Goal: Information Seeking & Learning: Learn about a topic

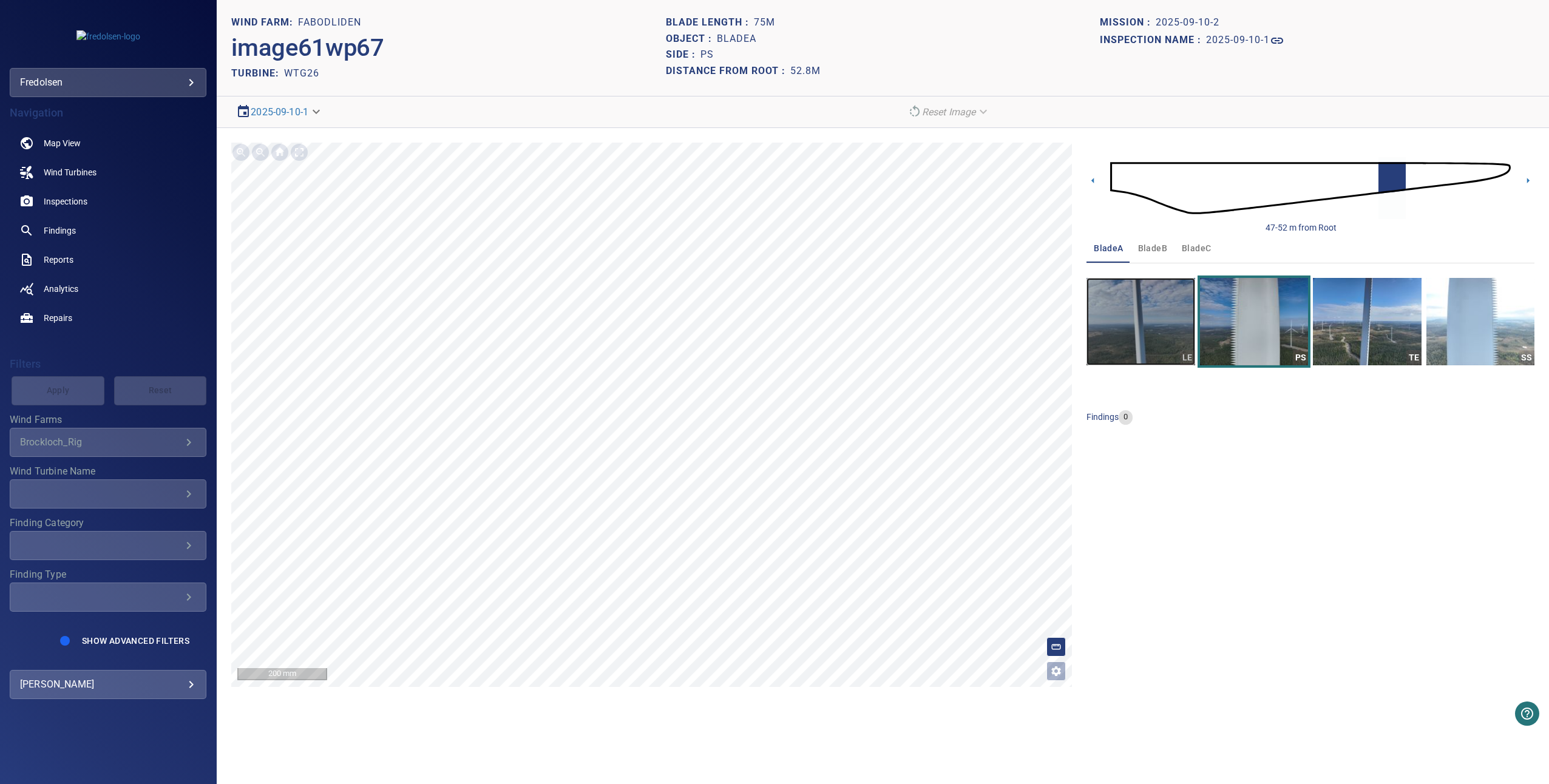
click at [1180, 315] on img "button" at bounding box center [1141, 322] width 108 height 88
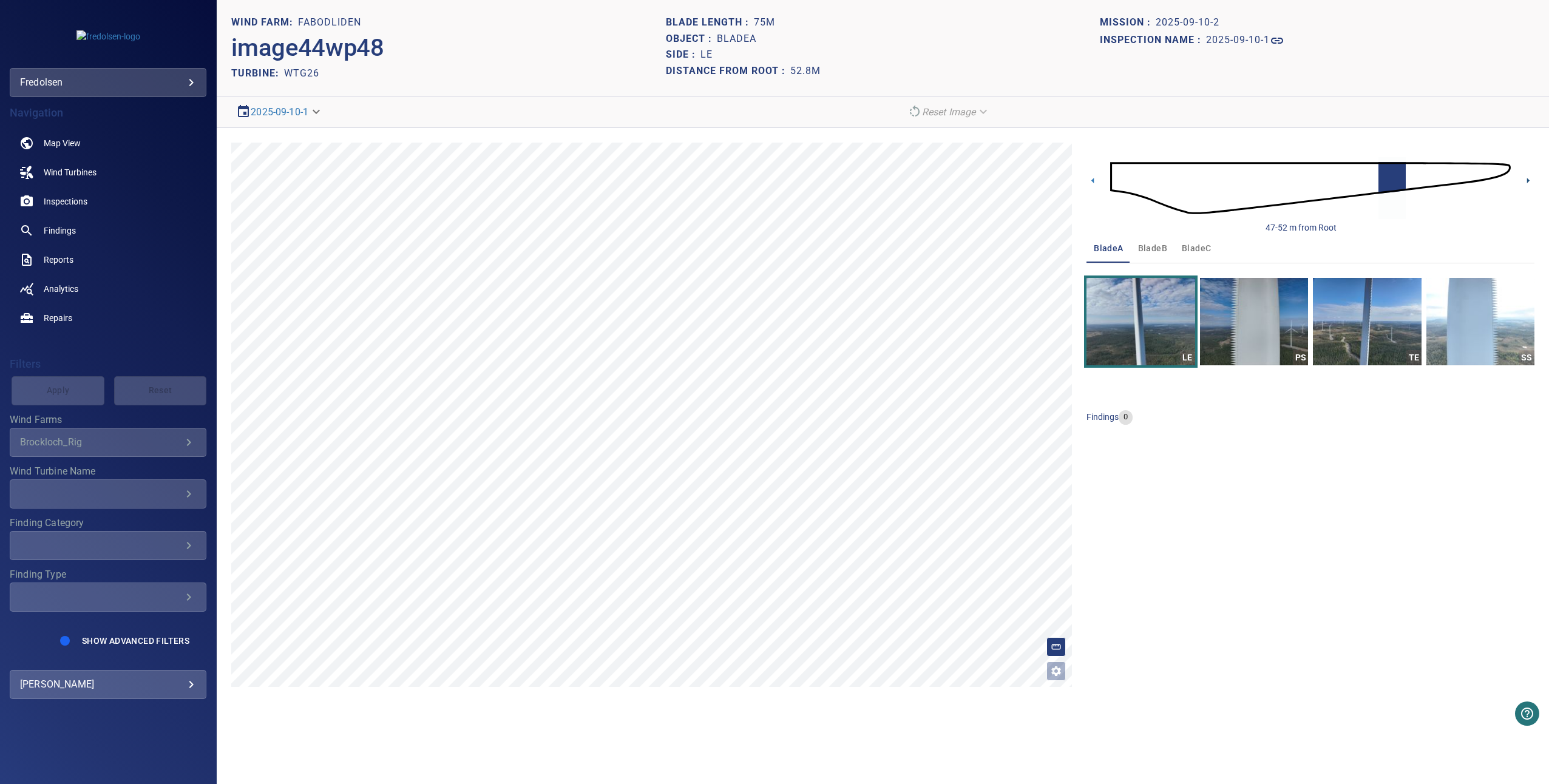
click at [1527, 182] on icon at bounding box center [1527, 180] width 2 height 6
click at [1272, 281] on img "button" at bounding box center [1254, 322] width 108 height 88
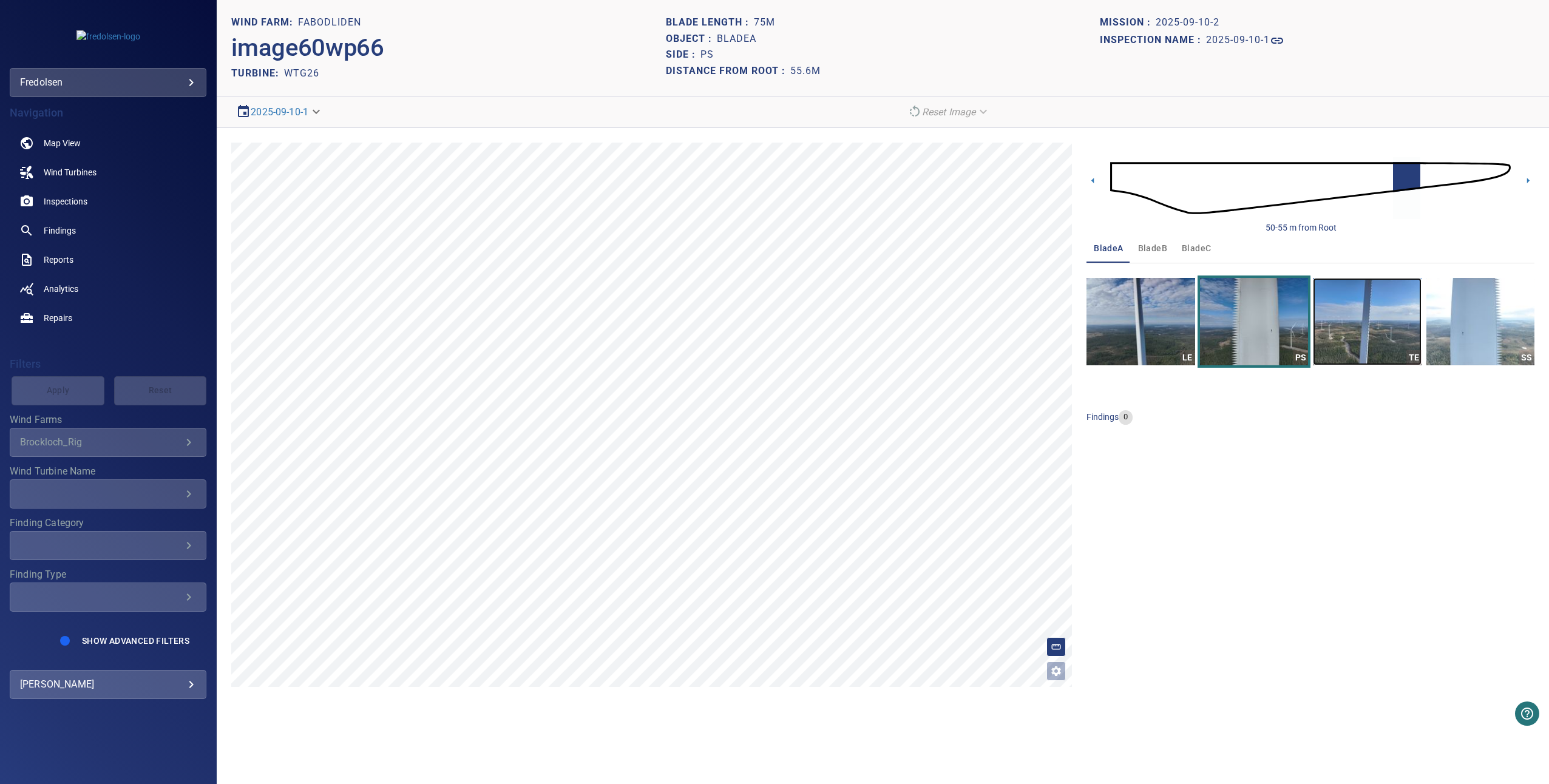
click at [1377, 314] on img "button" at bounding box center [1367, 322] width 108 height 88
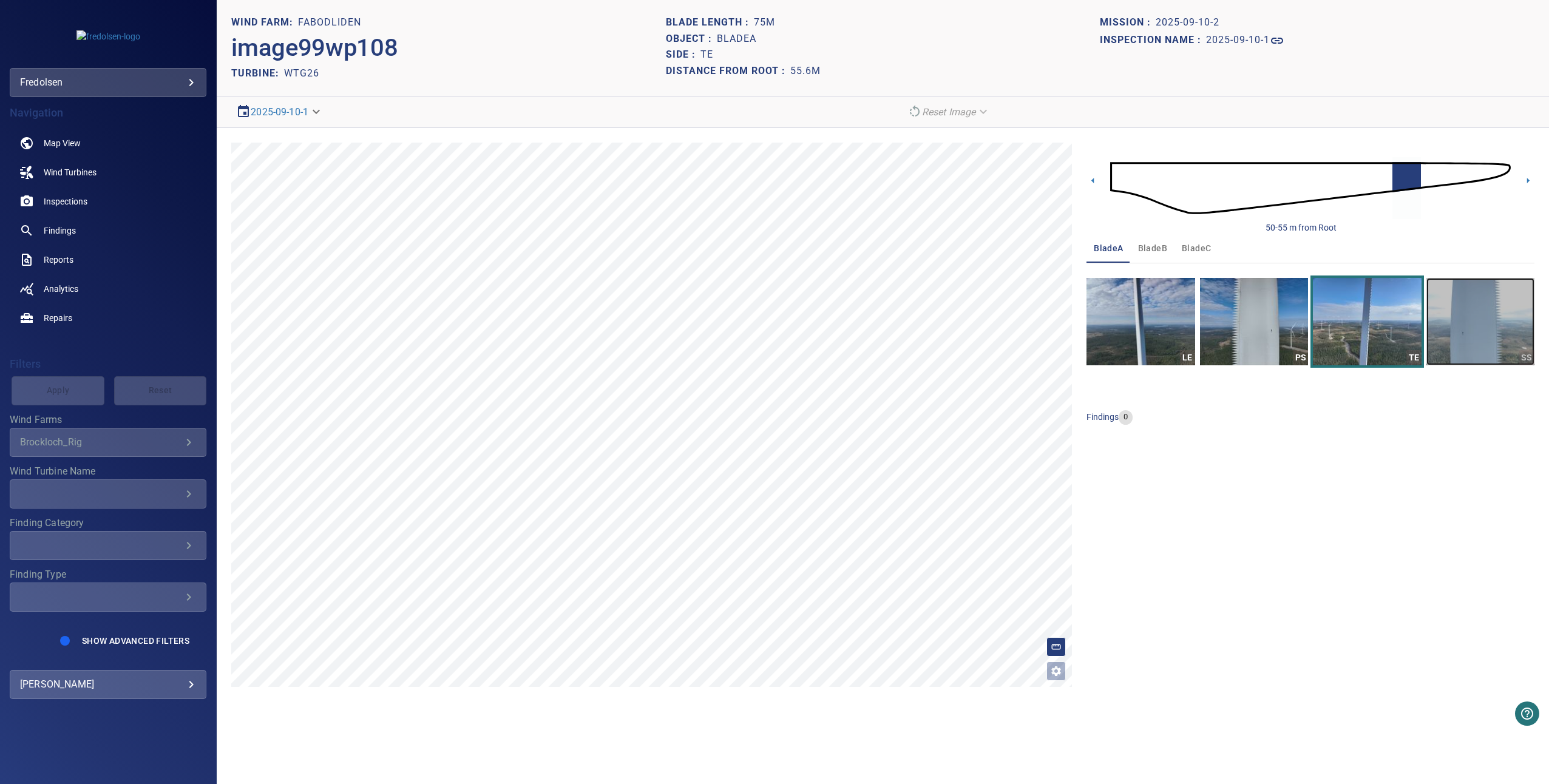
click at [1450, 339] on img "button" at bounding box center [1480, 322] width 108 height 88
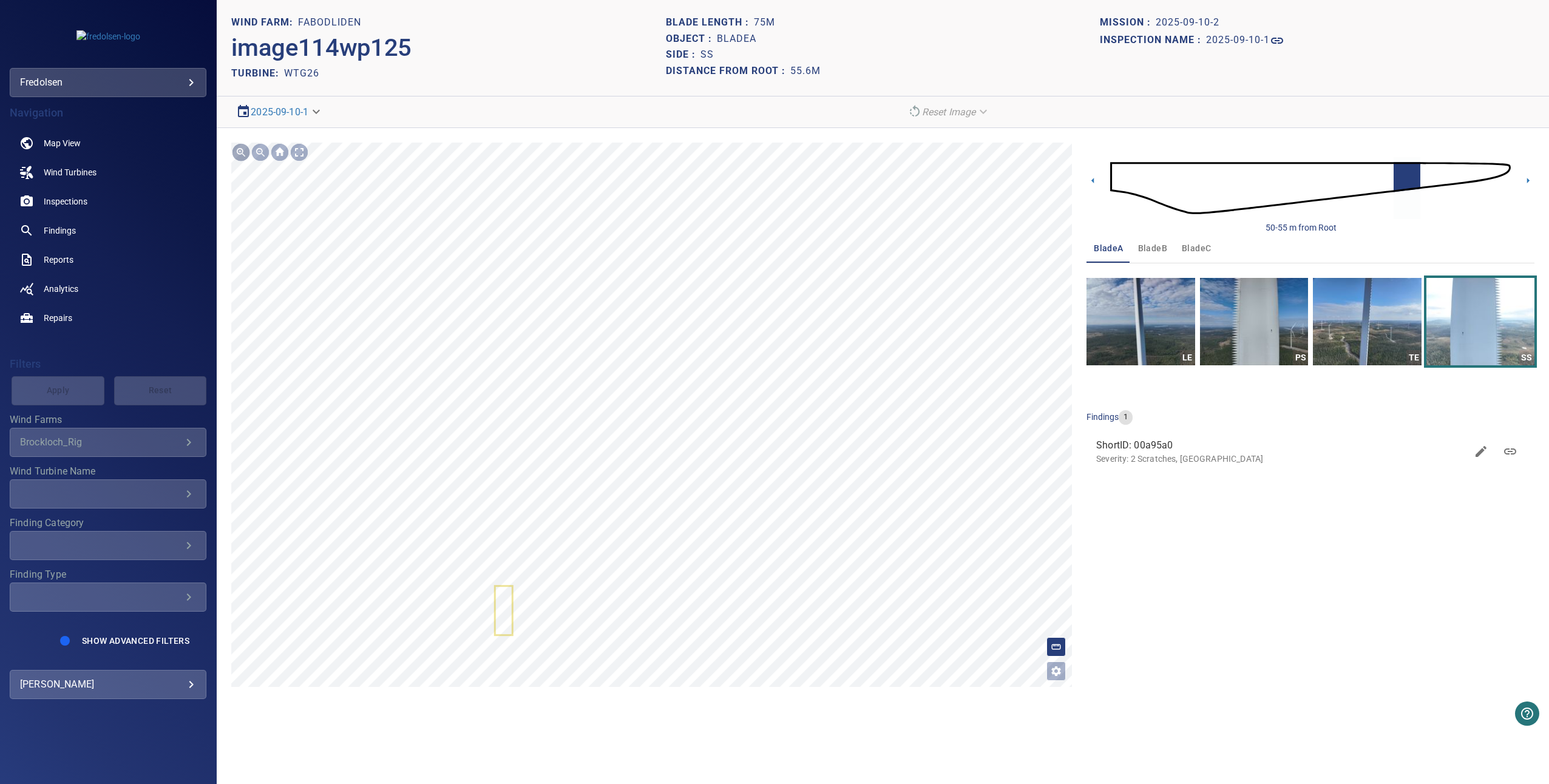
click at [239, 149] on div at bounding box center [240, 152] width 19 height 19
click at [239, 151] on div at bounding box center [240, 152] width 19 height 19
click at [1532, 180] on icon at bounding box center [1527, 180] width 12 height 12
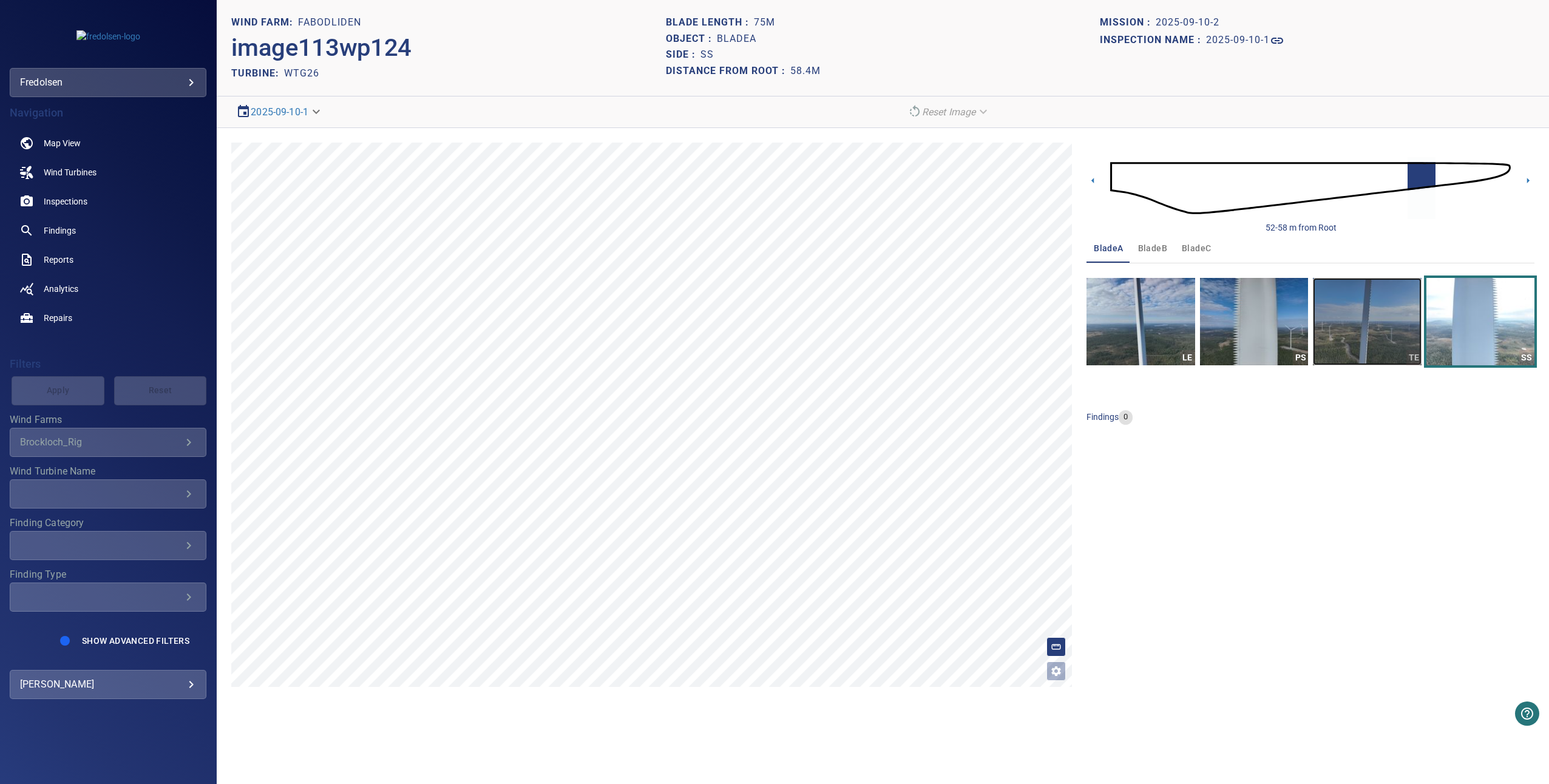
click at [1394, 310] on img "button" at bounding box center [1367, 322] width 108 height 88
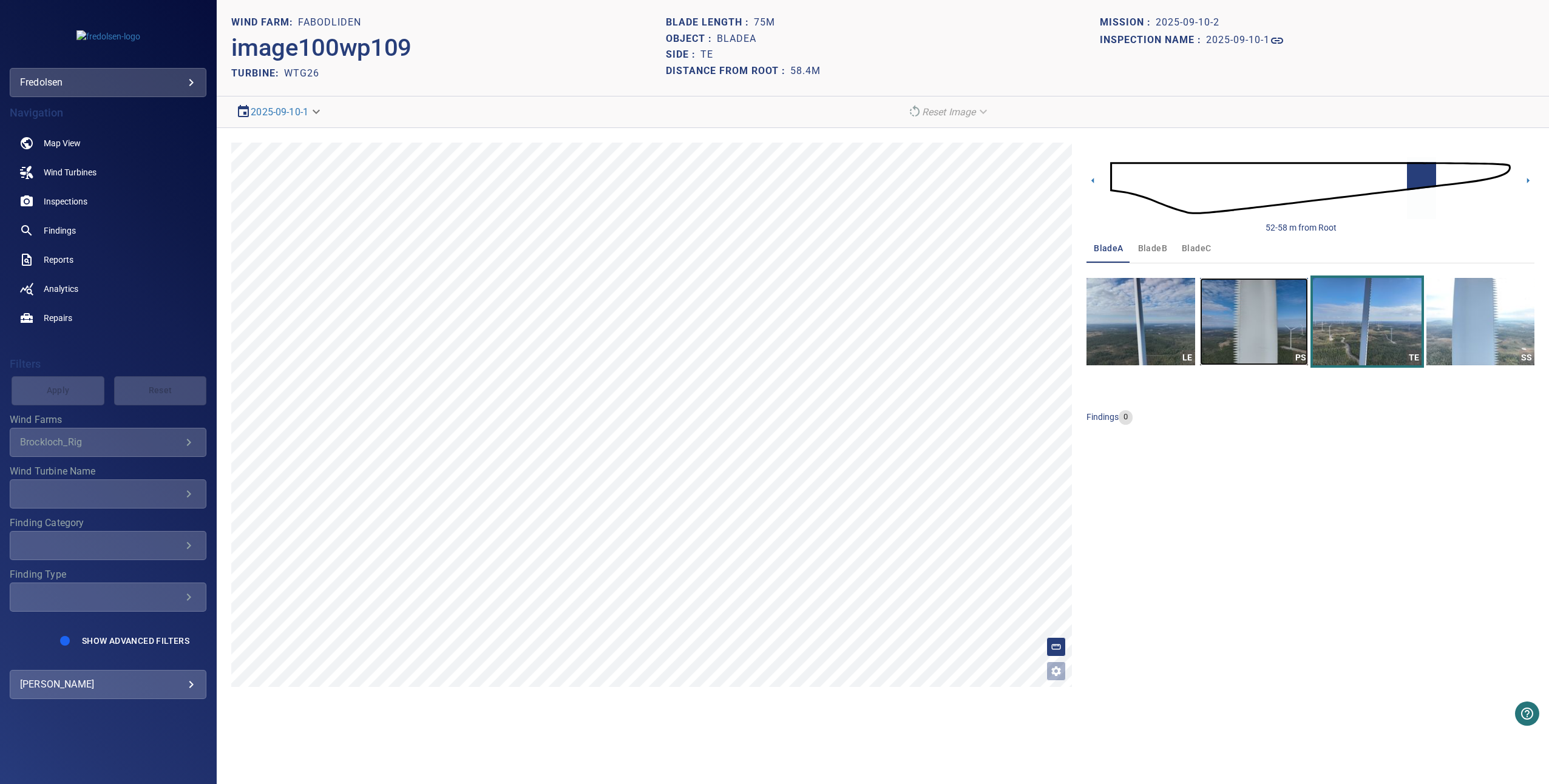
click at [1281, 314] on img "button" at bounding box center [1254, 322] width 108 height 88
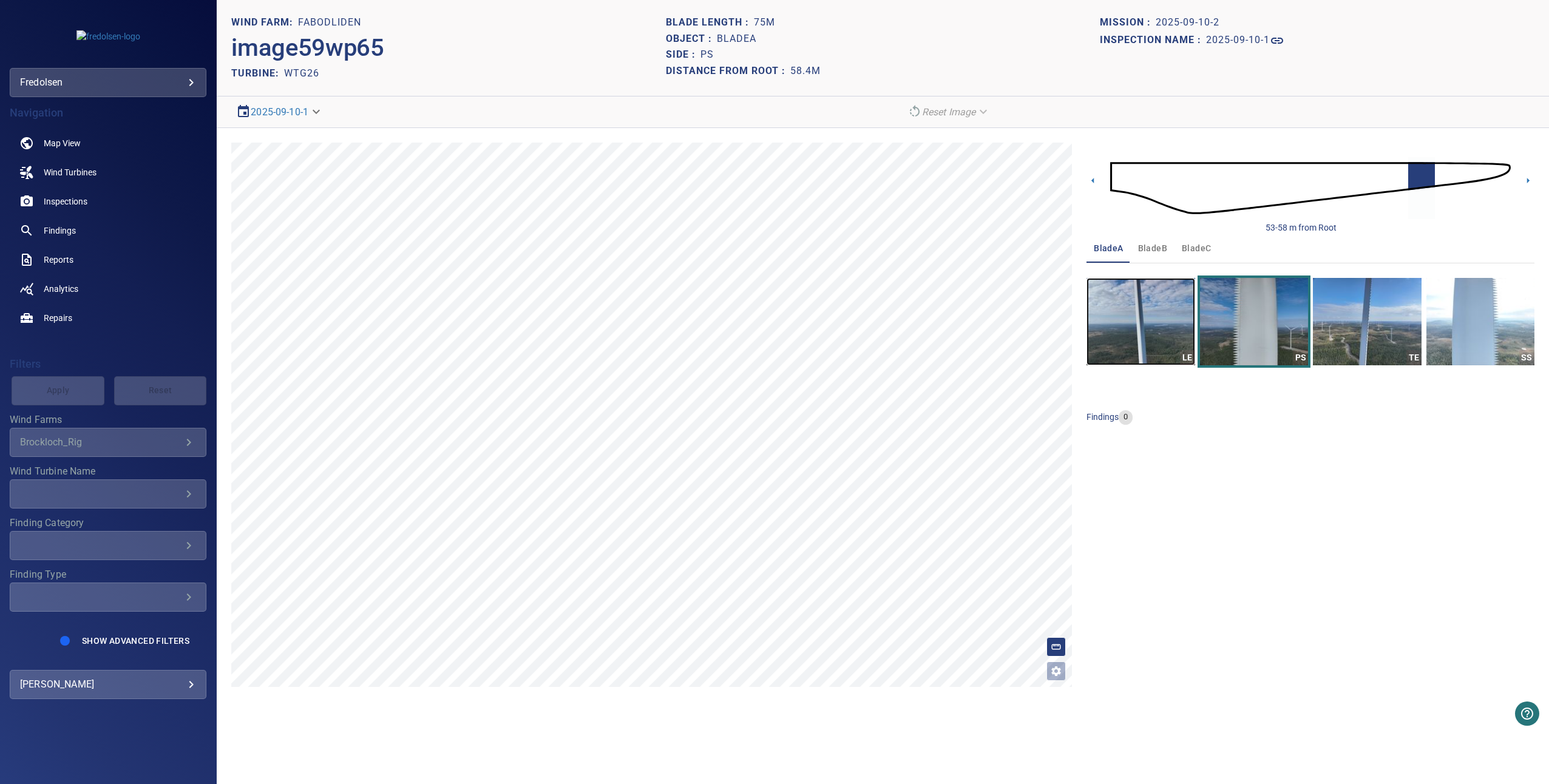
click at [1168, 317] on img "button" at bounding box center [1141, 322] width 108 height 88
click at [1529, 182] on icon at bounding box center [1527, 180] width 12 height 12
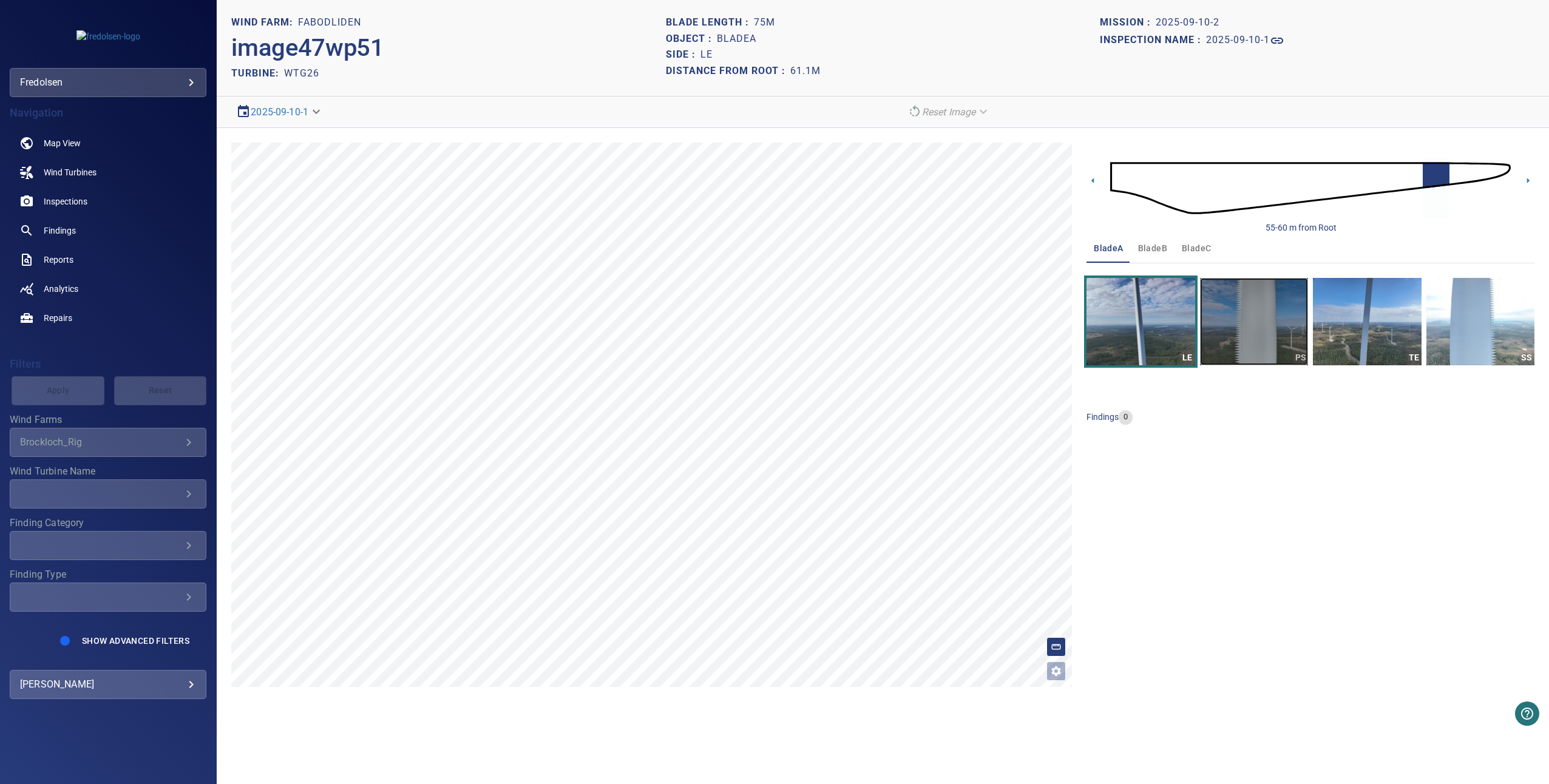
click at [1256, 313] on img "button" at bounding box center [1254, 322] width 108 height 88
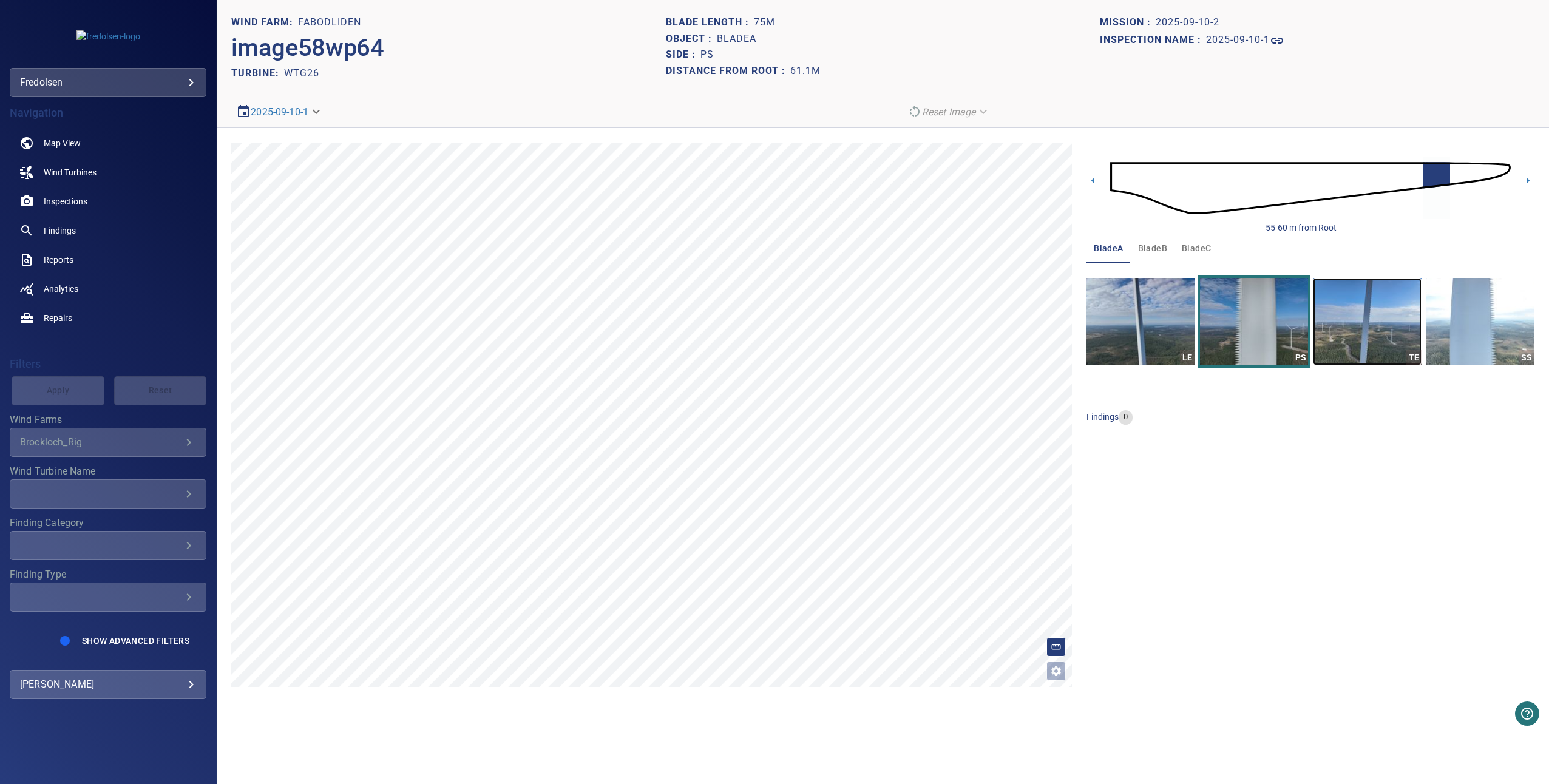
click at [1332, 312] on img "button" at bounding box center [1367, 322] width 108 height 88
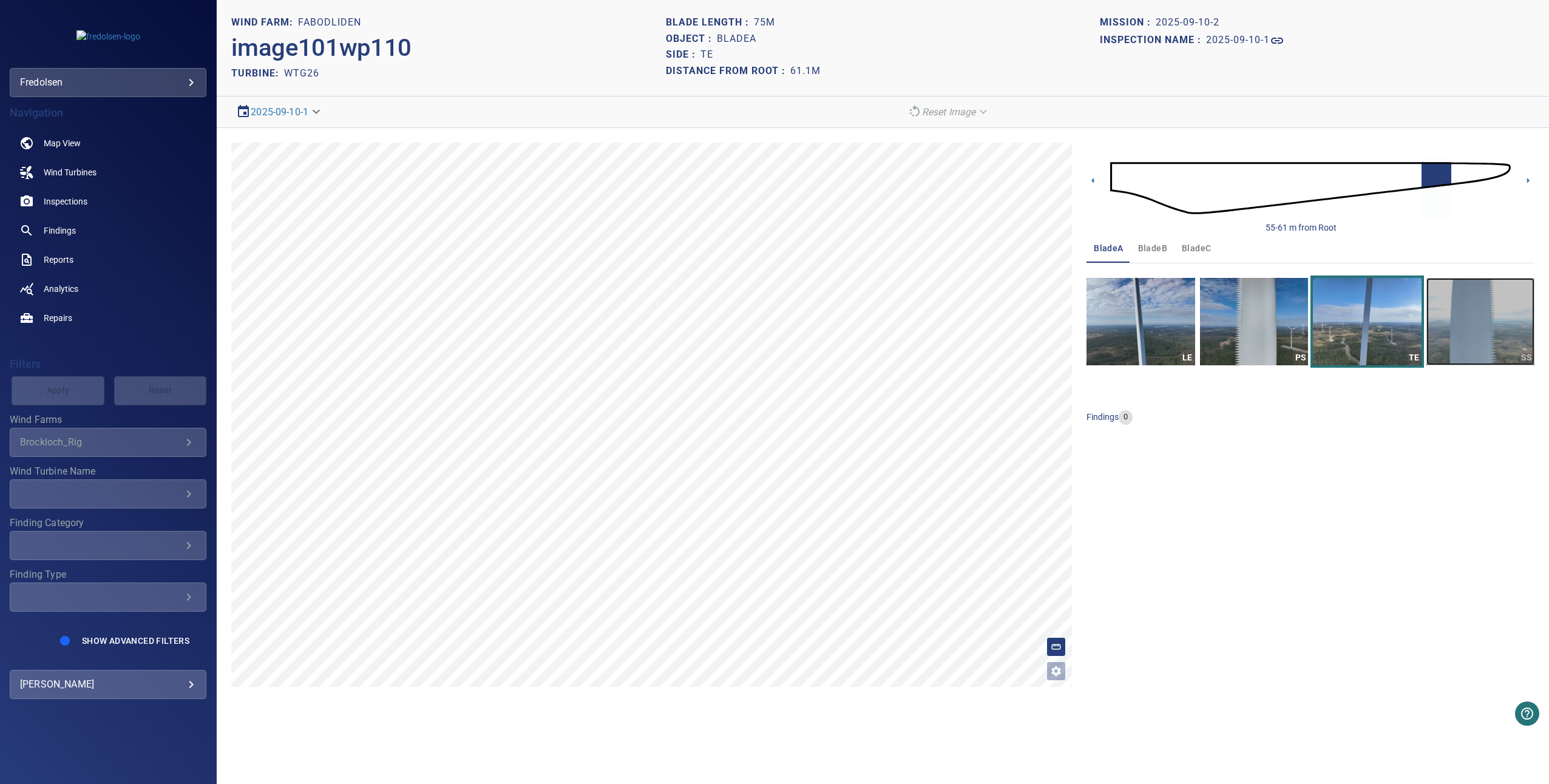
click at [1436, 328] on img "button" at bounding box center [1480, 322] width 108 height 88
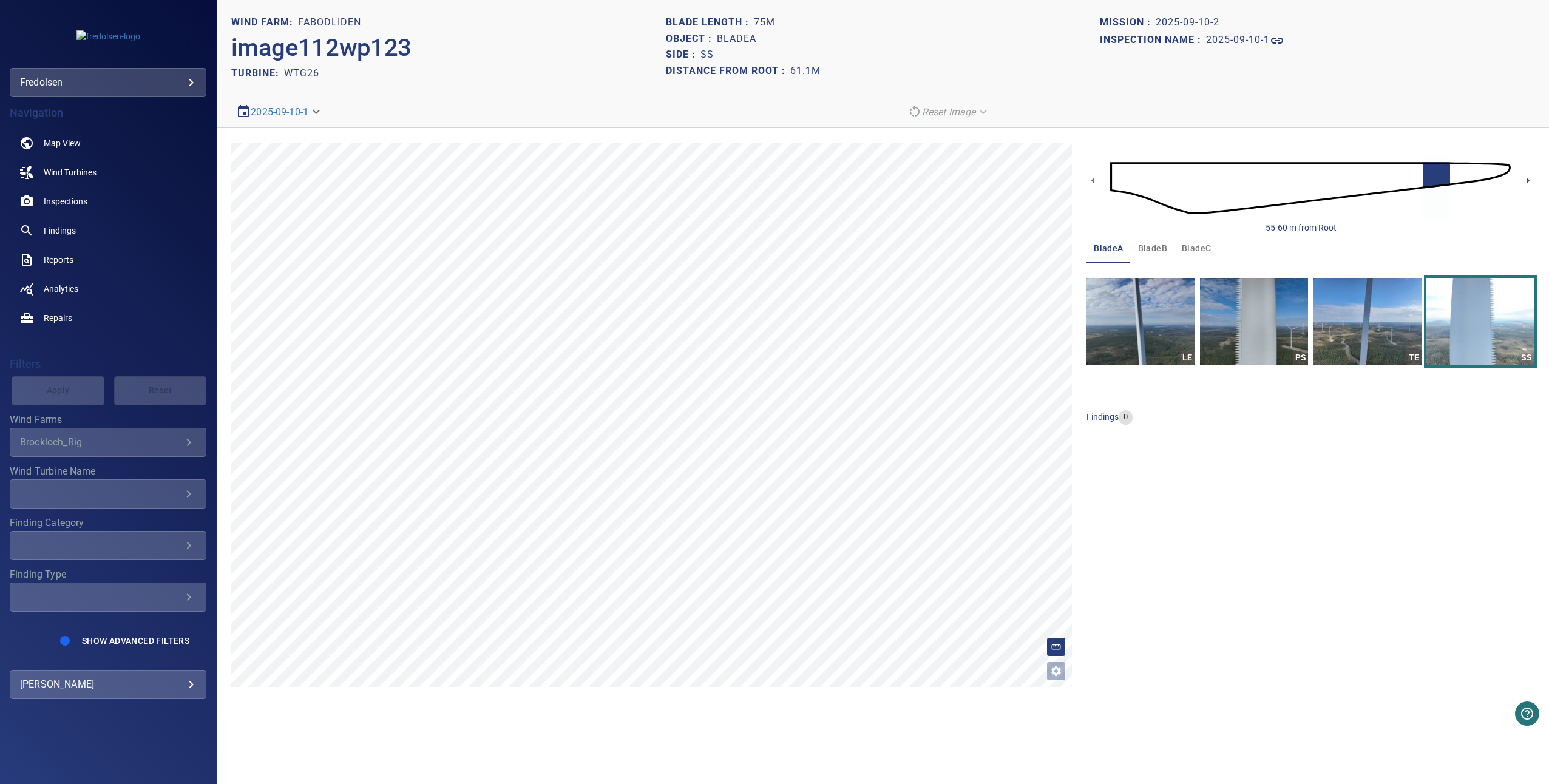
click at [1525, 177] on icon at bounding box center [1527, 180] width 12 height 12
click at [1383, 303] on img "button" at bounding box center [1367, 322] width 108 height 88
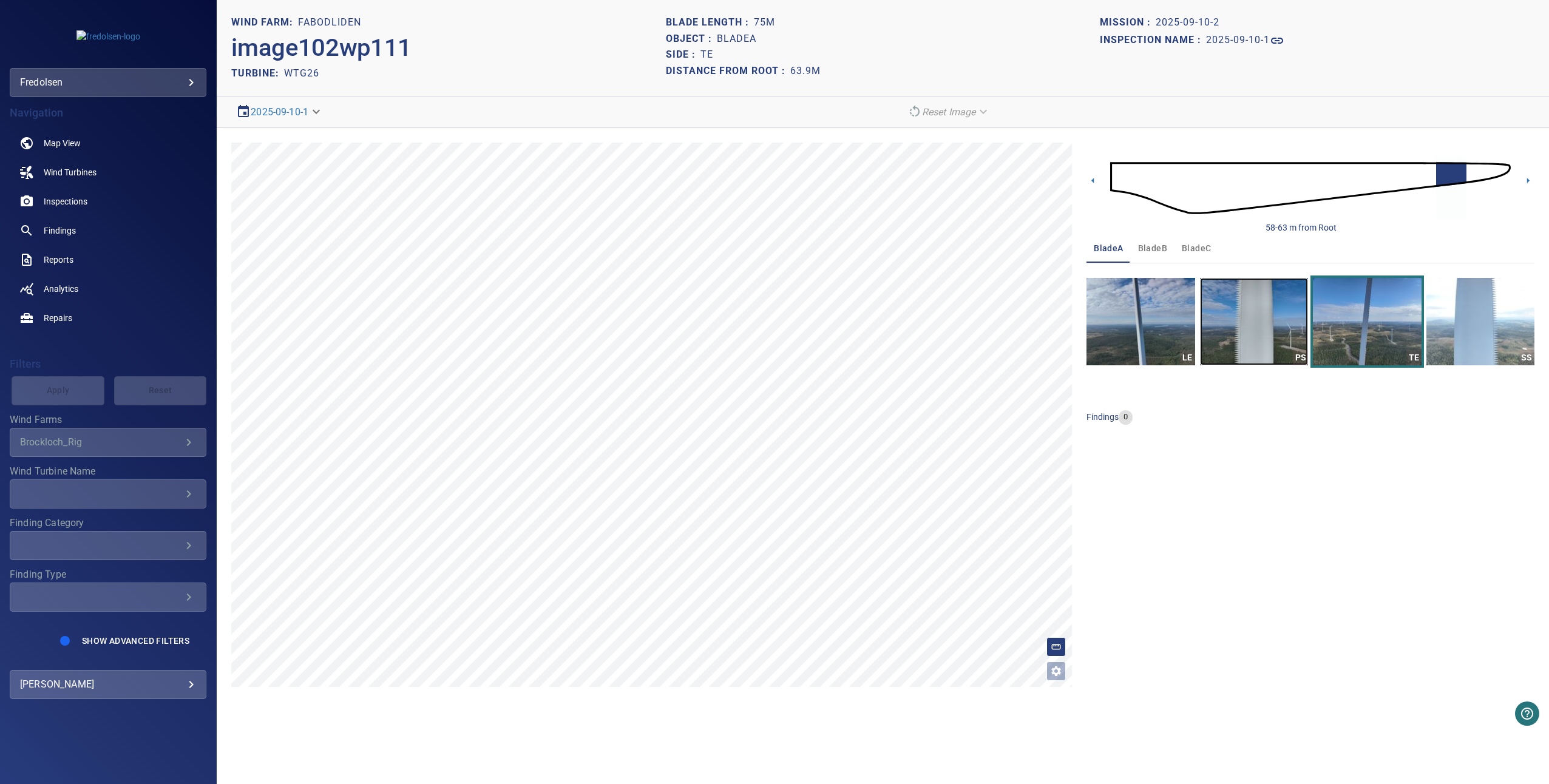
click at [1277, 309] on img "button" at bounding box center [1254, 322] width 108 height 88
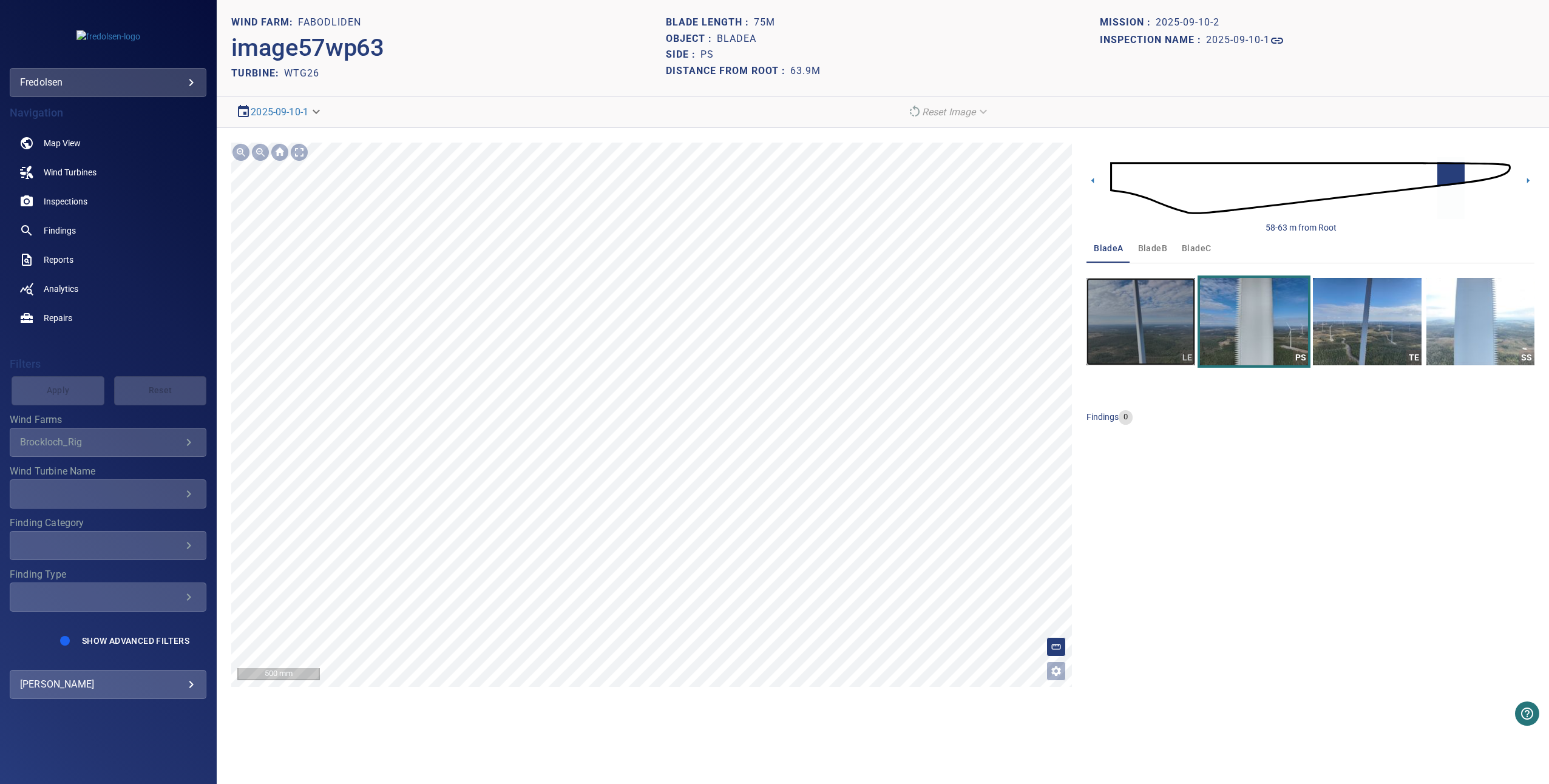
click at [1189, 312] on img "button" at bounding box center [1141, 322] width 108 height 88
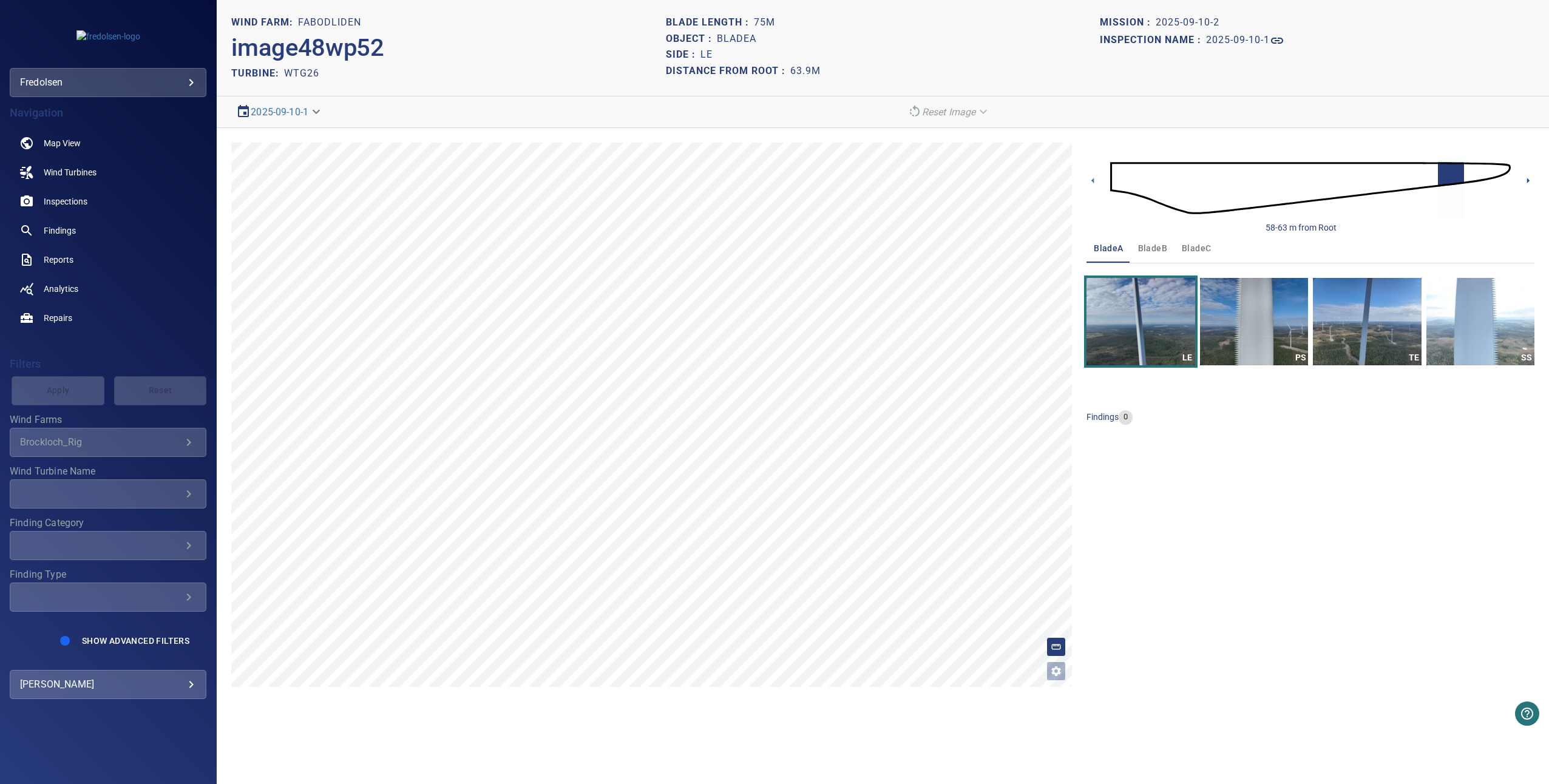
click at [1526, 177] on icon at bounding box center [1527, 180] width 12 height 12
click at [1273, 308] on img "button" at bounding box center [1254, 322] width 108 height 88
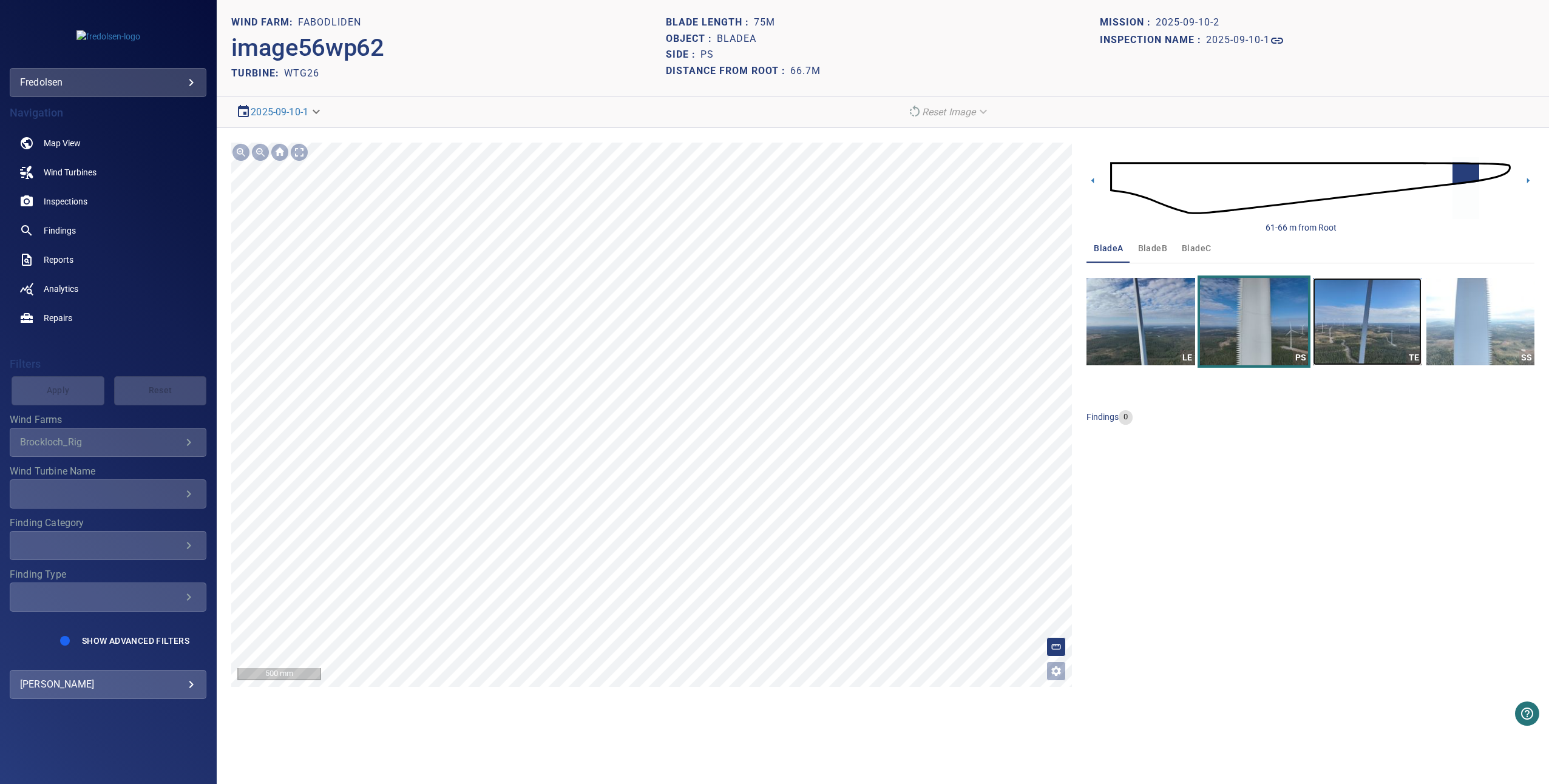
click at [1327, 320] on img "button" at bounding box center [1367, 322] width 108 height 88
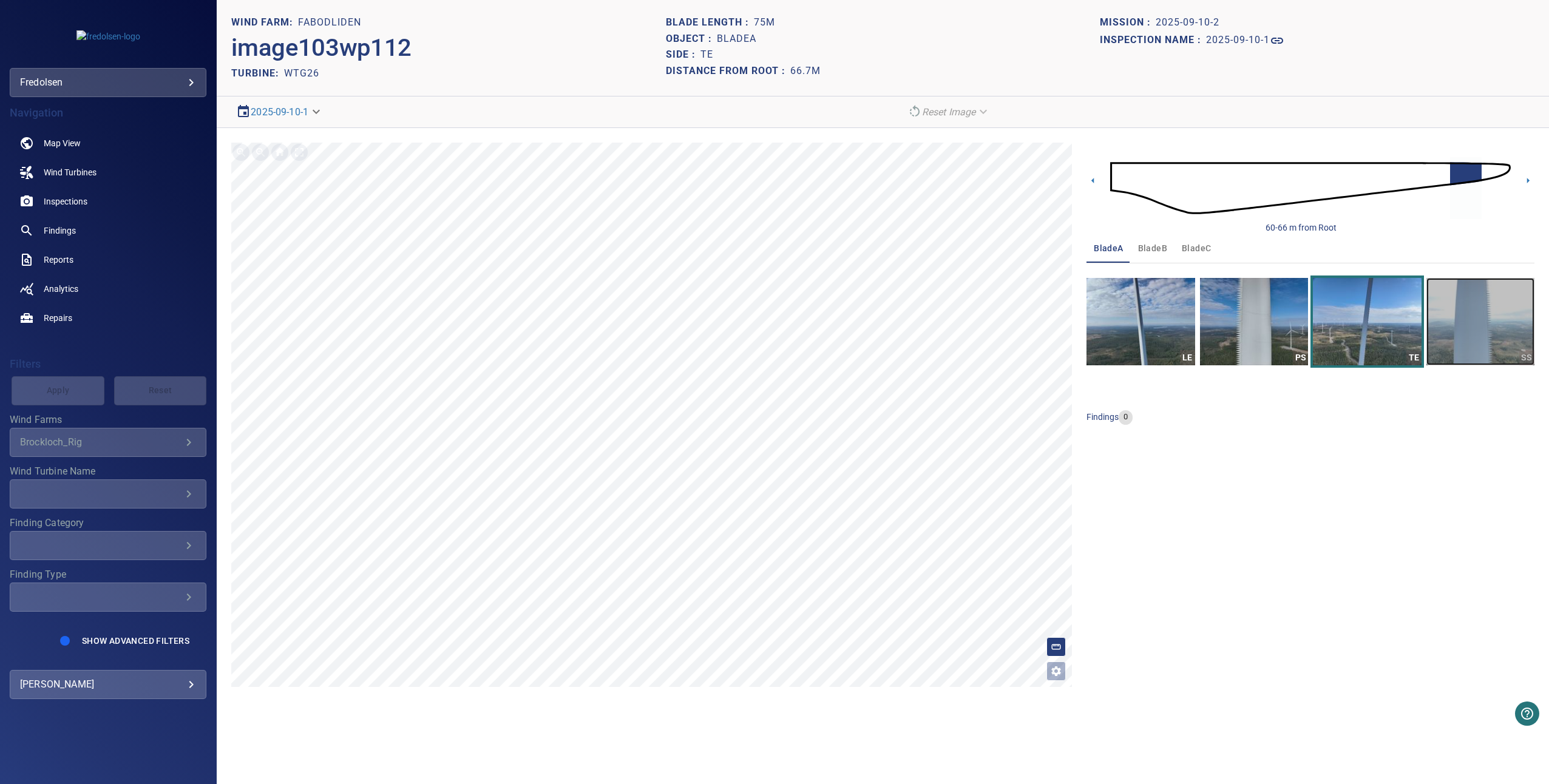
click at [1481, 330] on img "button" at bounding box center [1480, 322] width 108 height 88
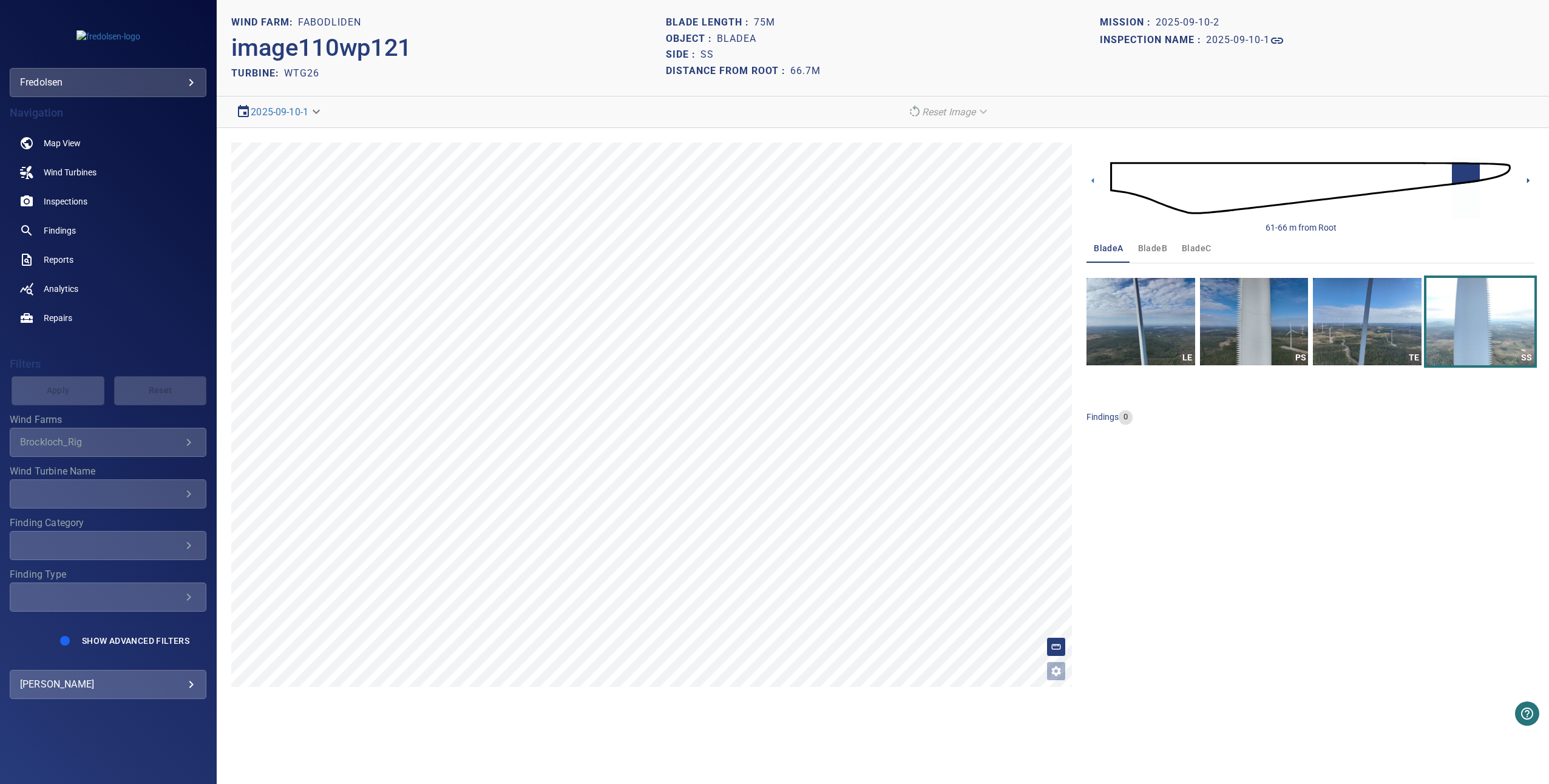
click at [1530, 184] on icon at bounding box center [1527, 180] width 12 height 12
click at [1357, 315] on img "button" at bounding box center [1367, 322] width 108 height 88
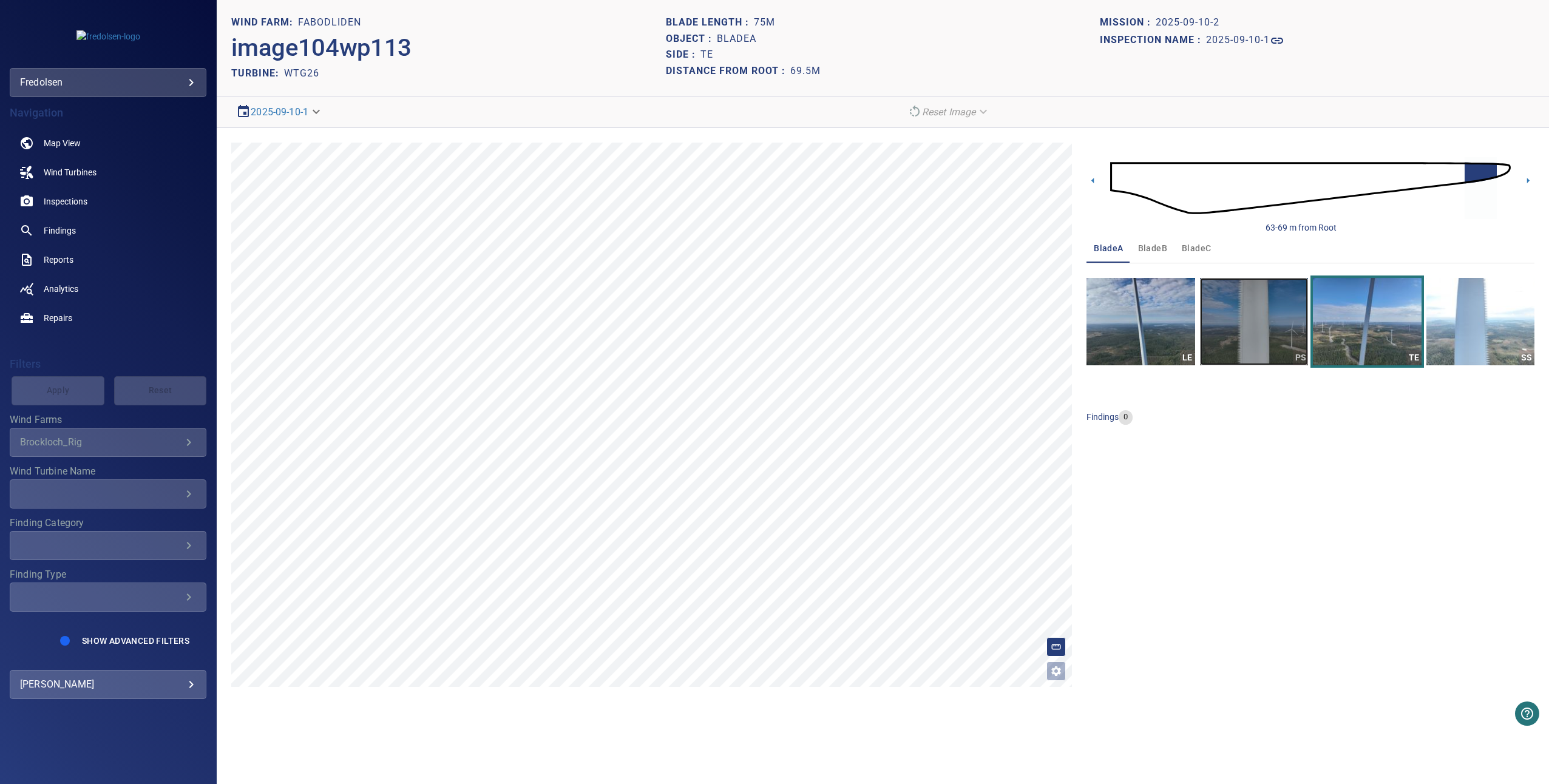
click at [1265, 315] on img "button" at bounding box center [1254, 322] width 108 height 88
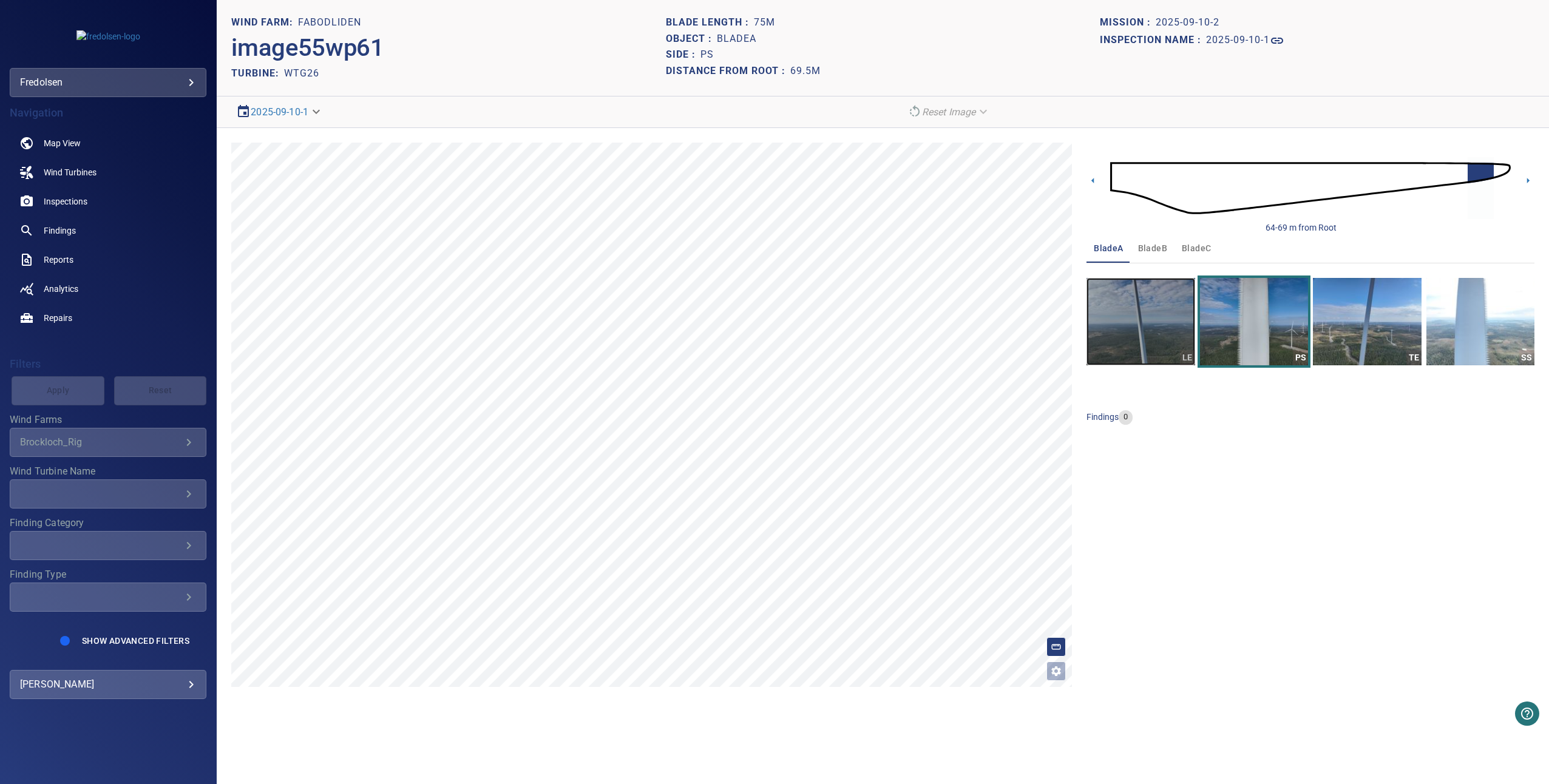
click at [1164, 316] on img "button" at bounding box center [1141, 322] width 108 height 88
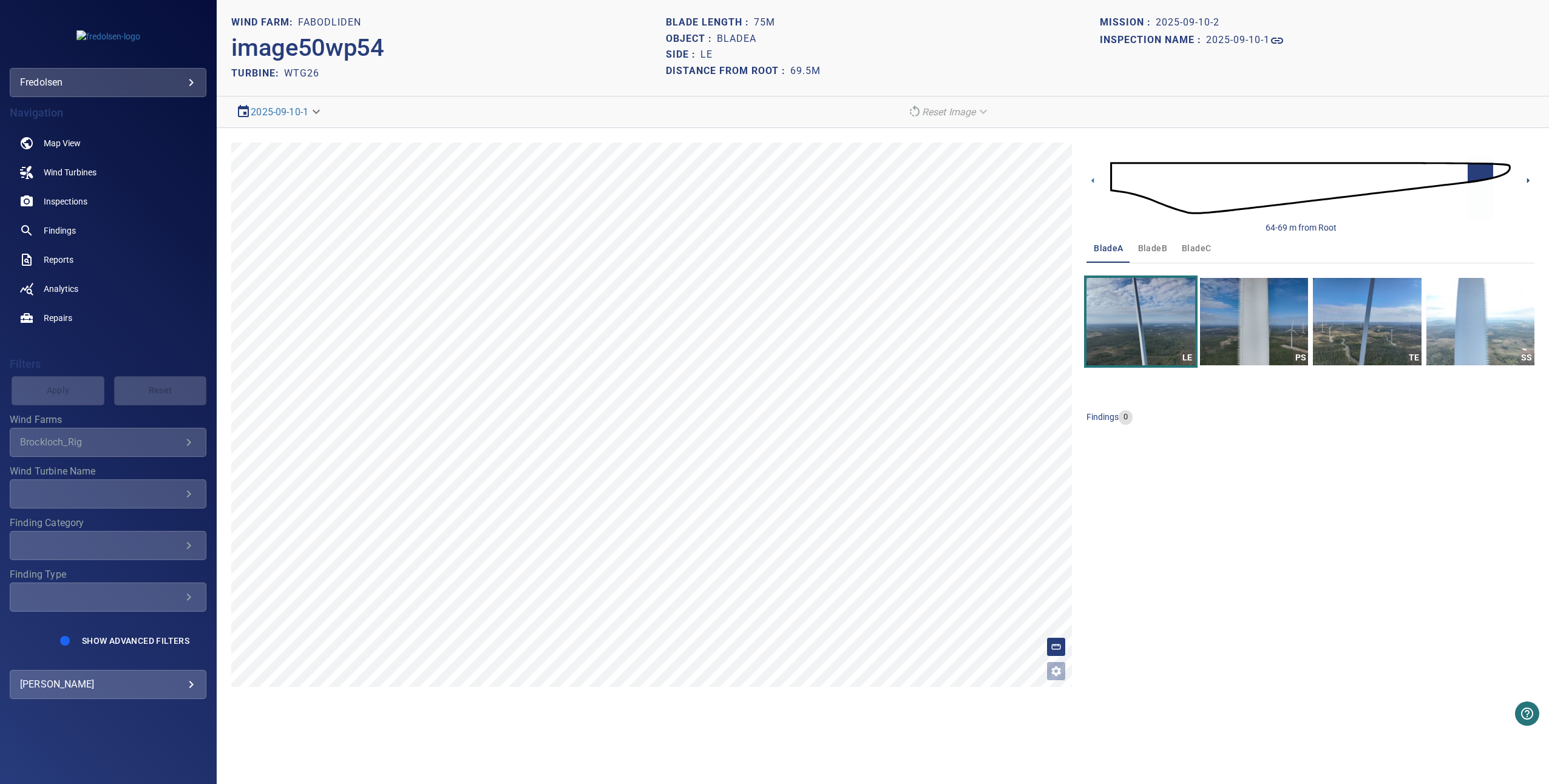
click at [1531, 183] on icon at bounding box center [1527, 180] width 12 height 12
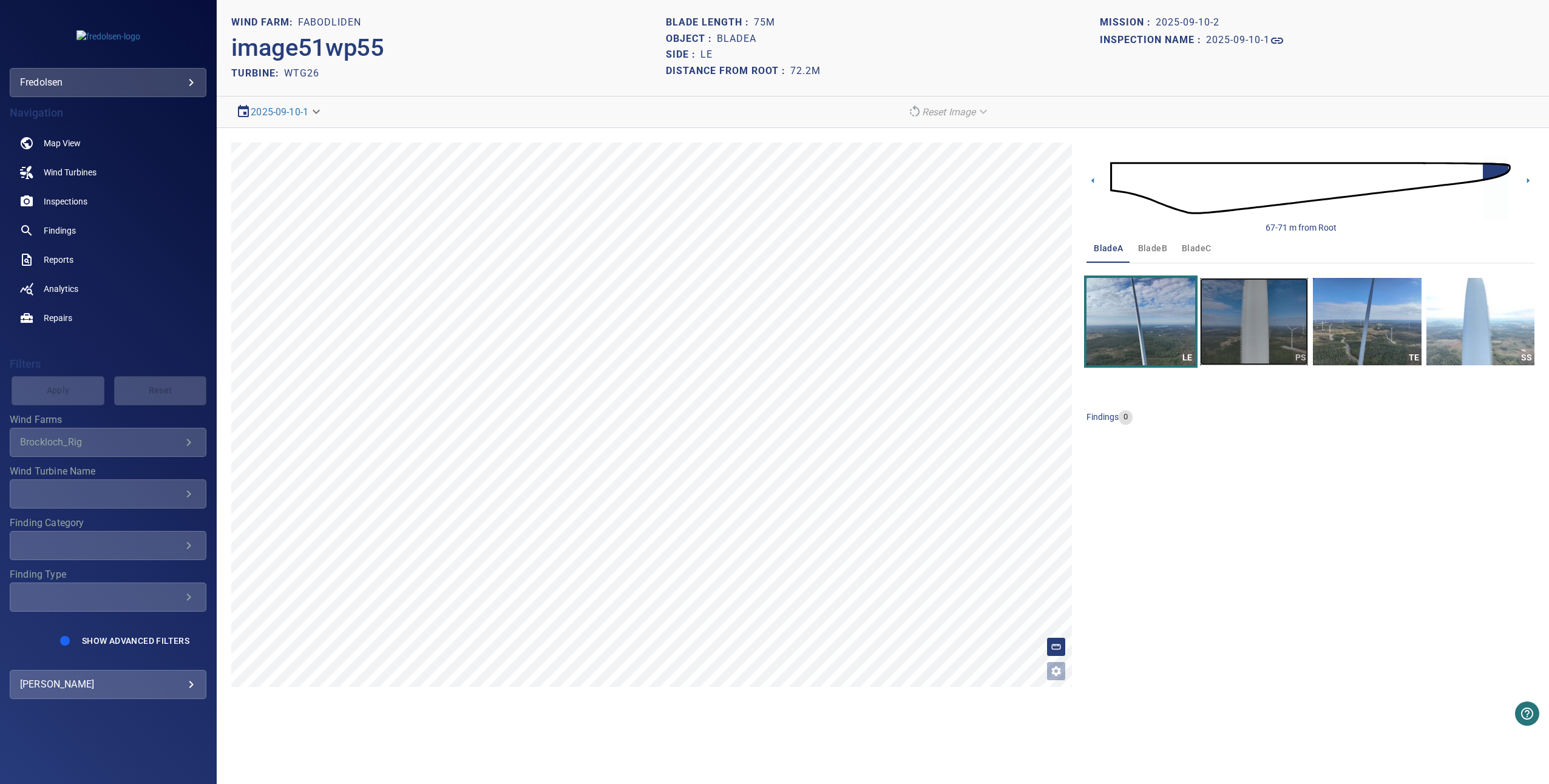
click at [1241, 322] on img "button" at bounding box center [1254, 322] width 108 height 88
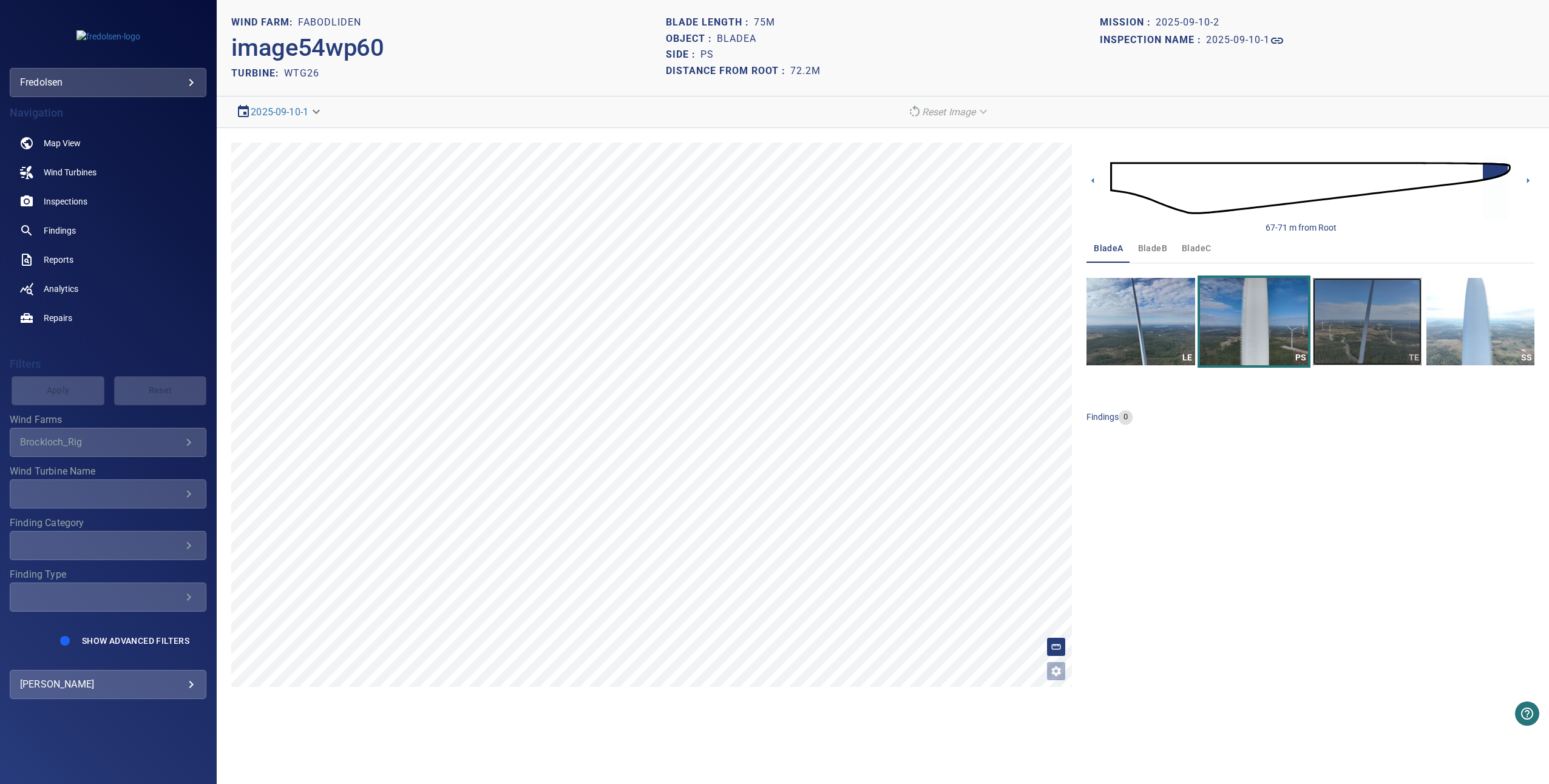
click at [1372, 335] on img "button" at bounding box center [1367, 322] width 108 height 88
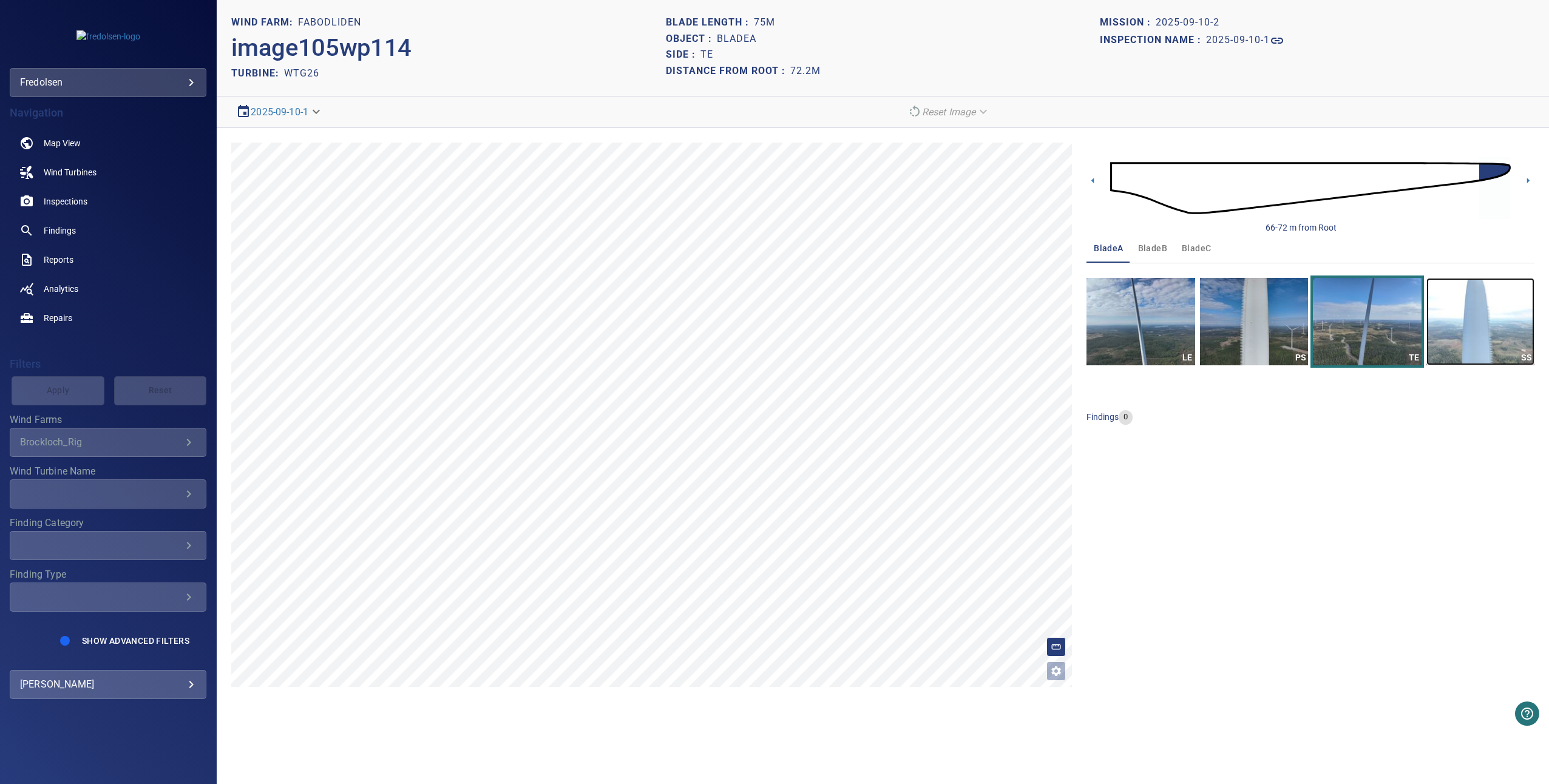
click at [1458, 344] on img "button" at bounding box center [1480, 322] width 108 height 88
click at [1526, 183] on icon at bounding box center [1527, 180] width 12 height 12
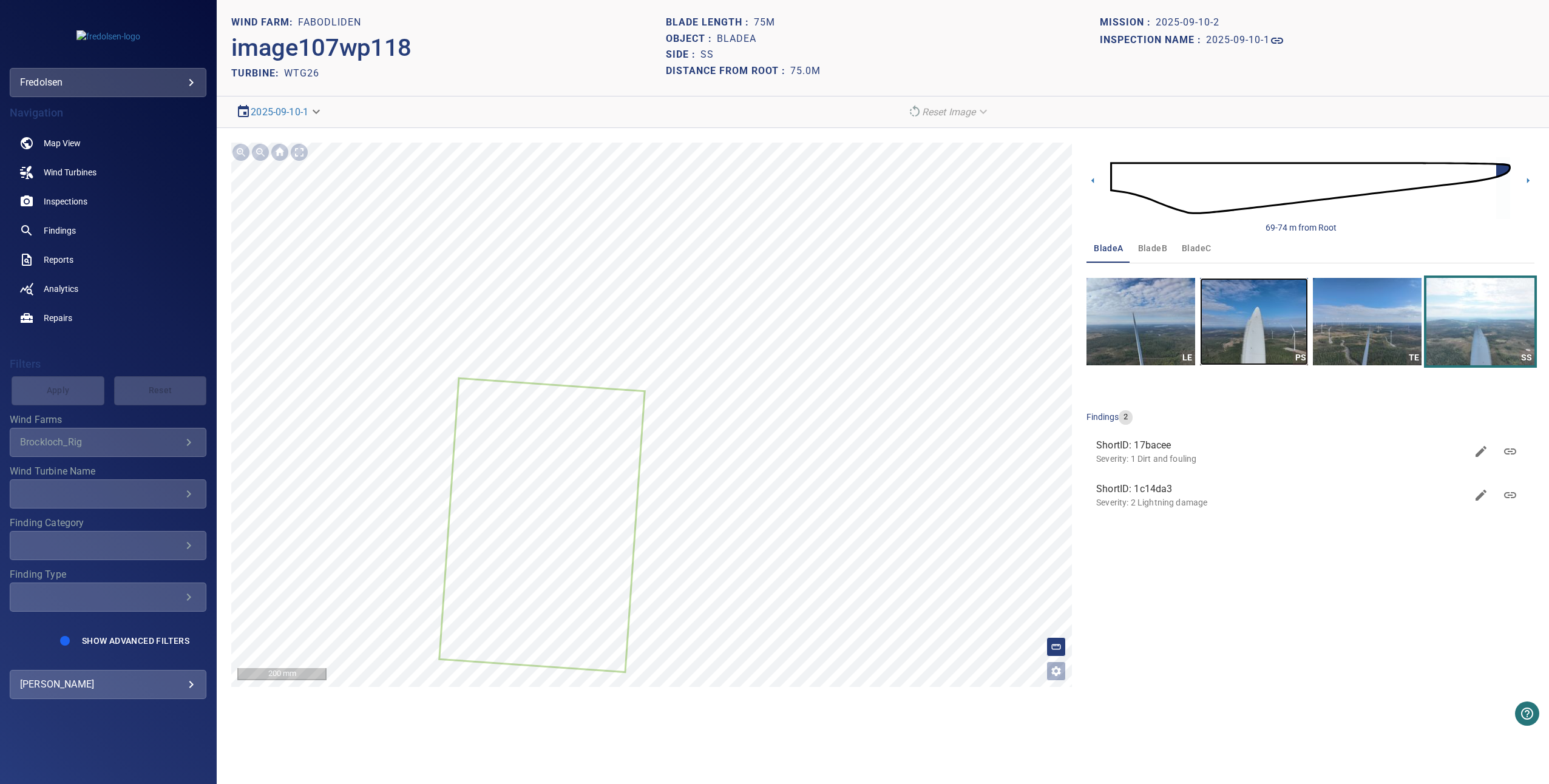
click at [1230, 344] on img "button" at bounding box center [1254, 322] width 108 height 88
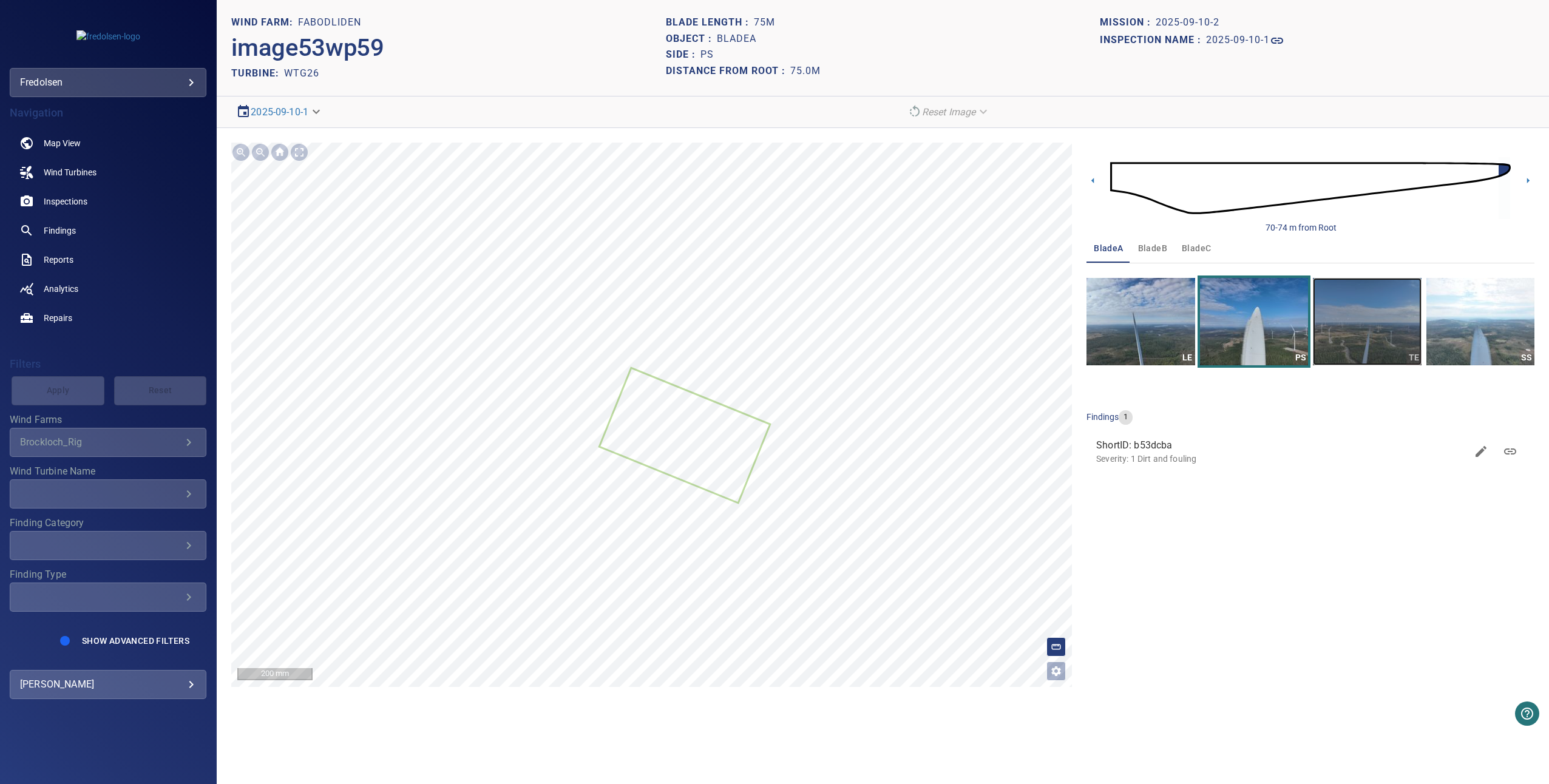
click at [1391, 326] on img "button" at bounding box center [1367, 322] width 108 height 88
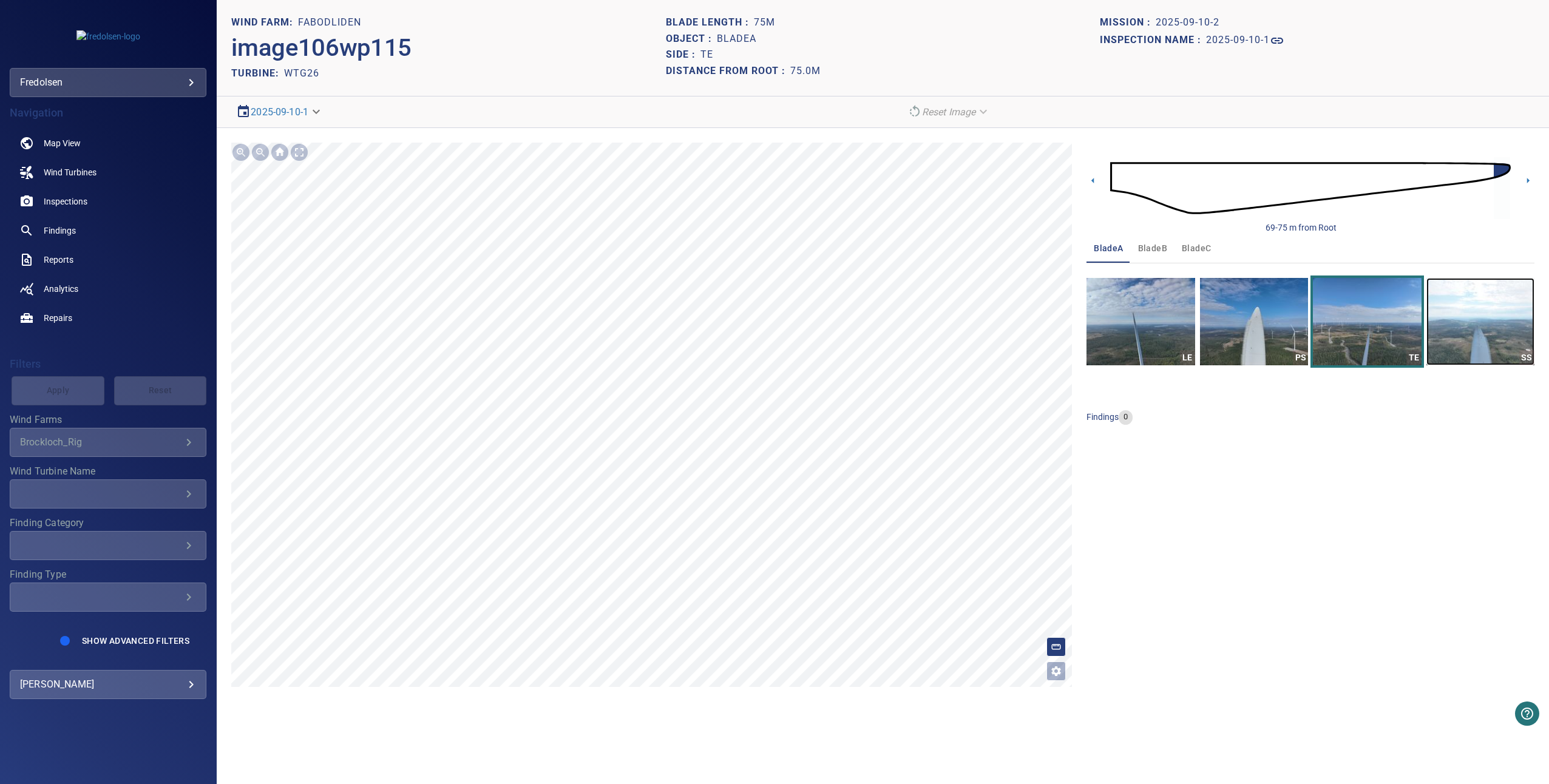
click at [1453, 343] on img "button" at bounding box center [1480, 322] width 108 height 88
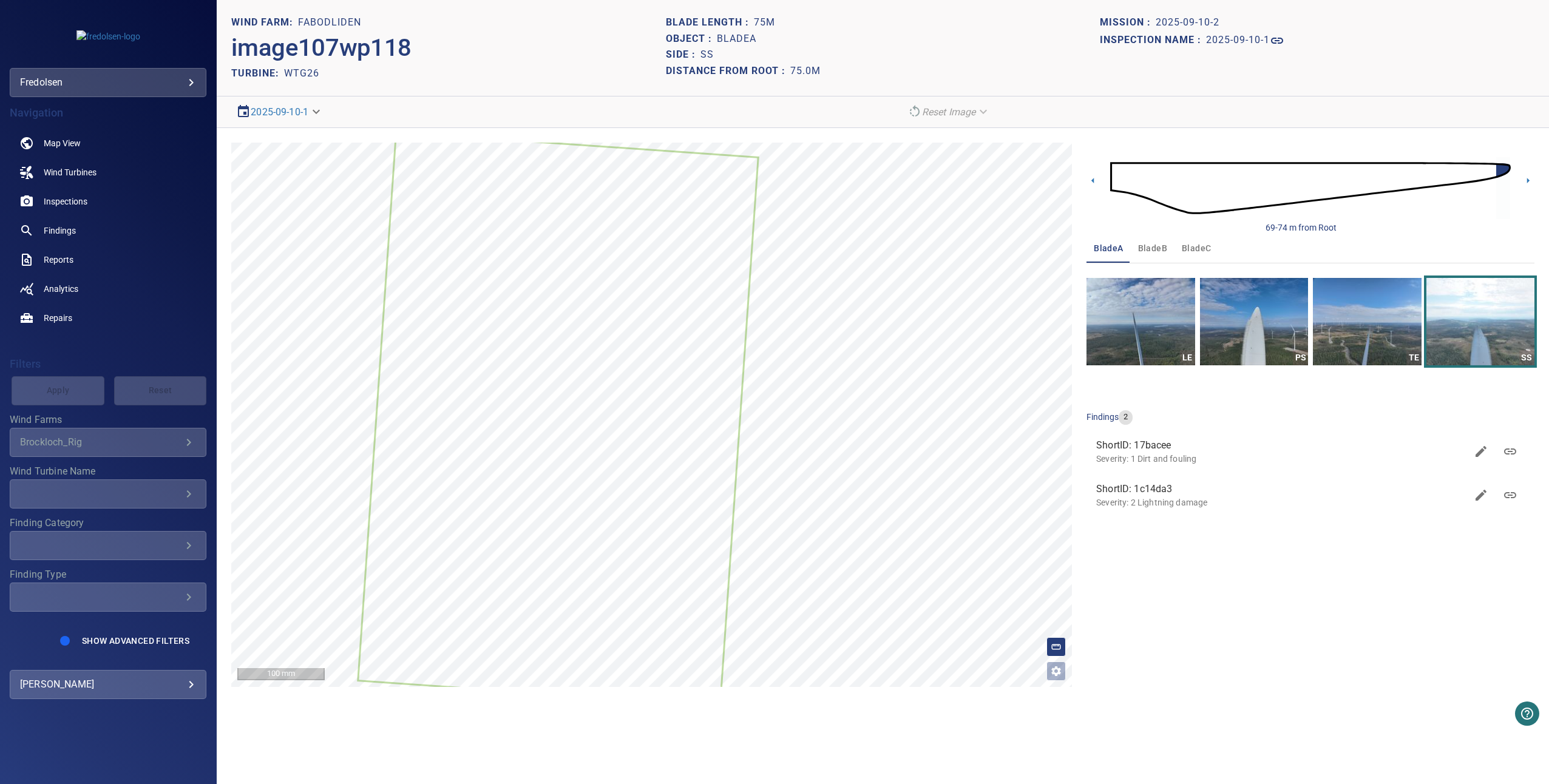
click at [1159, 248] on span "bladeB" at bounding box center [1152, 248] width 29 height 15
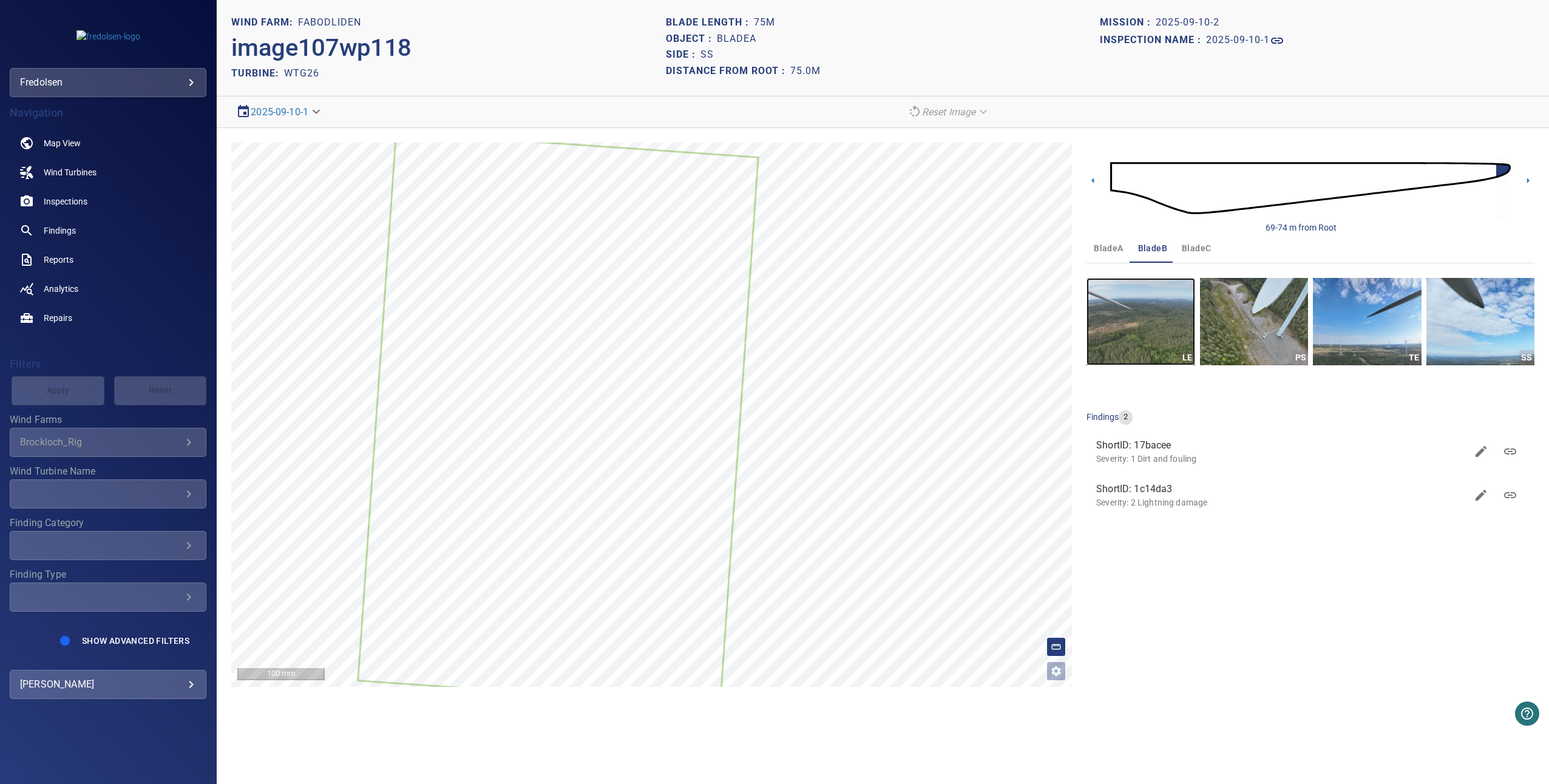
click at [1153, 318] on img "button" at bounding box center [1141, 322] width 108 height 88
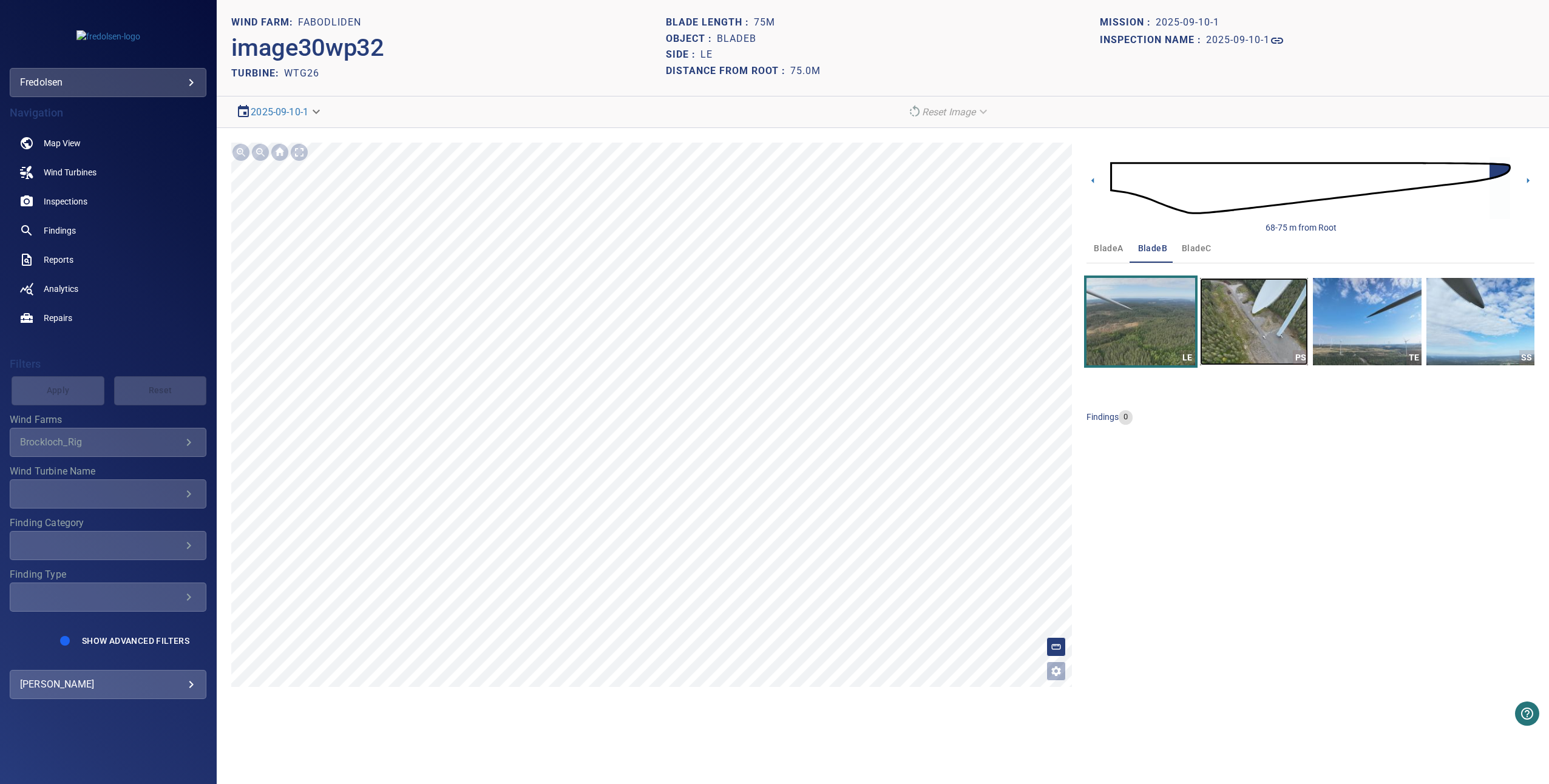
click at [1246, 330] on img "button" at bounding box center [1254, 322] width 108 height 88
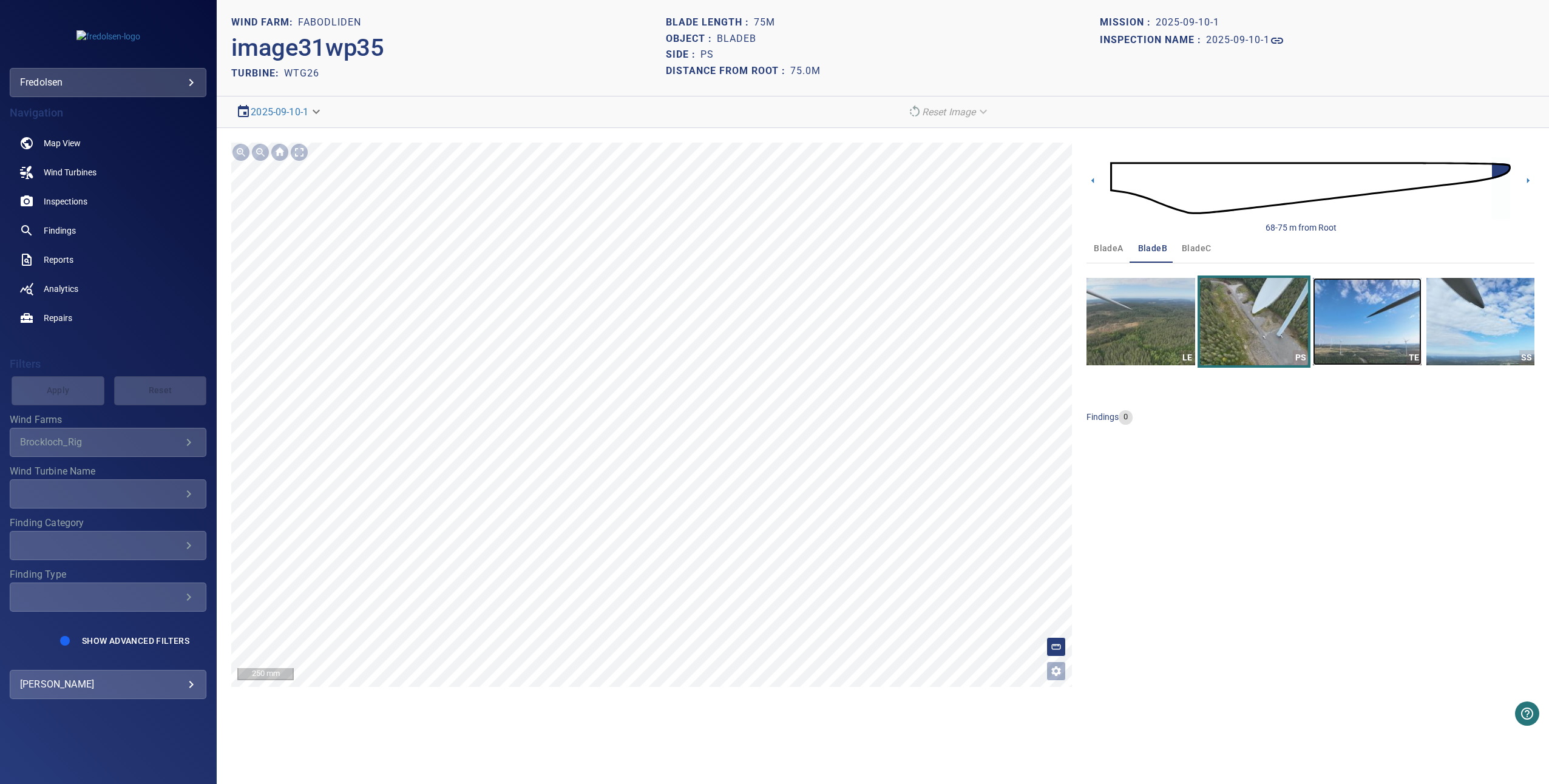
click at [1323, 337] on img "button" at bounding box center [1367, 322] width 108 height 88
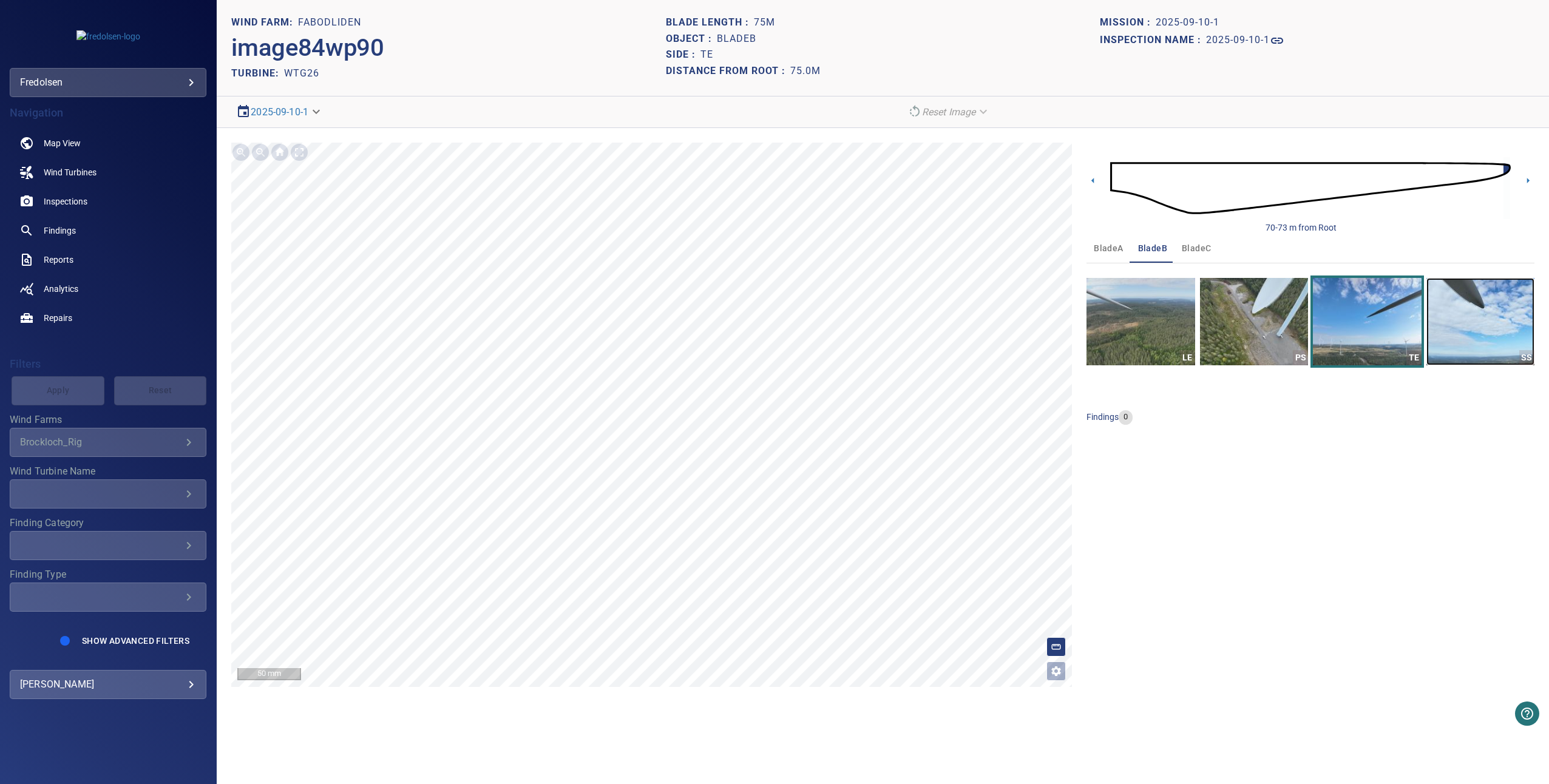
click at [1475, 334] on img "button" at bounding box center [1480, 322] width 108 height 88
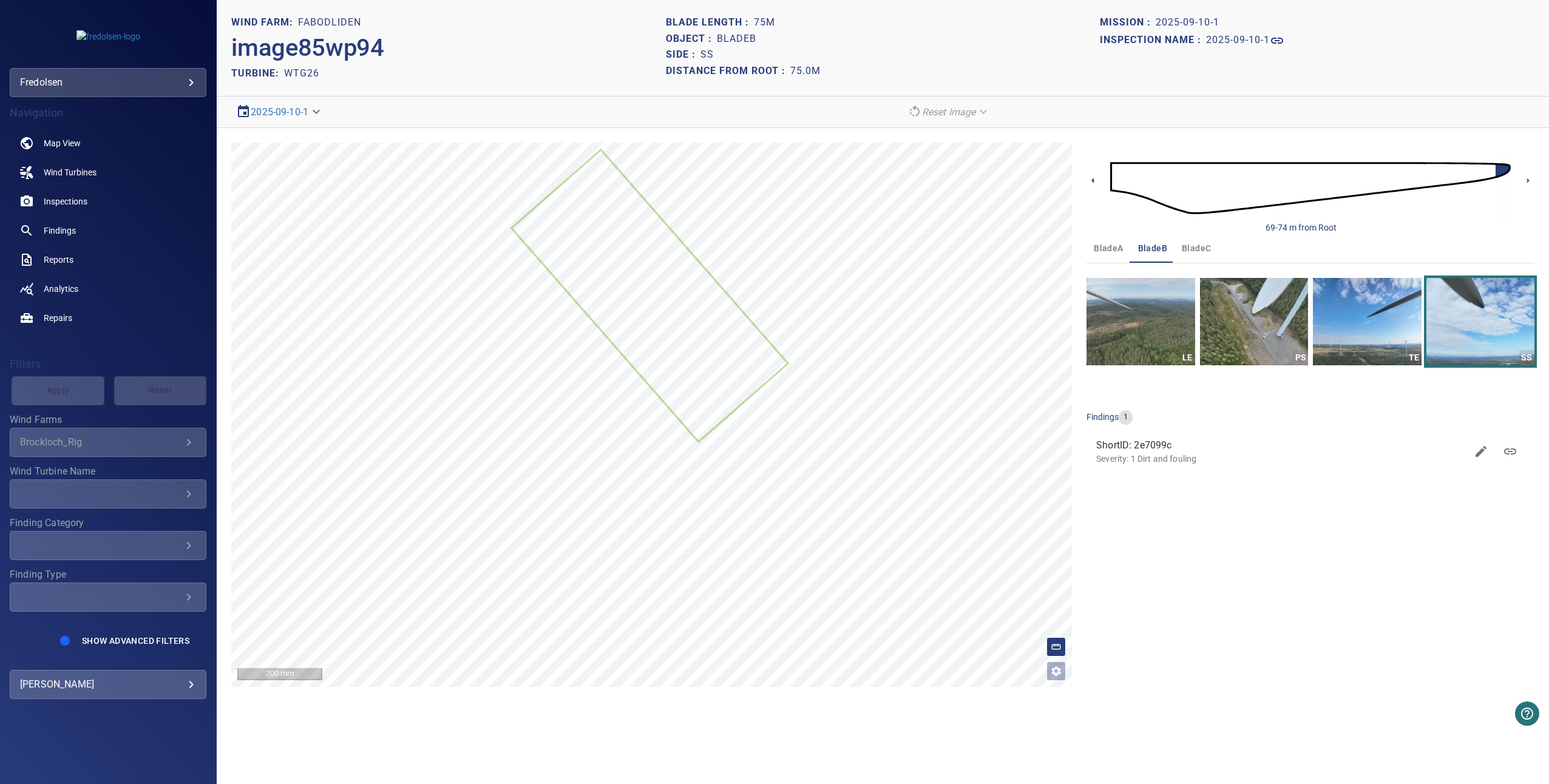
click at [1097, 178] on icon at bounding box center [1093, 180] width 12 height 12
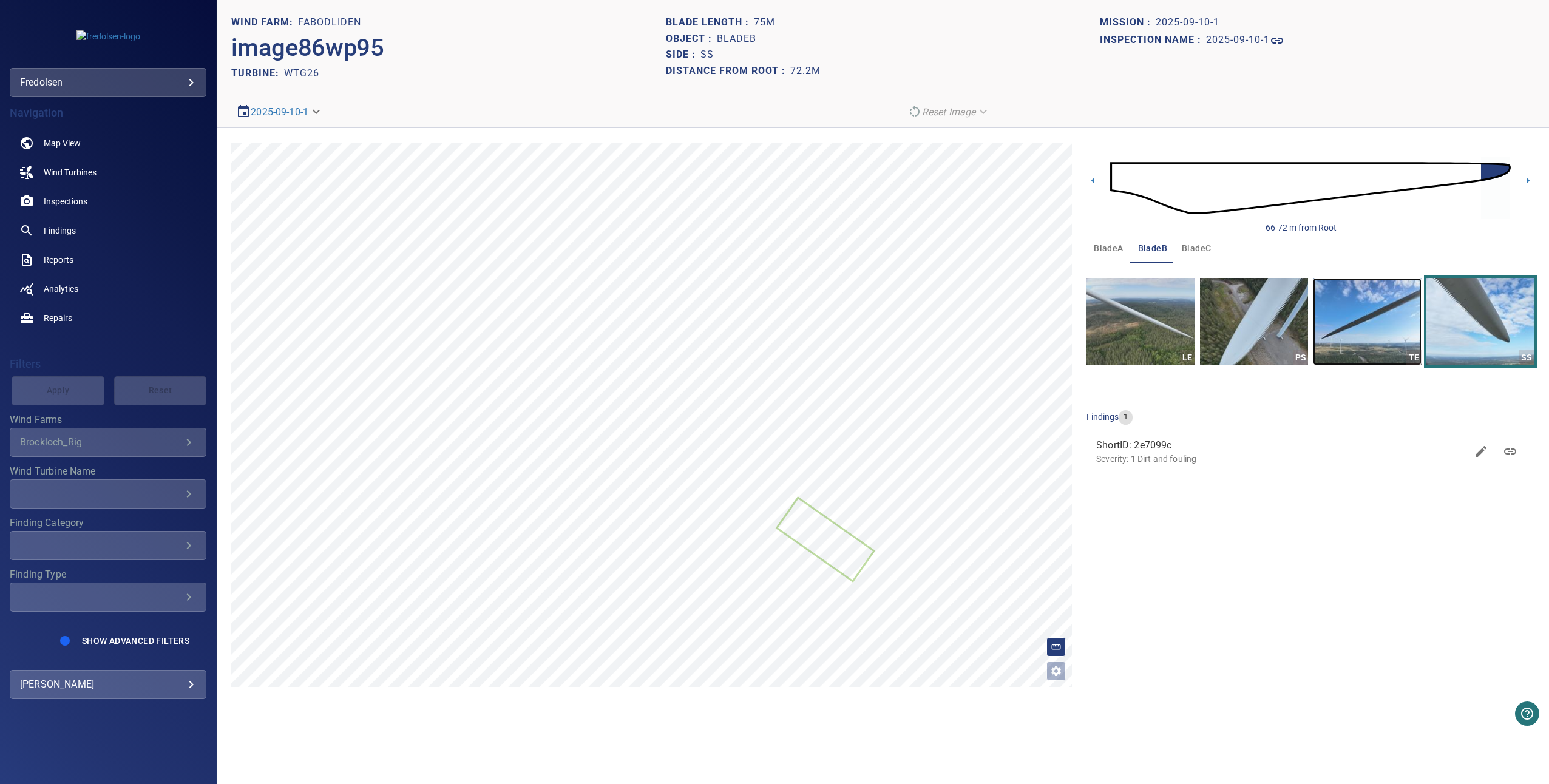
click at [1362, 333] on img "button" at bounding box center [1367, 322] width 108 height 88
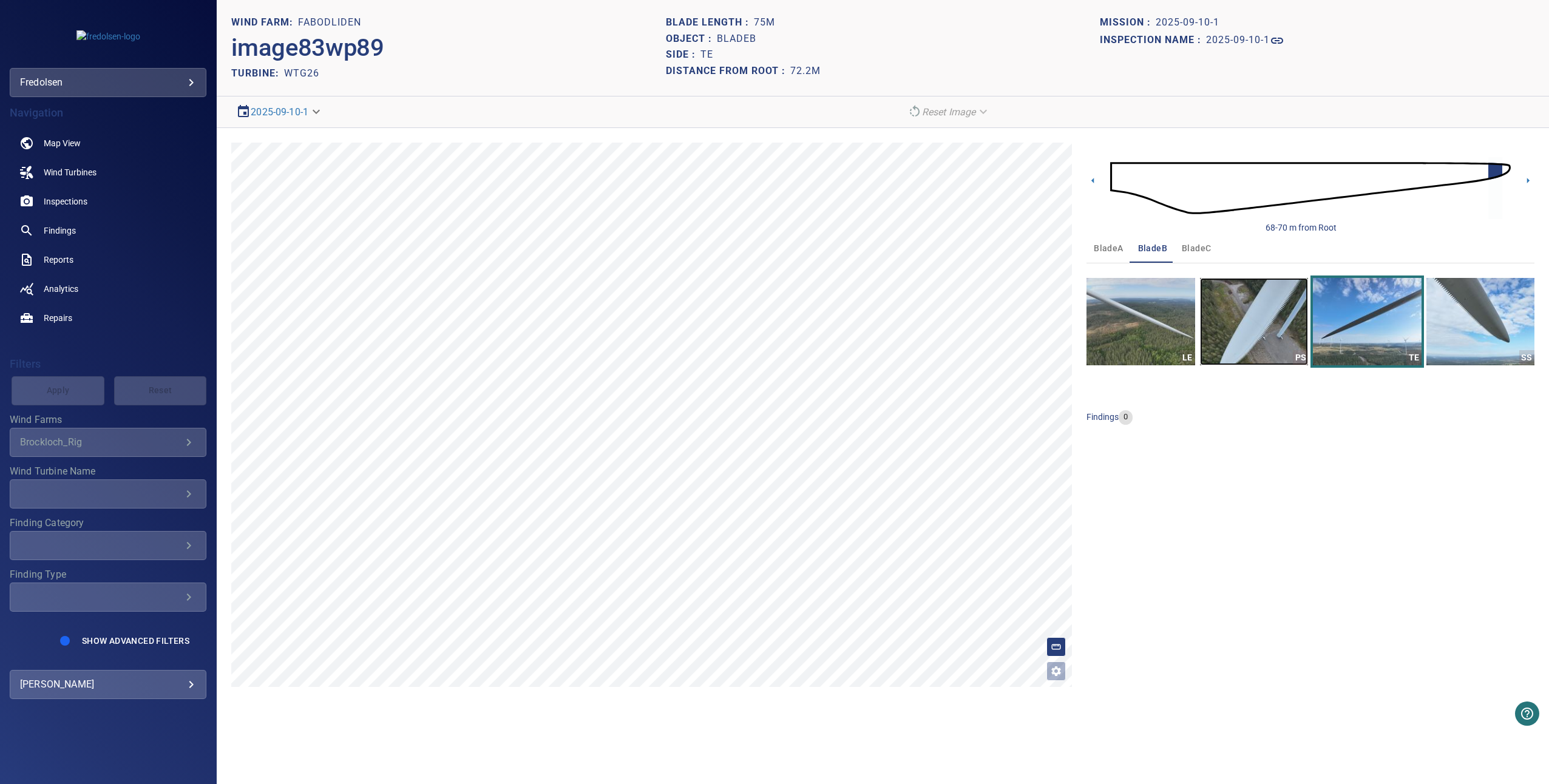
click at [1238, 323] on img "button" at bounding box center [1254, 322] width 108 height 88
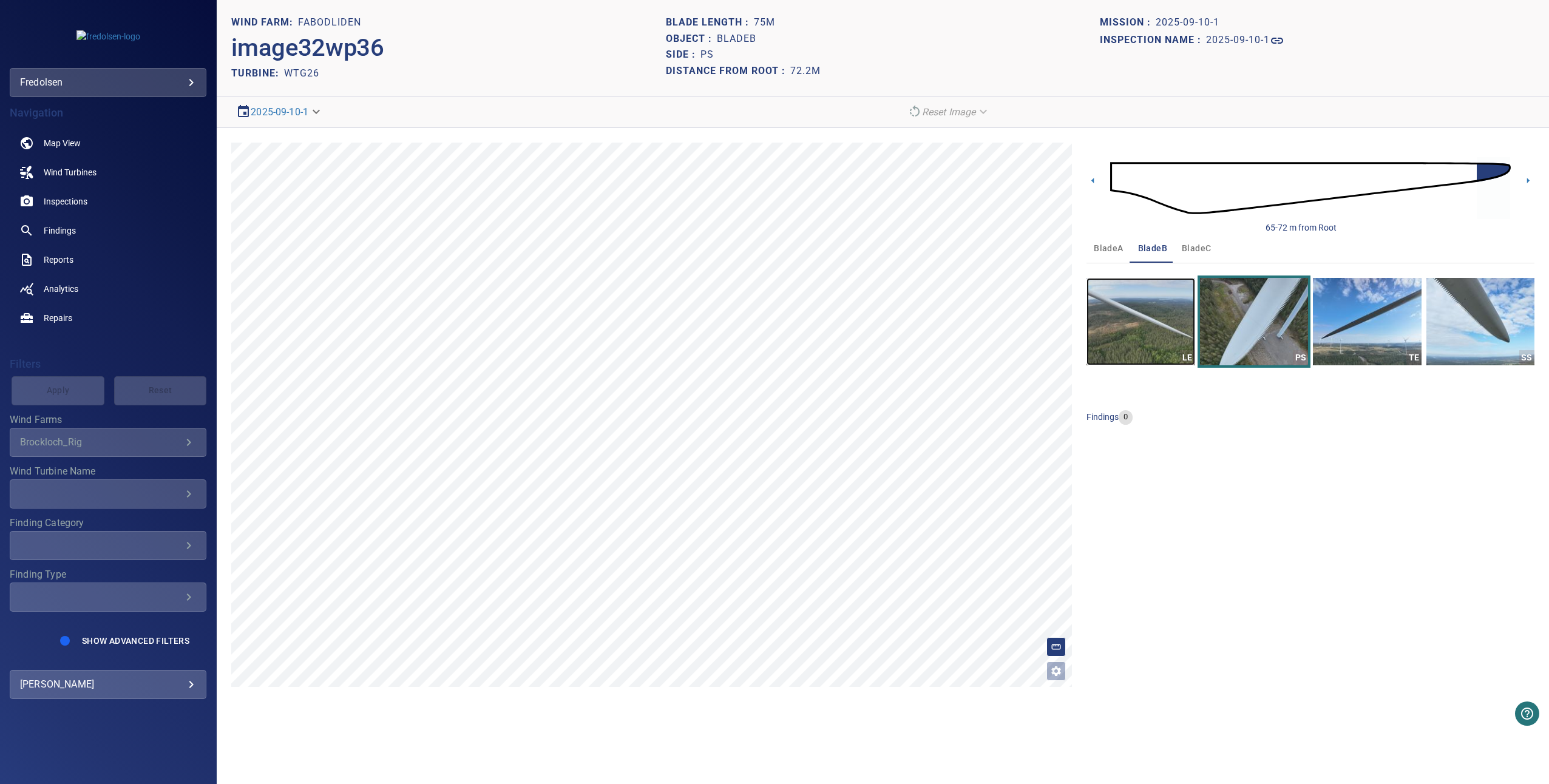
click at [1141, 324] on img "button" at bounding box center [1141, 322] width 108 height 88
click at [1093, 181] on icon at bounding box center [1092, 180] width 2 height 6
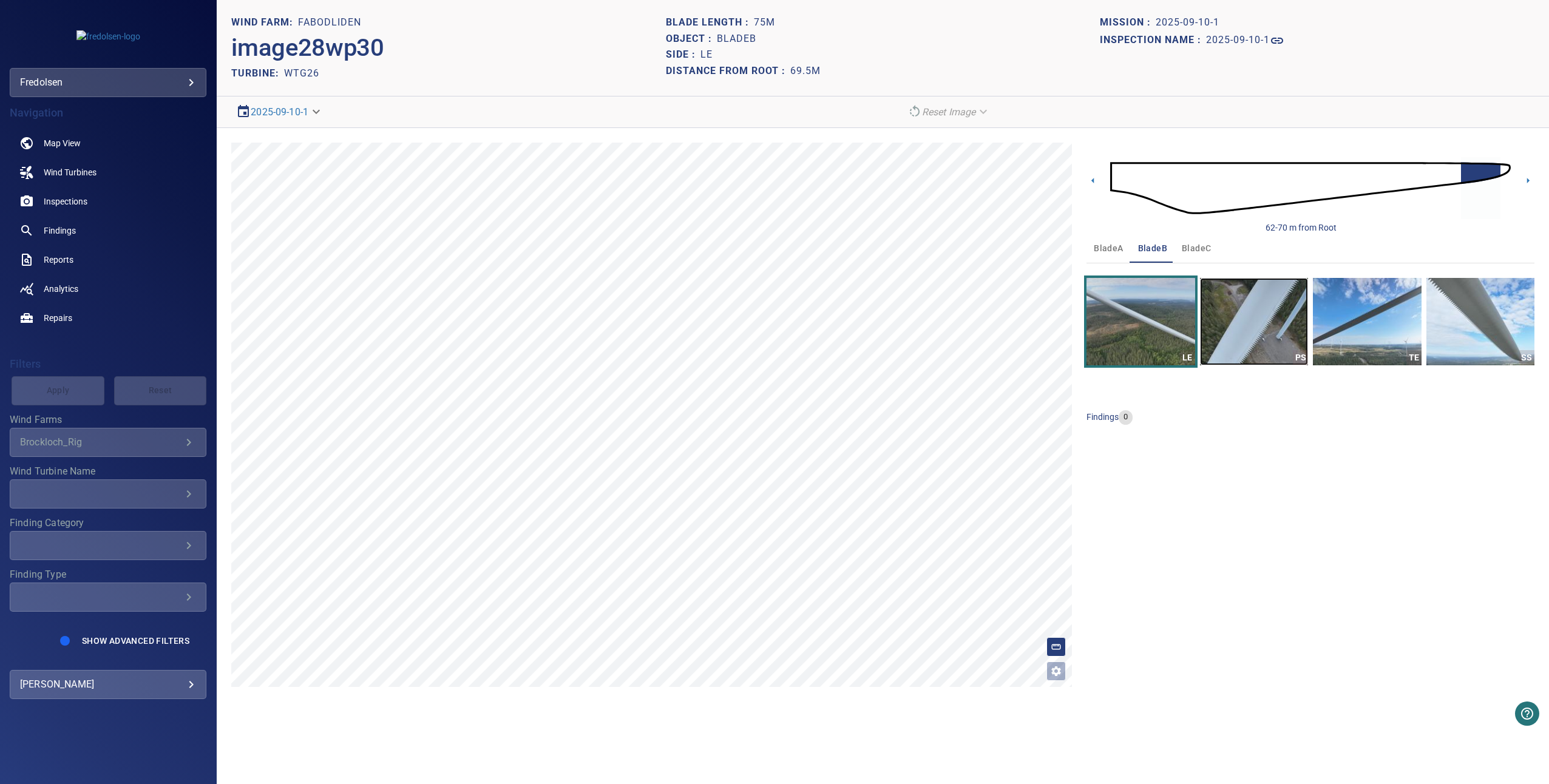
click at [1252, 310] on img "button" at bounding box center [1254, 322] width 108 height 88
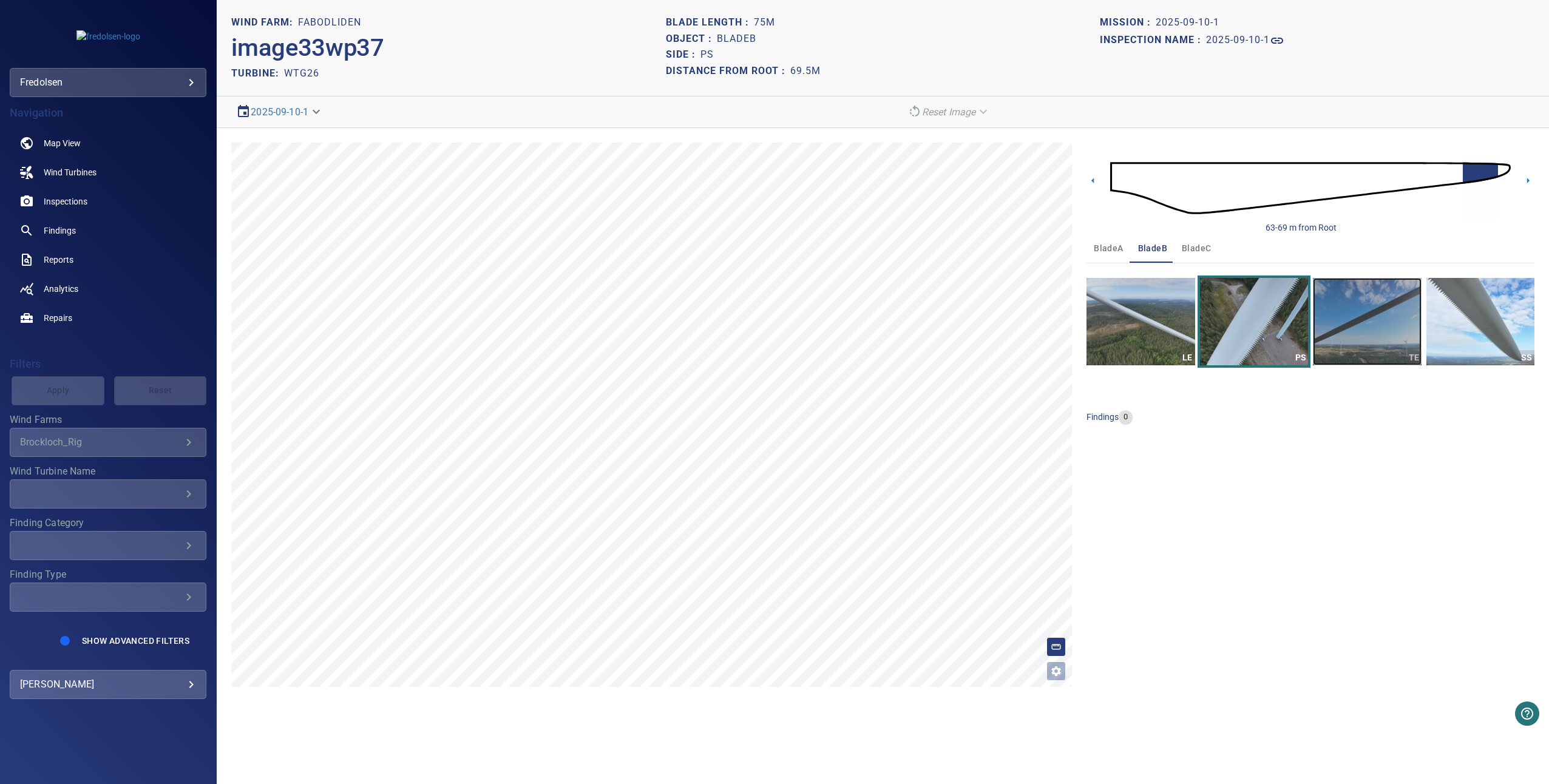
click at [1409, 327] on img "button" at bounding box center [1367, 322] width 108 height 88
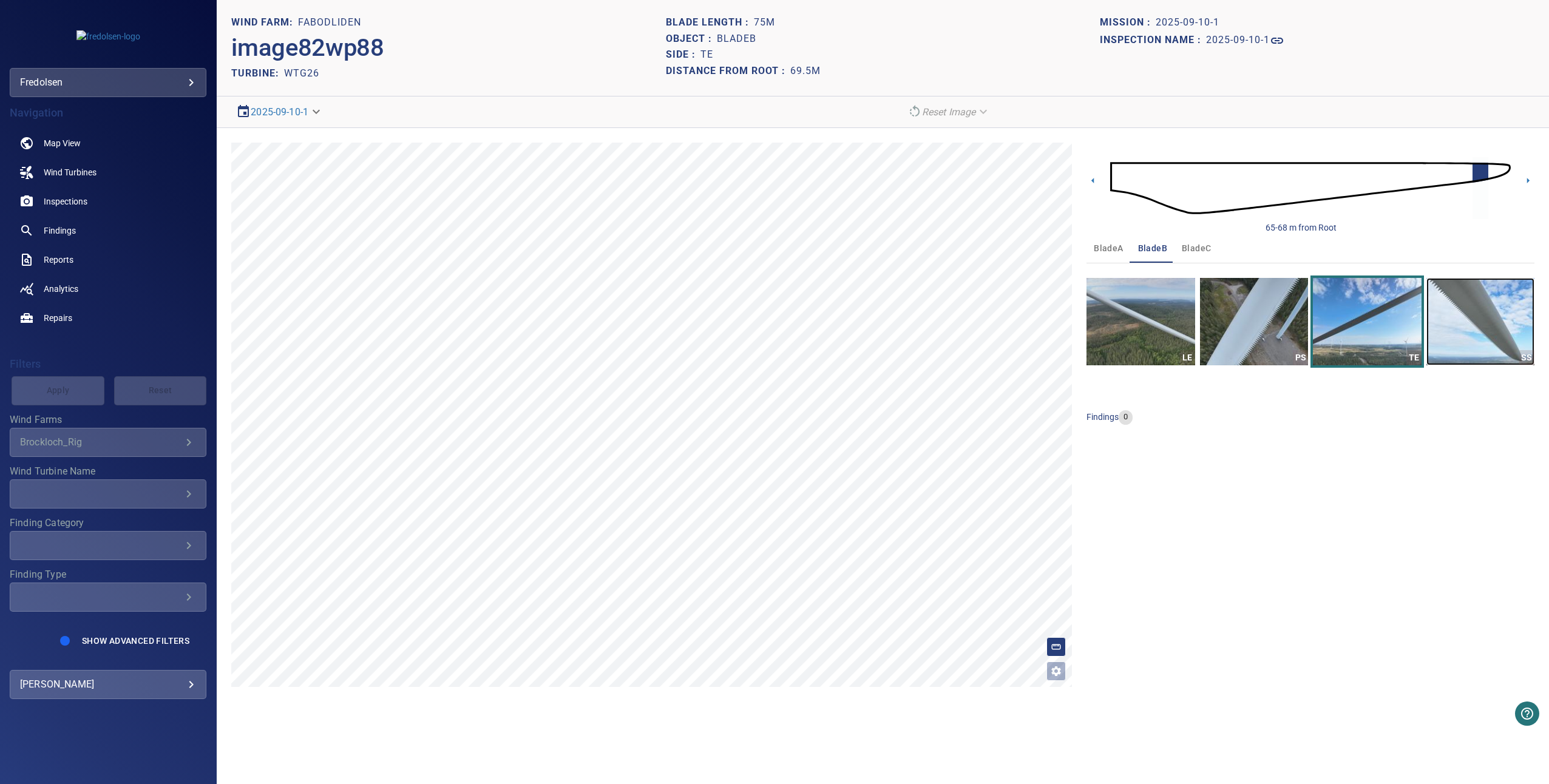
click at [1450, 328] on img "button" at bounding box center [1480, 322] width 108 height 88
click at [1093, 183] on icon at bounding box center [1092, 180] width 2 height 6
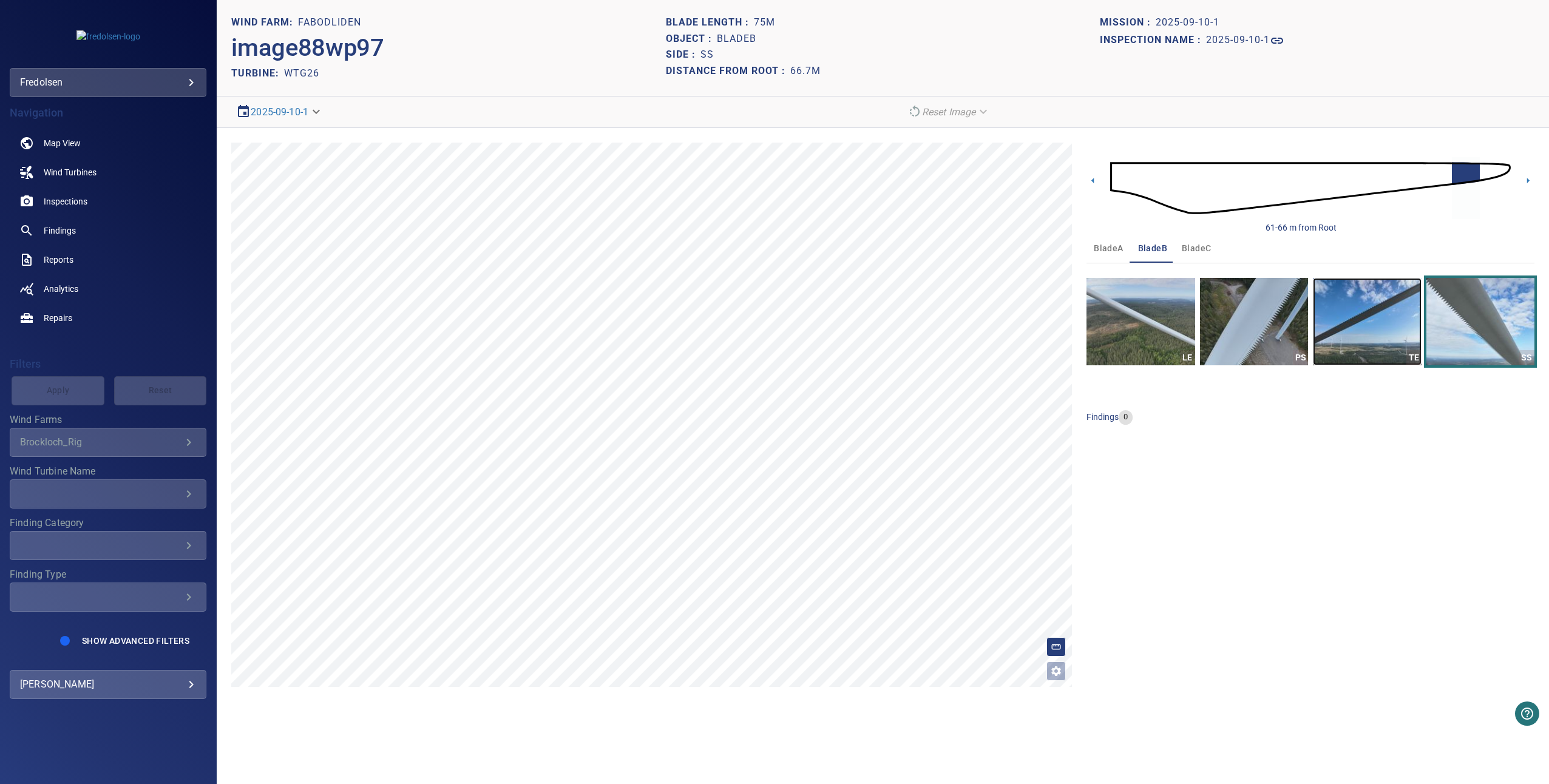
click at [1351, 337] on img "button" at bounding box center [1367, 322] width 108 height 88
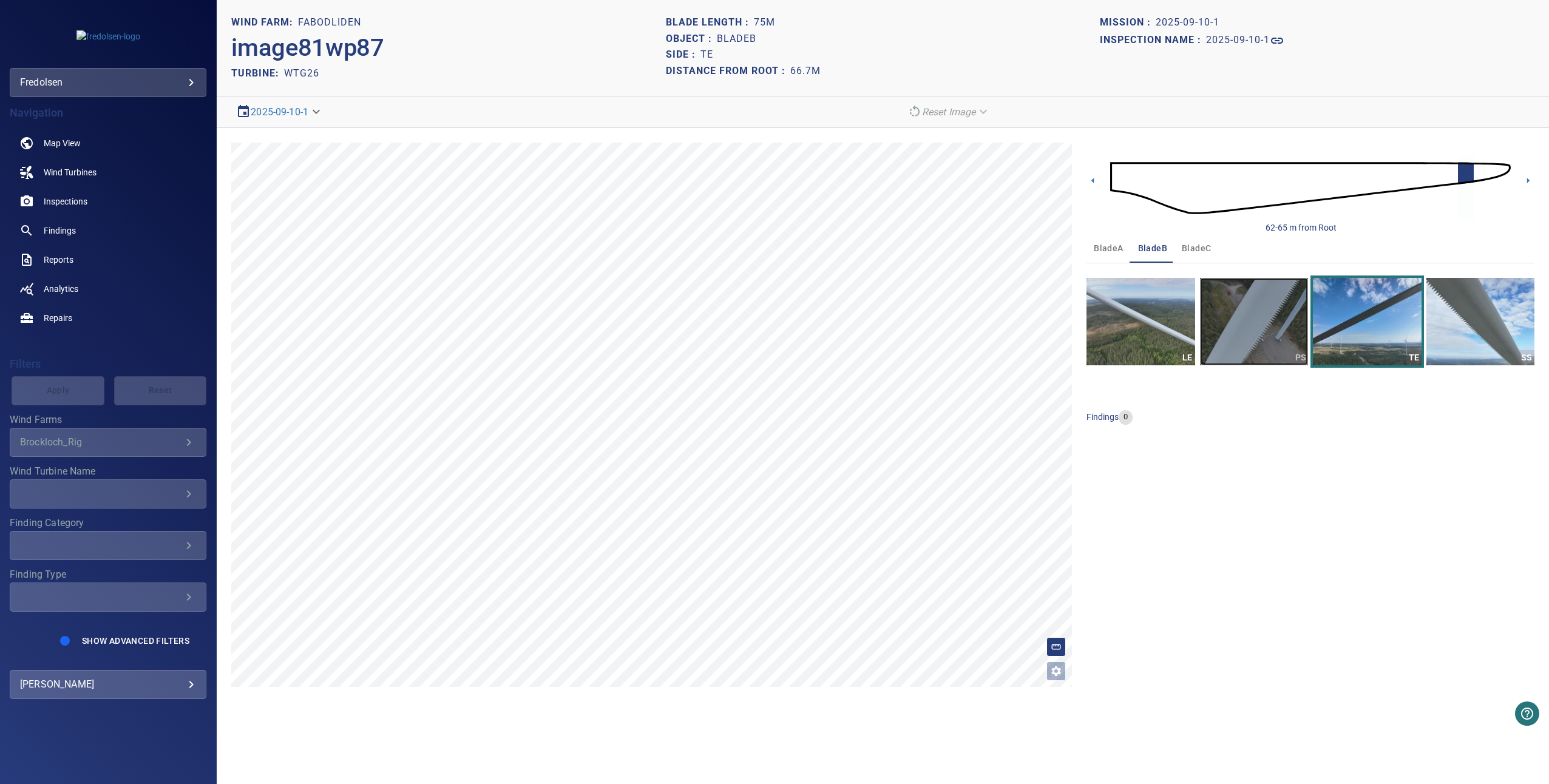
click at [1262, 317] on img "button" at bounding box center [1254, 322] width 108 height 88
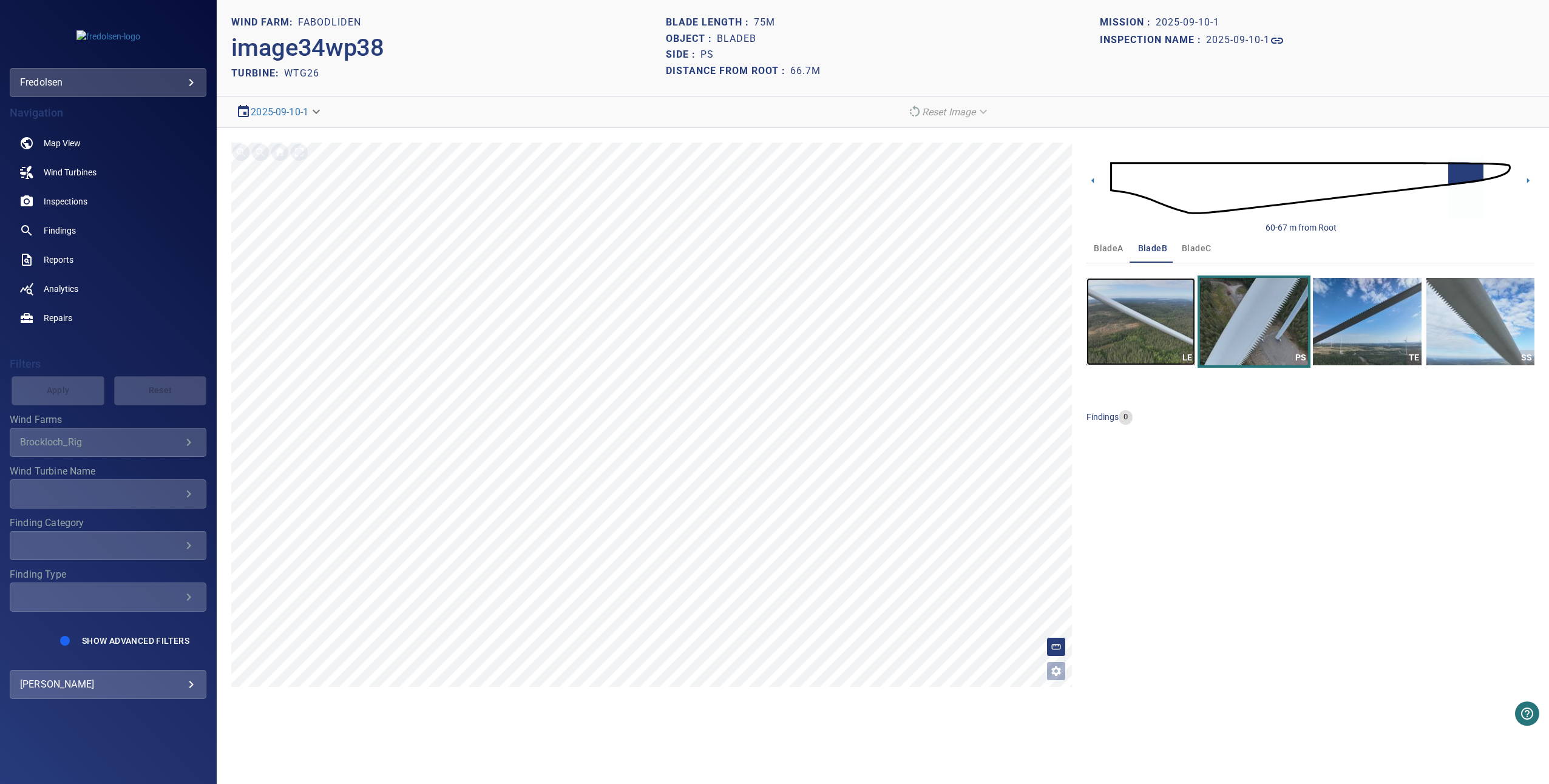
click at [1186, 301] on img "button" at bounding box center [1141, 322] width 108 height 88
click at [1100, 175] on div "60-67 m from Root" at bounding box center [1310, 188] width 448 height 91
click at [1096, 176] on icon at bounding box center [1093, 180] width 12 height 12
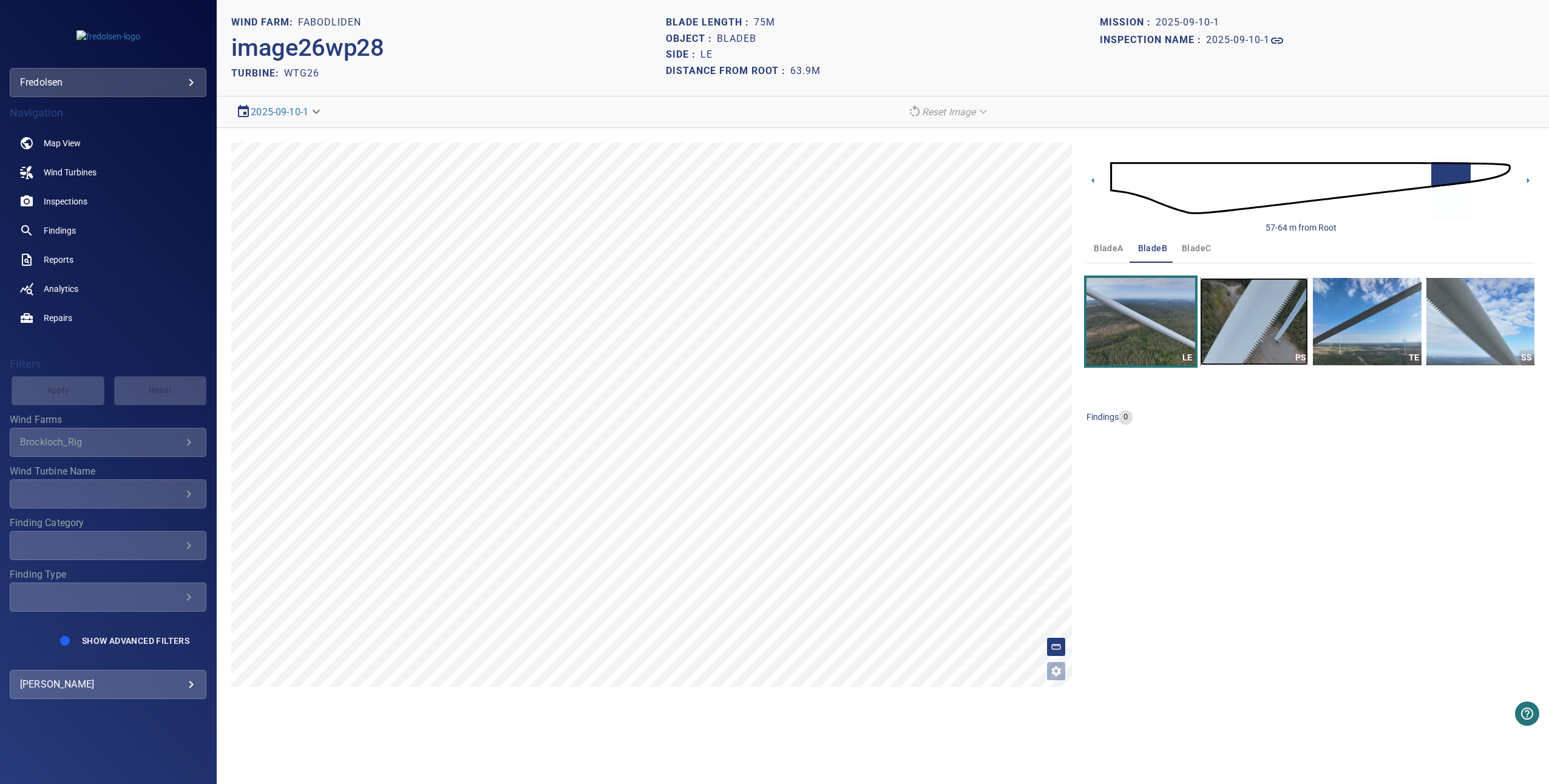
click at [1256, 305] on img "button" at bounding box center [1254, 322] width 108 height 88
click at [1356, 342] on img "button" at bounding box center [1367, 322] width 108 height 88
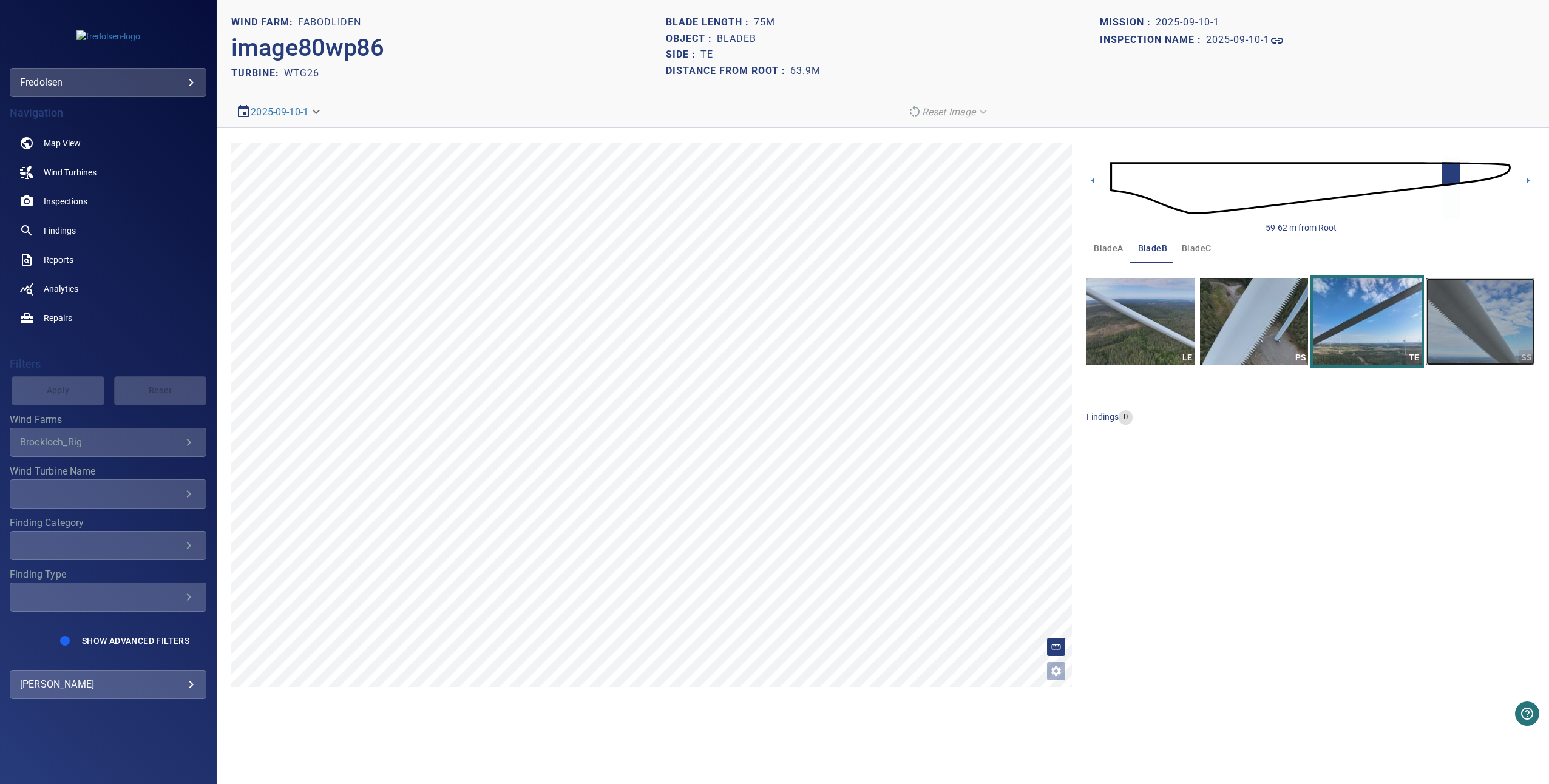
click at [1464, 342] on img "button" at bounding box center [1480, 322] width 108 height 88
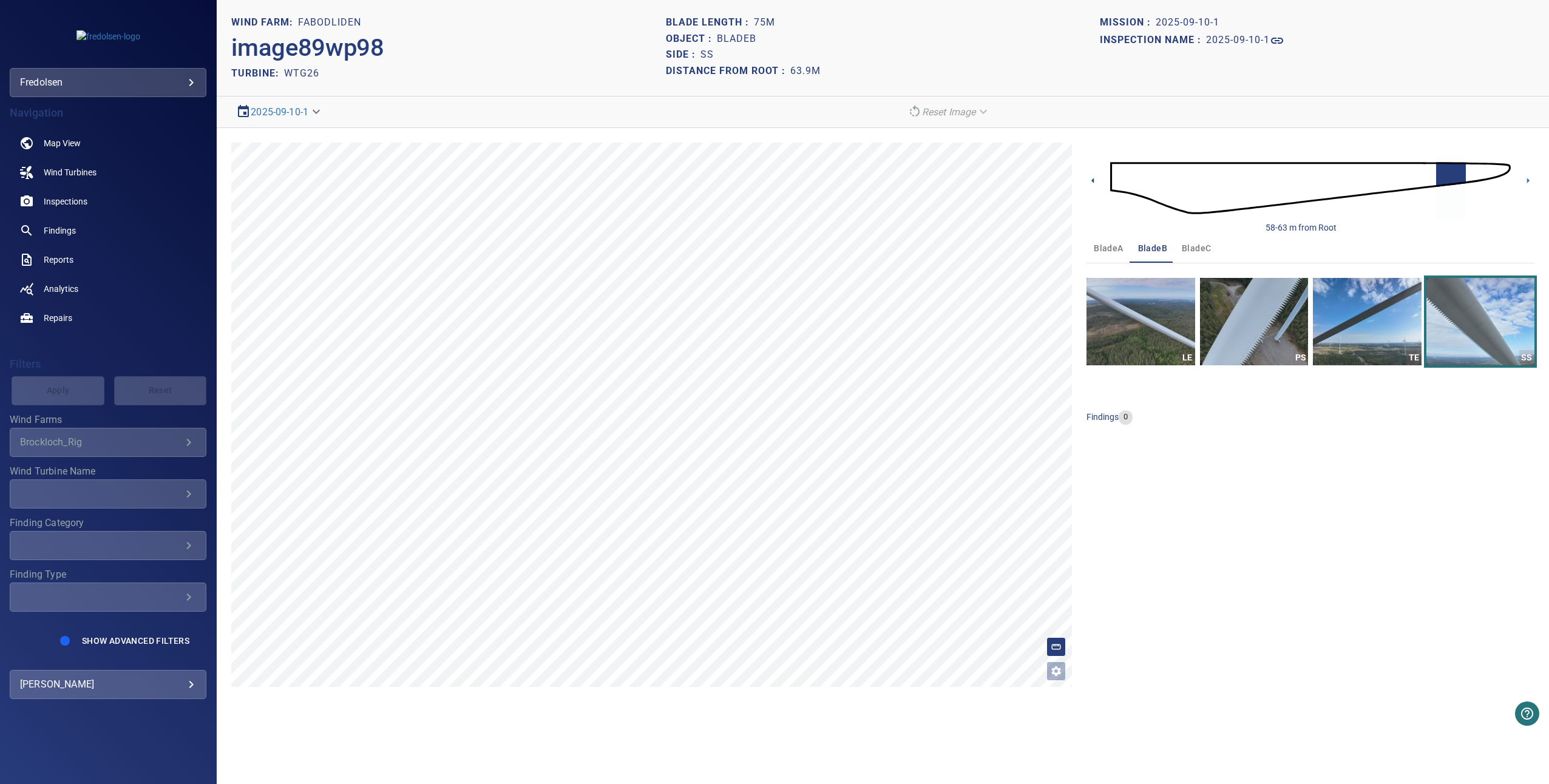
click at [1095, 180] on icon at bounding box center [1093, 180] width 12 height 12
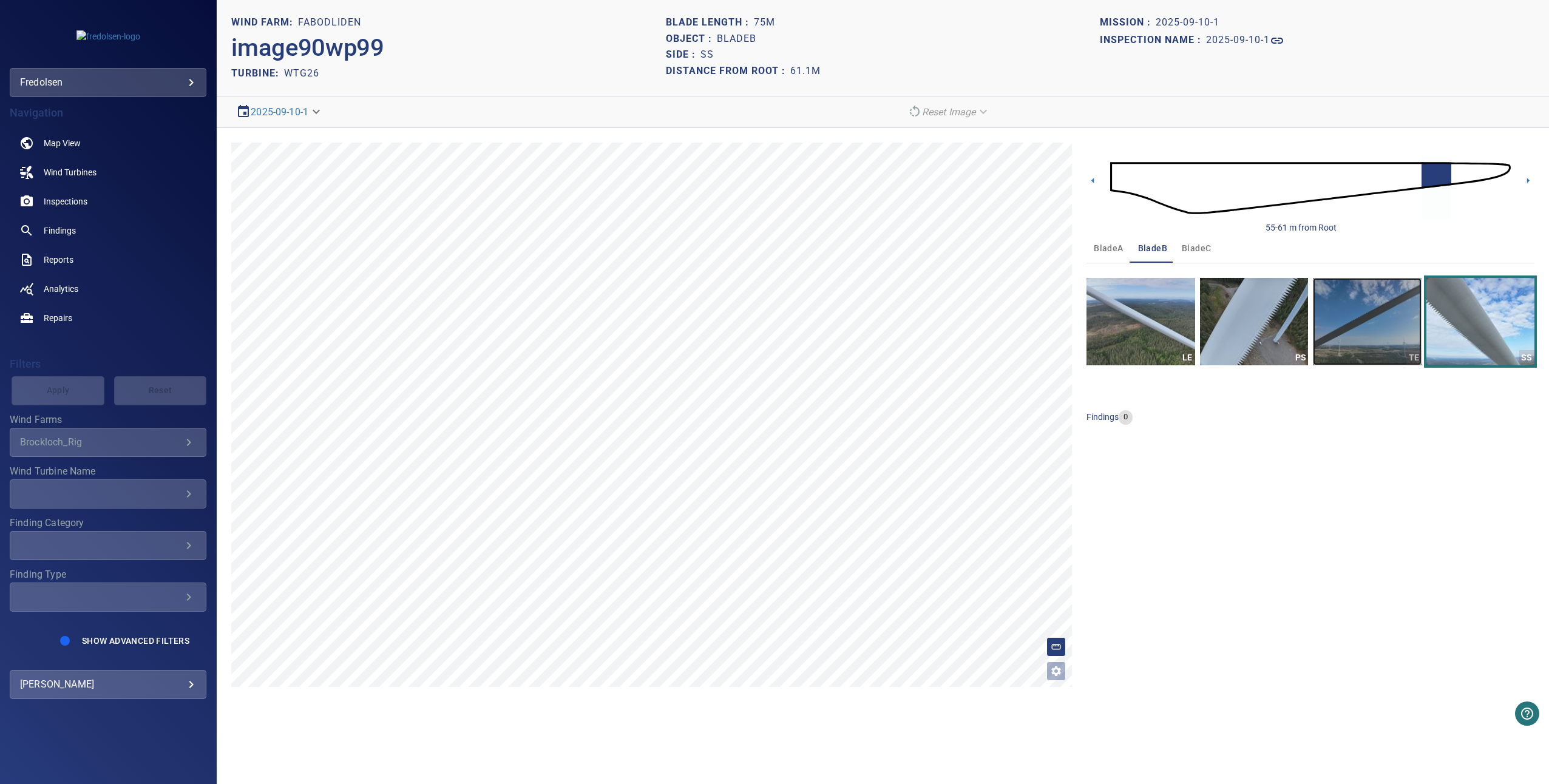
click at [1353, 335] on img "button" at bounding box center [1367, 322] width 108 height 88
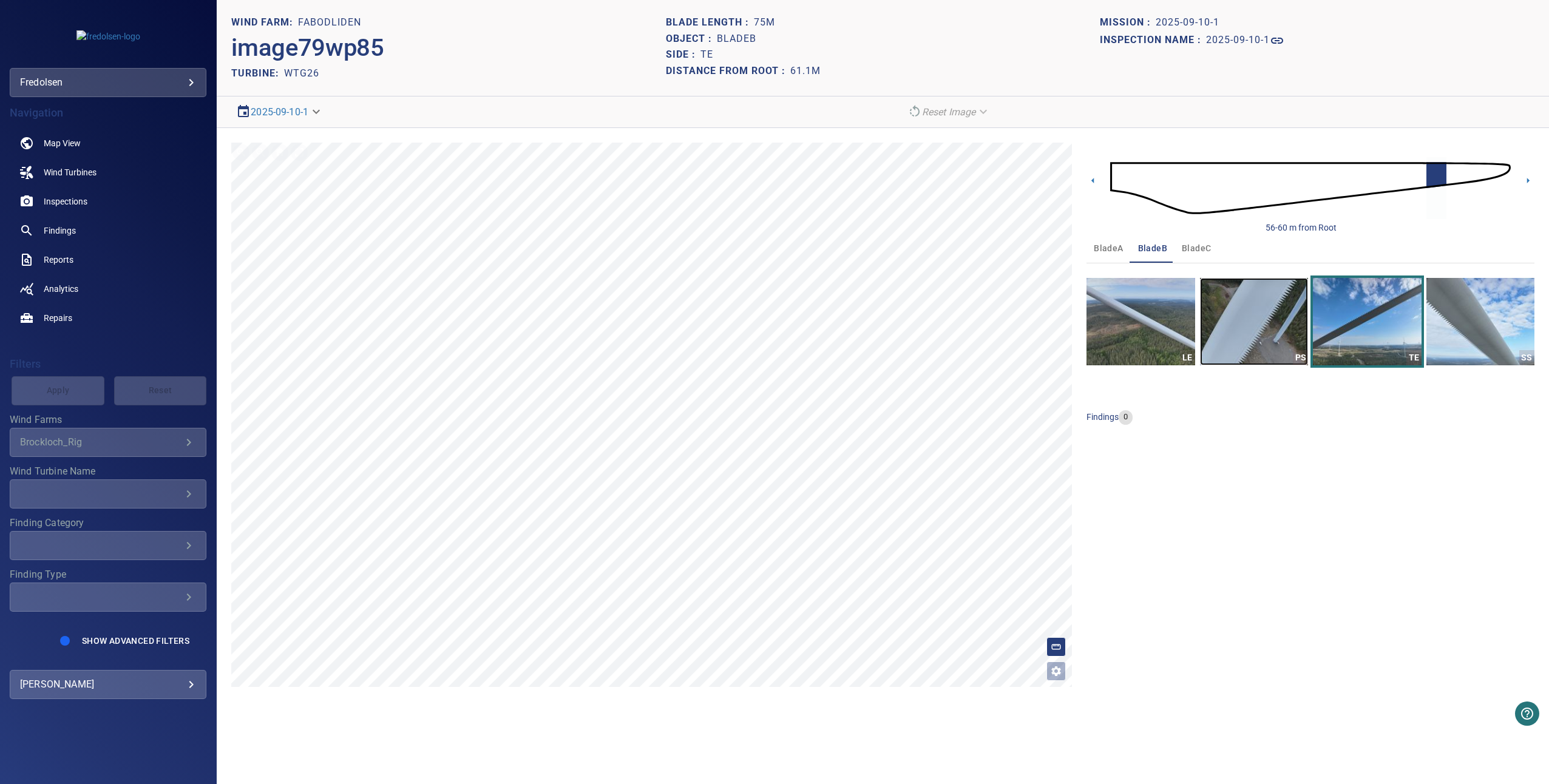
click at [1299, 329] on img "button" at bounding box center [1254, 322] width 108 height 88
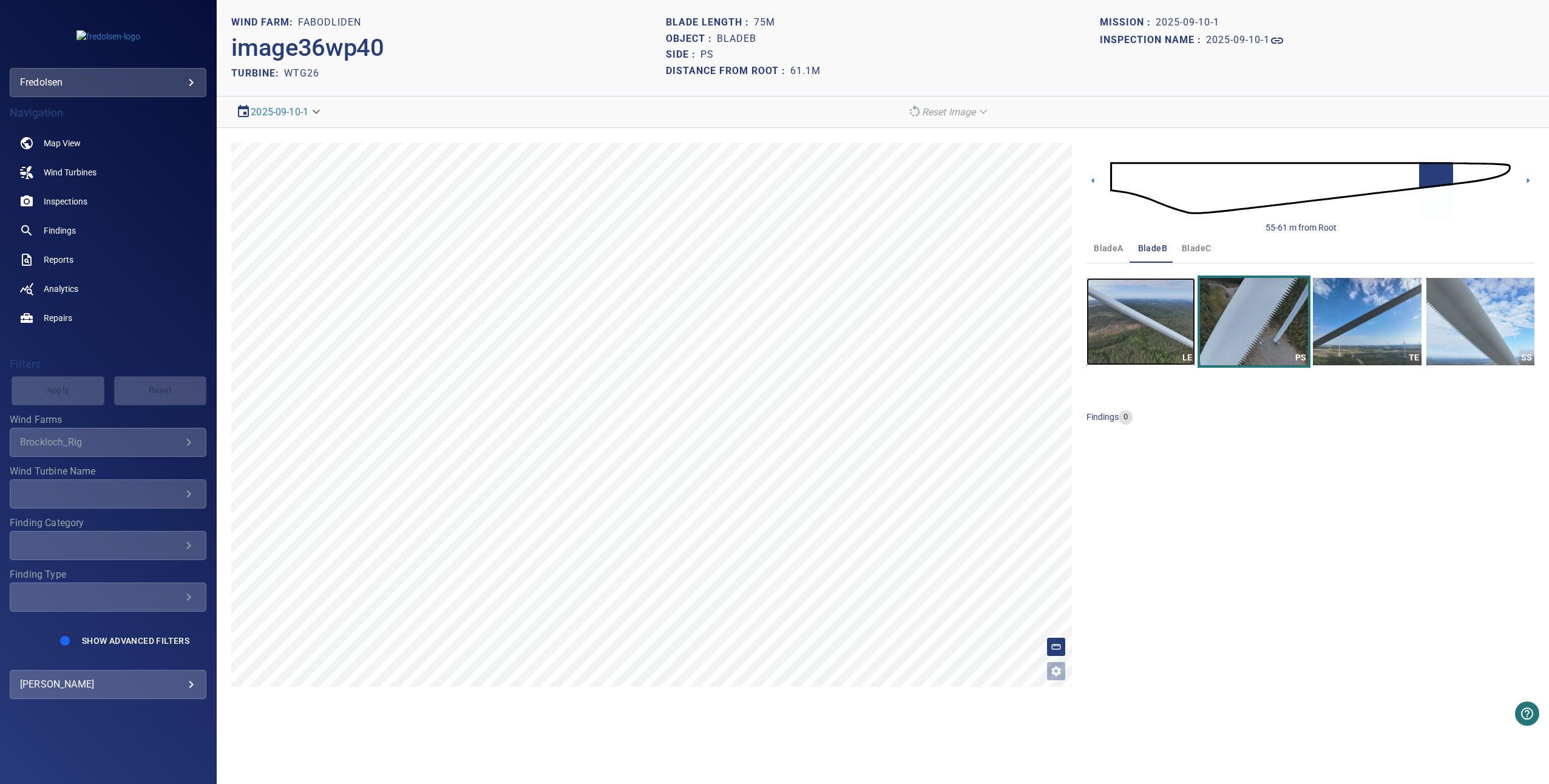
click at [1182, 323] on img "button" at bounding box center [1141, 322] width 108 height 88
click at [1089, 179] on icon at bounding box center [1093, 180] width 12 height 12
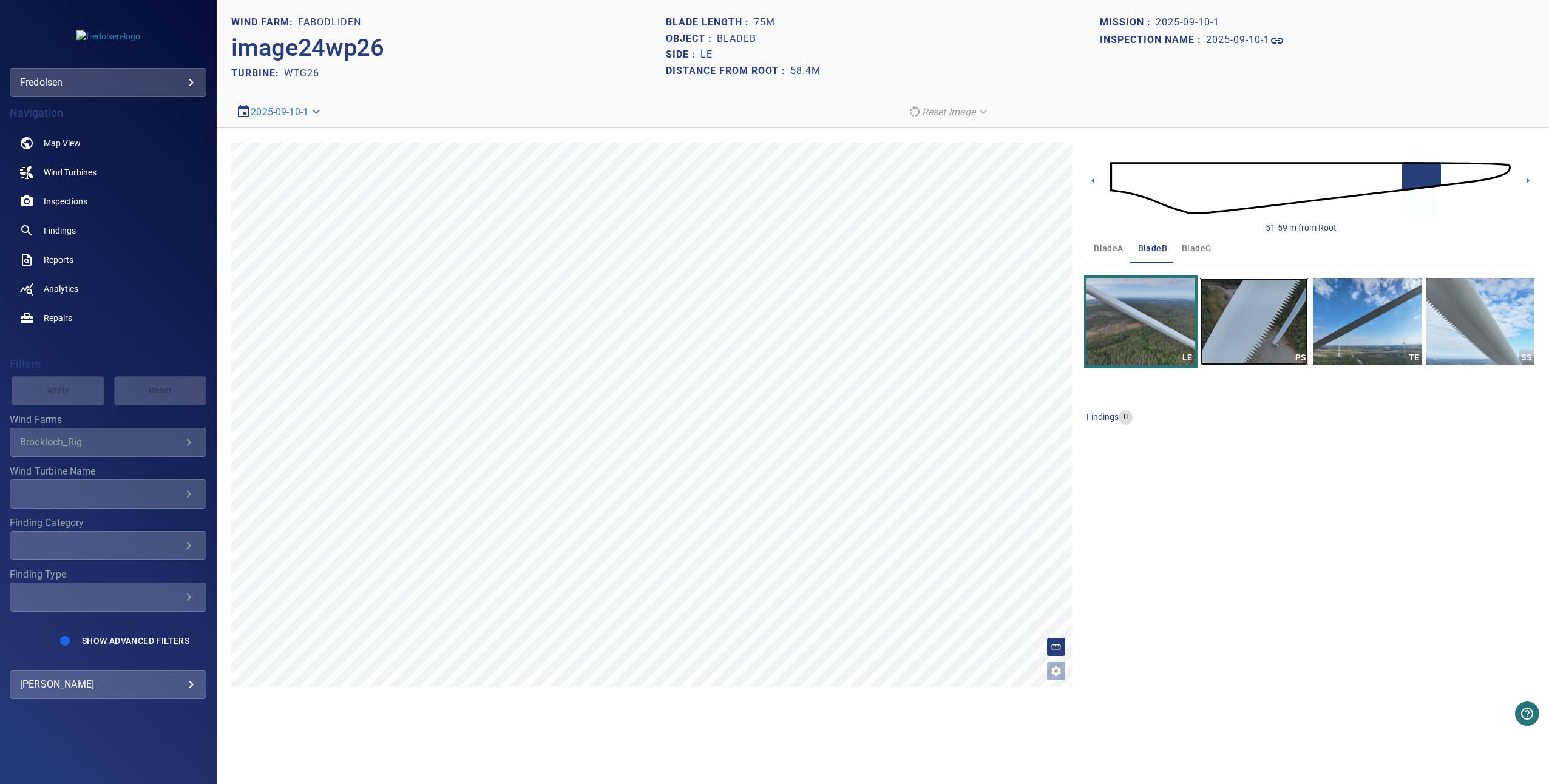
click at [1238, 342] on img "button" at bounding box center [1254, 322] width 108 height 88
click at [1361, 337] on img "button" at bounding box center [1367, 322] width 108 height 88
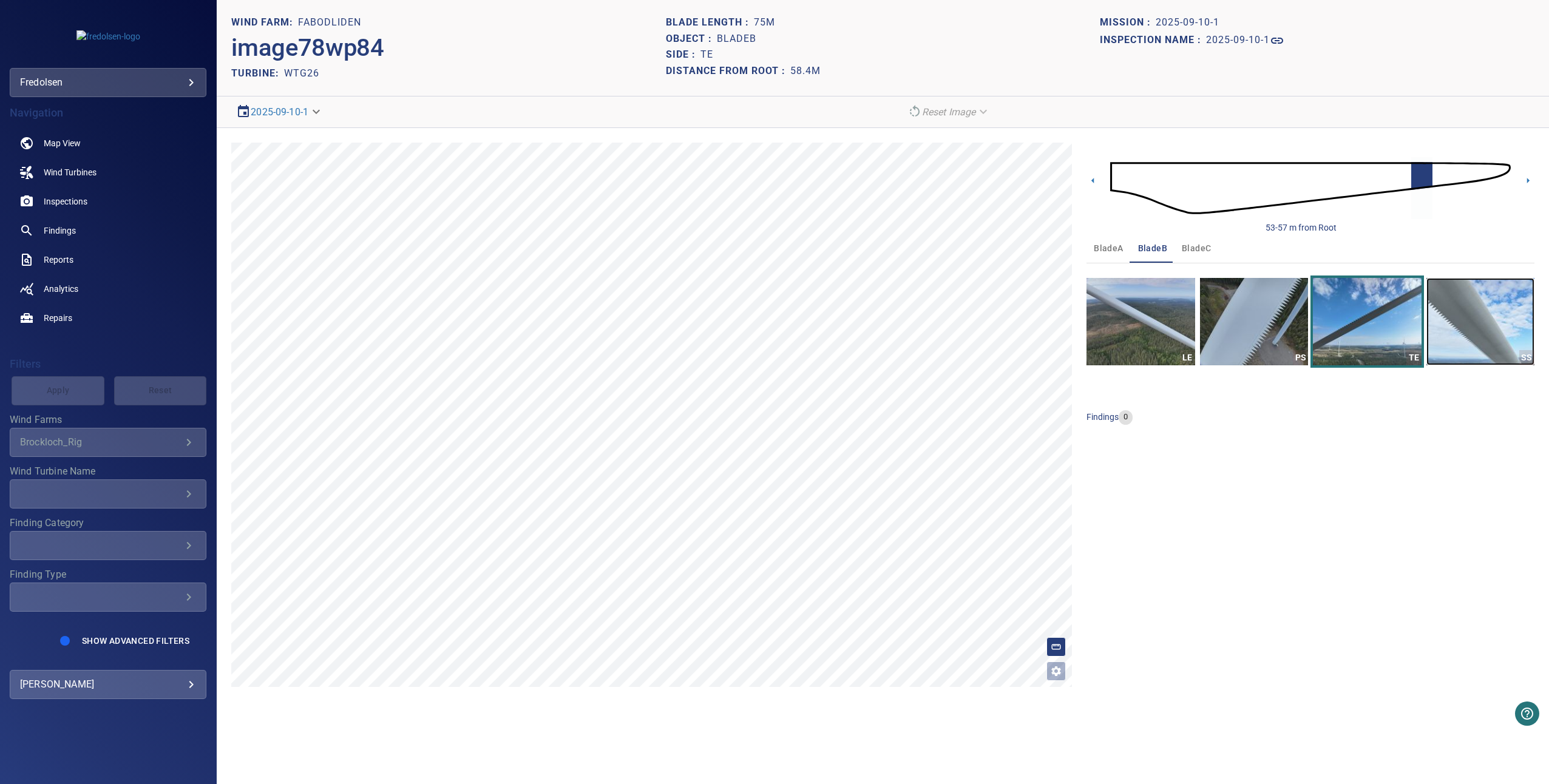
click at [1459, 340] on img "button" at bounding box center [1480, 322] width 108 height 88
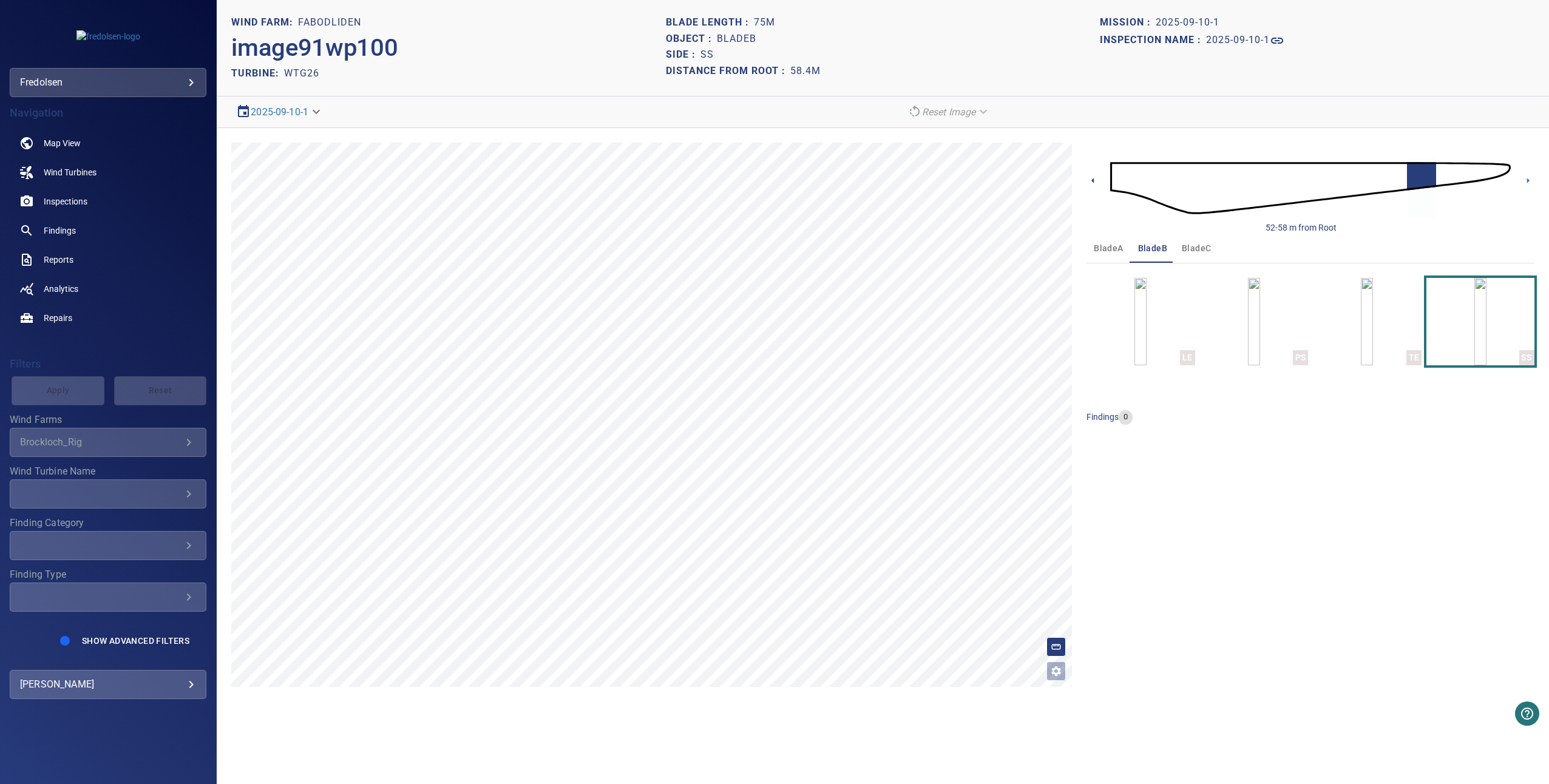
click at [1087, 176] on icon at bounding box center [1093, 180] width 12 height 12
click at [1361, 300] on img "button" at bounding box center [1367, 322] width 12 height 88
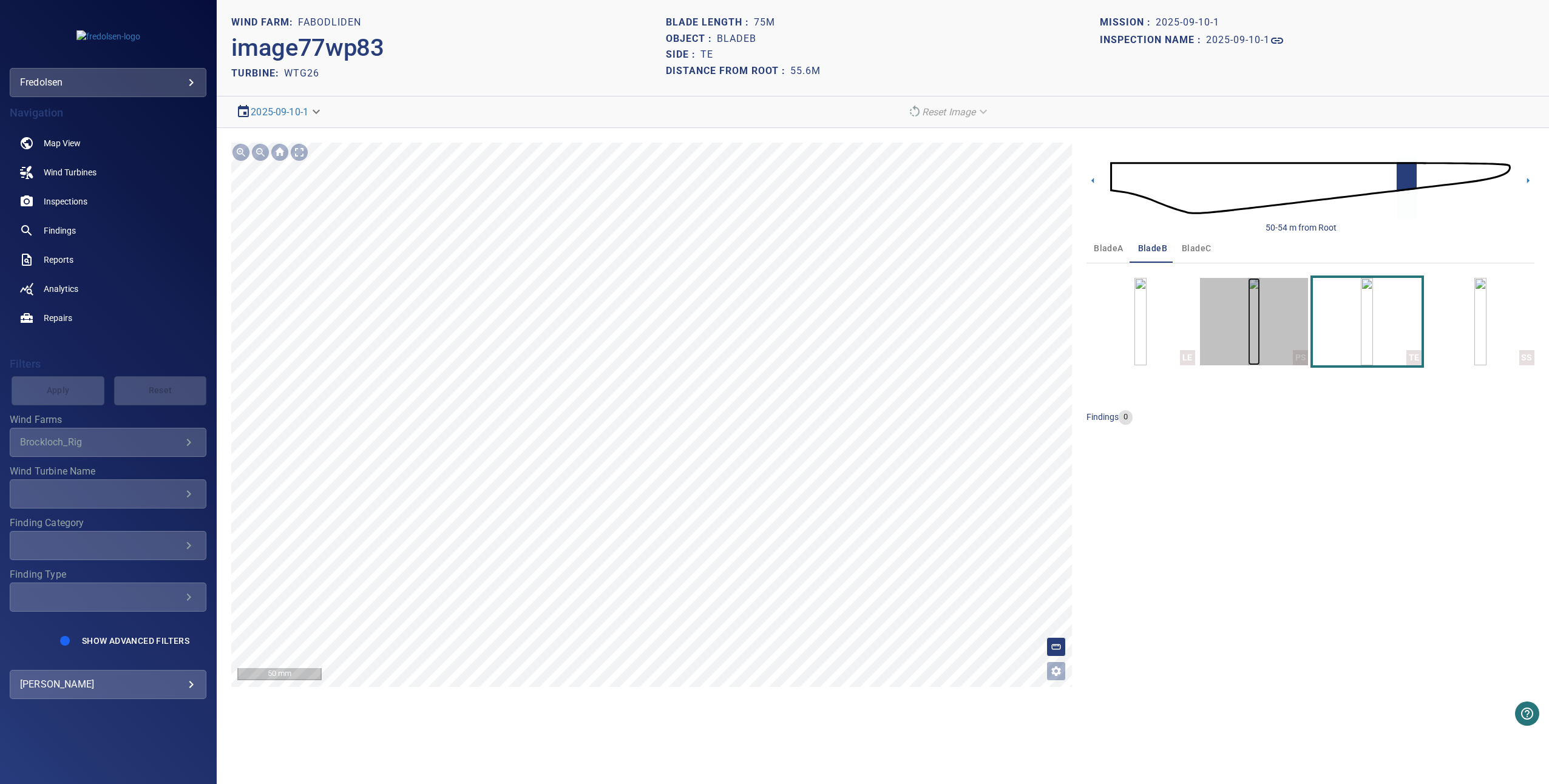
click at [1247, 333] on img "button" at bounding box center [1253, 322] width 12 height 88
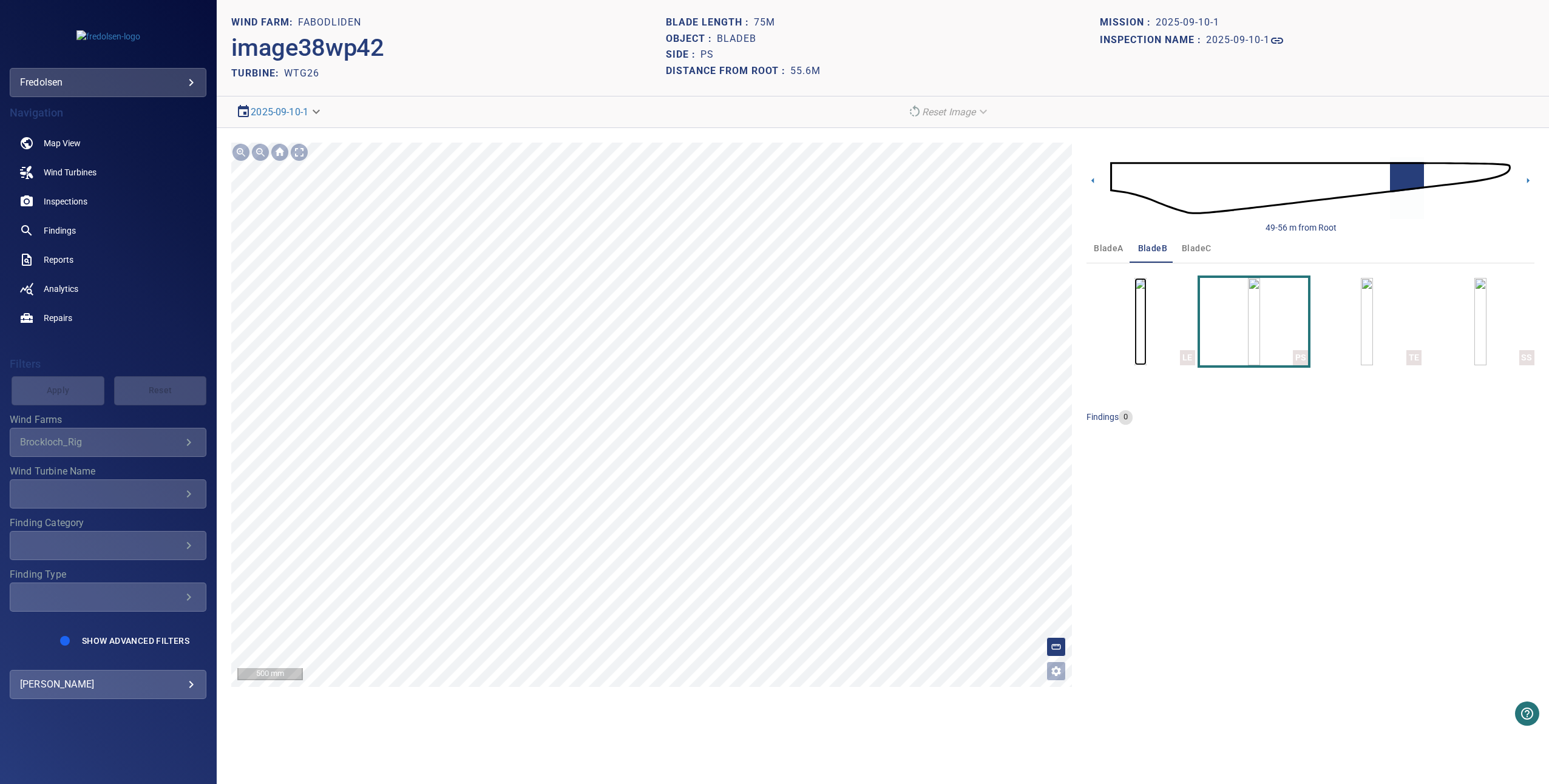
click at [1141, 303] on img "button" at bounding box center [1140, 322] width 12 height 88
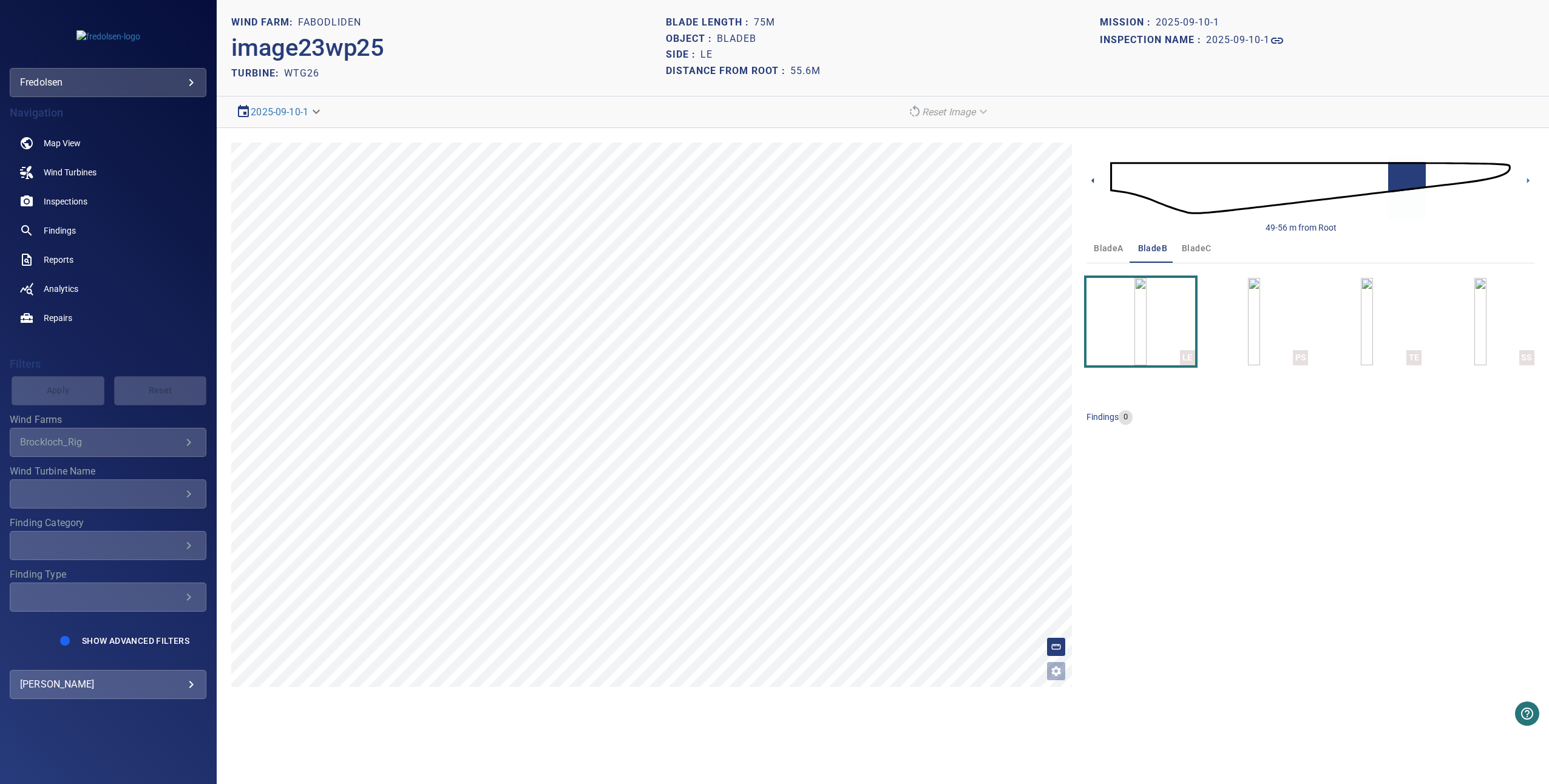
click at [1099, 181] on icon at bounding box center [1093, 180] width 12 height 12
click at [1247, 319] on img "button" at bounding box center [1253, 322] width 12 height 88
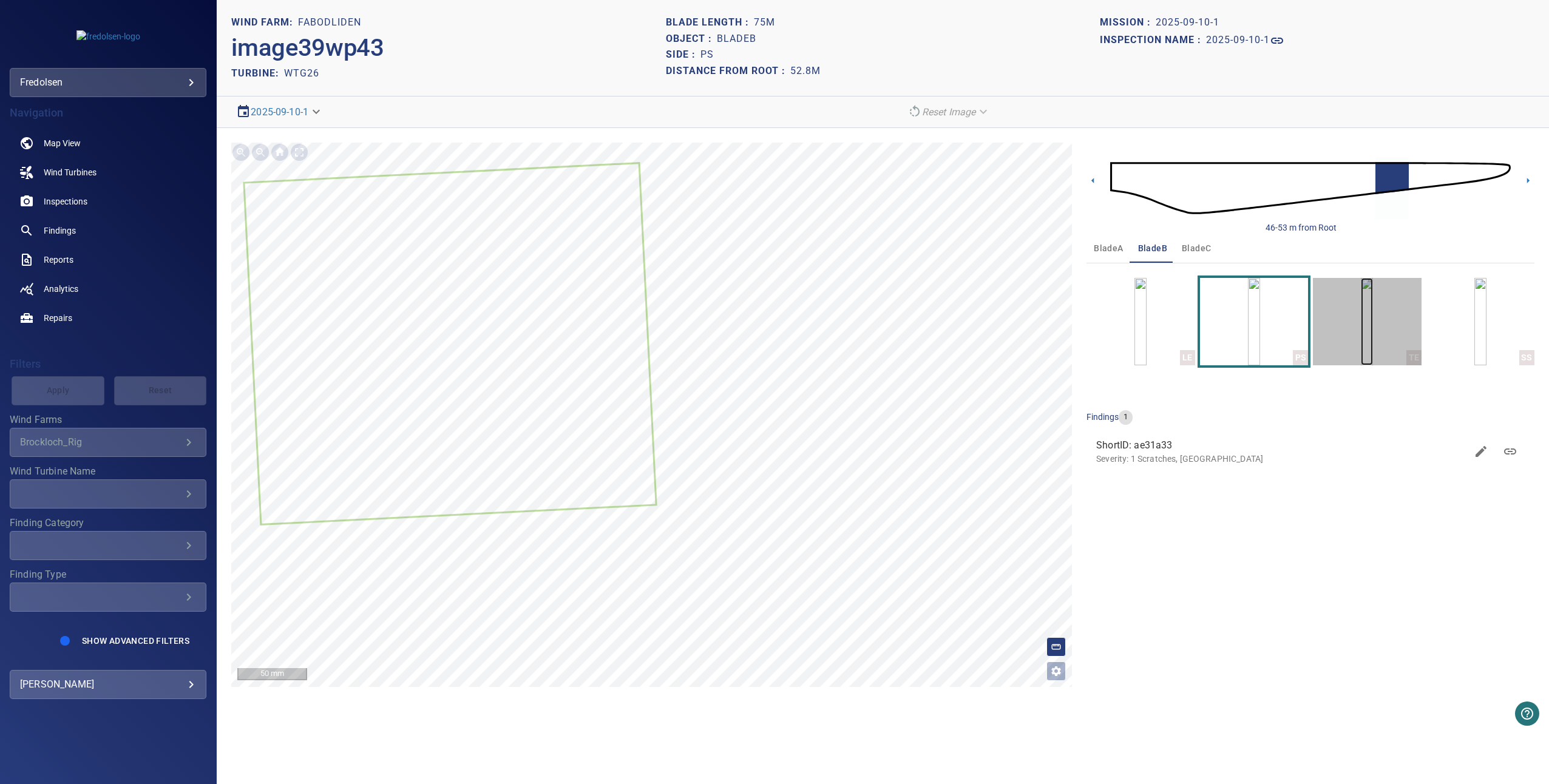
click at [1373, 321] on img "button" at bounding box center [1367, 322] width 12 height 88
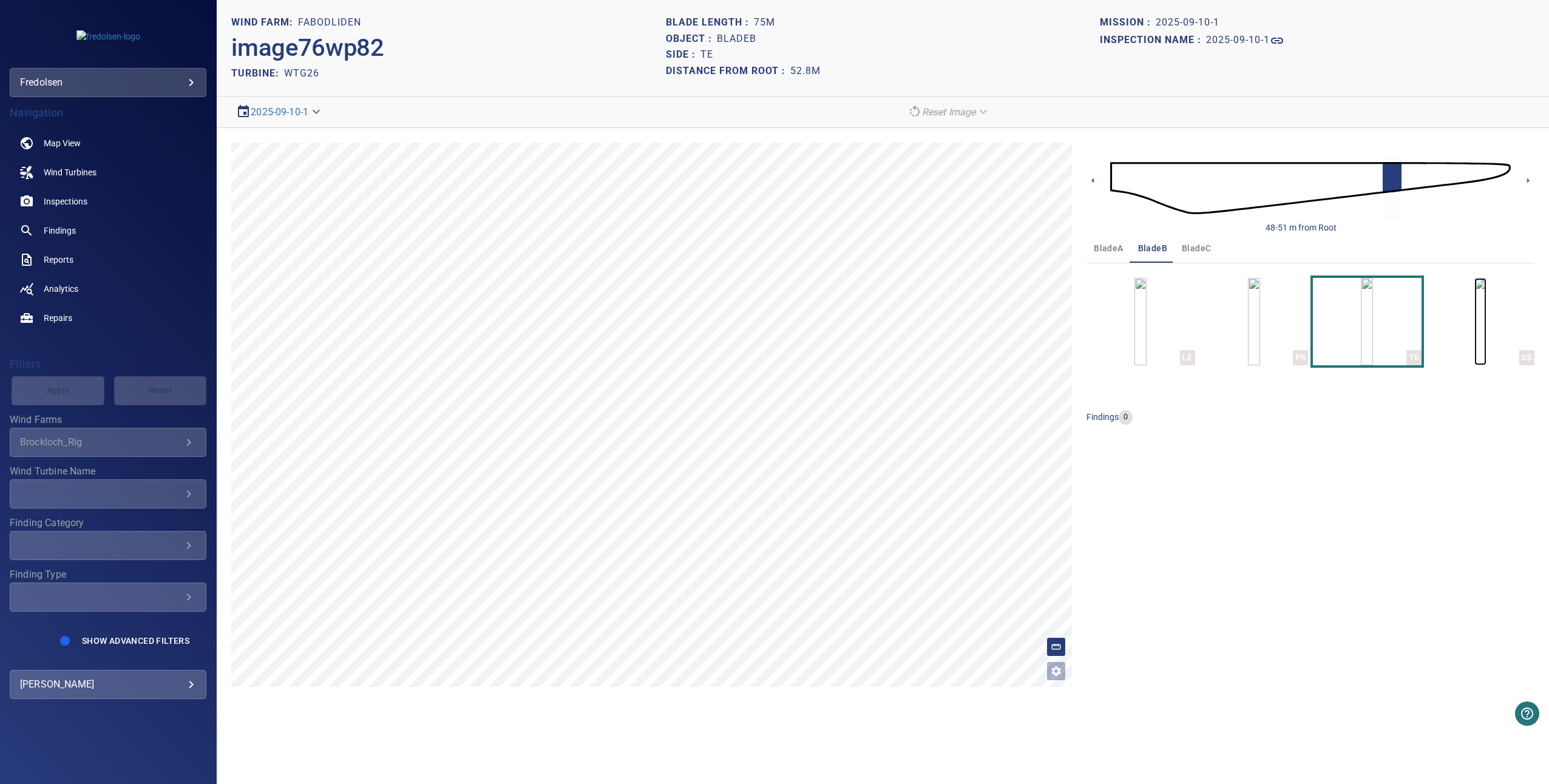
click at [1486, 314] on img "button" at bounding box center [1480, 322] width 12 height 88
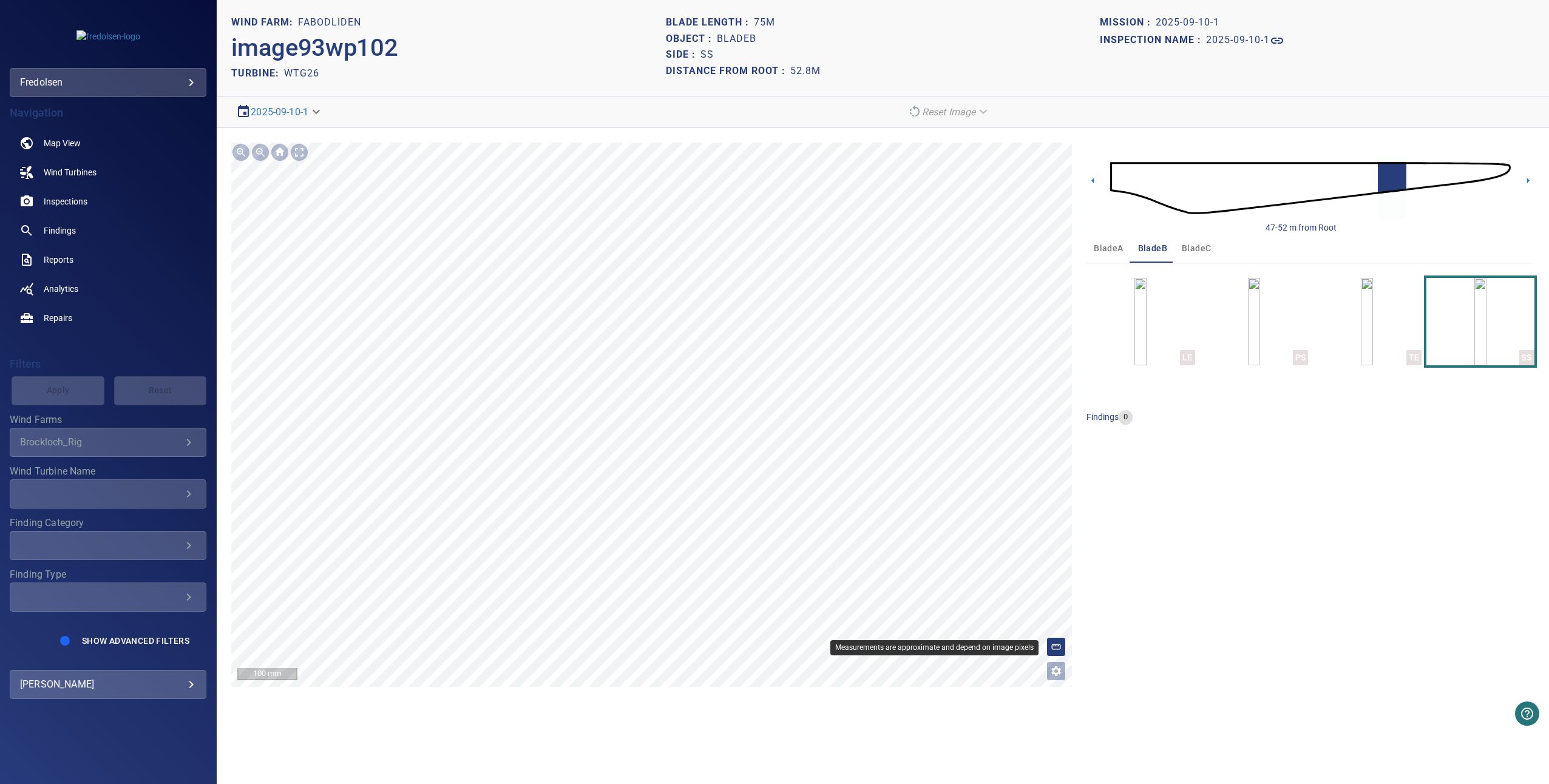
click at [1056, 643] on icon at bounding box center [1055, 646] width 11 height 11
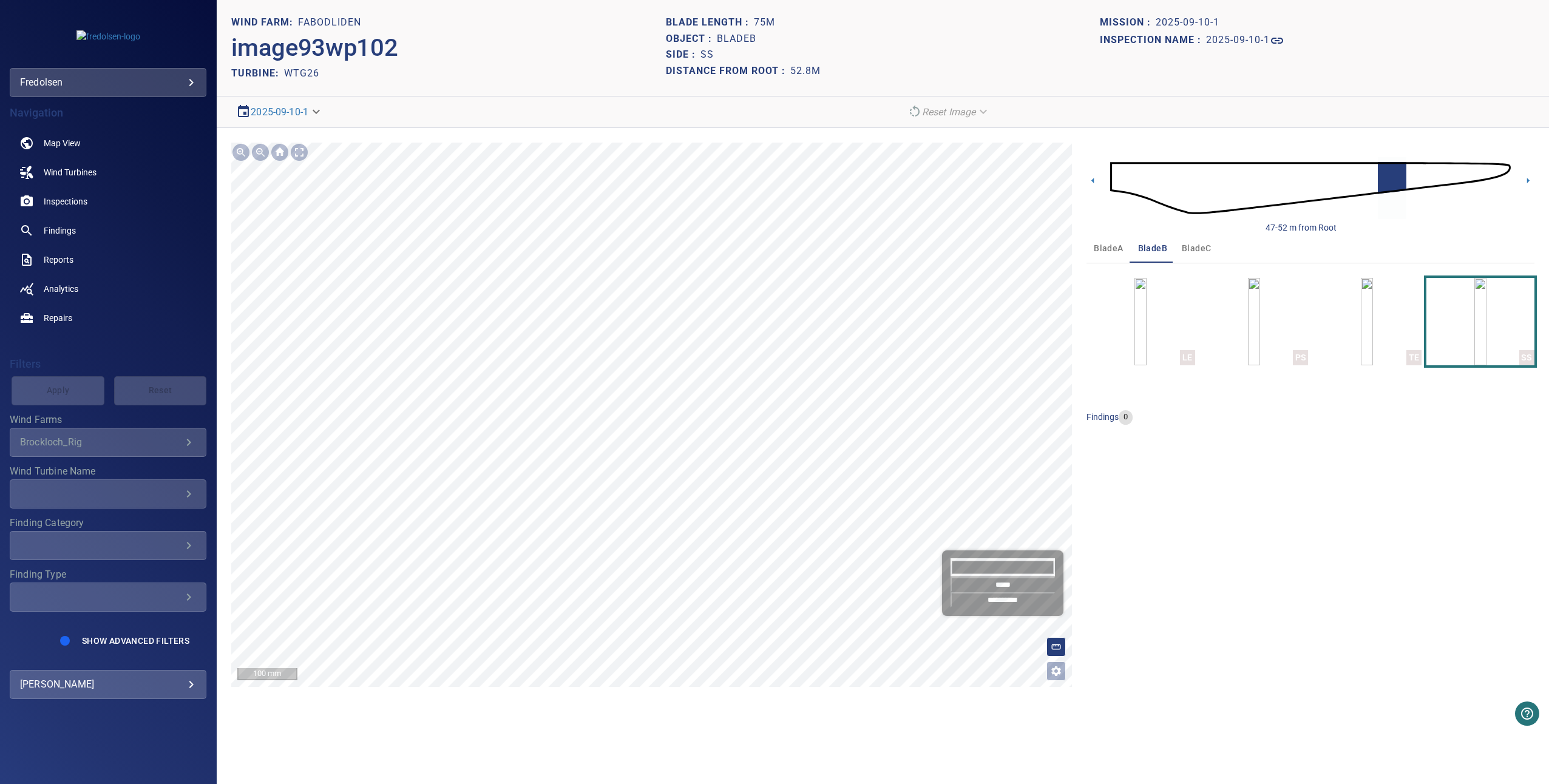
click at [996, 570] on input "*******" at bounding box center [1002, 567] width 104 height 18
click at [1059, 643] on icon at bounding box center [1055, 646] width 11 height 11
click at [1361, 310] on img "button" at bounding box center [1367, 322] width 12 height 88
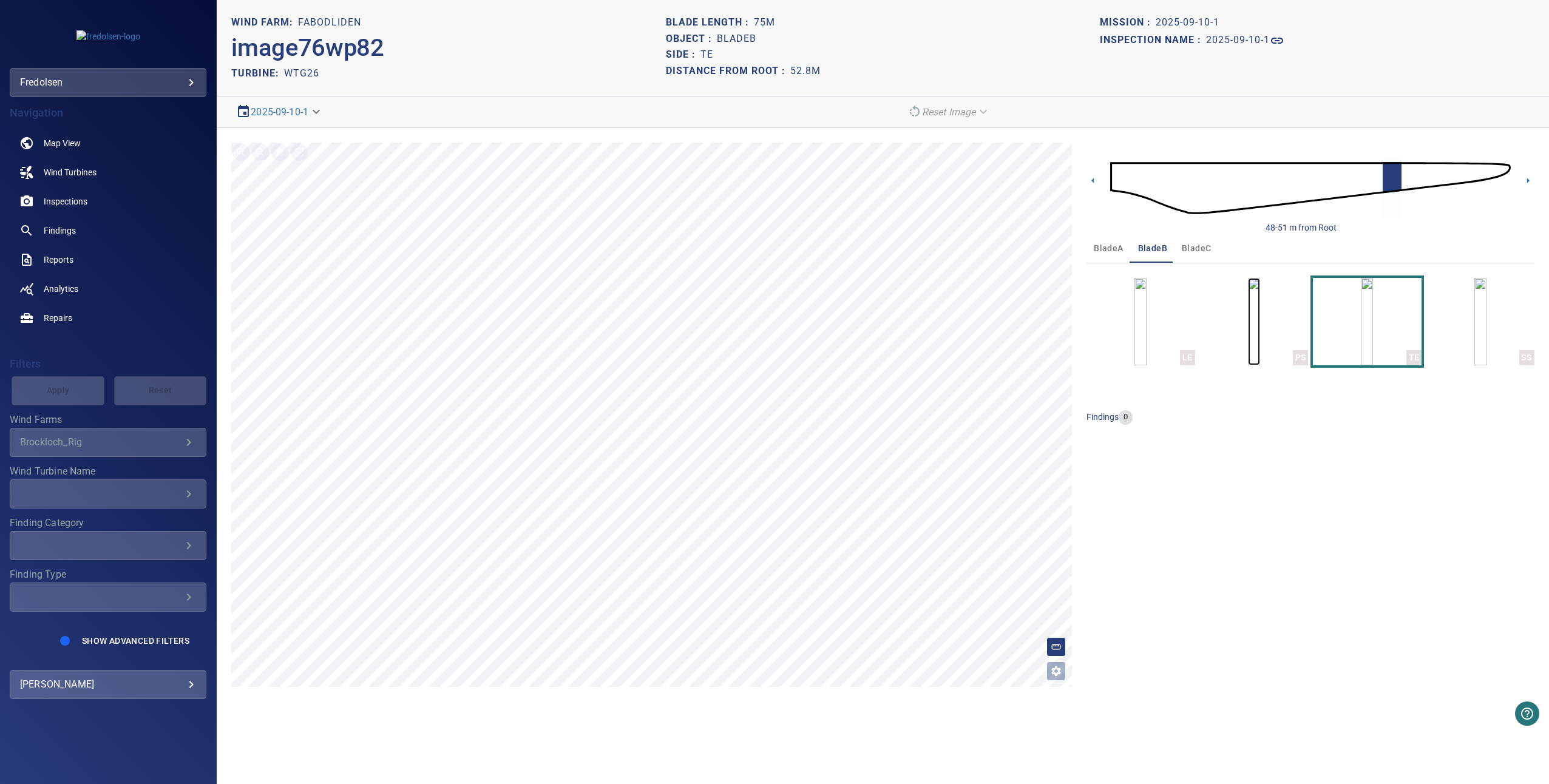
click at [1247, 318] on img "button" at bounding box center [1253, 322] width 12 height 88
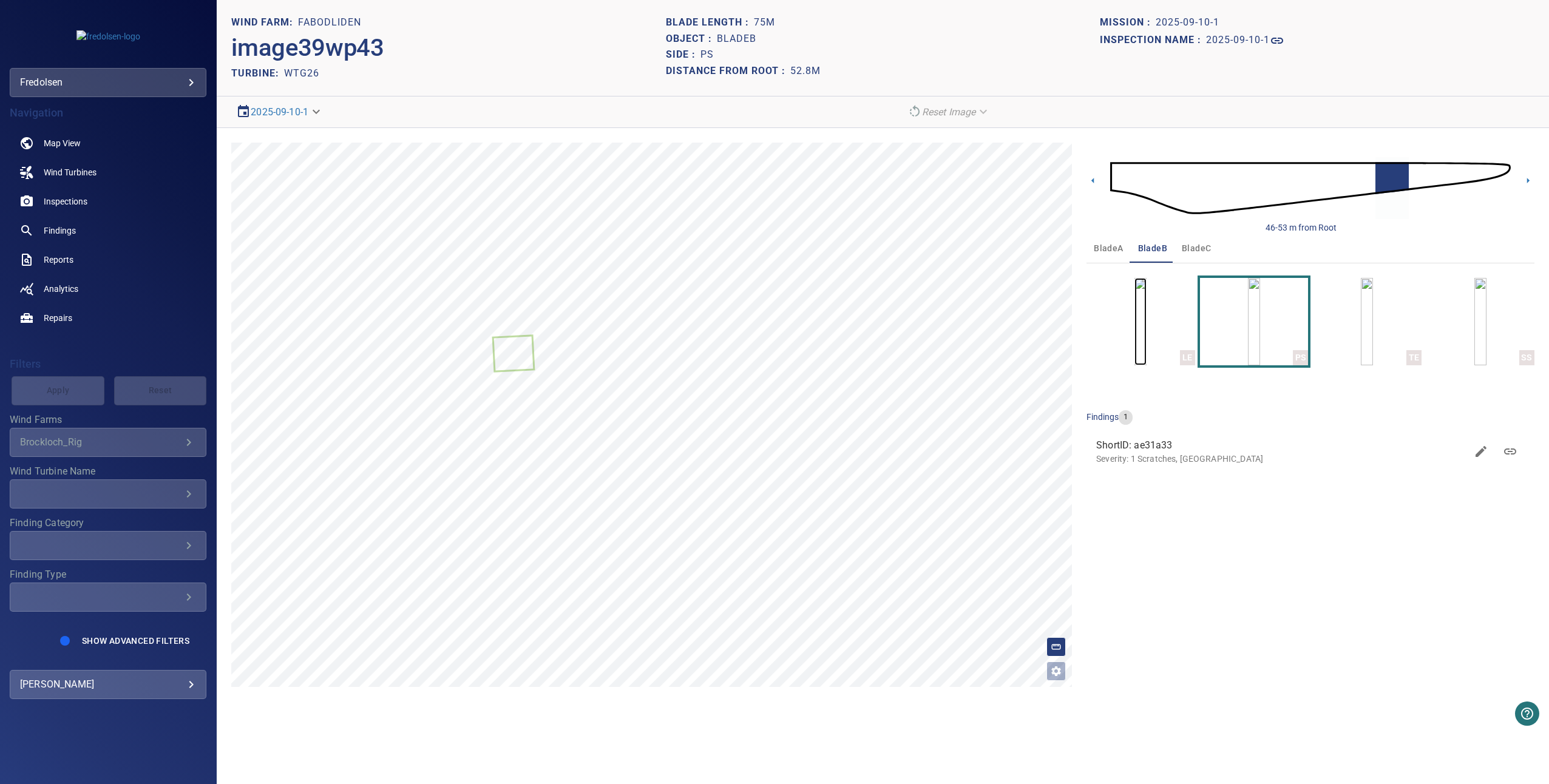
drag, startPoint x: 1156, startPoint y: 325, endPoint x: 1165, endPoint y: 324, distance: 9.1
click at [1146, 325] on img "button" at bounding box center [1140, 322] width 12 height 88
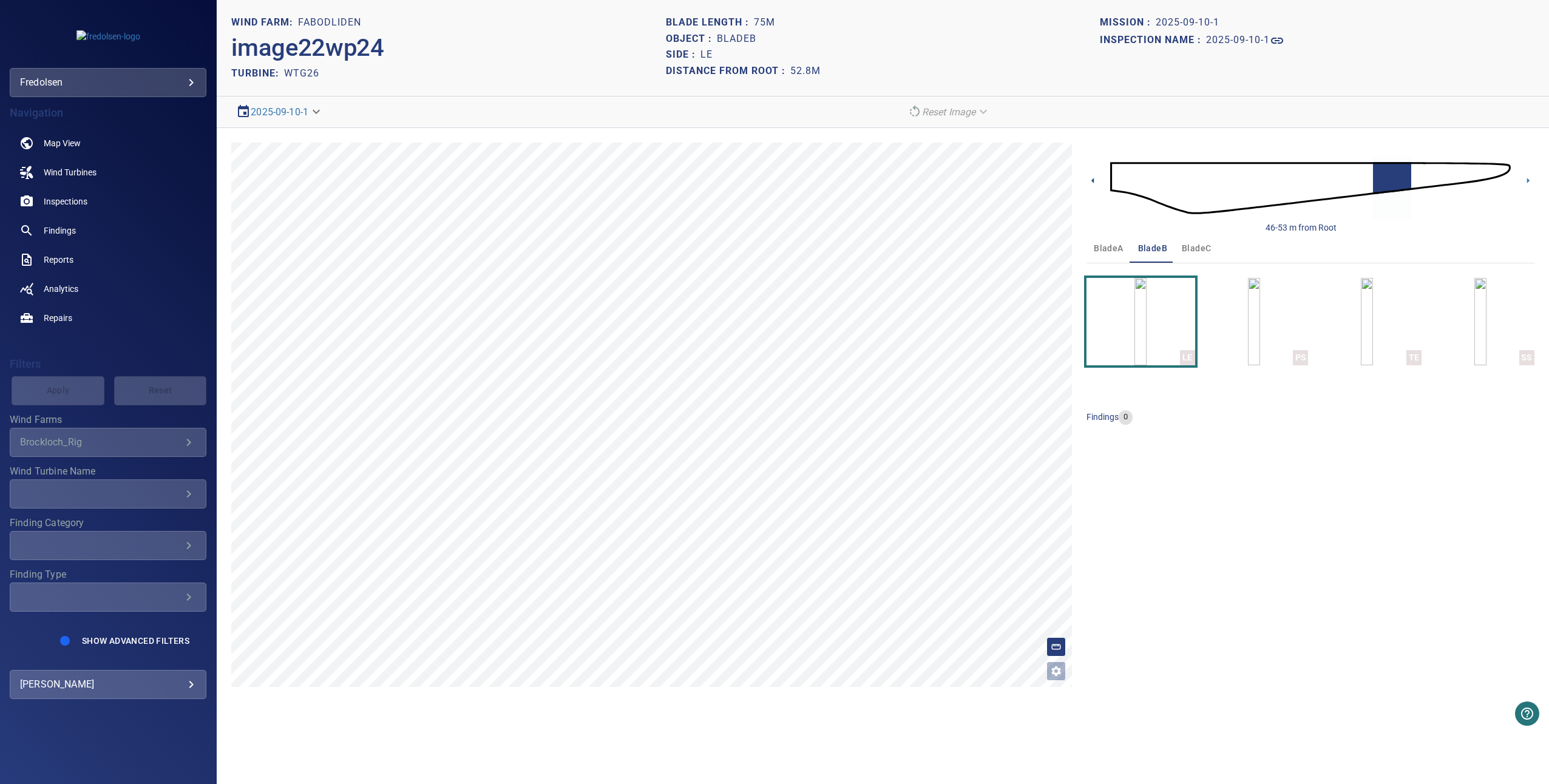
click at [1096, 180] on icon at bounding box center [1093, 180] width 12 height 12
click at [1247, 280] on img "button" at bounding box center [1253, 322] width 12 height 88
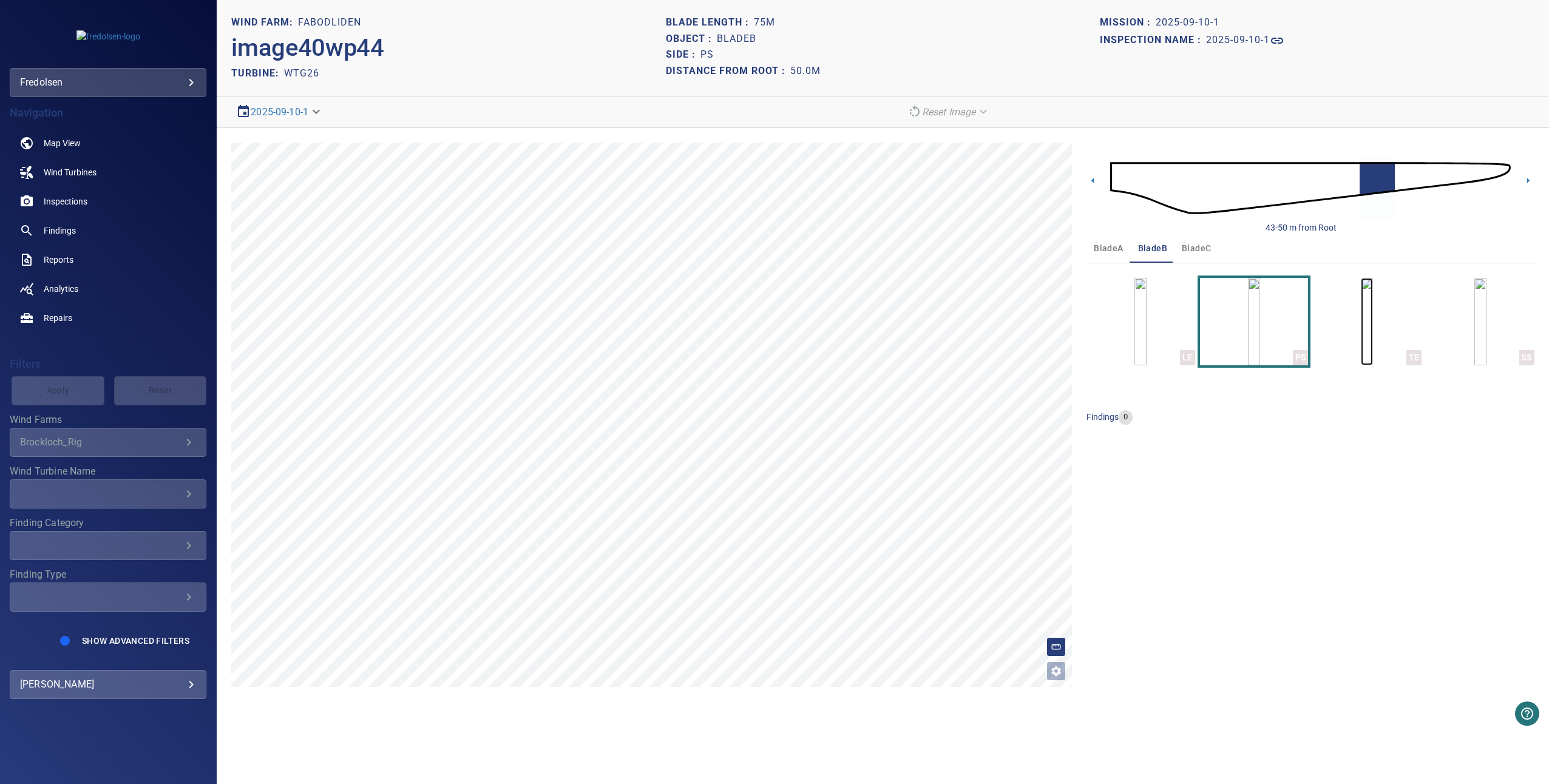
click at [1373, 319] on img "button" at bounding box center [1367, 322] width 12 height 88
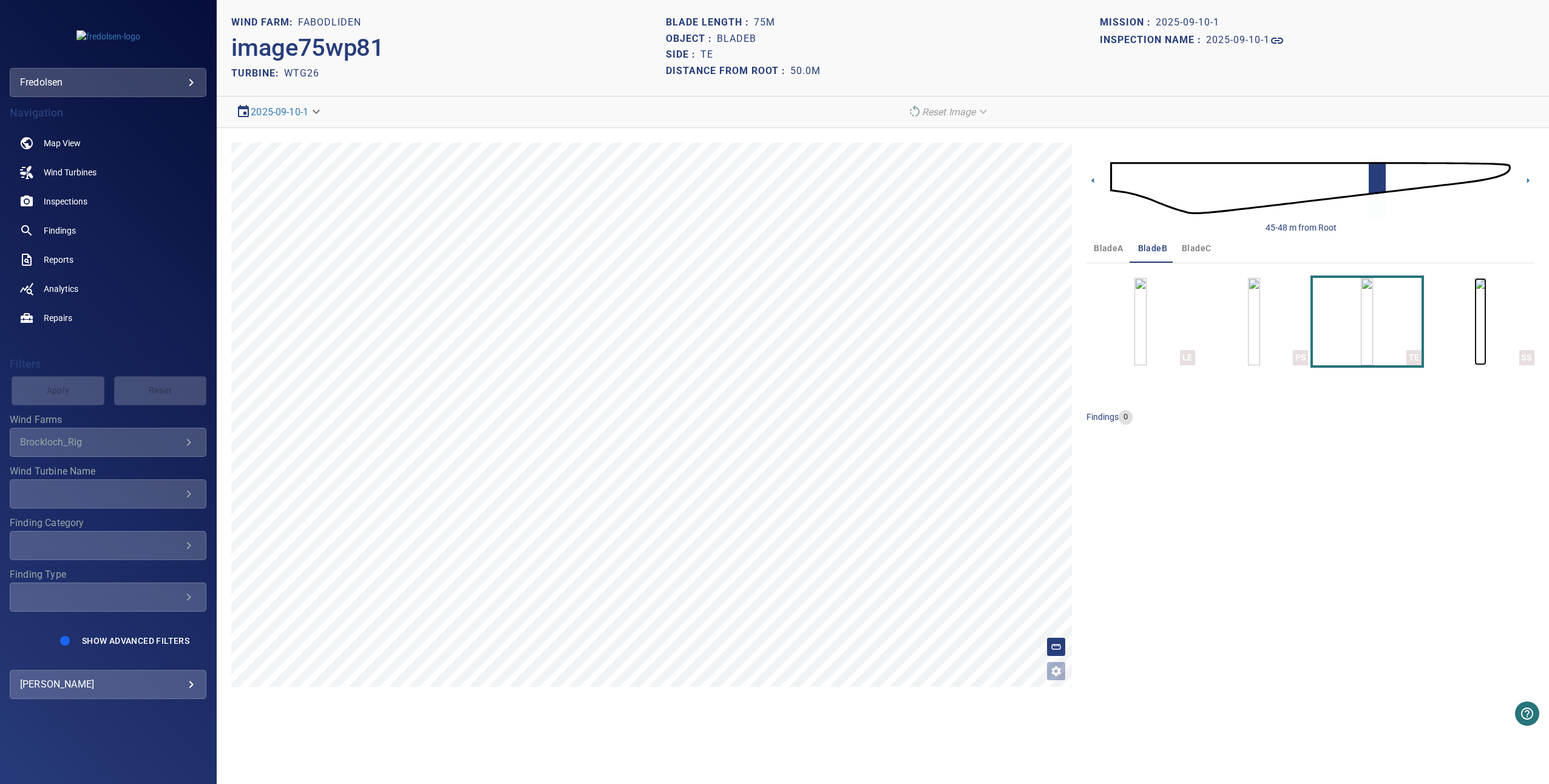
click at [1486, 305] on img "button" at bounding box center [1480, 322] width 12 height 88
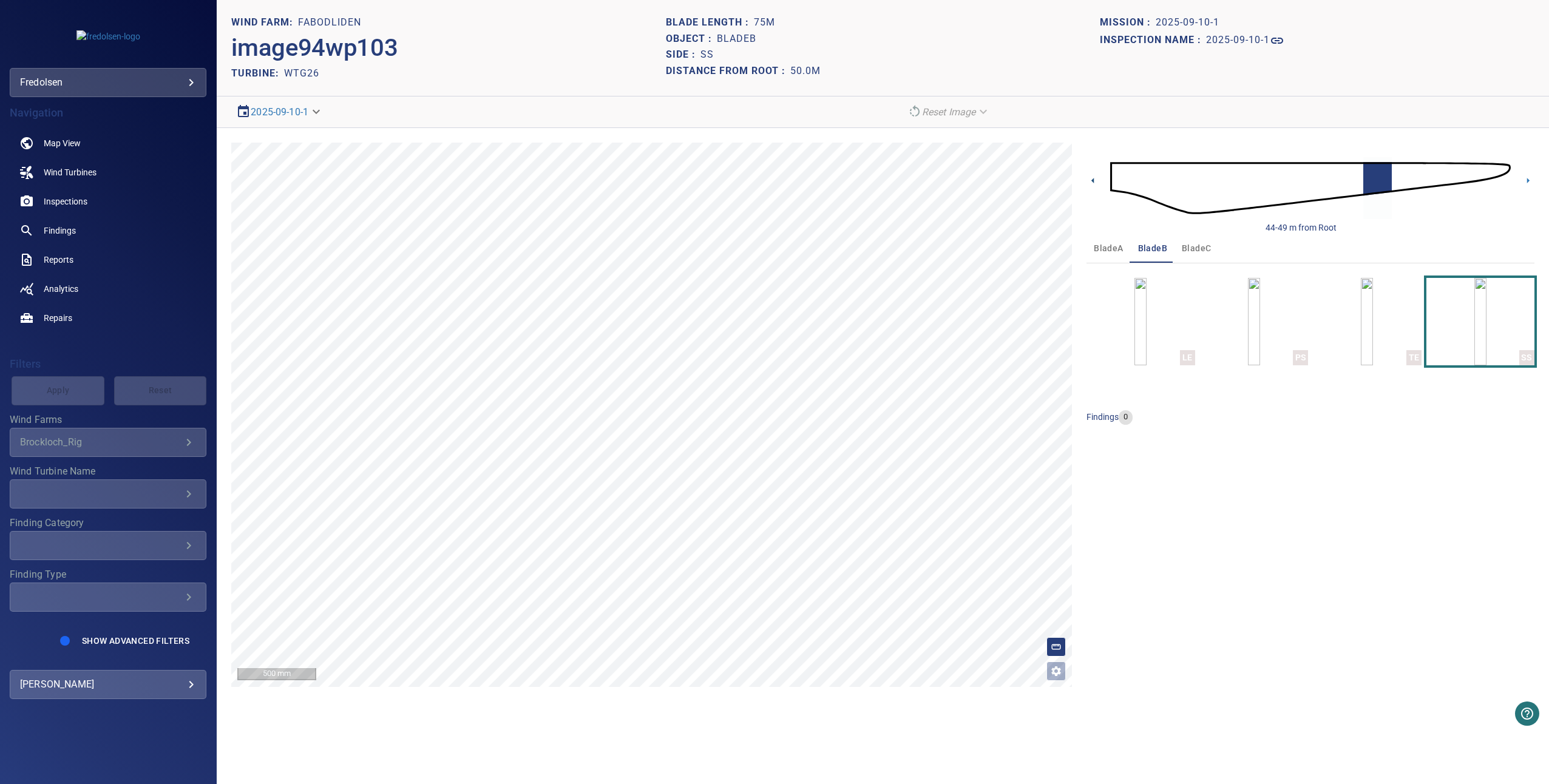
click at [1098, 185] on icon at bounding box center [1093, 180] width 12 height 12
click at [1373, 328] on img "button" at bounding box center [1367, 322] width 12 height 88
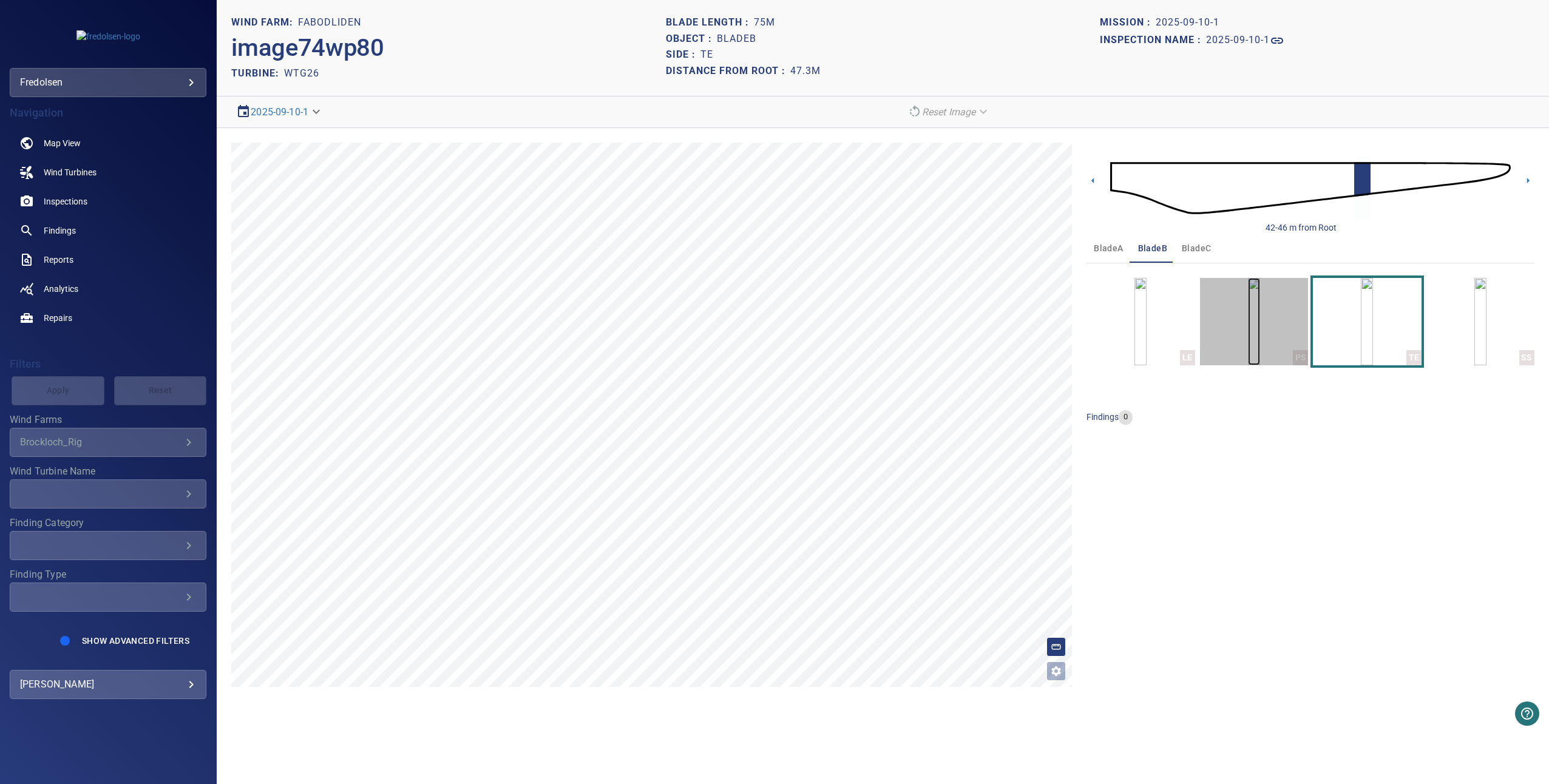
click at [1260, 316] on img "button" at bounding box center [1253, 322] width 12 height 88
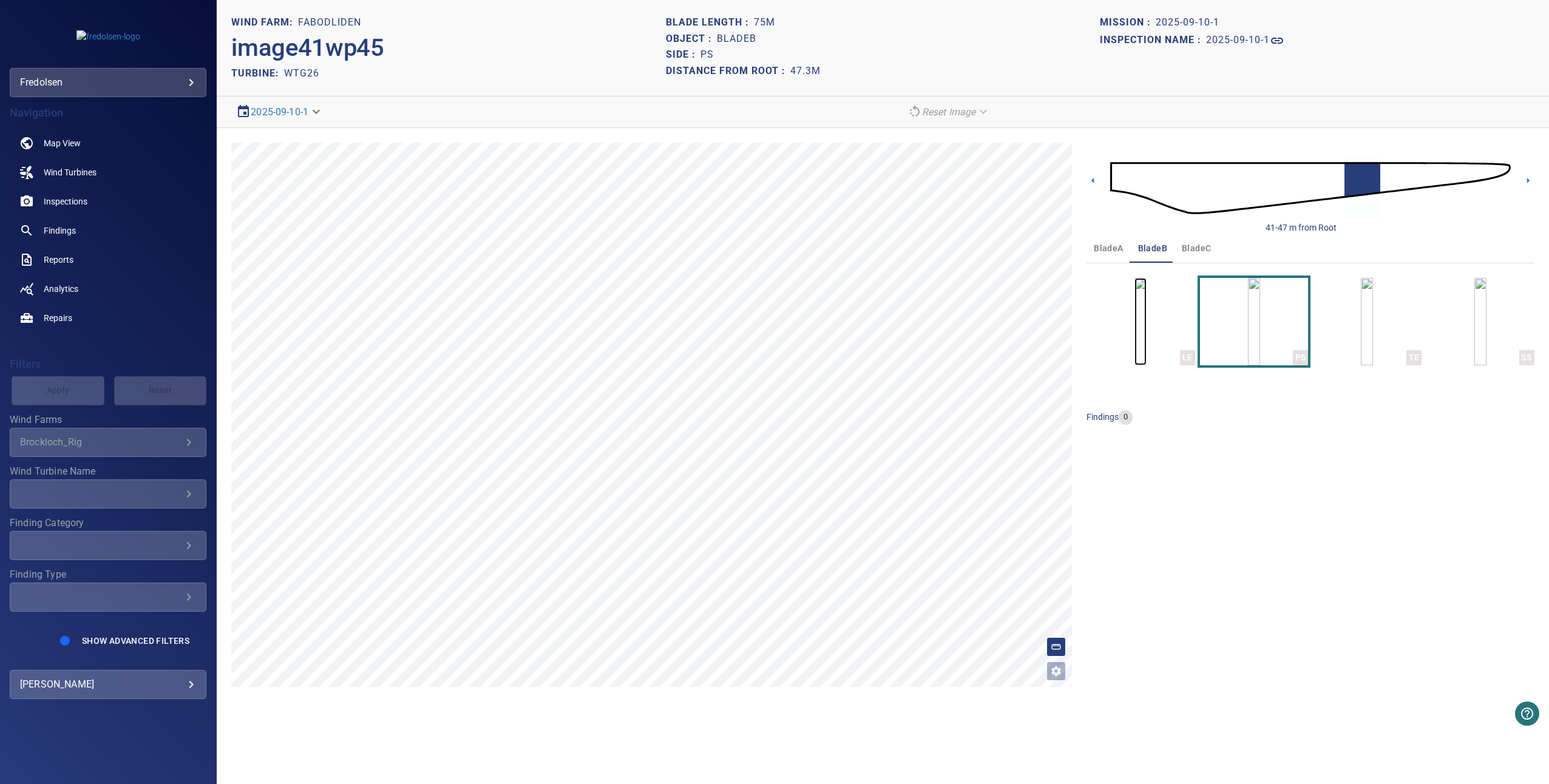
click at [1146, 328] on img "button" at bounding box center [1140, 322] width 12 height 88
click at [1095, 179] on icon at bounding box center [1093, 180] width 12 height 12
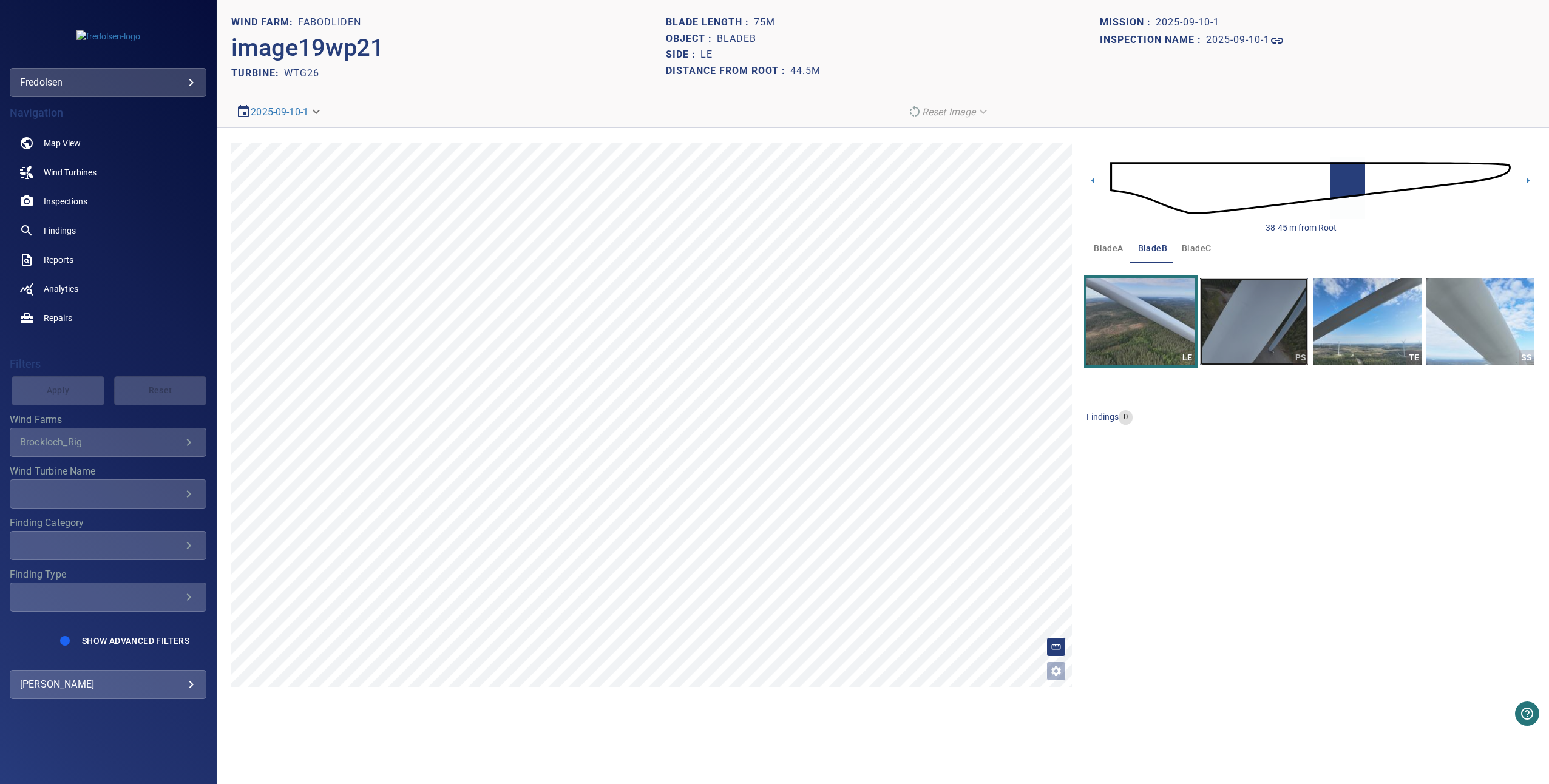
click at [1220, 298] on img "button" at bounding box center [1254, 322] width 108 height 88
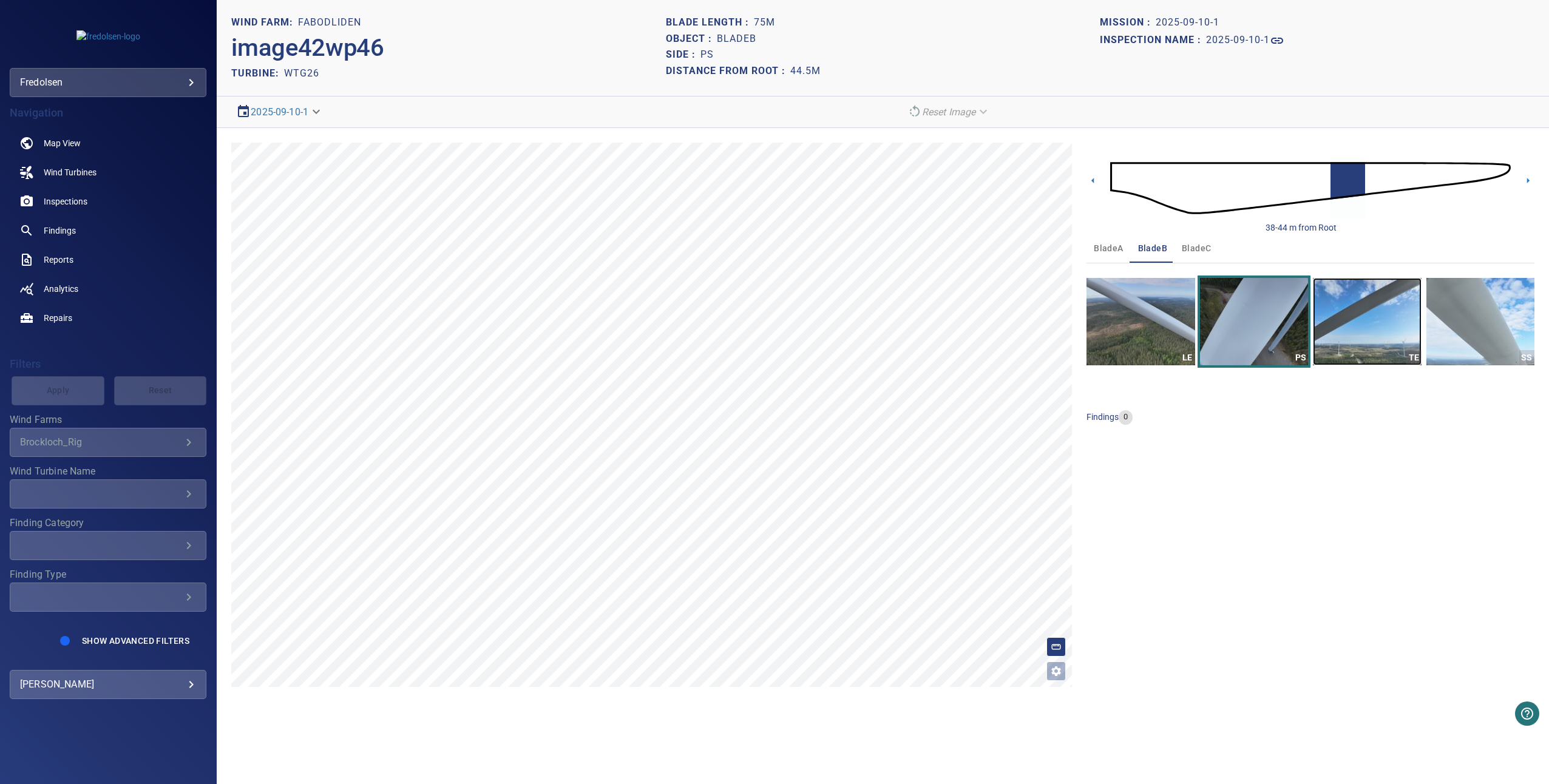
click at [1348, 316] on img "button" at bounding box center [1367, 322] width 108 height 88
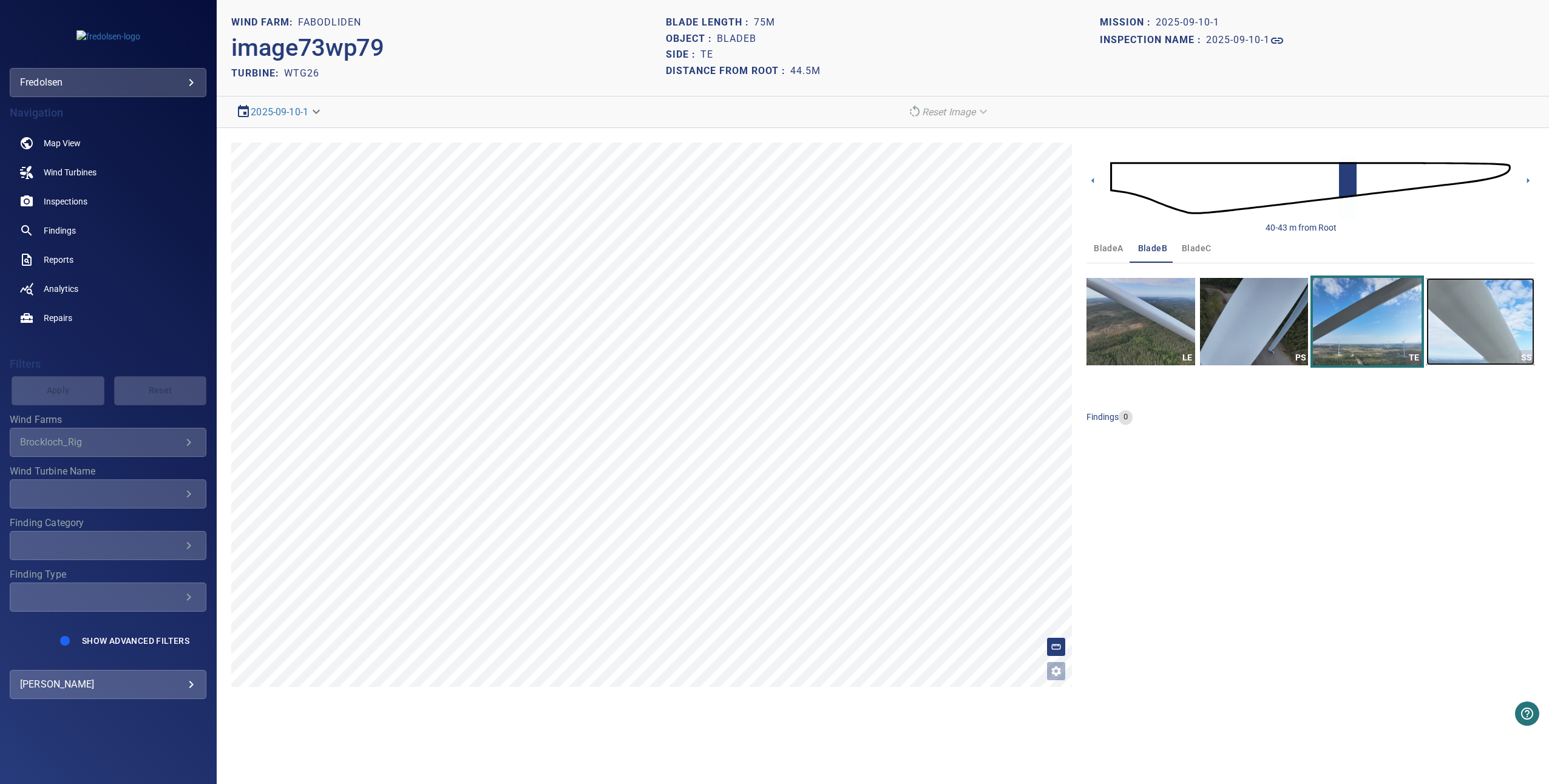
click at [1426, 324] on img "button" at bounding box center [1480, 322] width 108 height 88
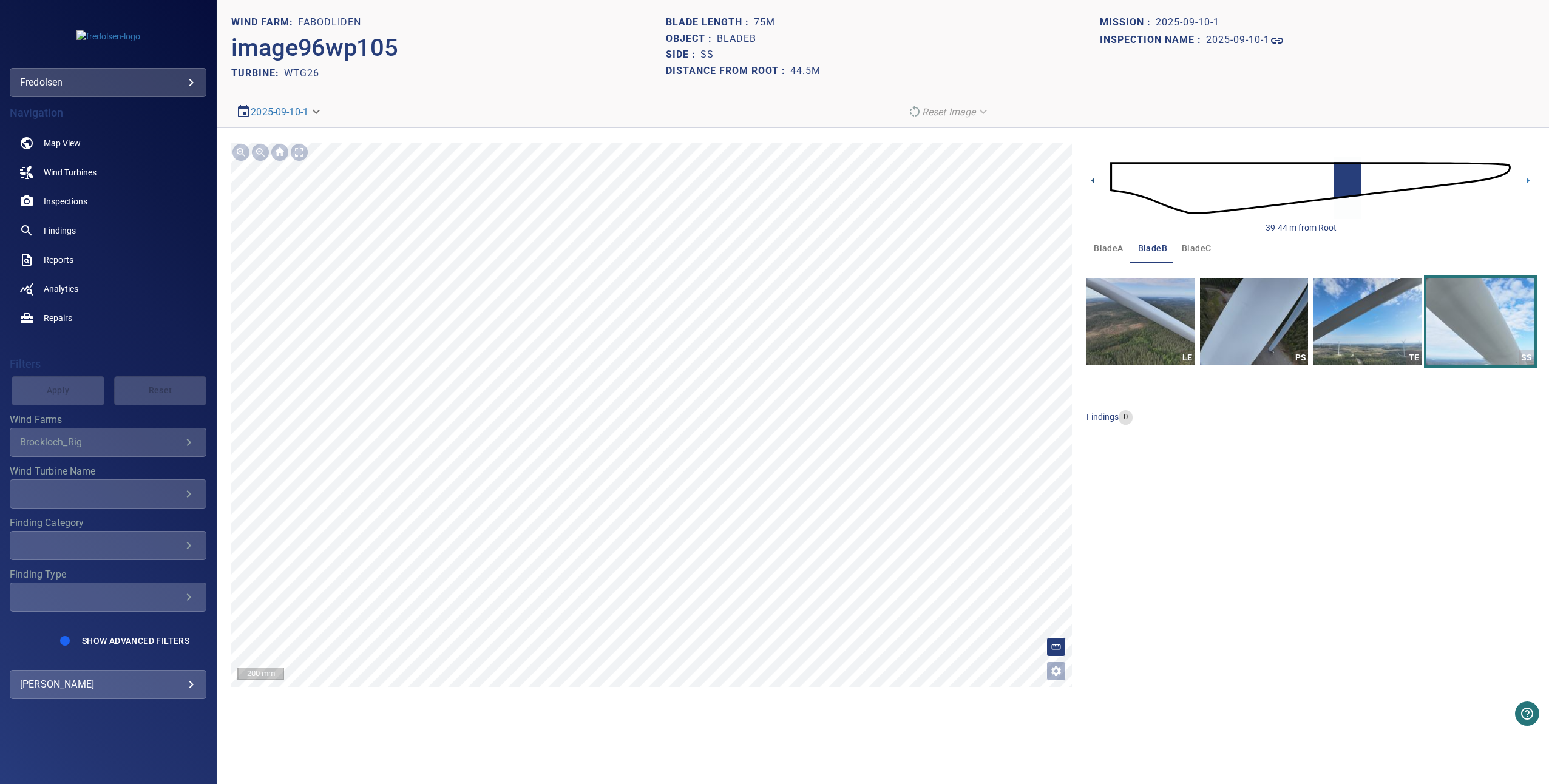
click at [1093, 183] on icon at bounding box center [1093, 180] width 12 height 12
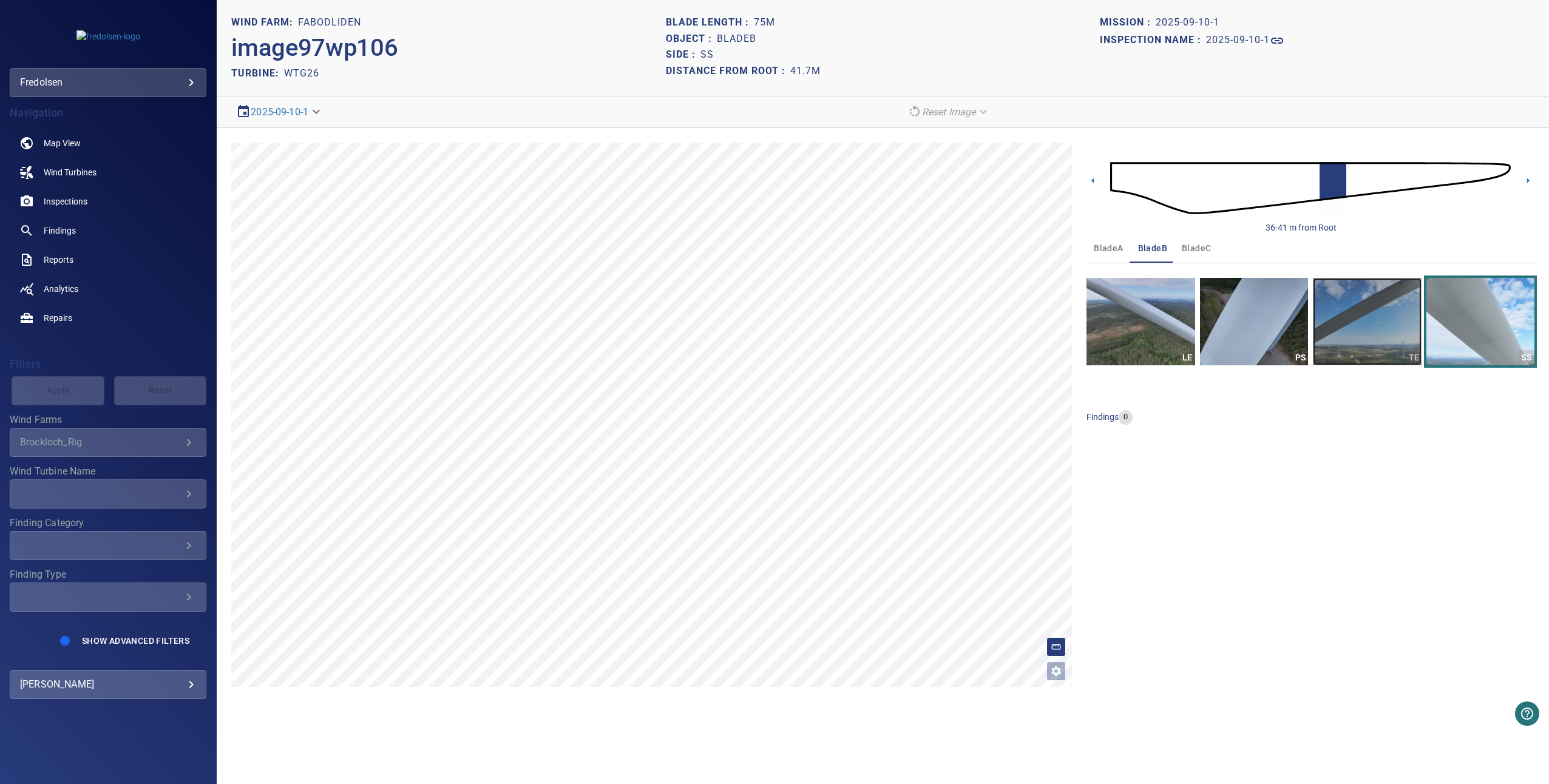
click at [1389, 321] on img "button" at bounding box center [1367, 322] width 108 height 88
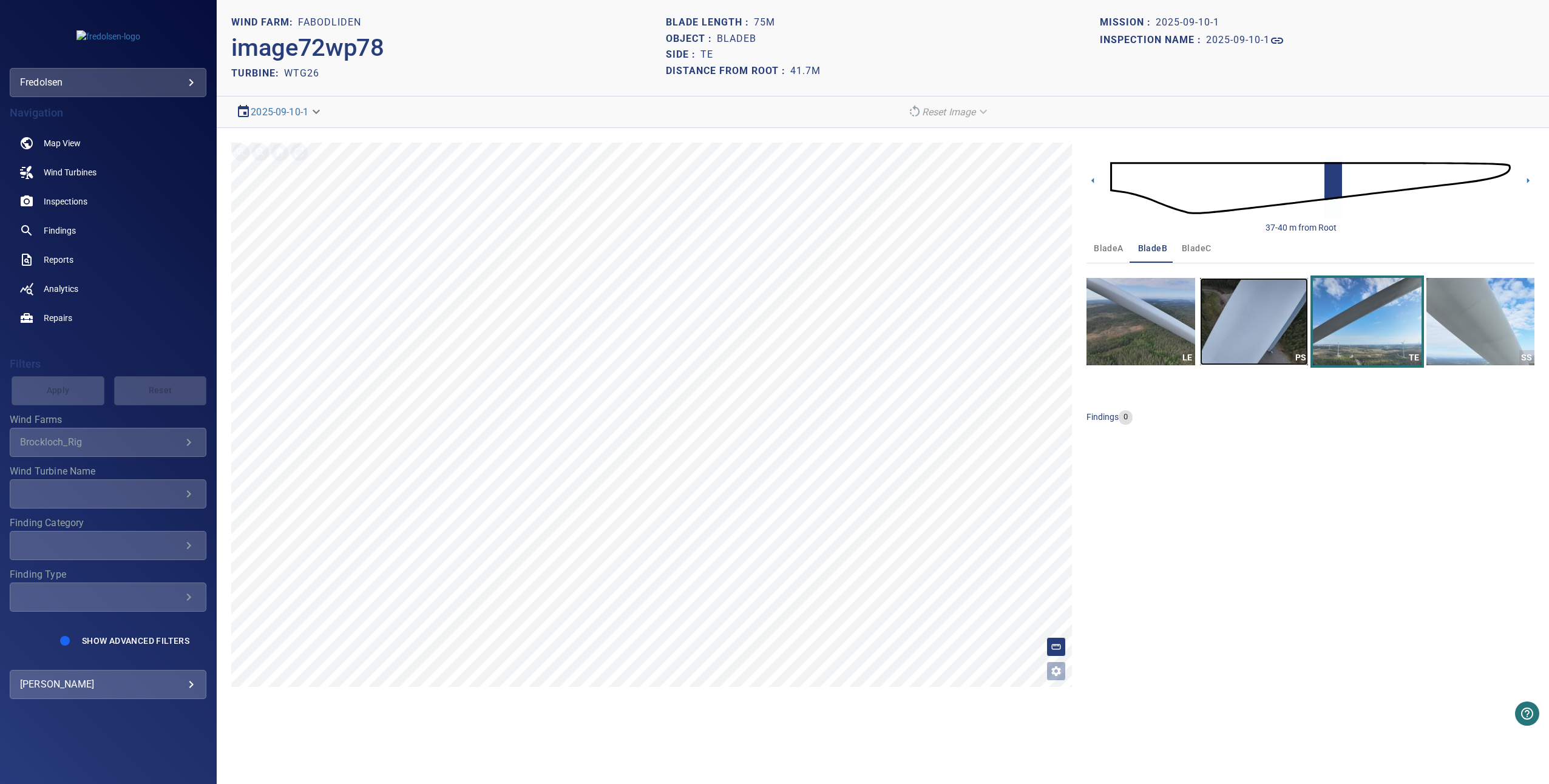
click at [1247, 307] on img "button" at bounding box center [1254, 322] width 108 height 88
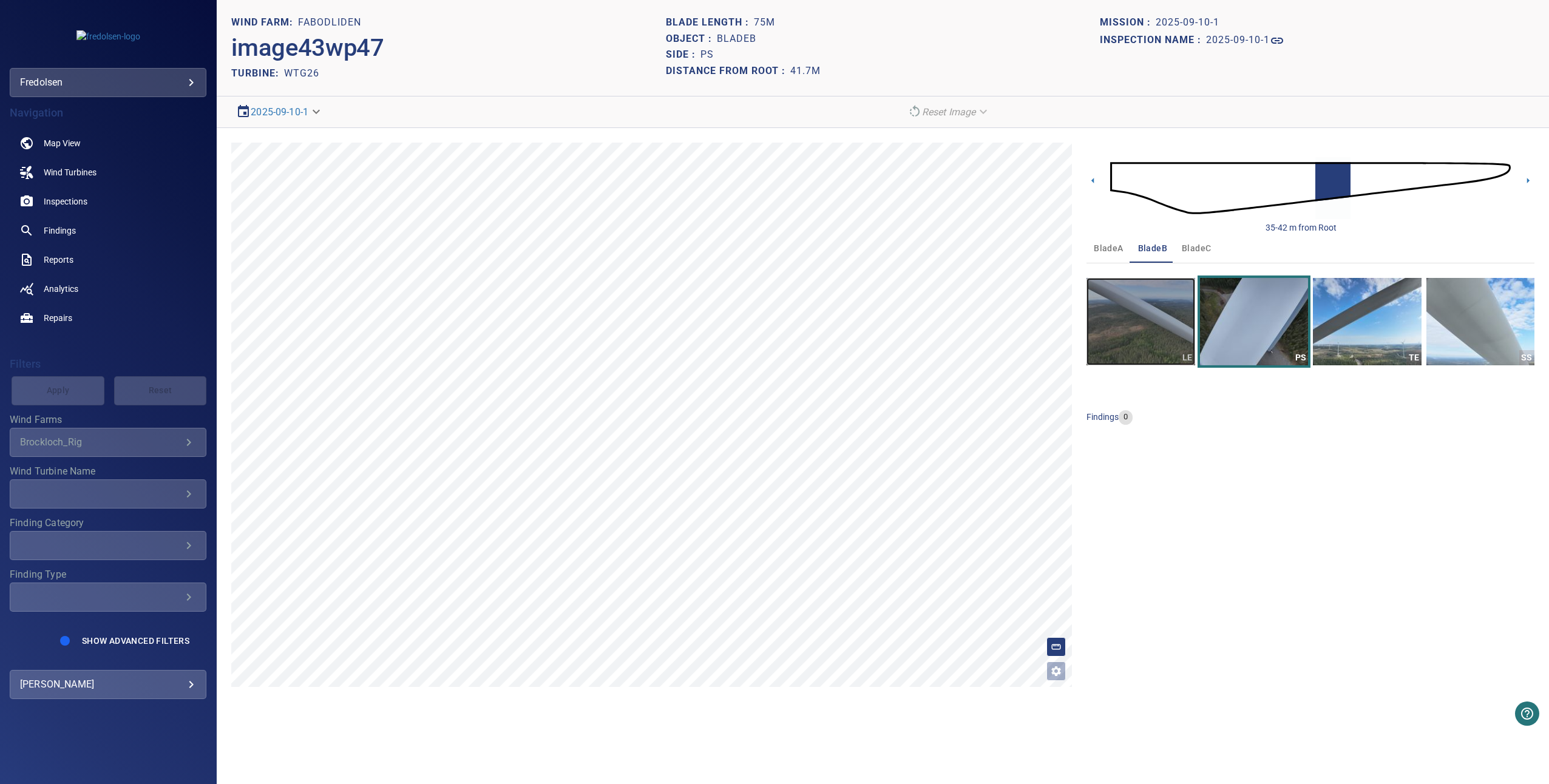
click at [1106, 334] on img "button" at bounding box center [1141, 322] width 108 height 88
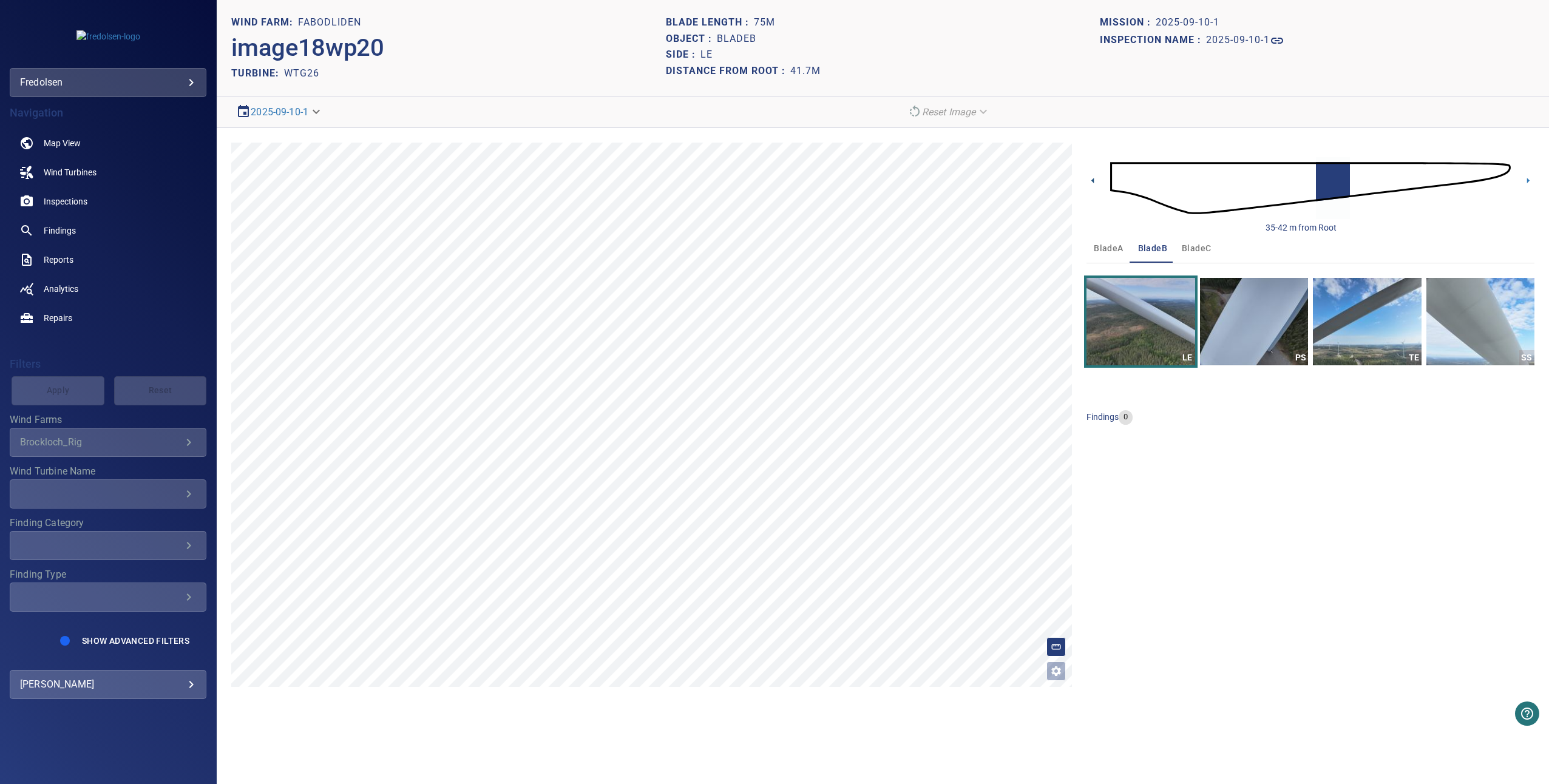
click at [1095, 181] on icon at bounding box center [1093, 180] width 12 height 12
click at [1242, 296] on img "button" at bounding box center [1254, 322] width 108 height 88
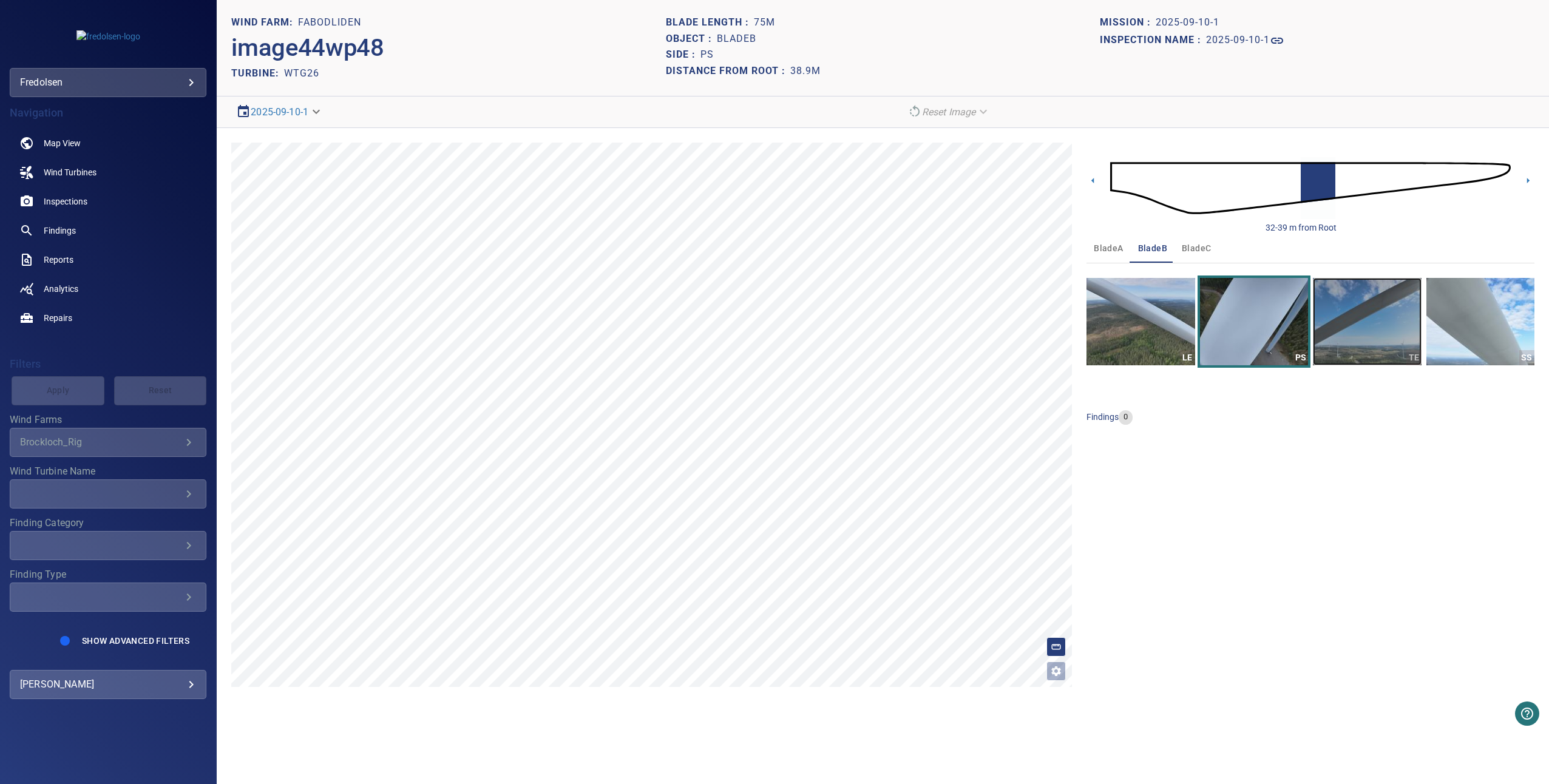
click at [1347, 312] on img "button" at bounding box center [1367, 322] width 108 height 88
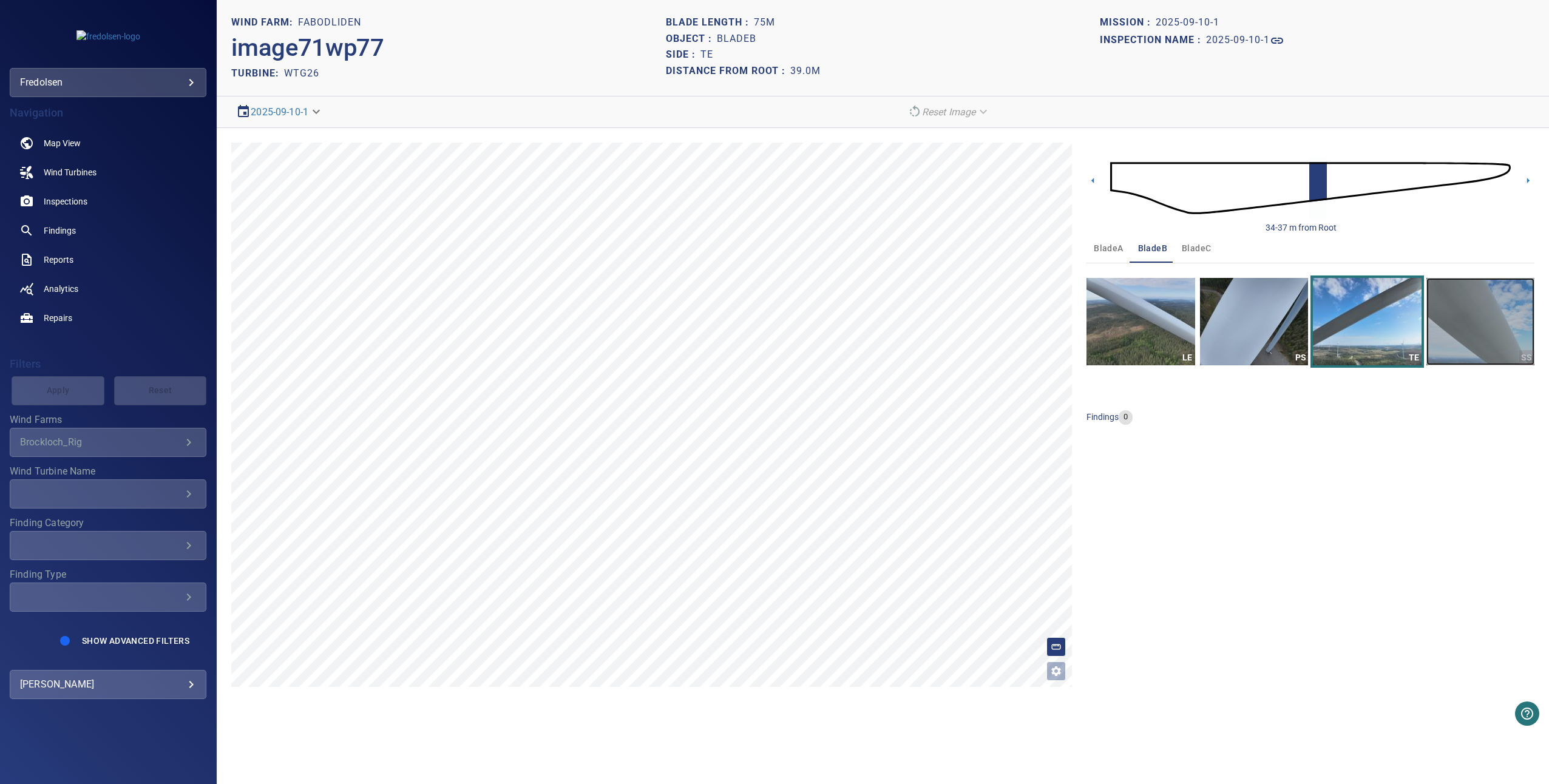
click at [1491, 327] on img "button" at bounding box center [1480, 322] width 108 height 88
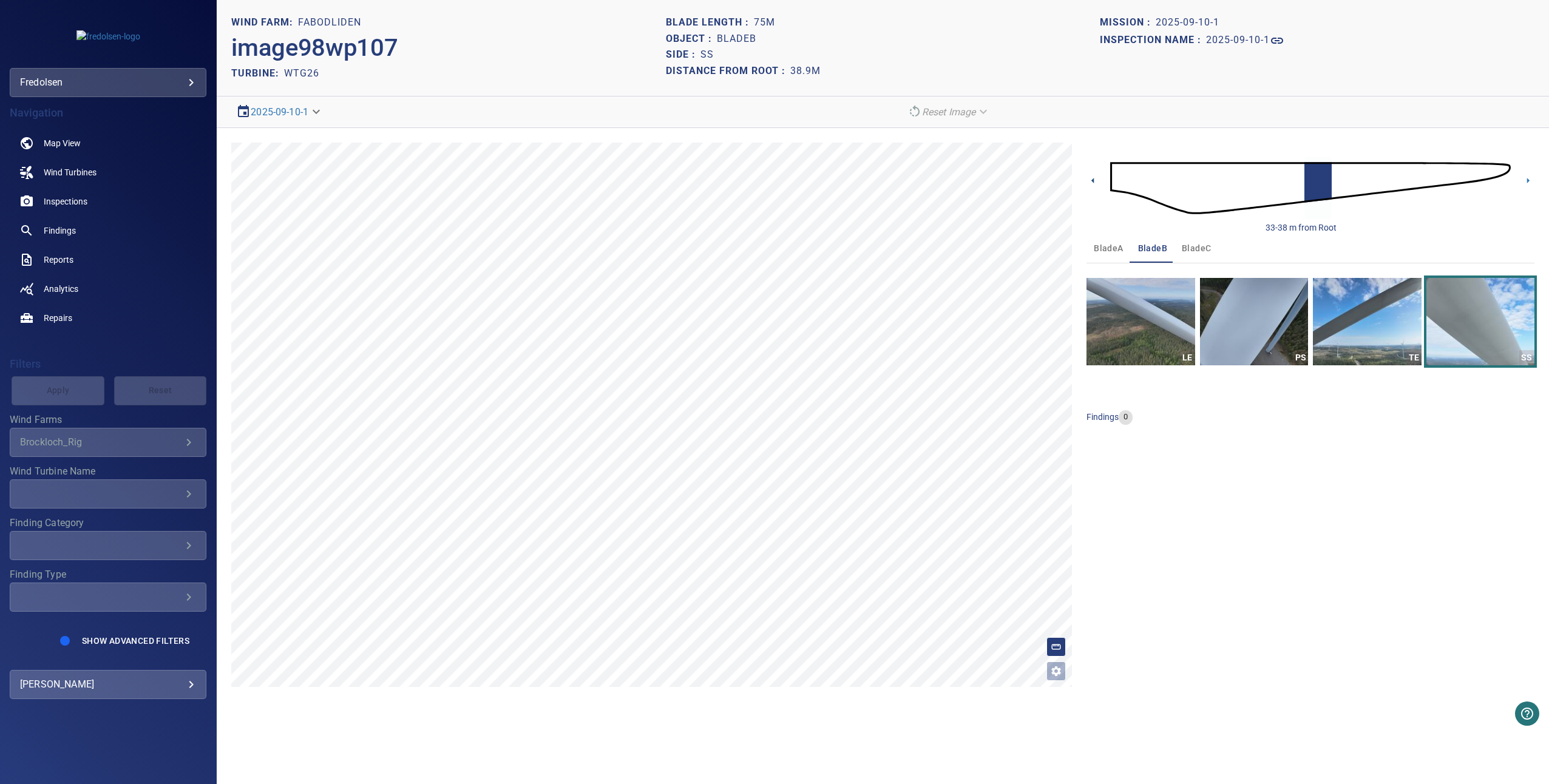
click at [1088, 180] on icon at bounding box center [1093, 180] width 12 height 12
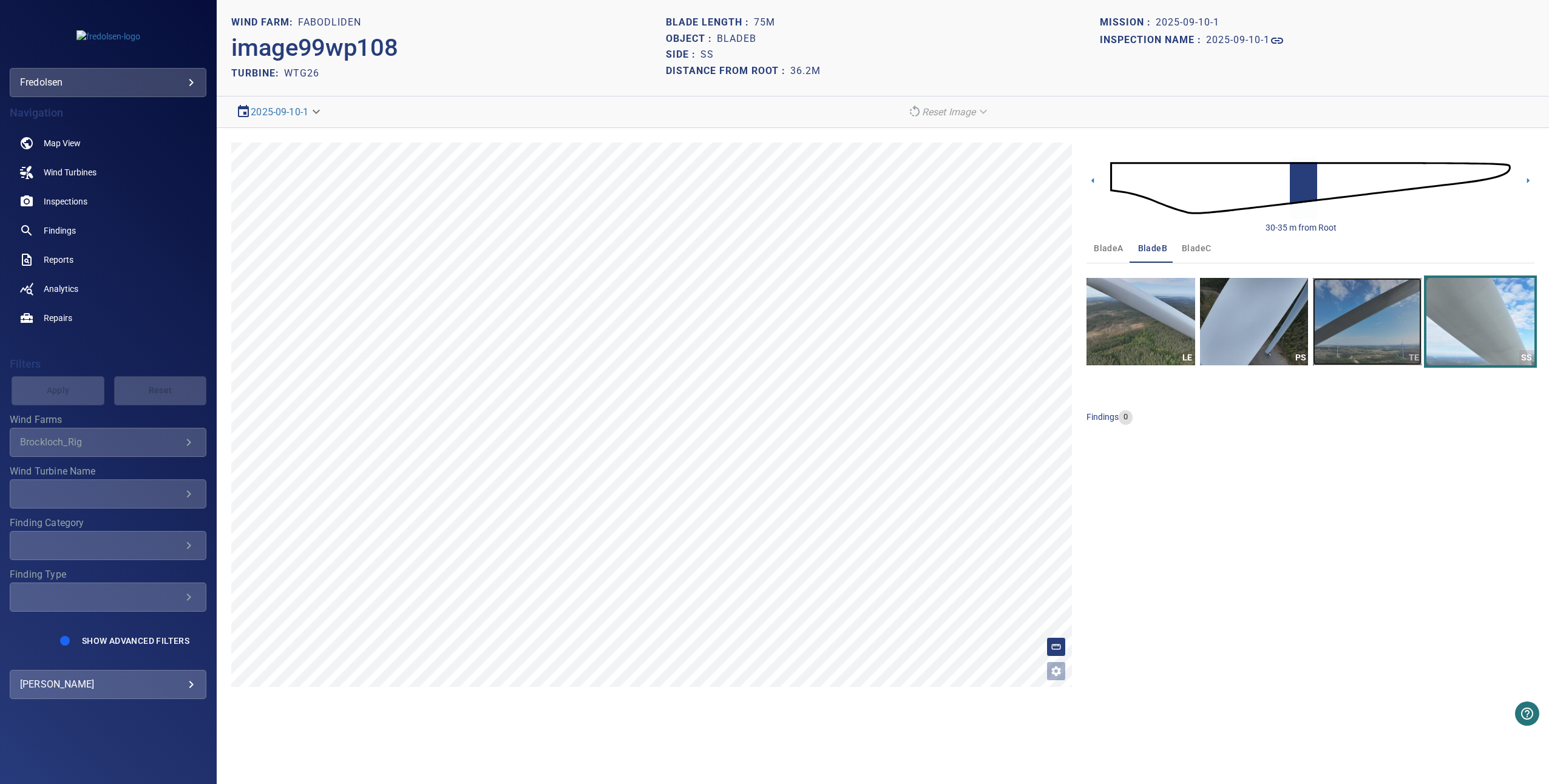
click at [1391, 324] on img "button" at bounding box center [1367, 322] width 108 height 88
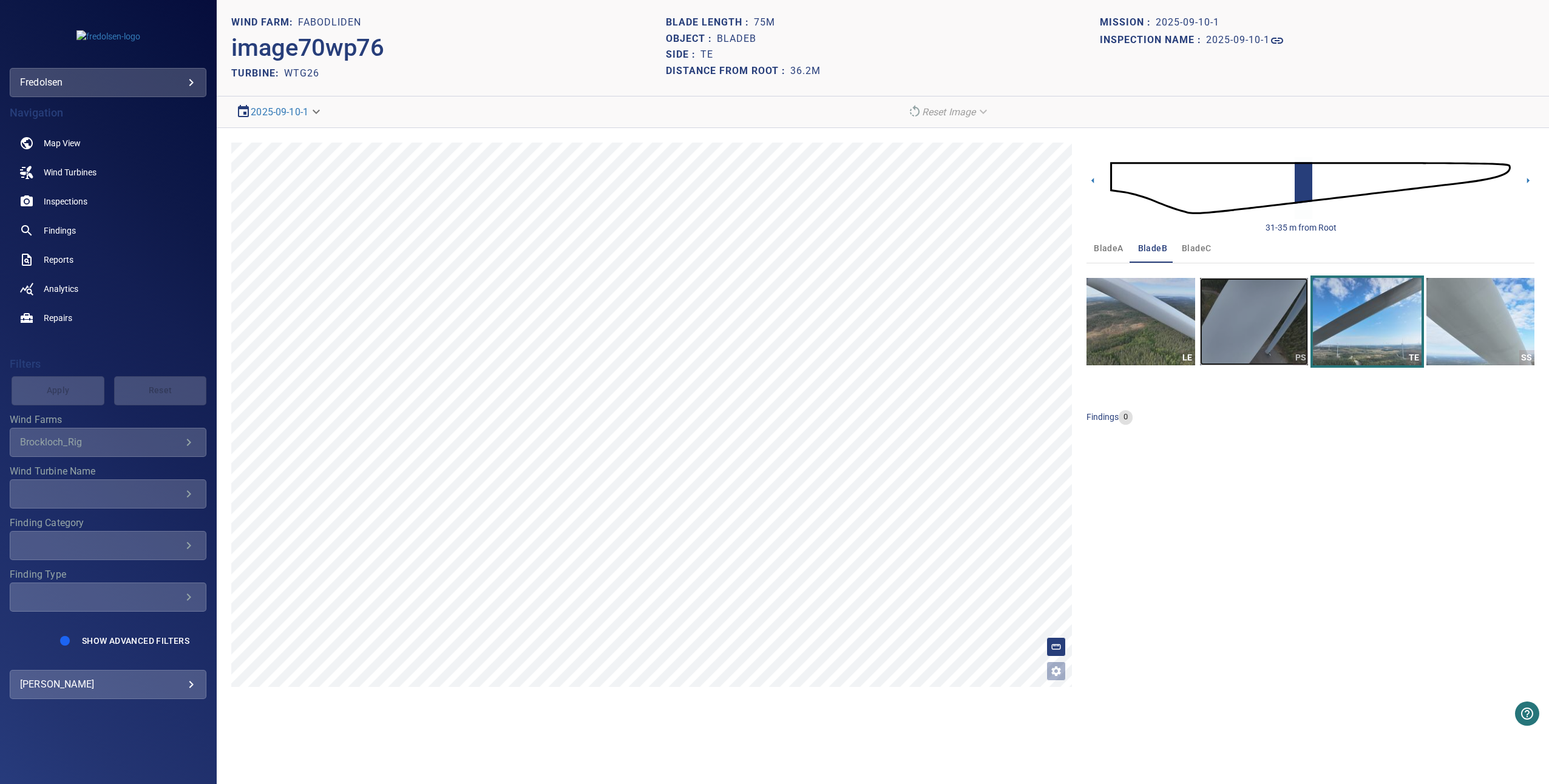
click at [1271, 326] on img "button" at bounding box center [1254, 322] width 108 height 88
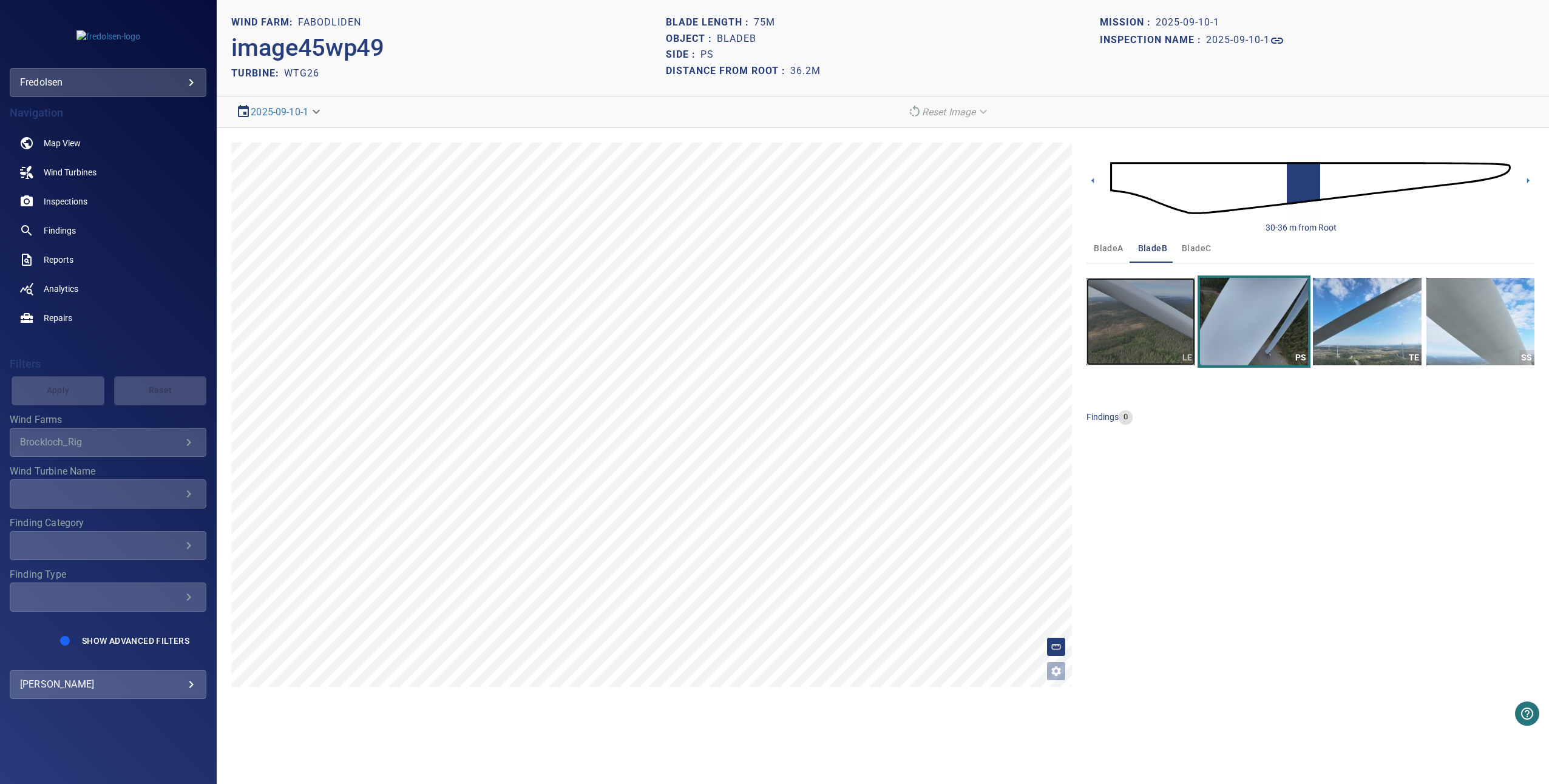
click at [1180, 330] on img "button" at bounding box center [1141, 322] width 108 height 88
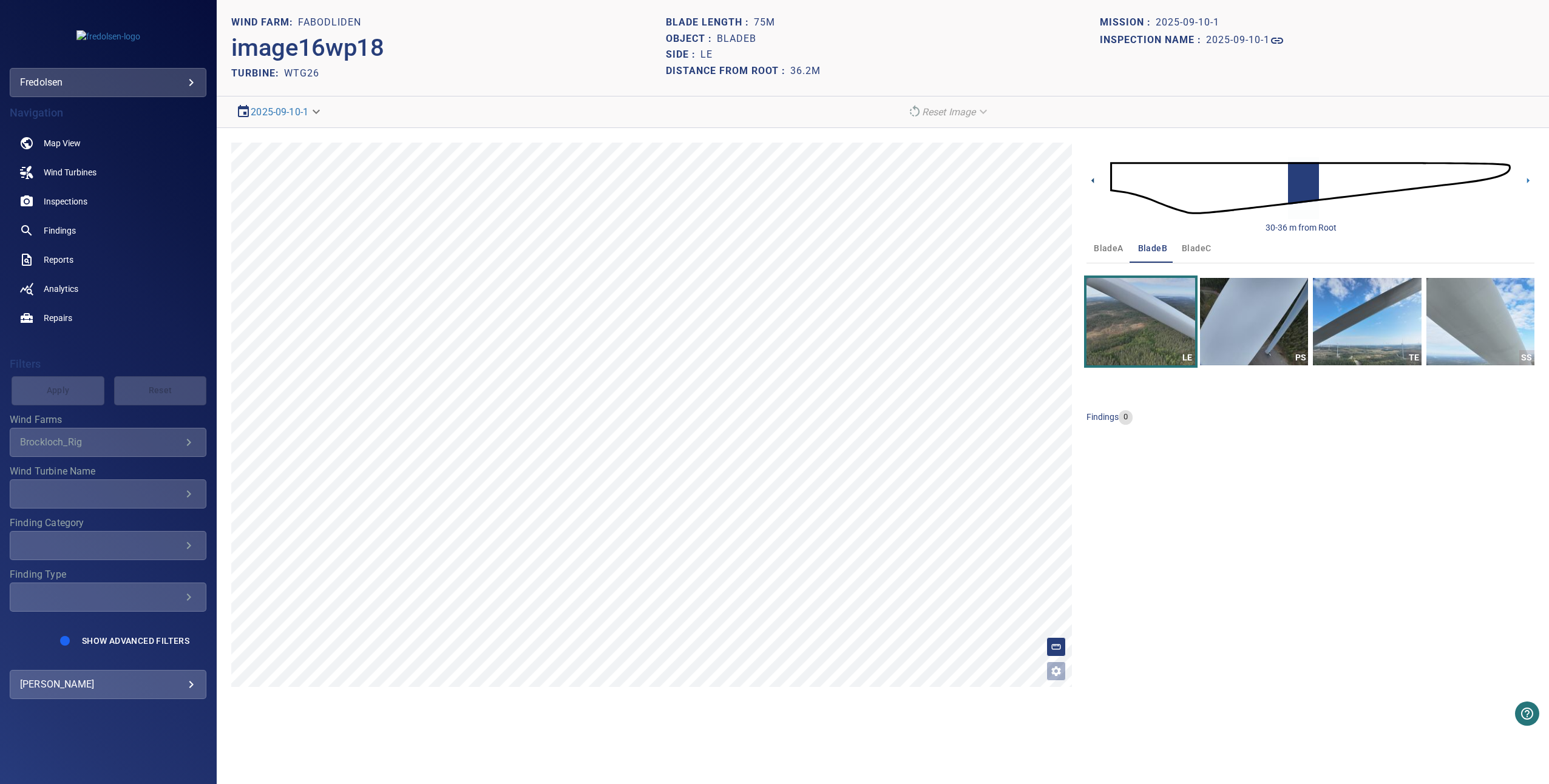
click at [1090, 180] on icon at bounding box center [1093, 180] width 12 height 12
click at [1214, 304] on img "button" at bounding box center [1254, 322] width 108 height 88
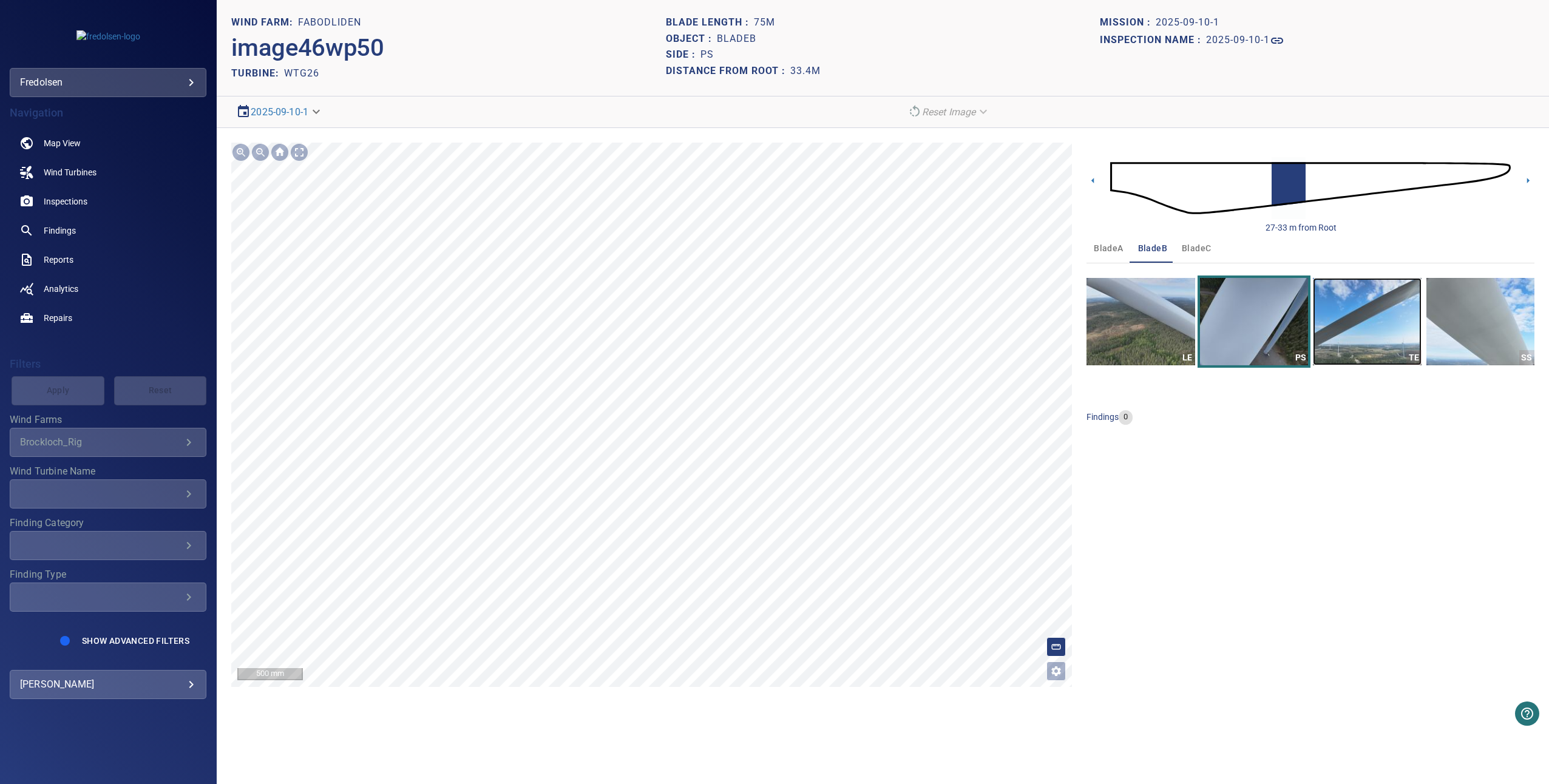
click at [1363, 338] on img "button" at bounding box center [1367, 322] width 108 height 88
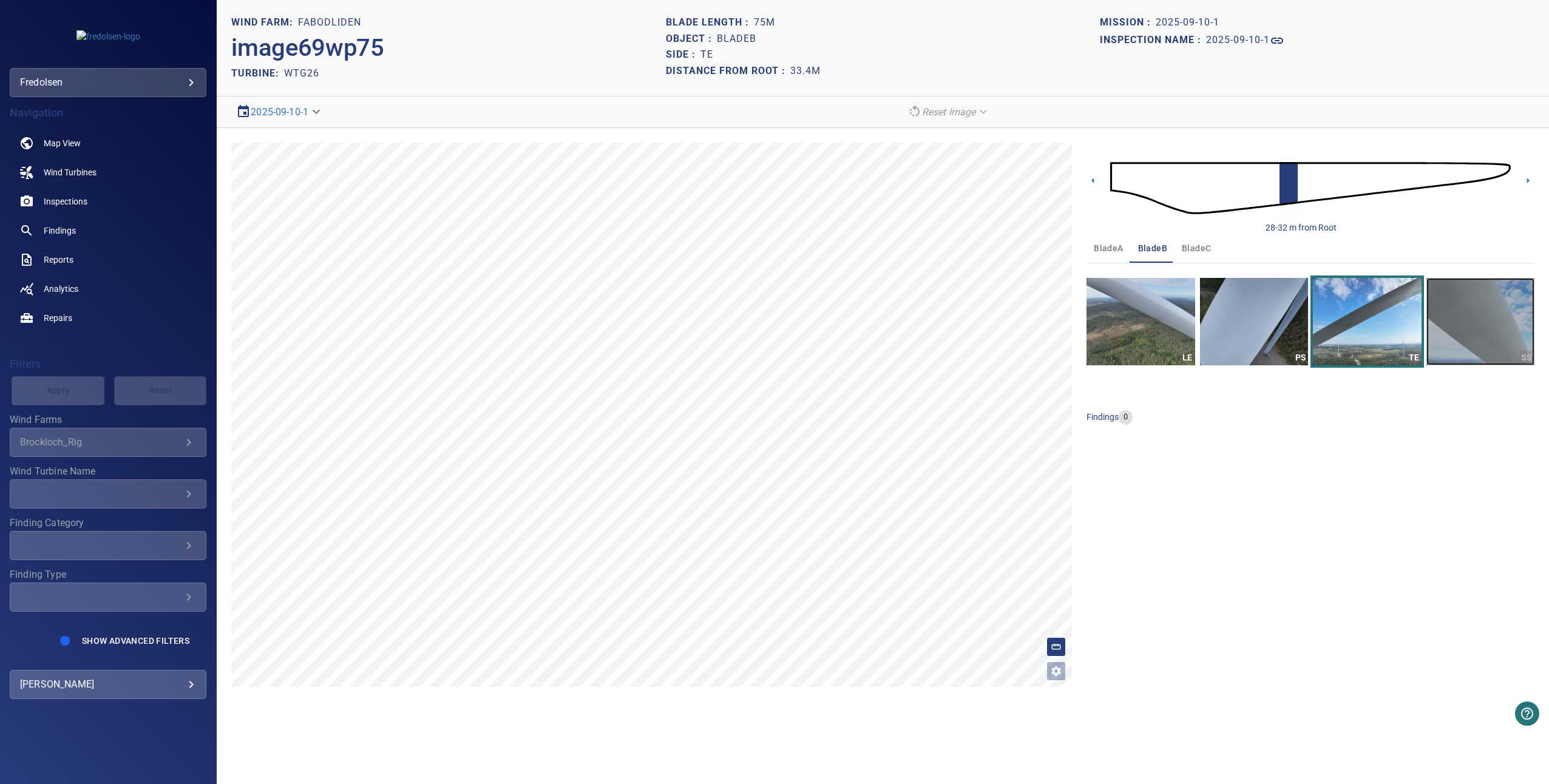
click at [1474, 310] on img "button" at bounding box center [1480, 322] width 108 height 88
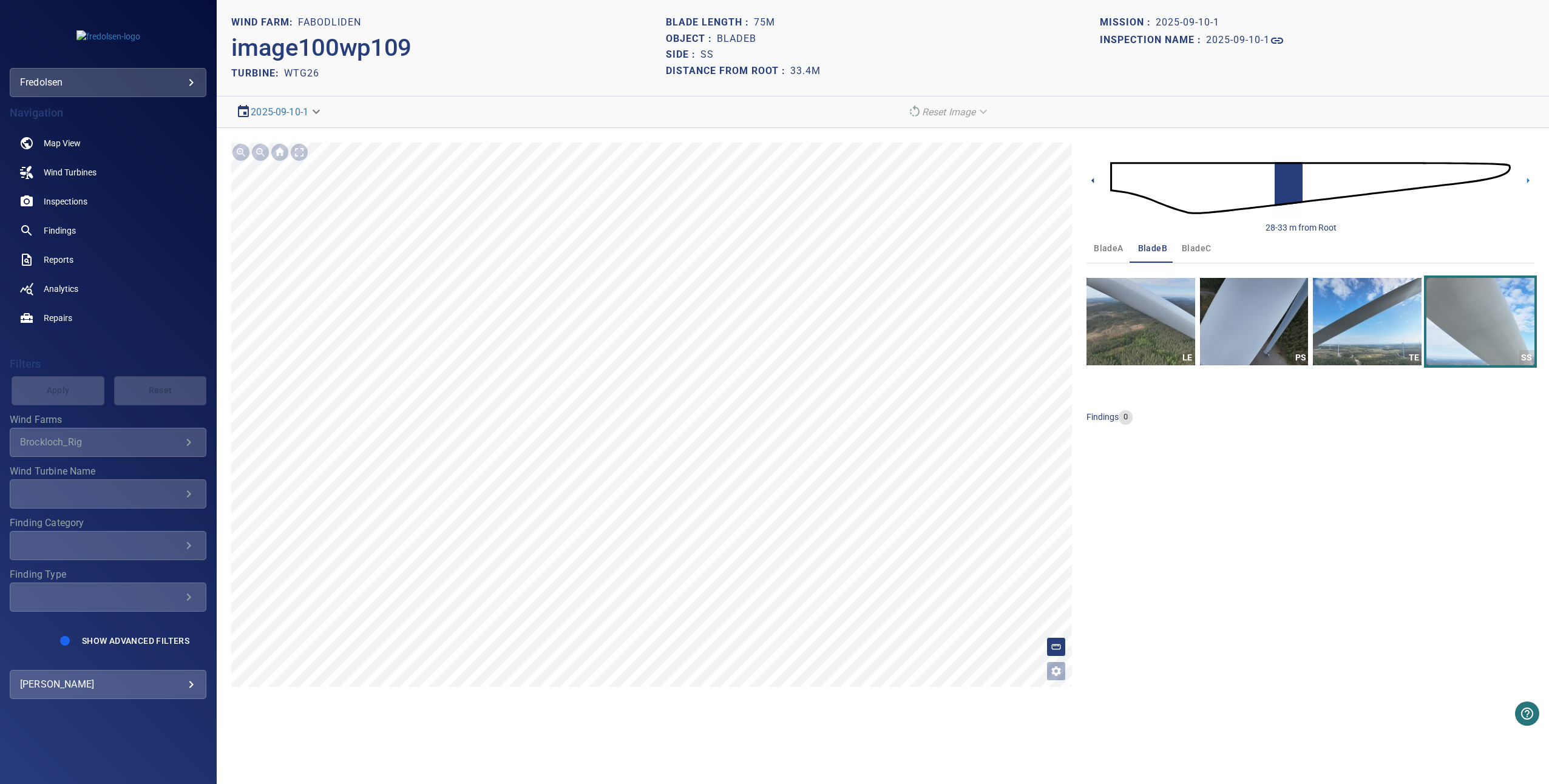
click at [1091, 180] on icon at bounding box center [1093, 180] width 12 height 12
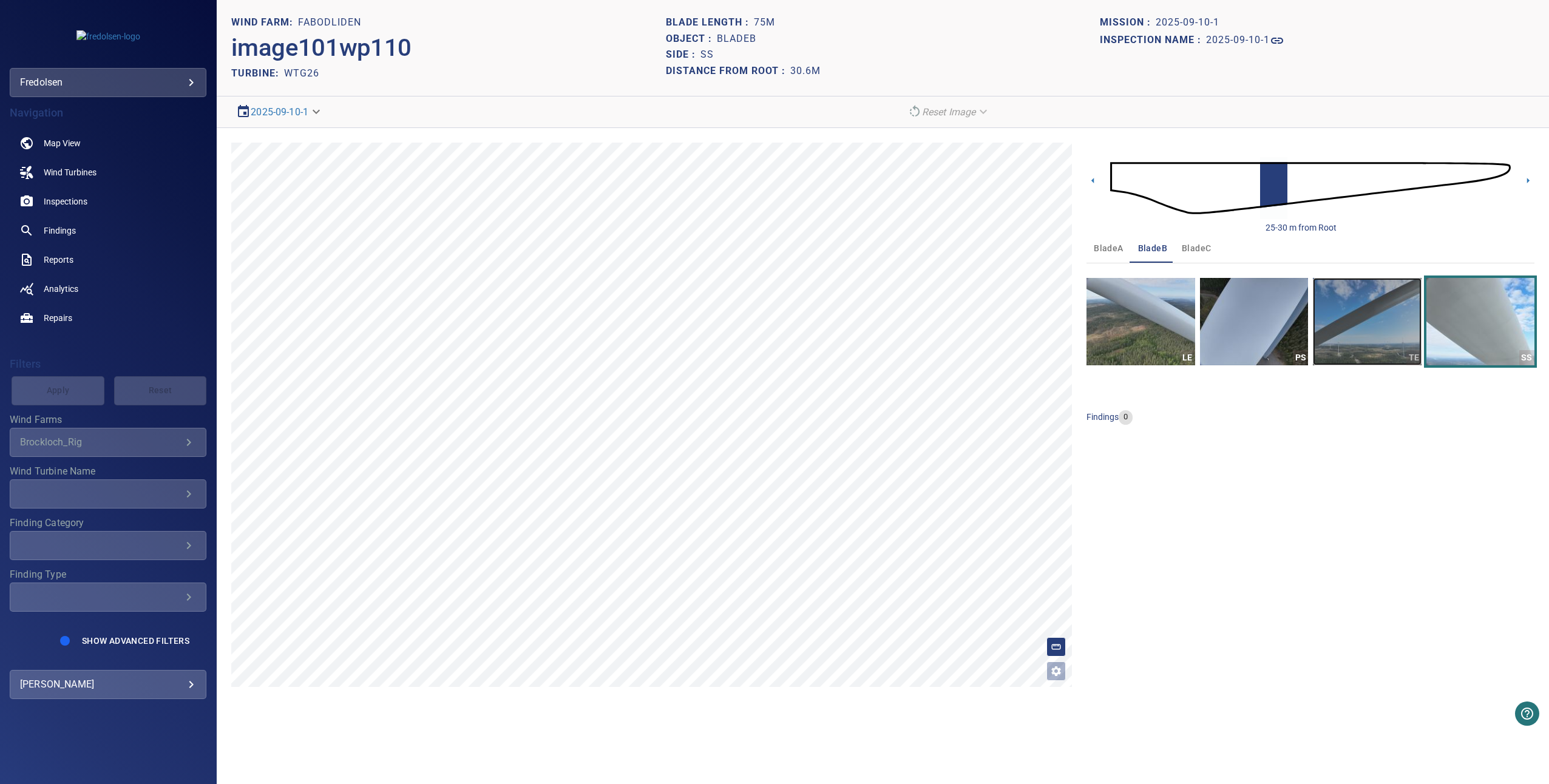
click at [1405, 322] on img "button" at bounding box center [1367, 322] width 108 height 88
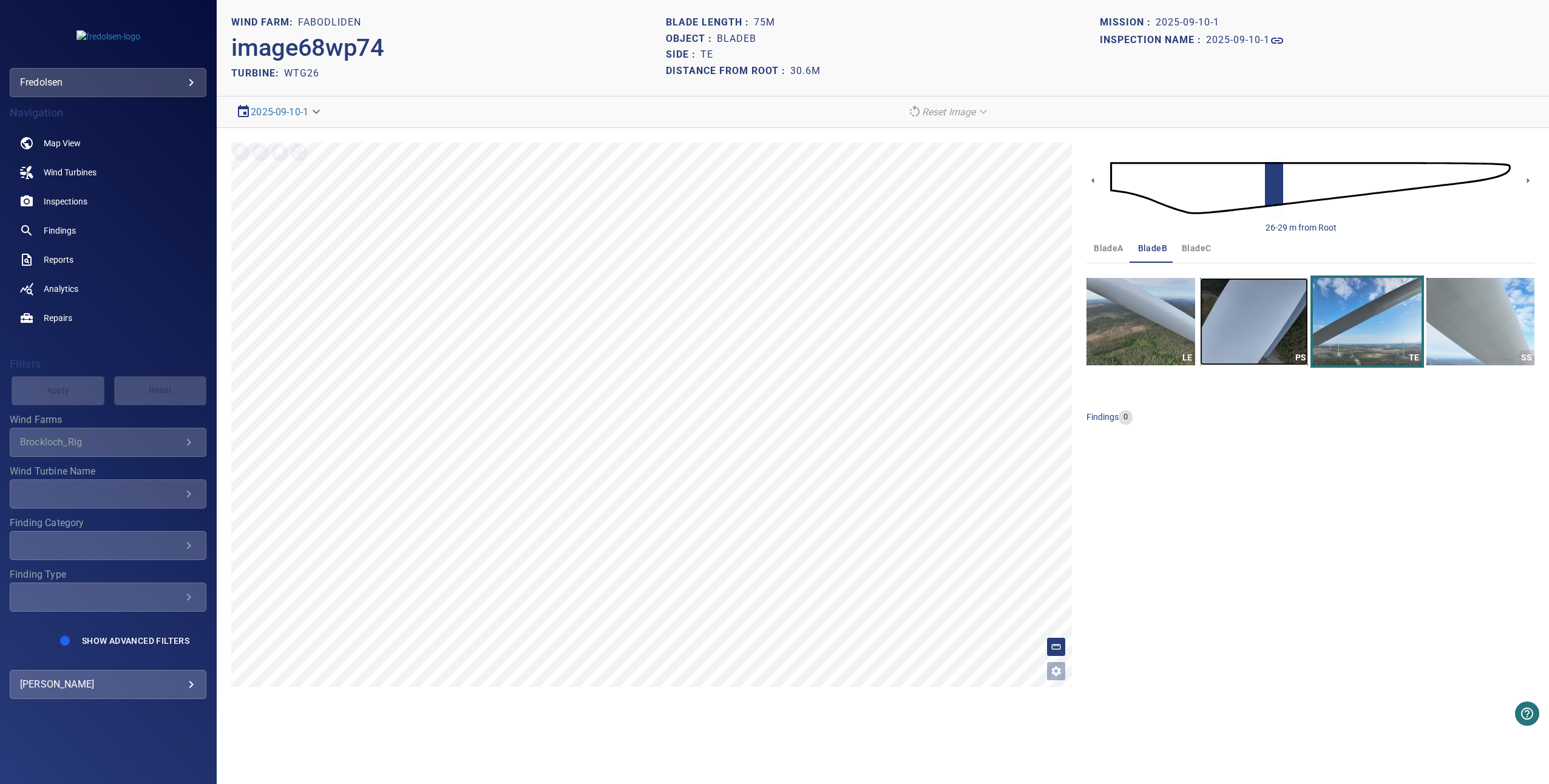
click at [1286, 304] on img "button" at bounding box center [1254, 322] width 108 height 88
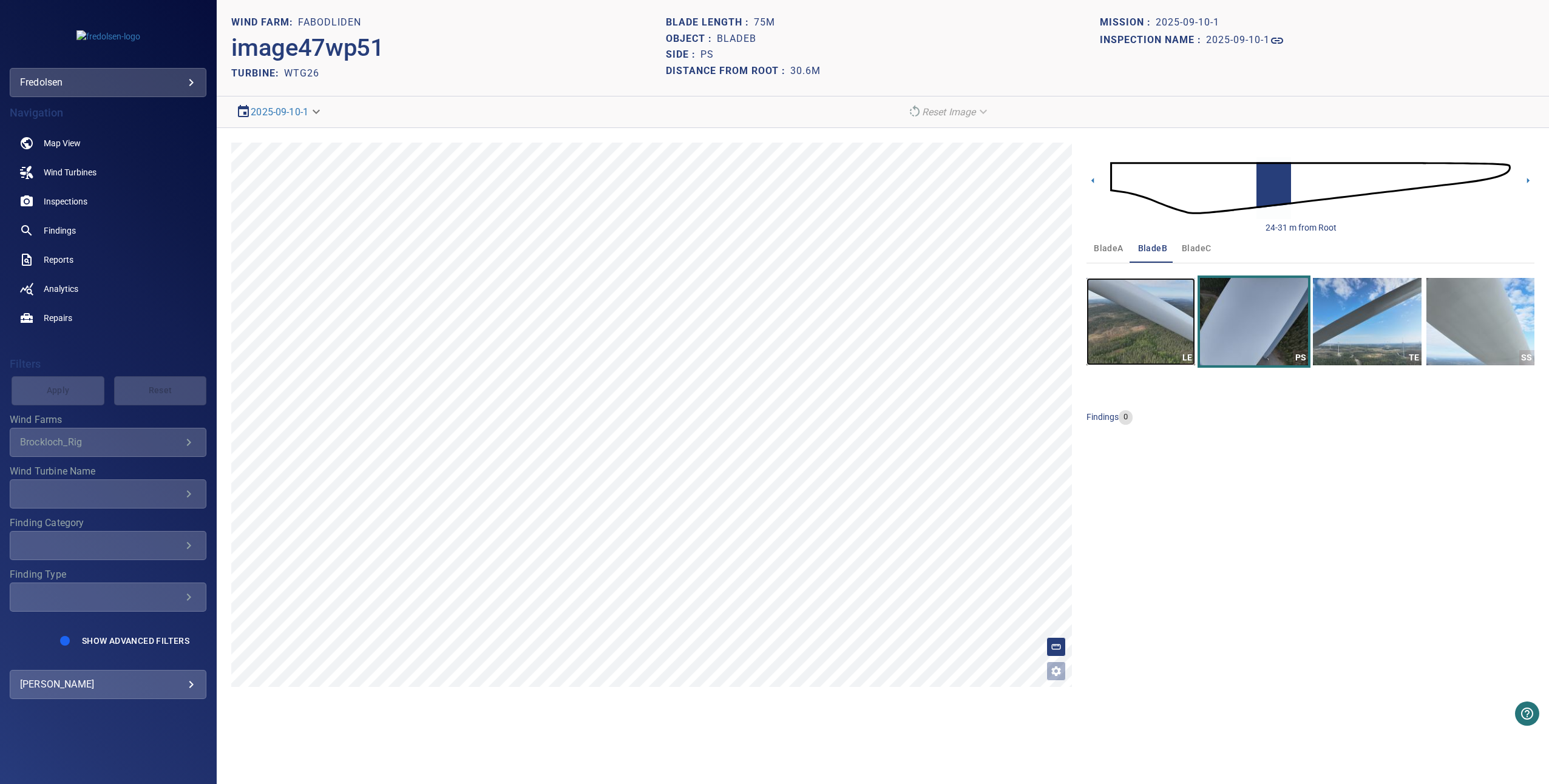
click at [1175, 307] on img "button" at bounding box center [1141, 322] width 108 height 88
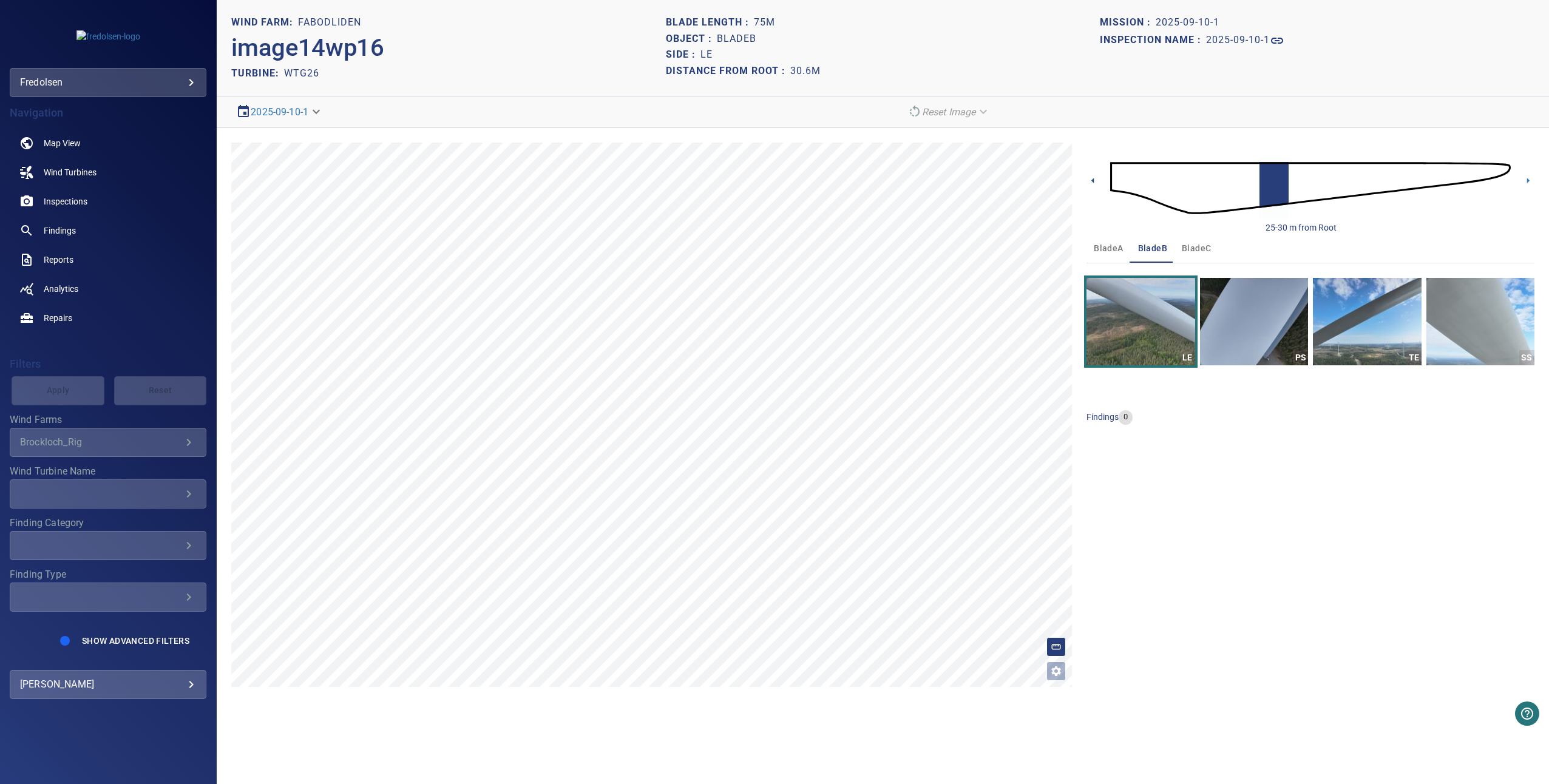
click at [1092, 180] on icon at bounding box center [1092, 180] width 2 height 6
click at [1286, 319] on img "button" at bounding box center [1254, 322] width 108 height 88
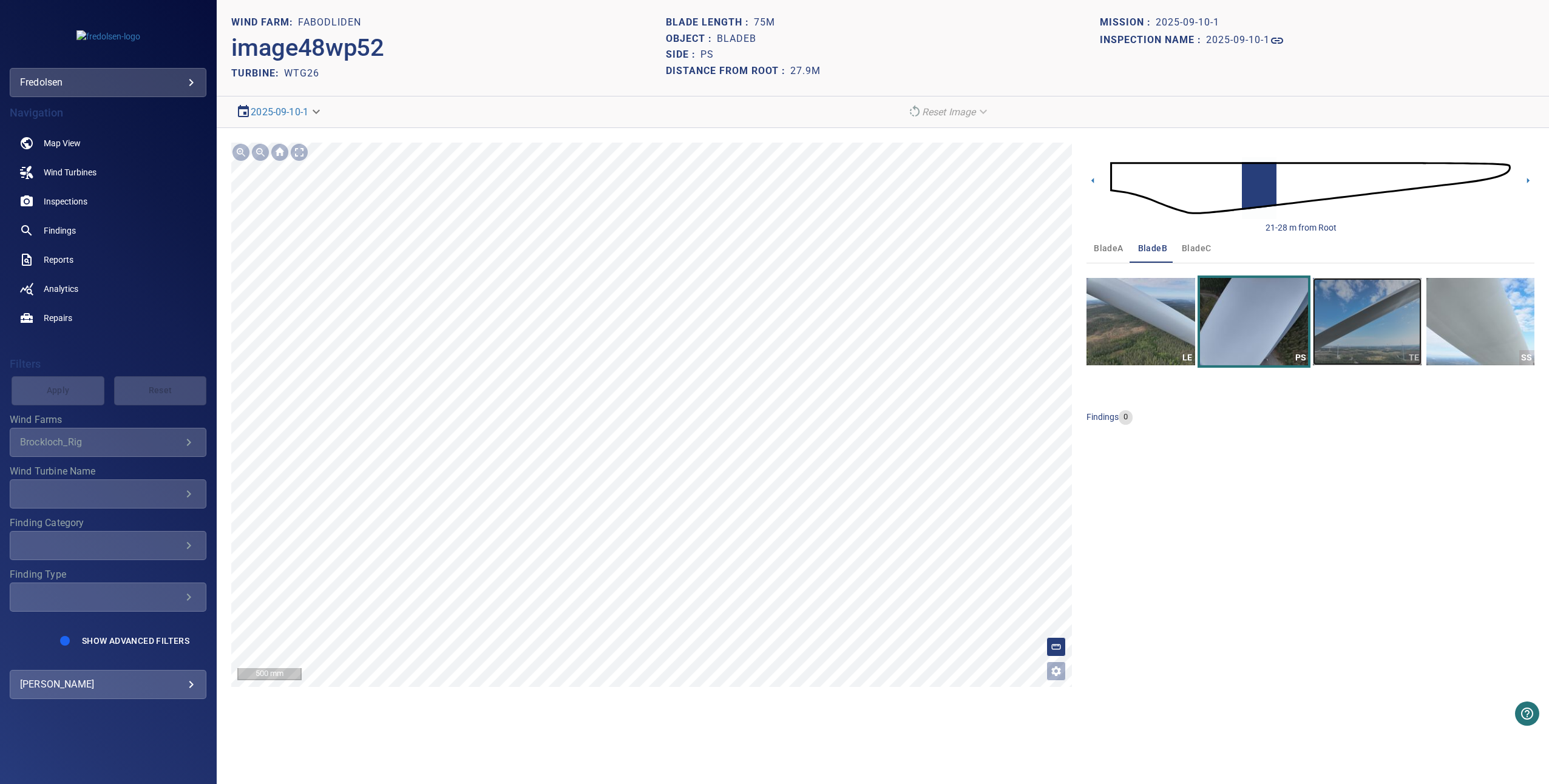
click at [1402, 339] on img "button" at bounding box center [1367, 322] width 108 height 88
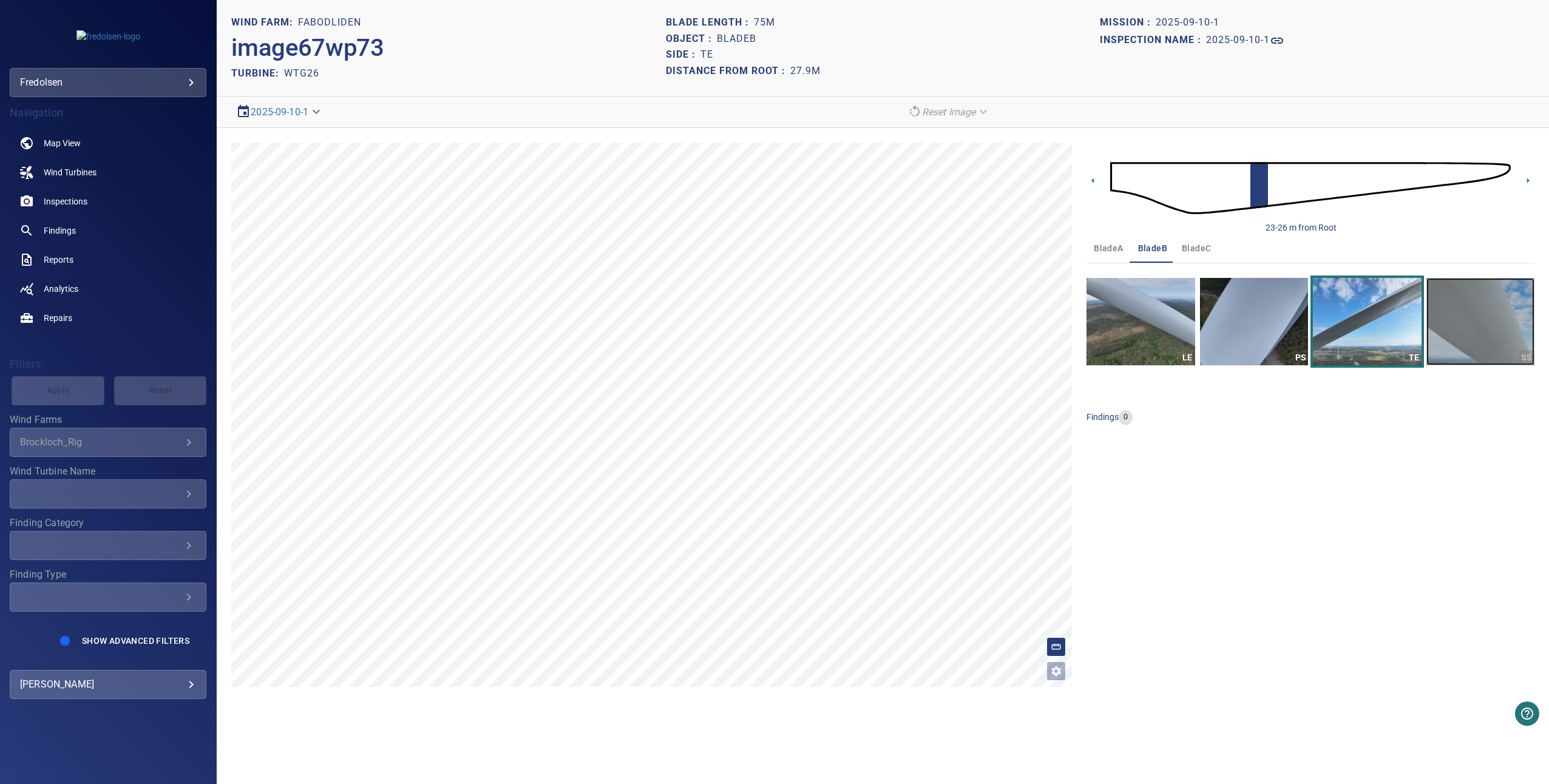
click at [1482, 323] on img "button" at bounding box center [1480, 322] width 108 height 88
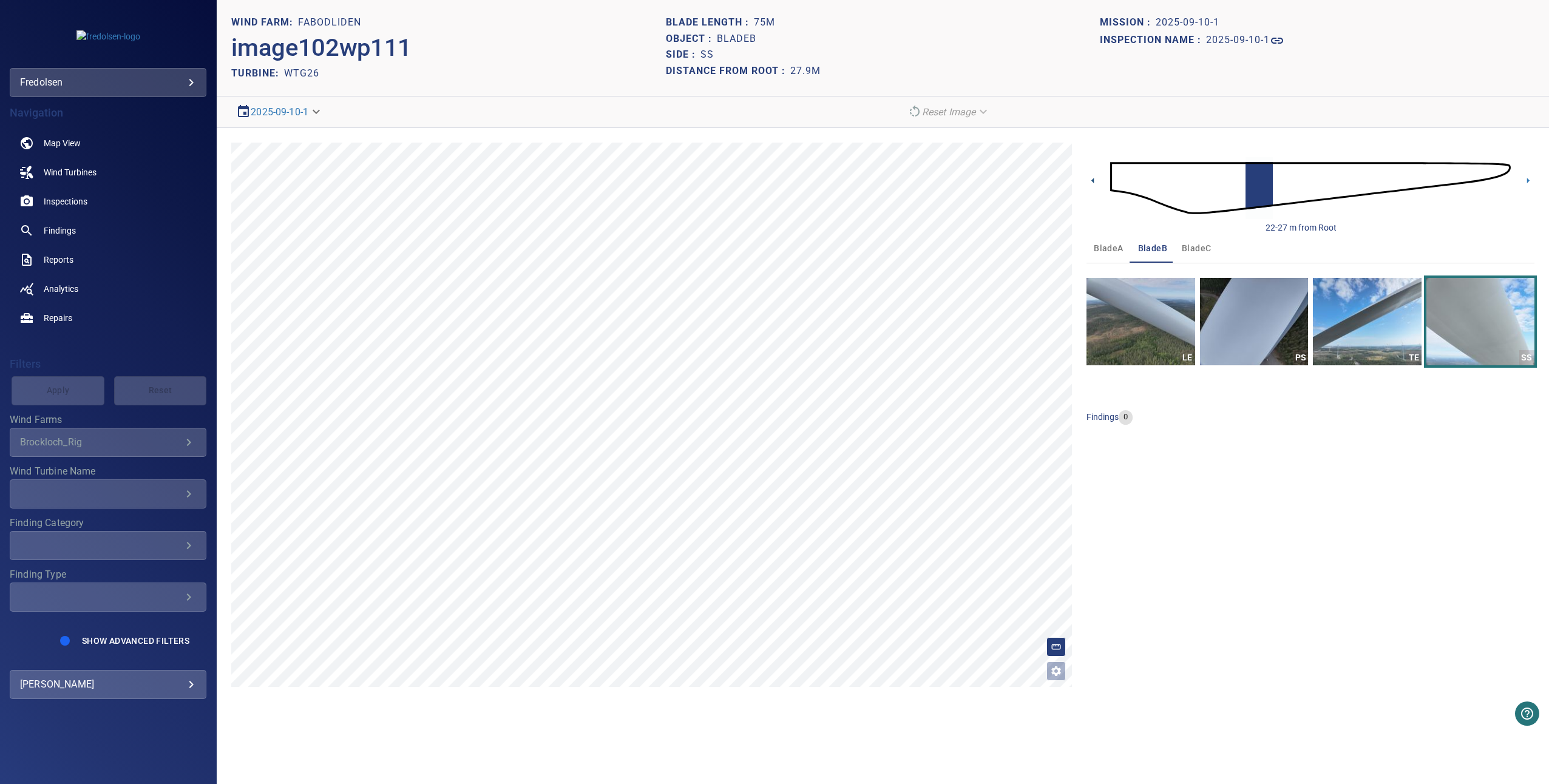
click at [1097, 176] on icon at bounding box center [1093, 180] width 12 height 12
click at [1378, 344] on img "button" at bounding box center [1367, 322] width 108 height 88
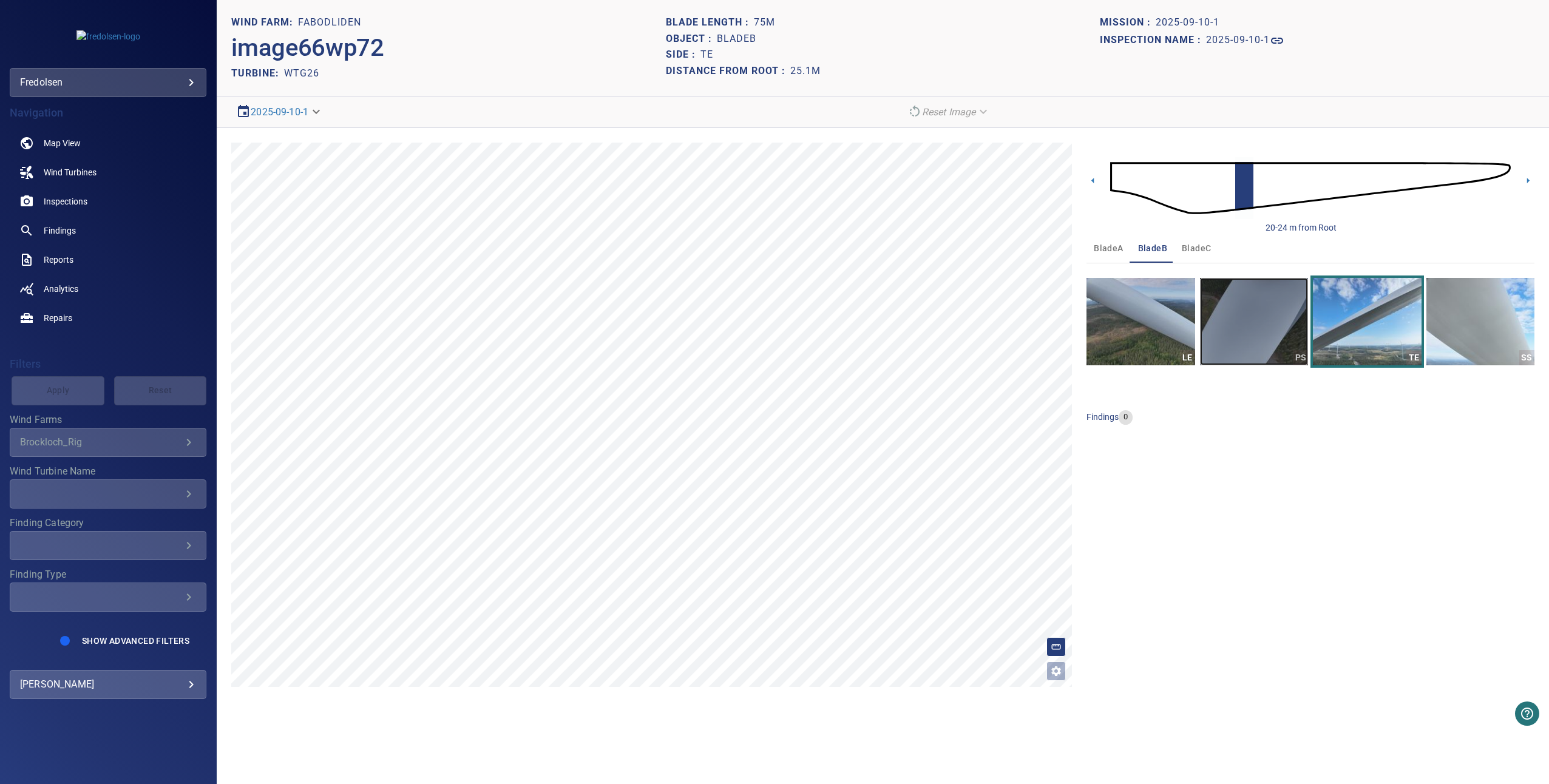
click at [1262, 324] on img "button" at bounding box center [1254, 322] width 108 height 88
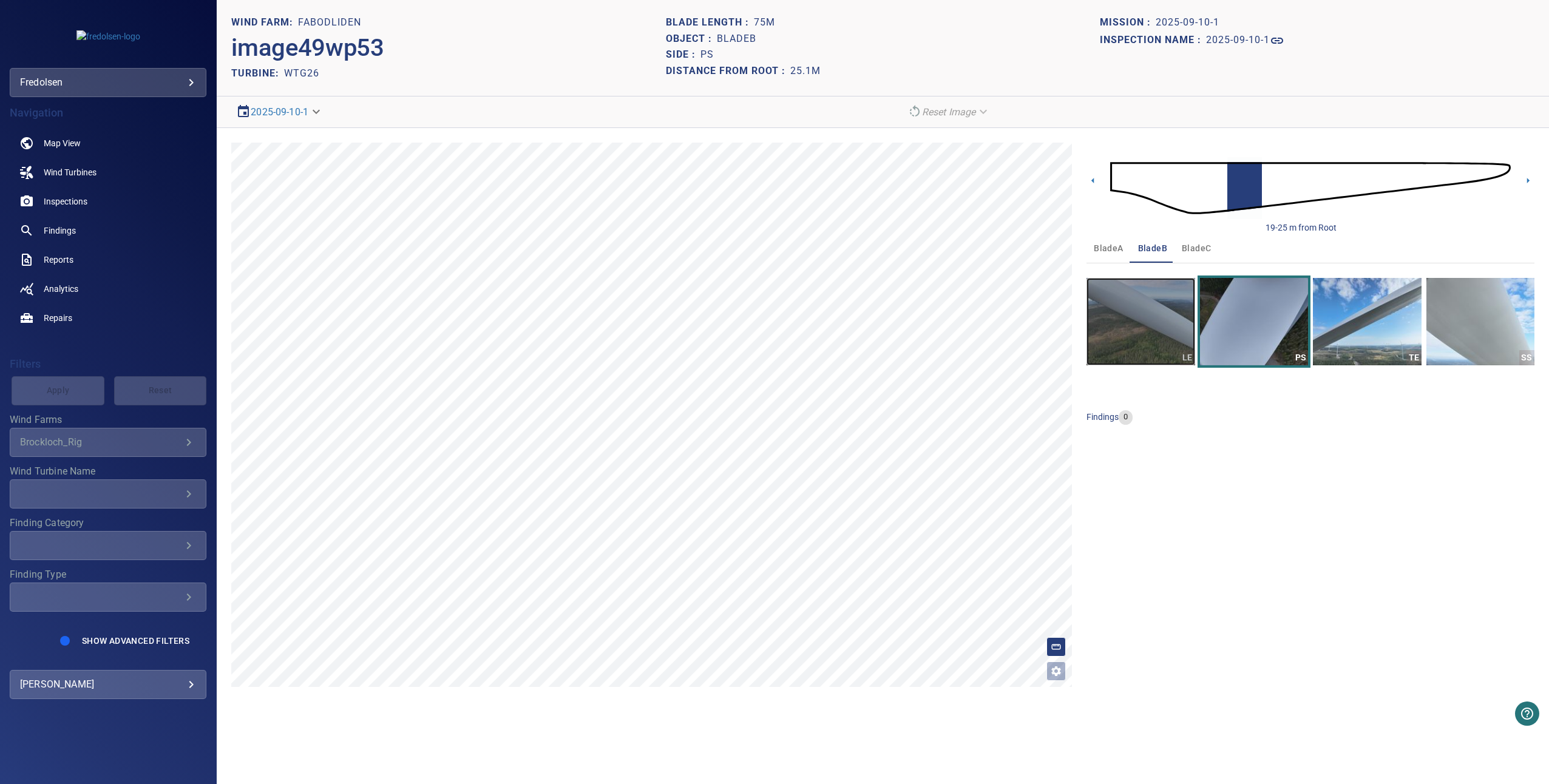
click at [1170, 312] on img "button" at bounding box center [1141, 322] width 108 height 88
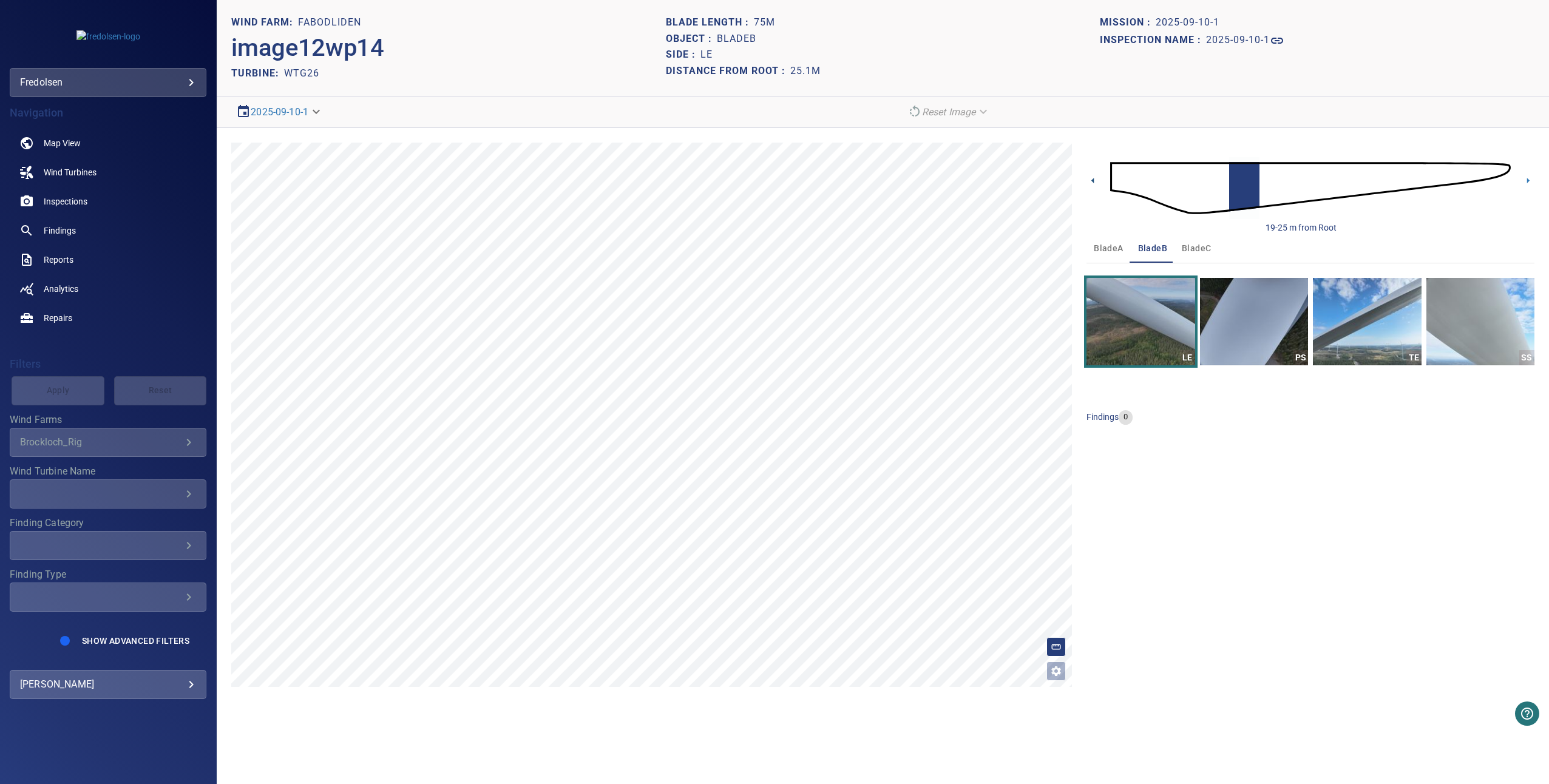
click at [1088, 183] on icon at bounding box center [1093, 180] width 12 height 12
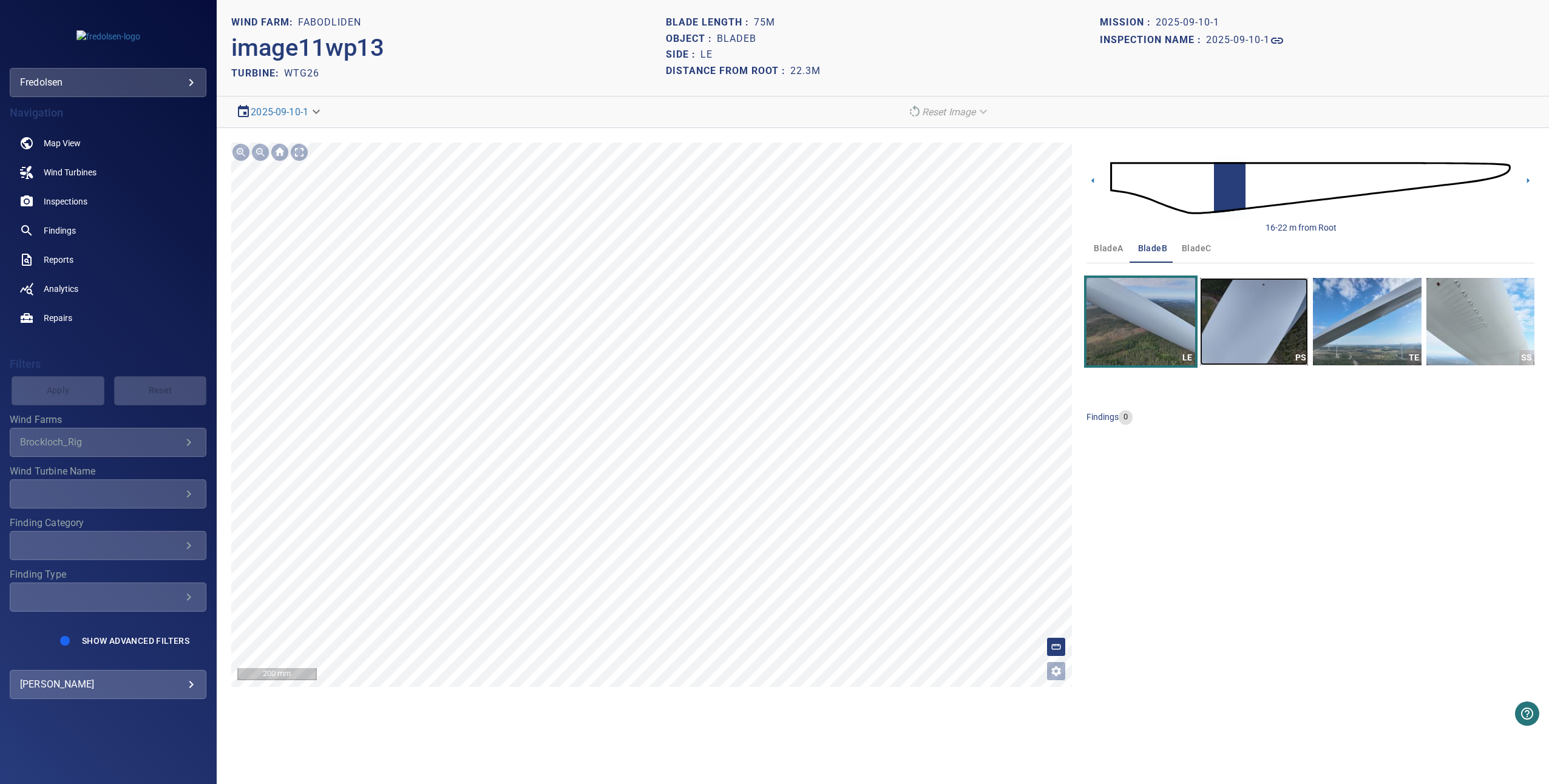
click at [1241, 305] on img "button" at bounding box center [1254, 322] width 108 height 88
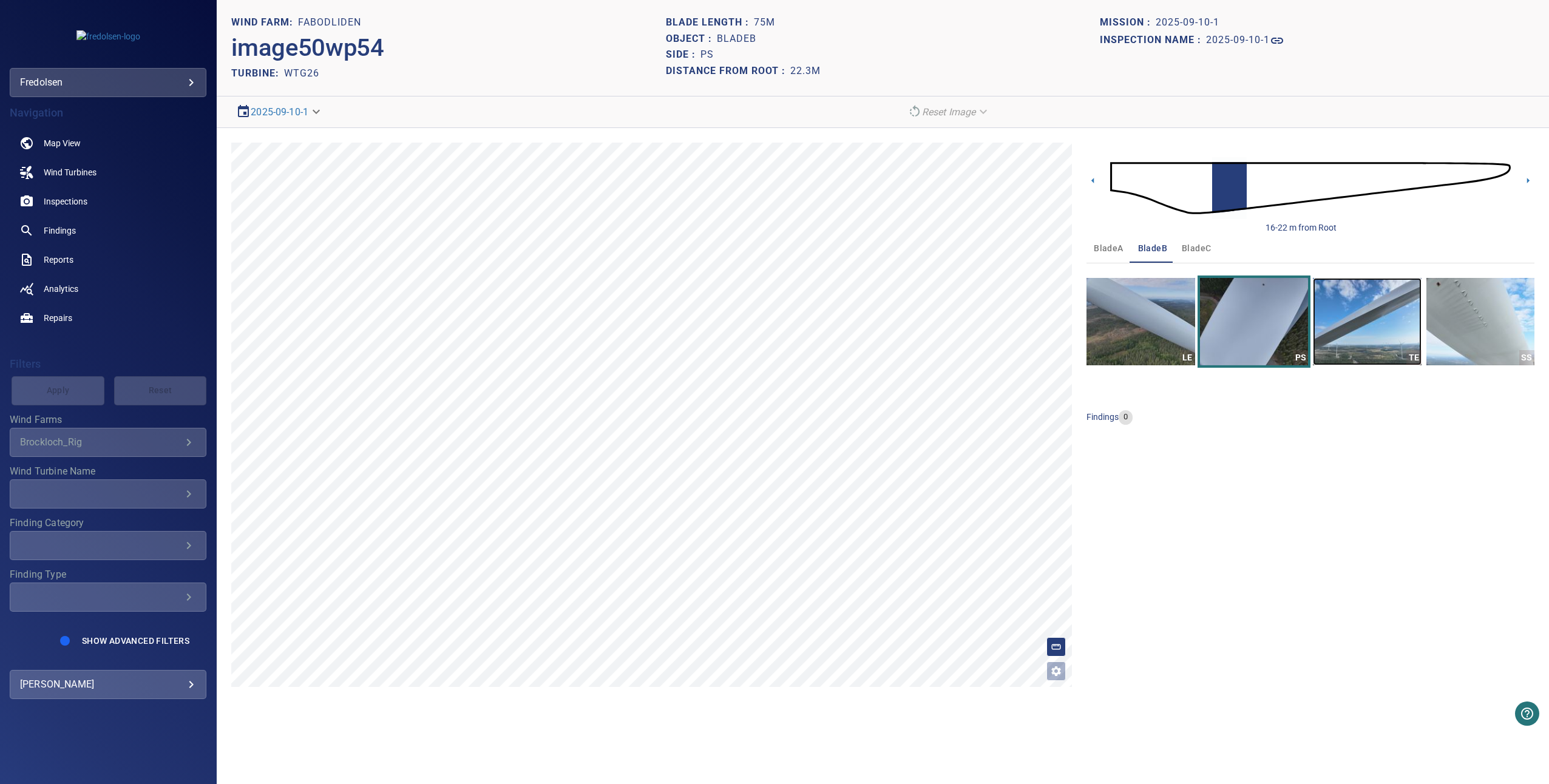
click at [1372, 323] on img "button" at bounding box center [1367, 322] width 108 height 88
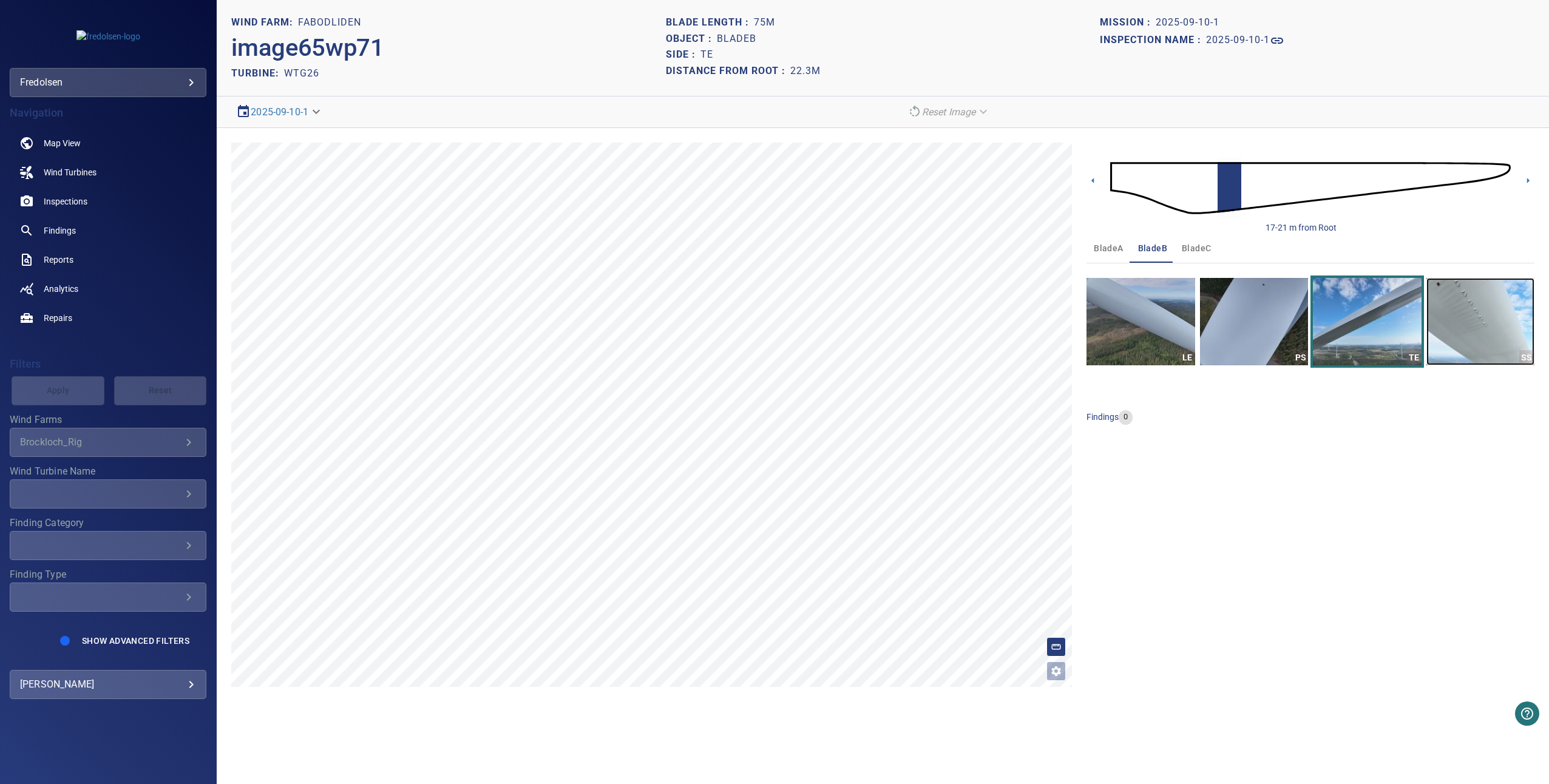
click at [1470, 305] on img "button" at bounding box center [1480, 322] width 108 height 88
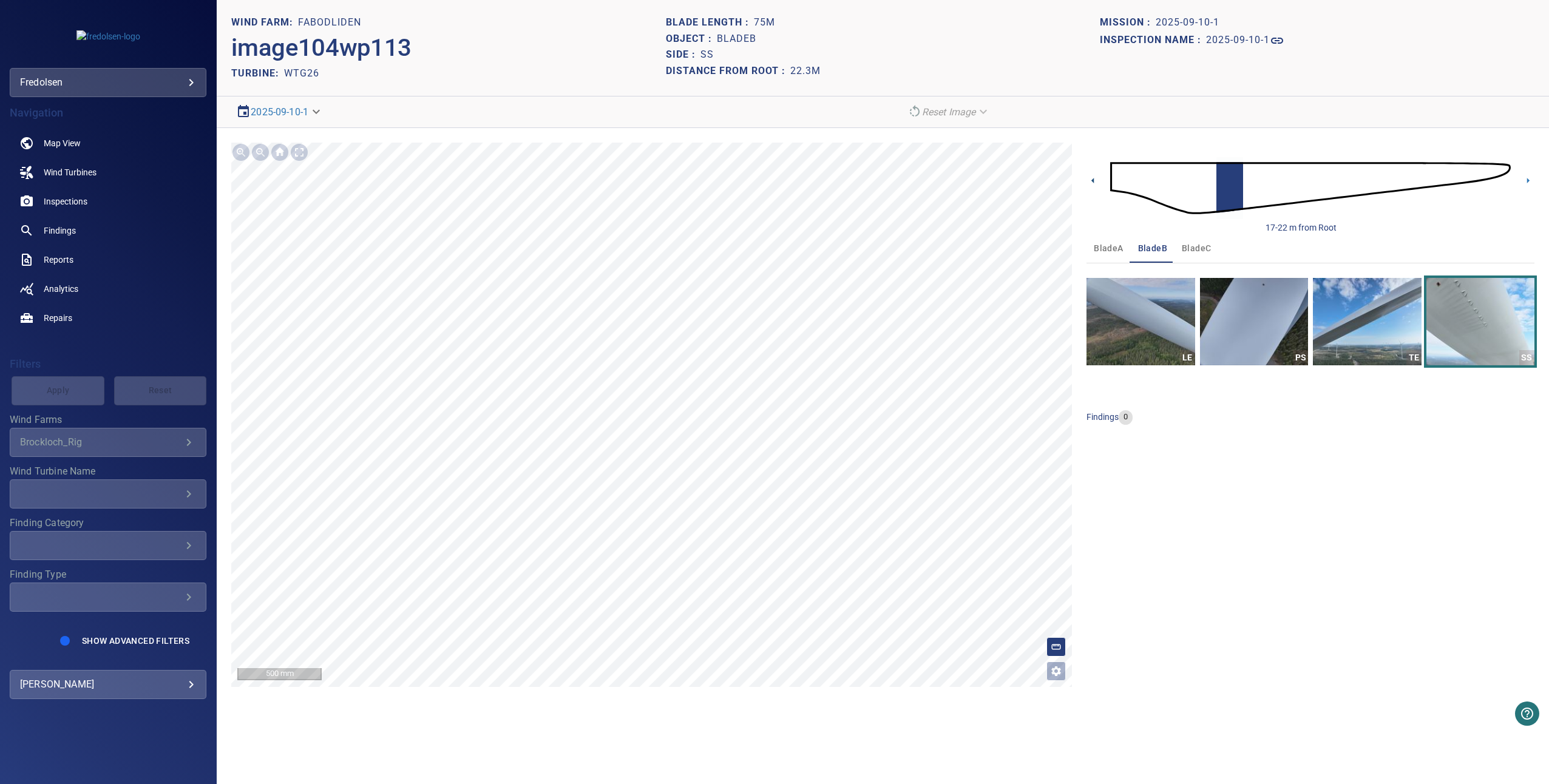
click at [1089, 180] on icon at bounding box center [1093, 180] width 12 height 12
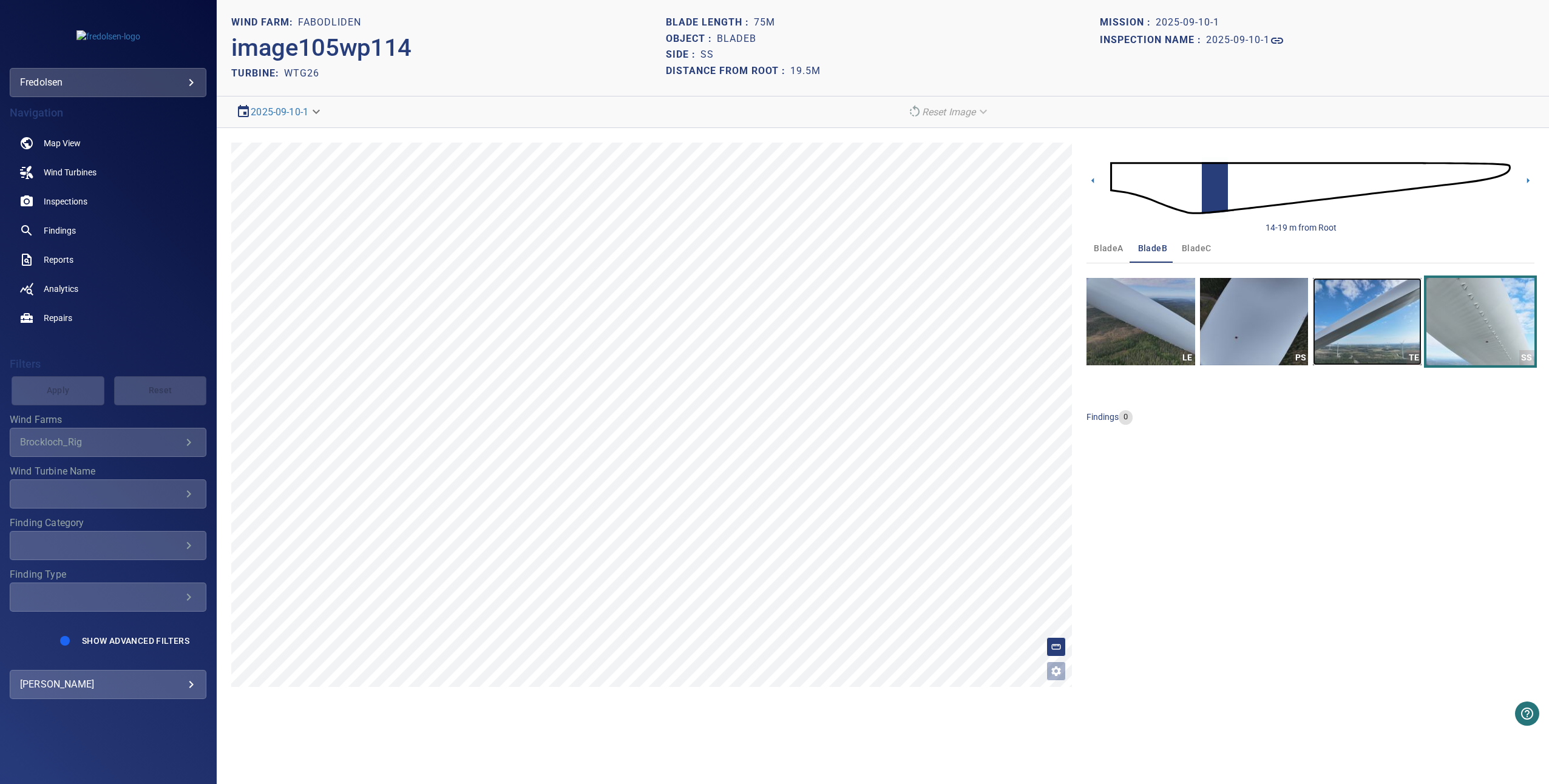
click at [1371, 319] on img "button" at bounding box center [1367, 322] width 108 height 88
click at [1268, 306] on img "button" at bounding box center [1254, 322] width 108 height 88
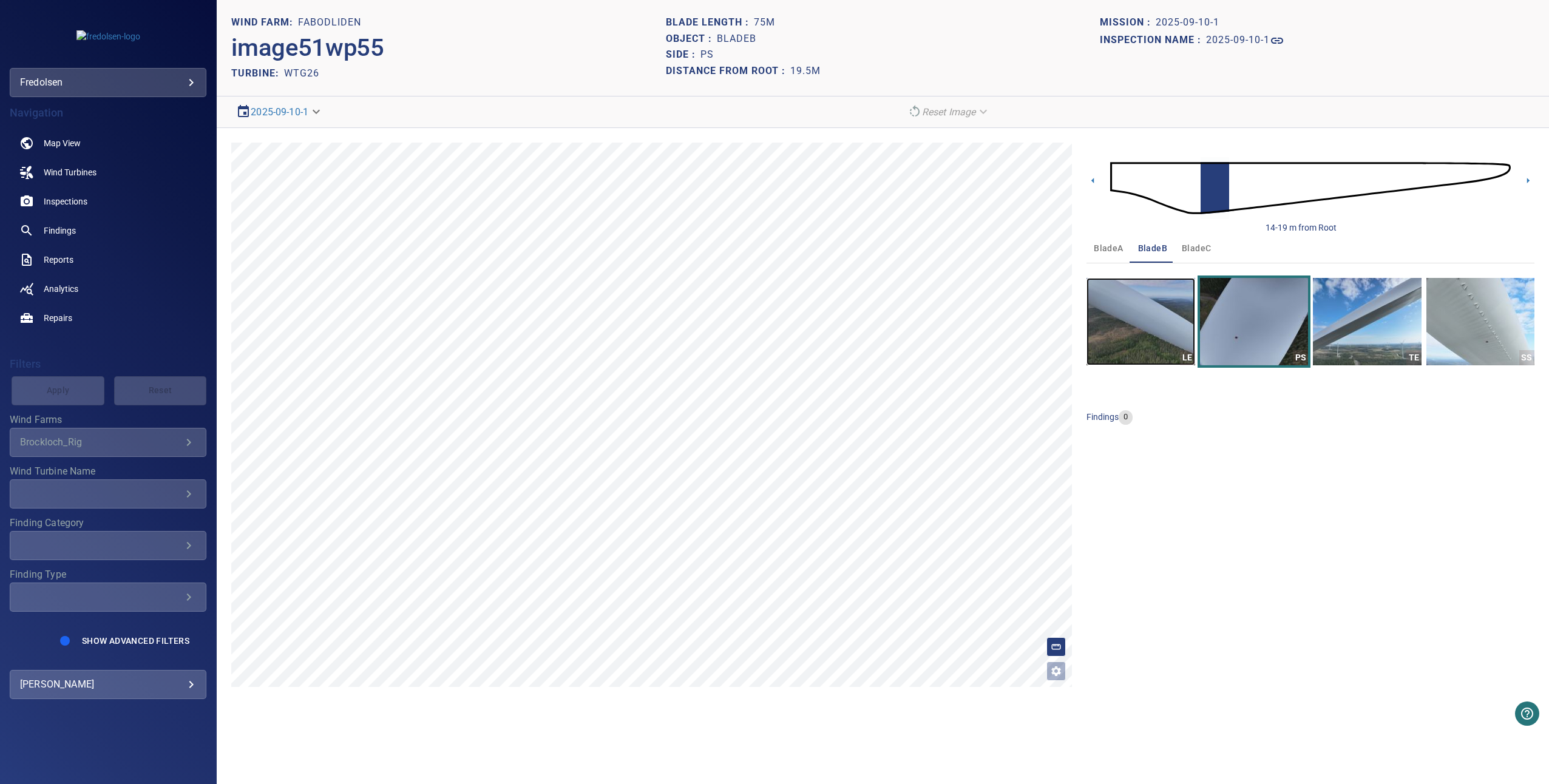
click at [1138, 315] on img "button" at bounding box center [1141, 322] width 108 height 88
click at [1091, 184] on icon at bounding box center [1093, 180] width 12 height 12
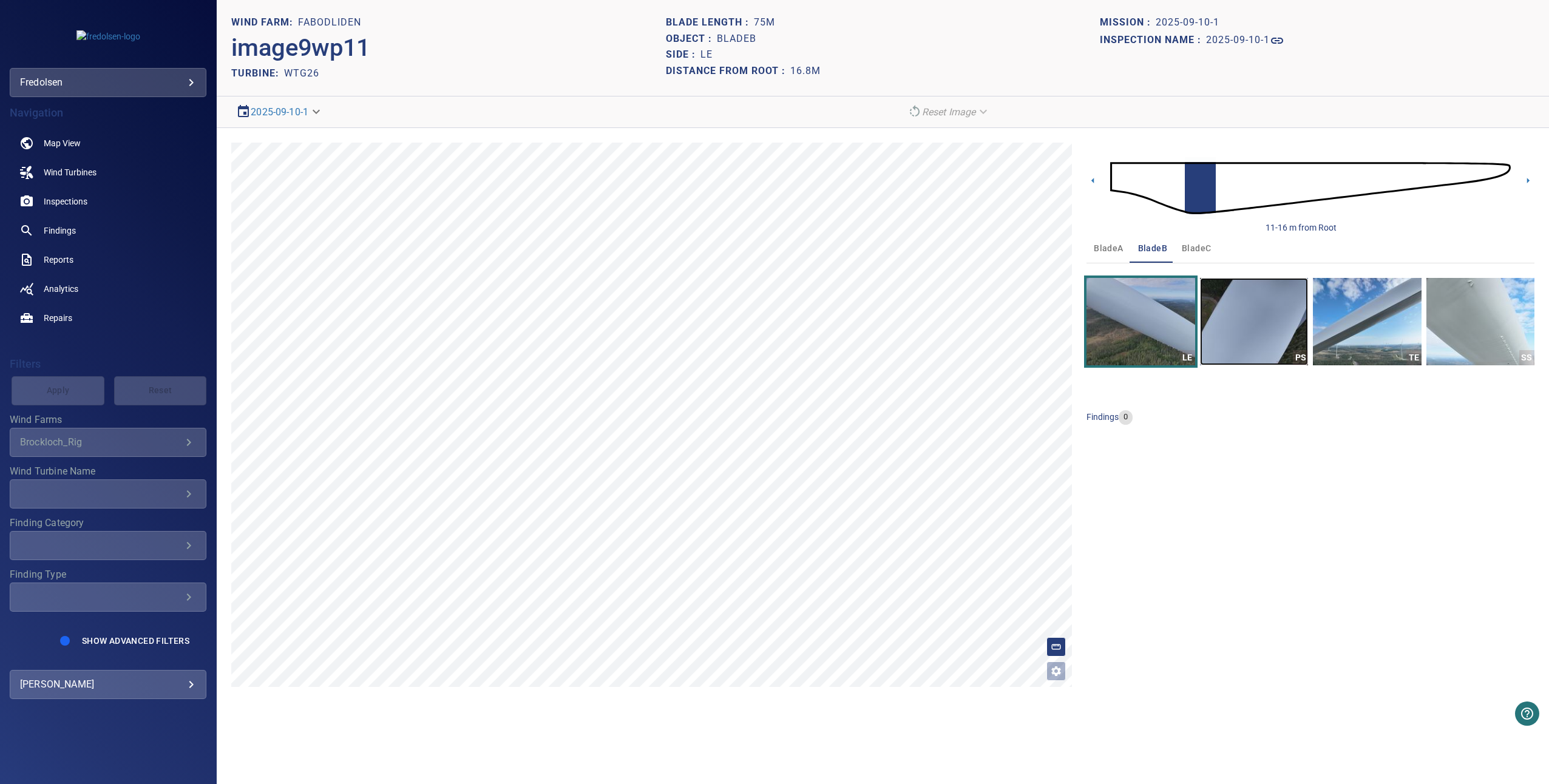
click at [1233, 296] on img "button" at bounding box center [1254, 322] width 108 height 88
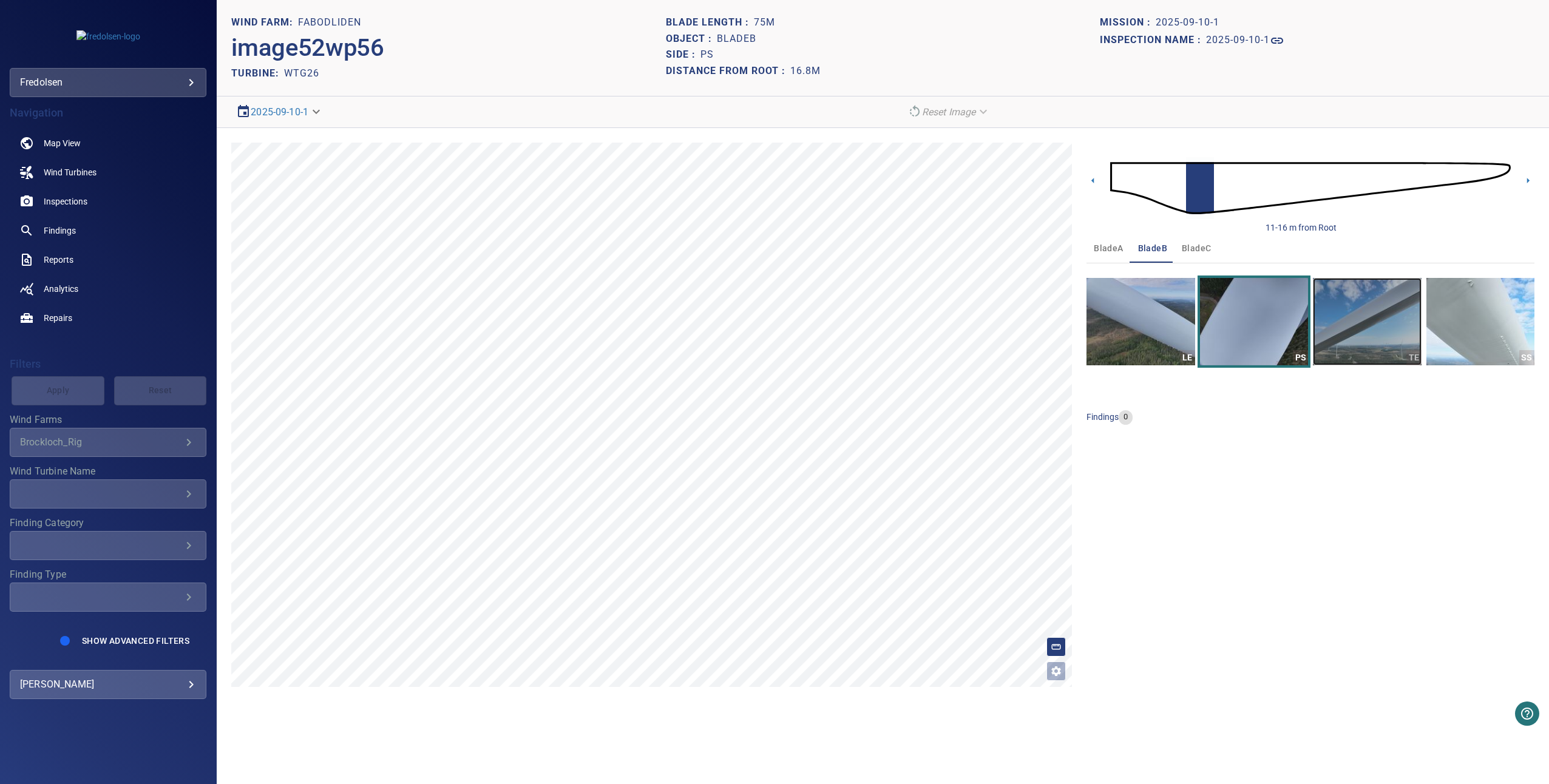
click at [1378, 332] on img "button" at bounding box center [1367, 322] width 108 height 88
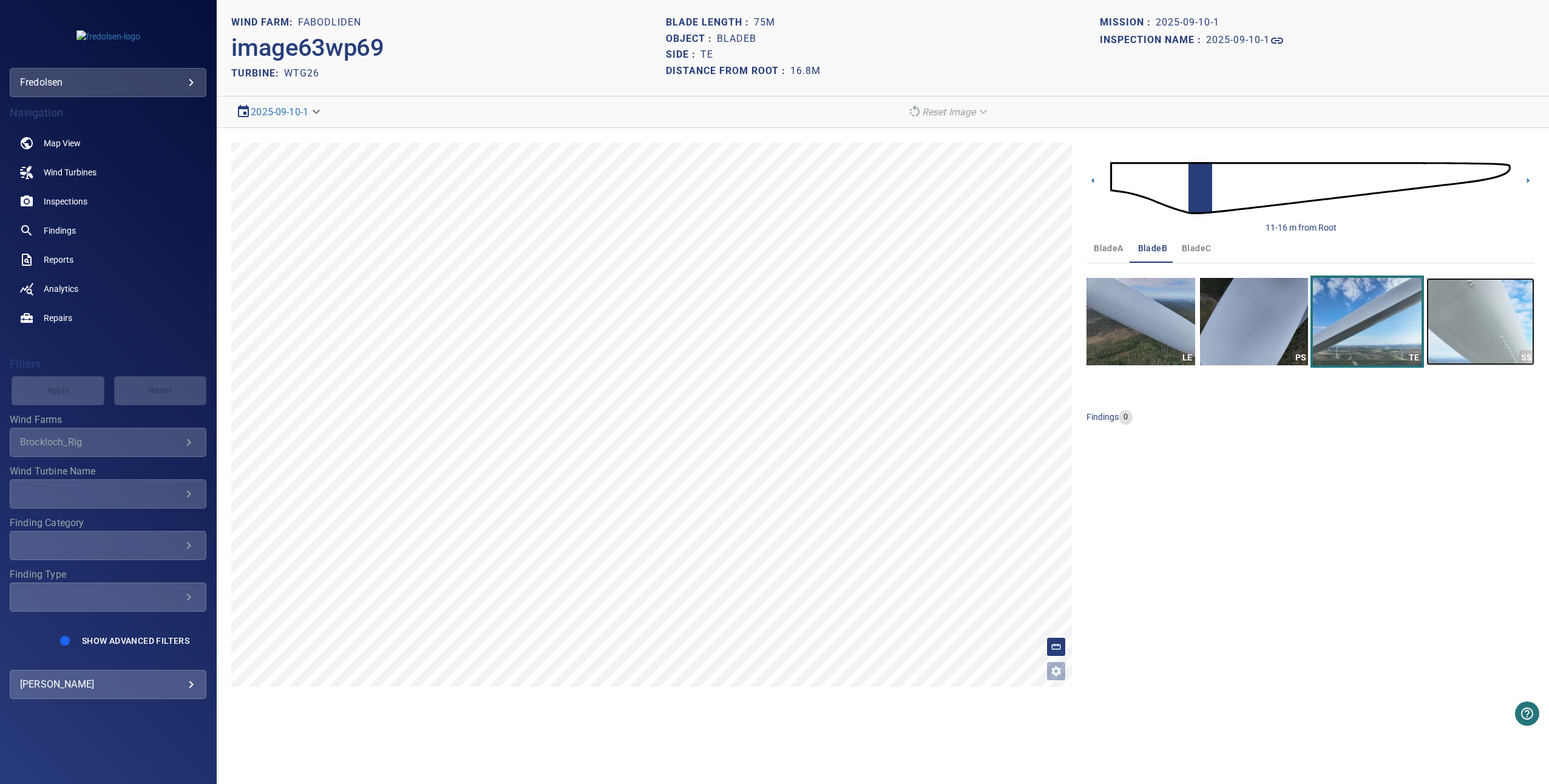
click at [1505, 325] on img "button" at bounding box center [1480, 322] width 108 height 88
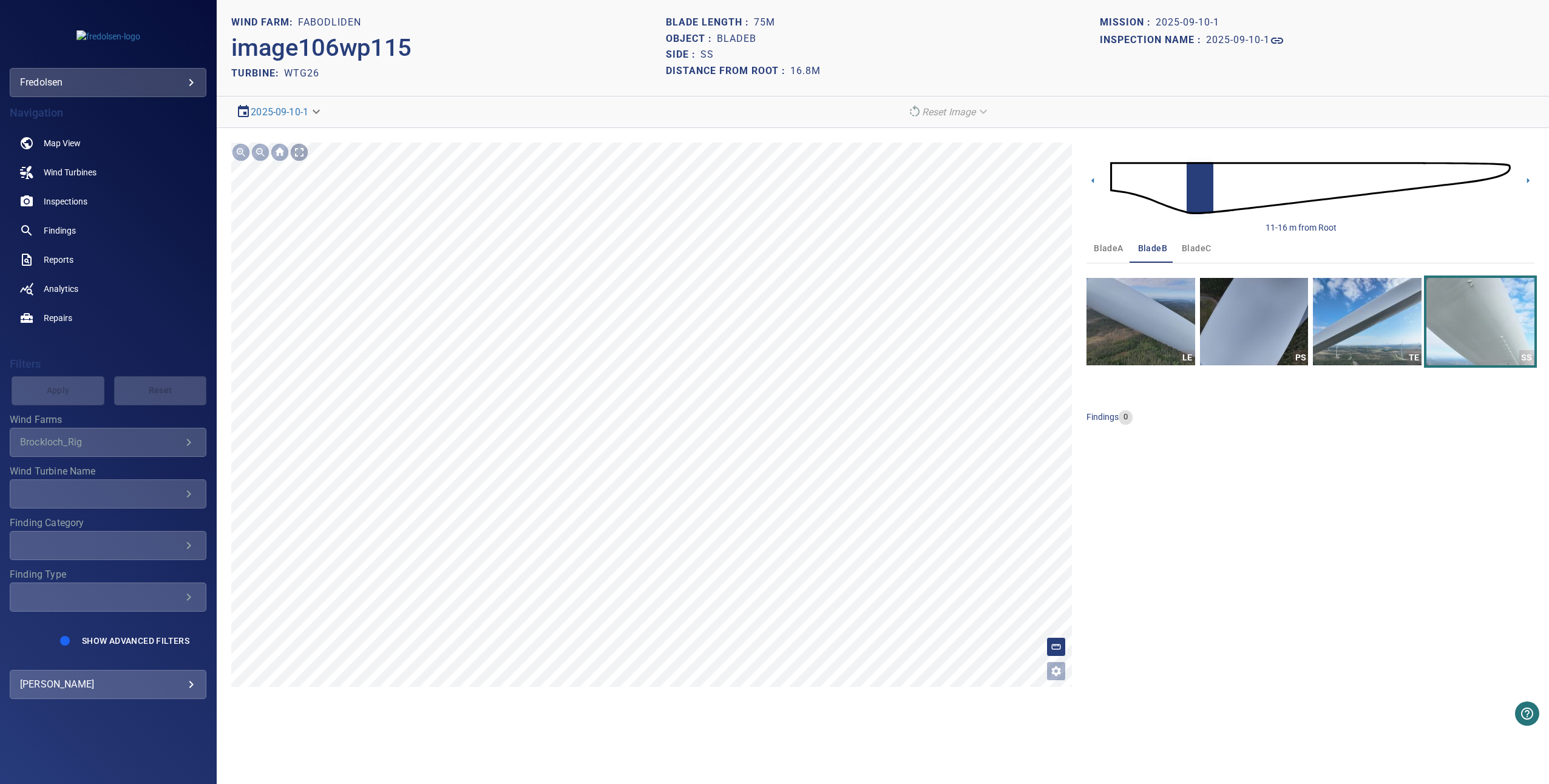
click at [298, 148] on div at bounding box center [299, 152] width 19 height 19
click at [1088, 179] on icon at bounding box center [1093, 180] width 12 height 12
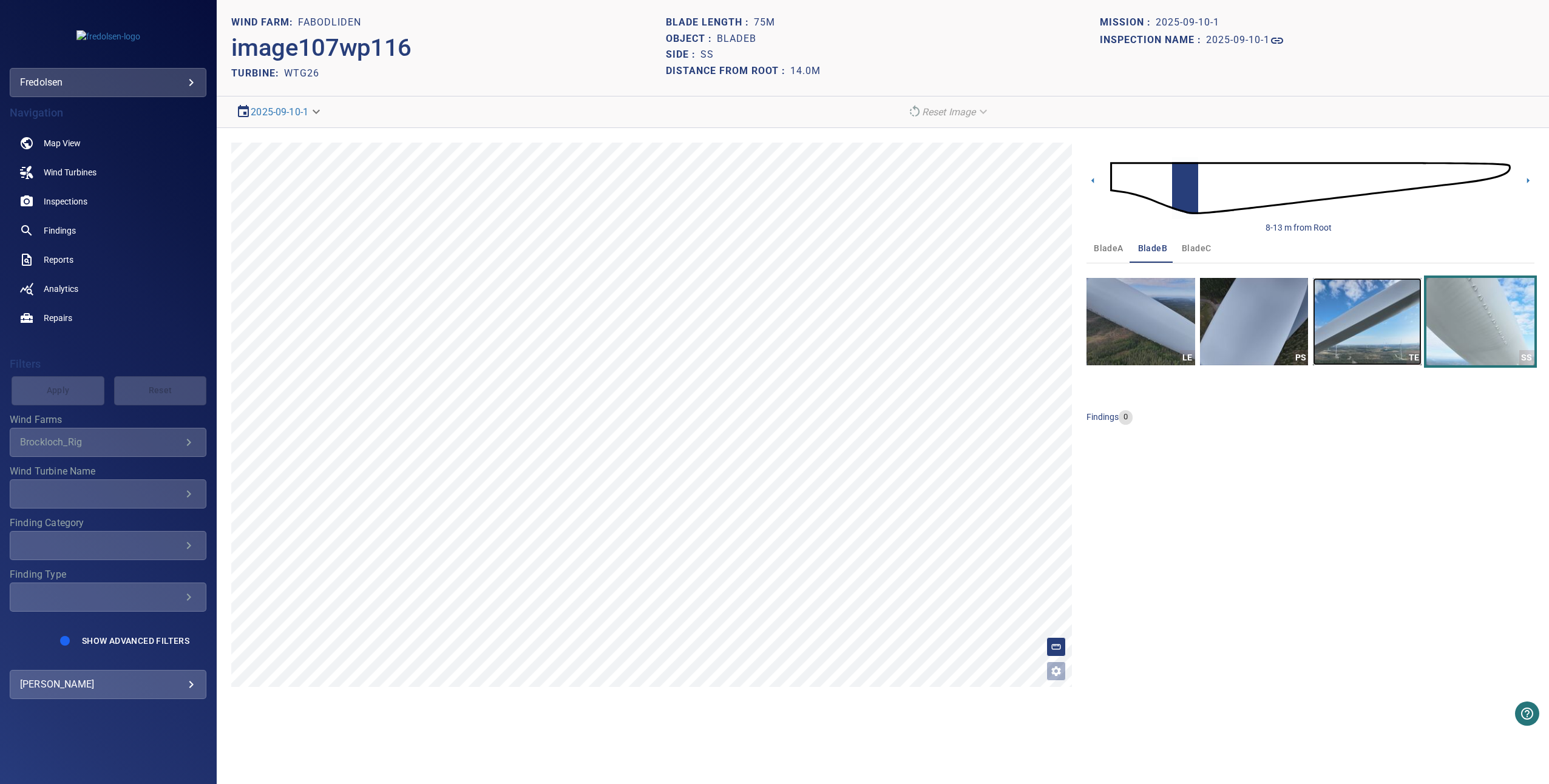
click at [1414, 313] on img "button" at bounding box center [1367, 322] width 108 height 88
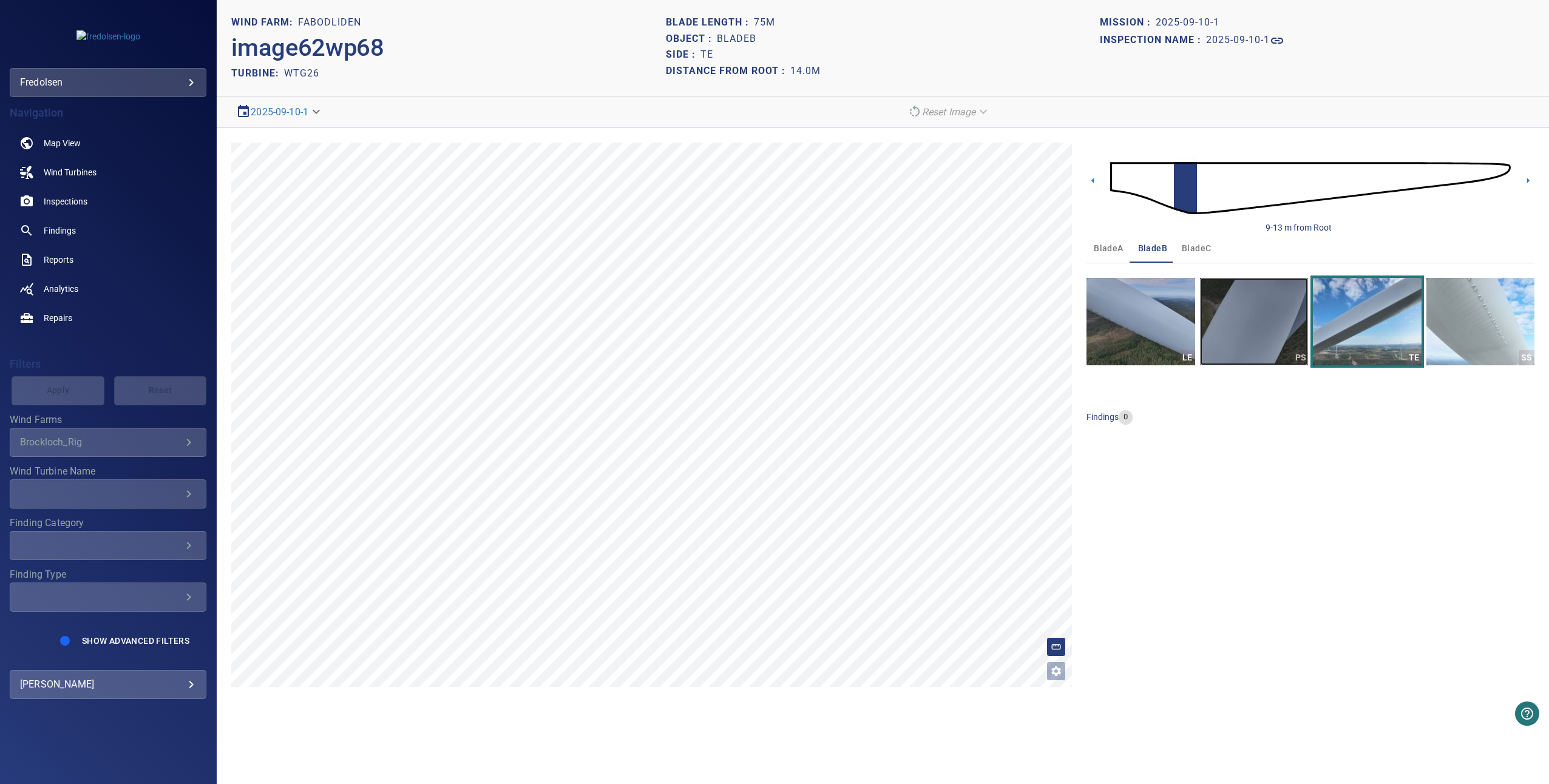
click at [1262, 303] on img "button" at bounding box center [1254, 322] width 108 height 88
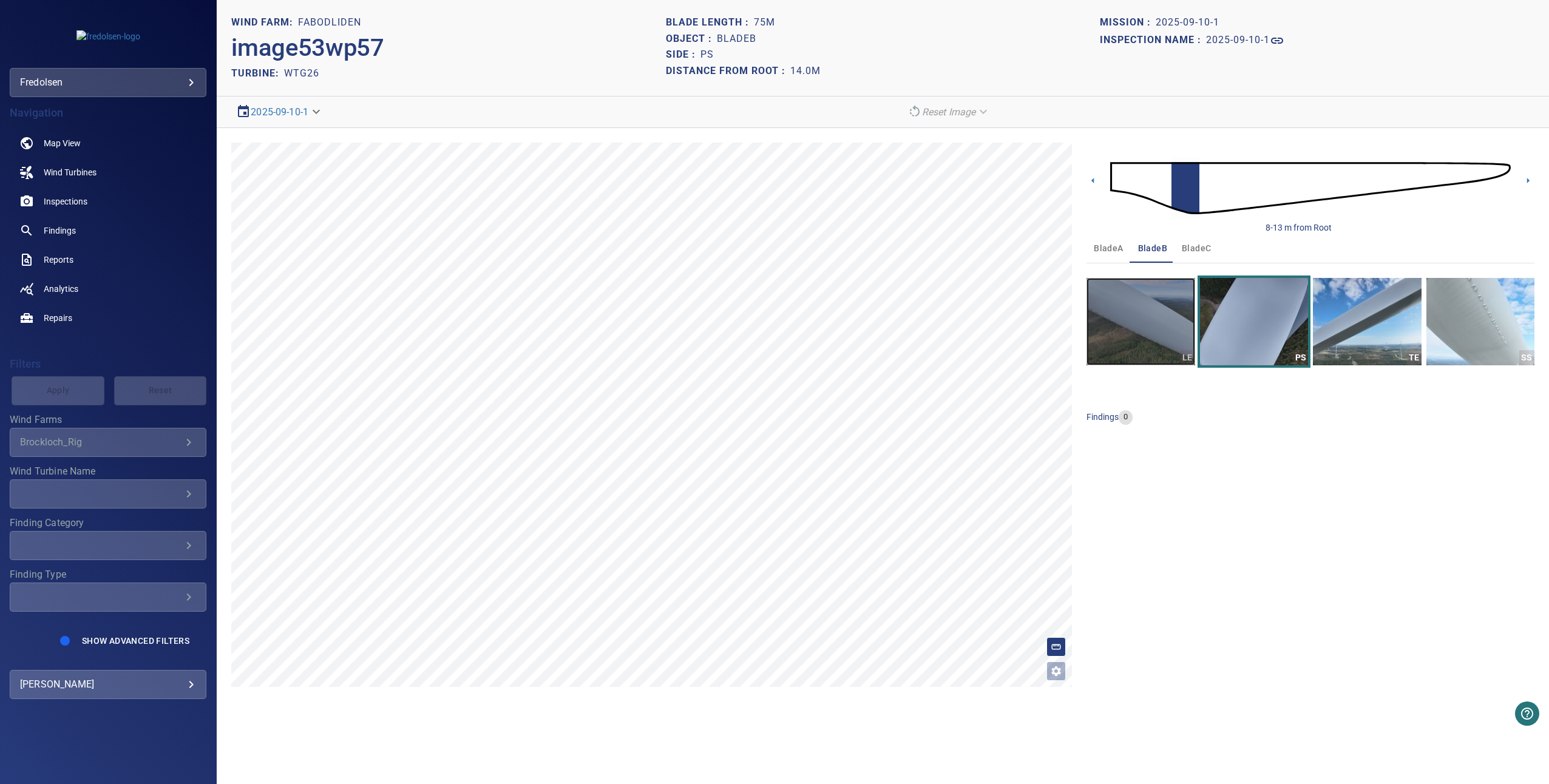
click at [1170, 299] on img "button" at bounding box center [1141, 322] width 108 height 88
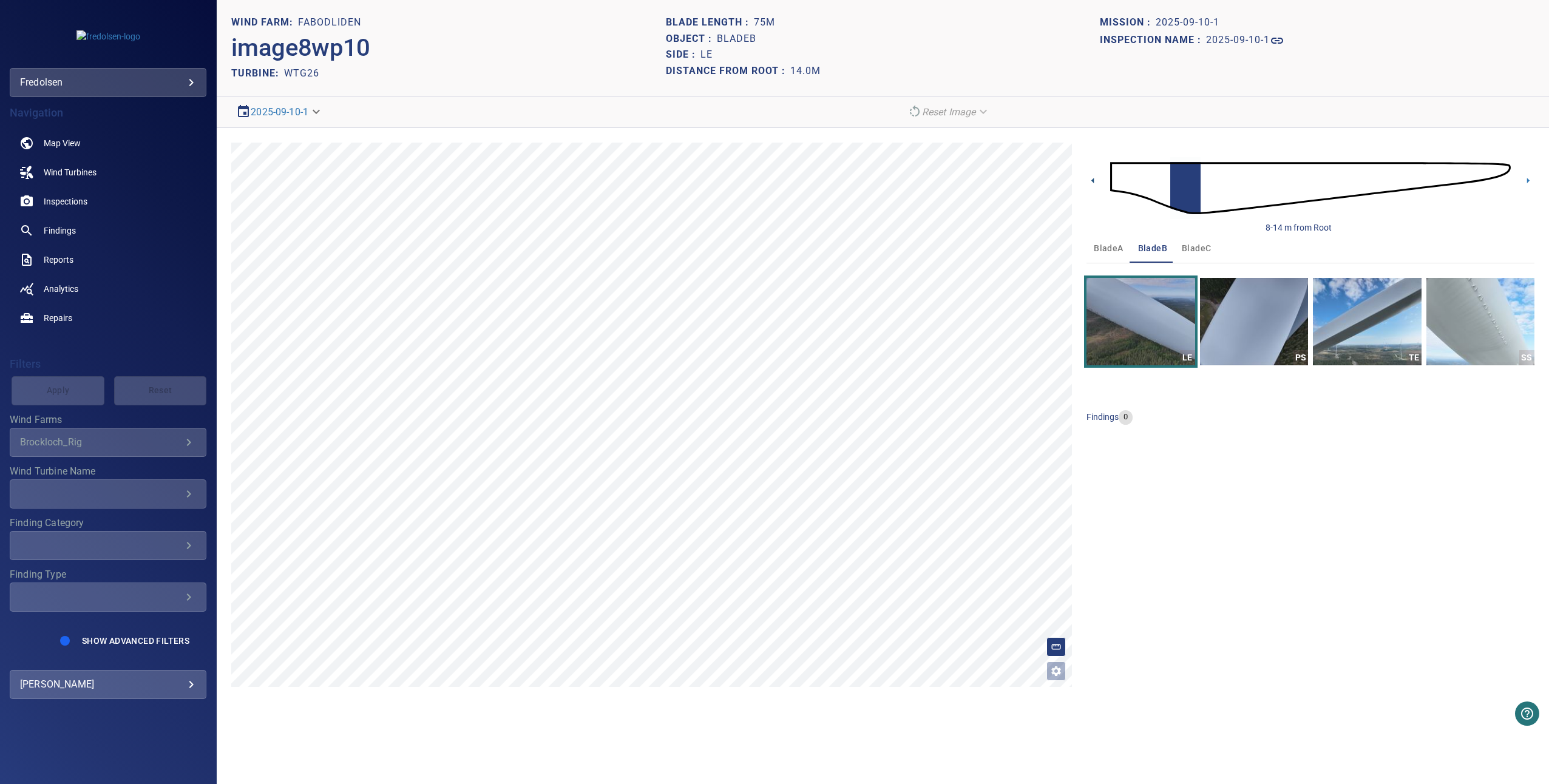
click at [1092, 184] on icon at bounding box center [1093, 180] width 12 height 12
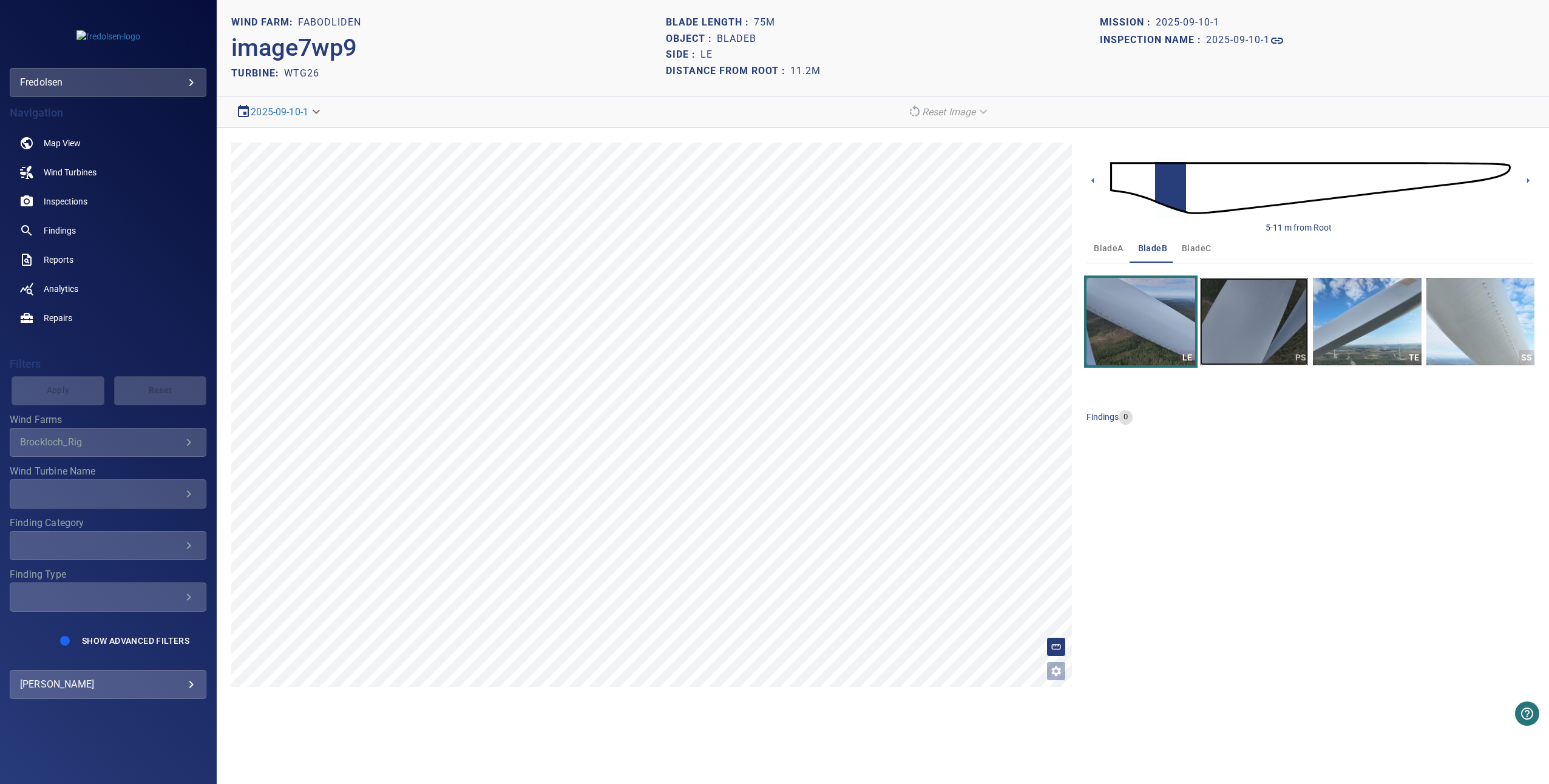
click at [1238, 329] on img "button" at bounding box center [1254, 322] width 108 height 88
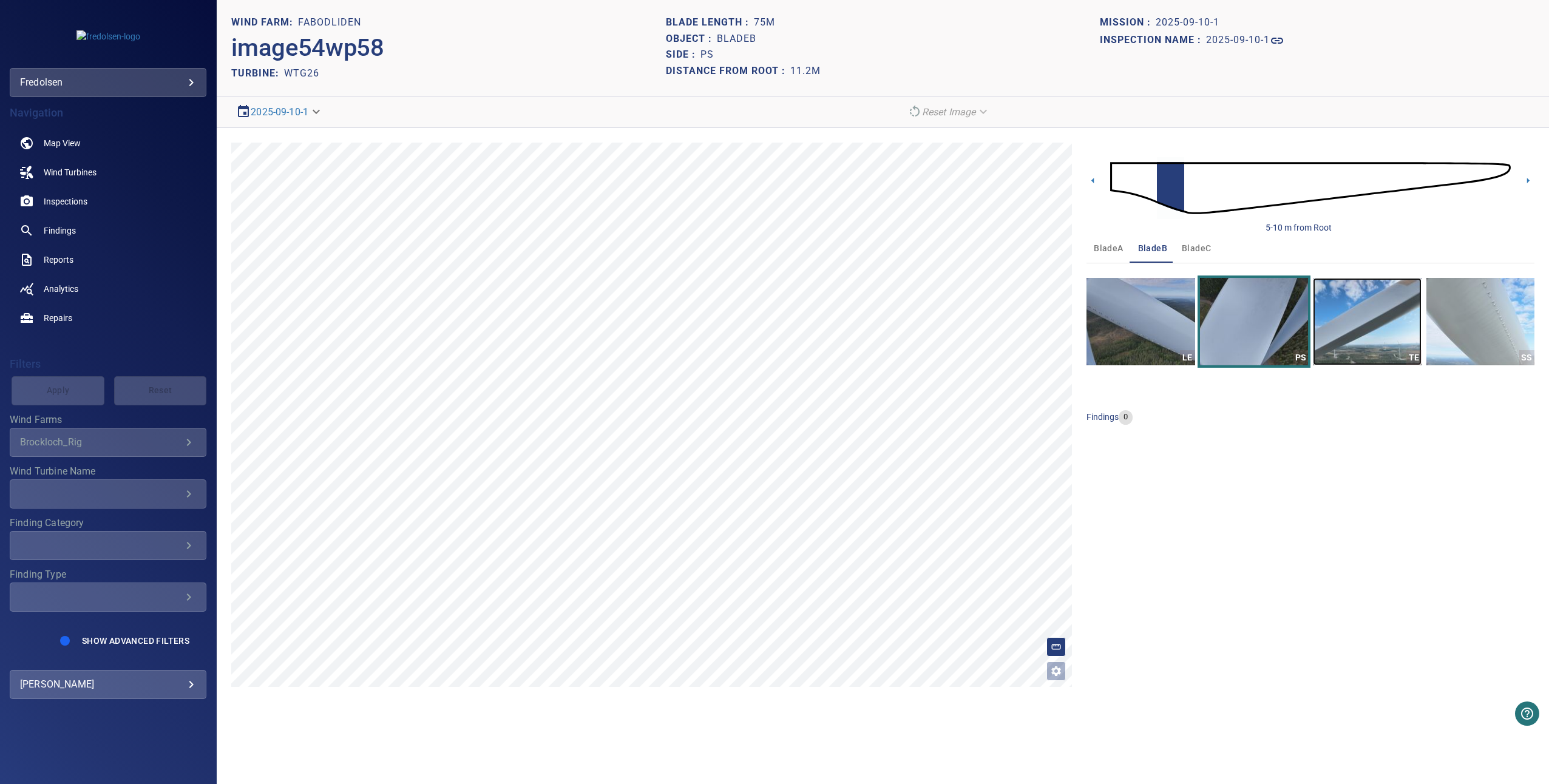
click at [1345, 334] on img "button" at bounding box center [1367, 322] width 108 height 88
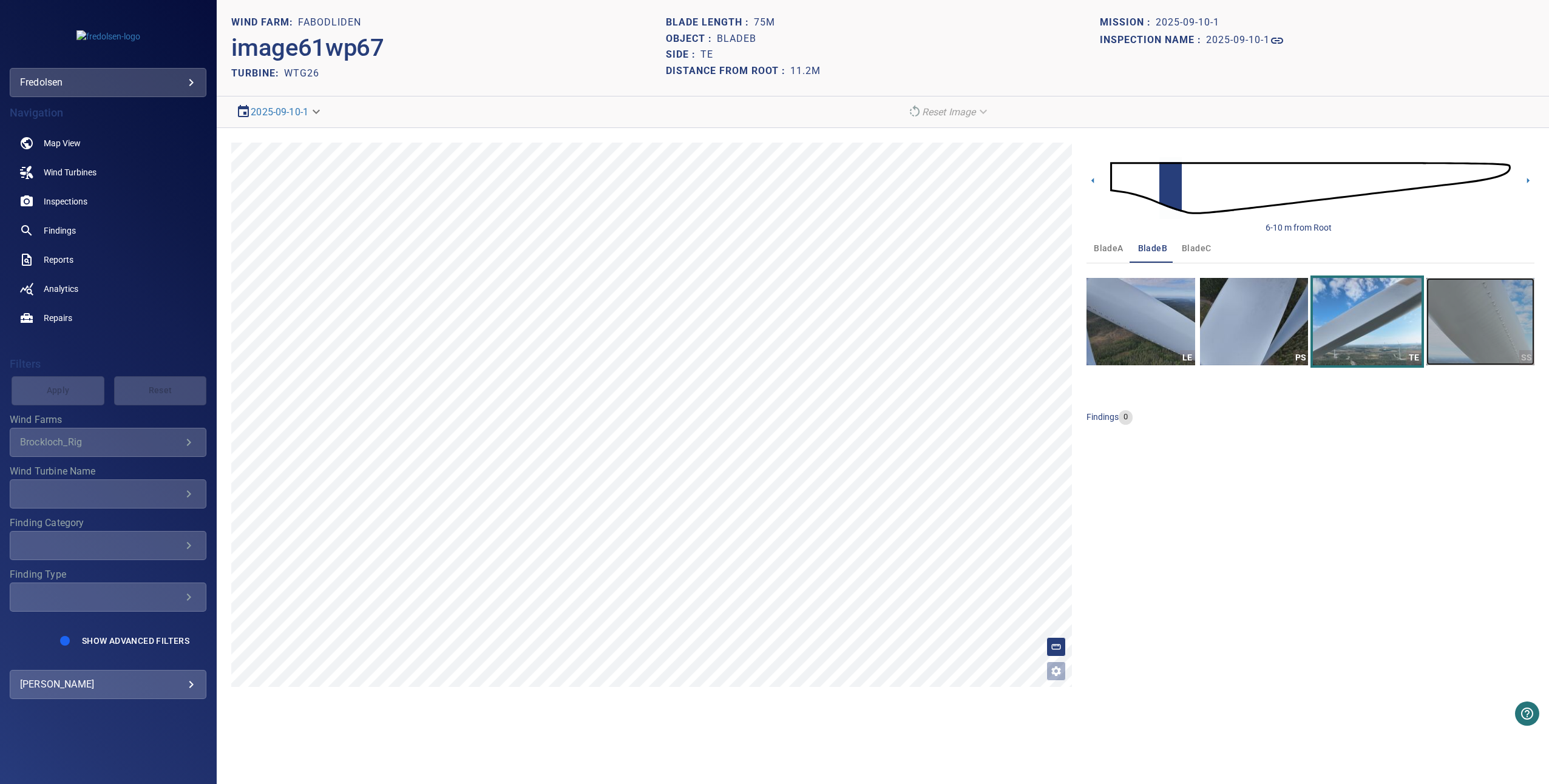
click at [1450, 339] on img "button" at bounding box center [1480, 322] width 108 height 88
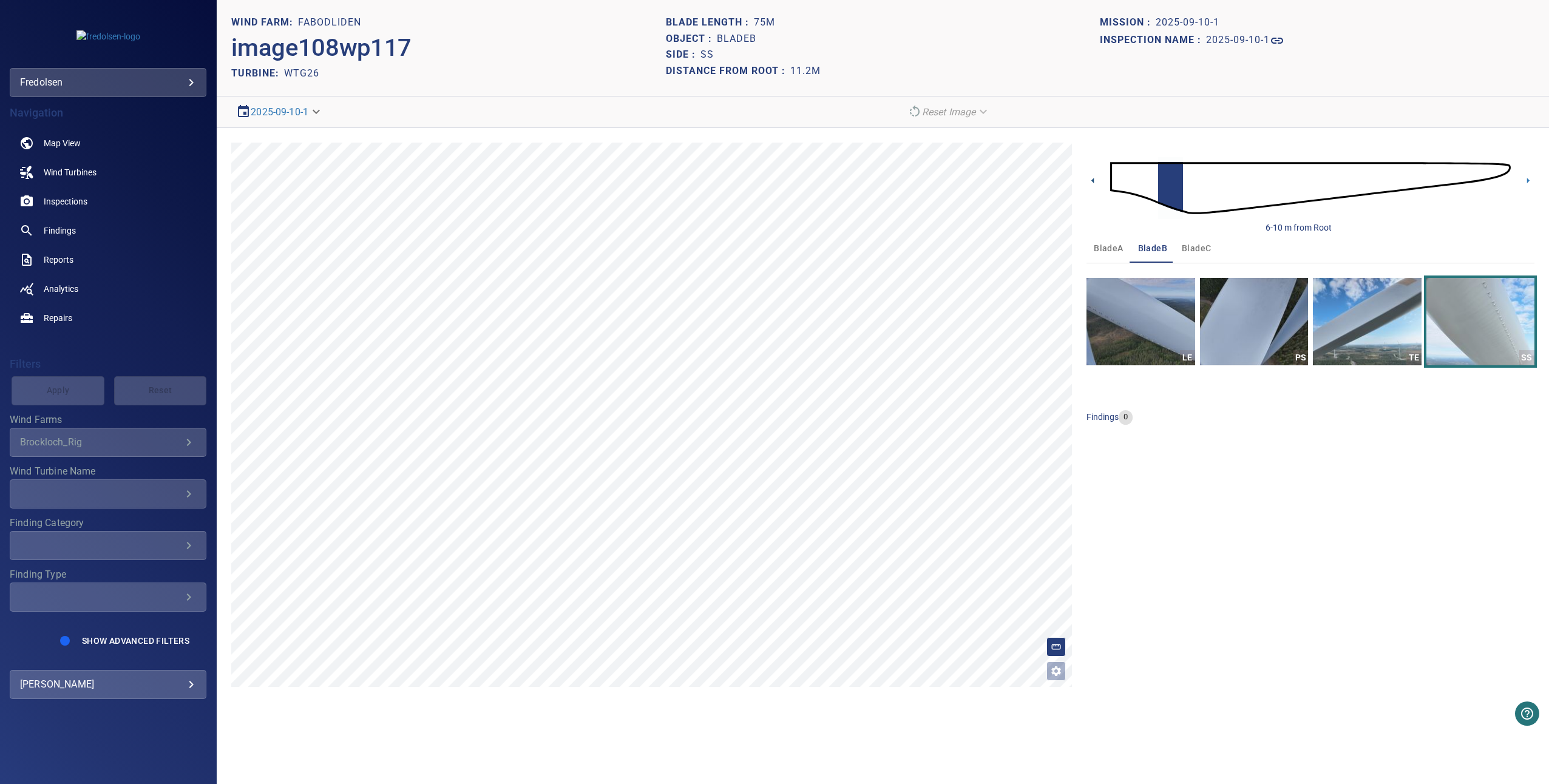
click at [1088, 183] on icon at bounding box center [1093, 180] width 12 height 12
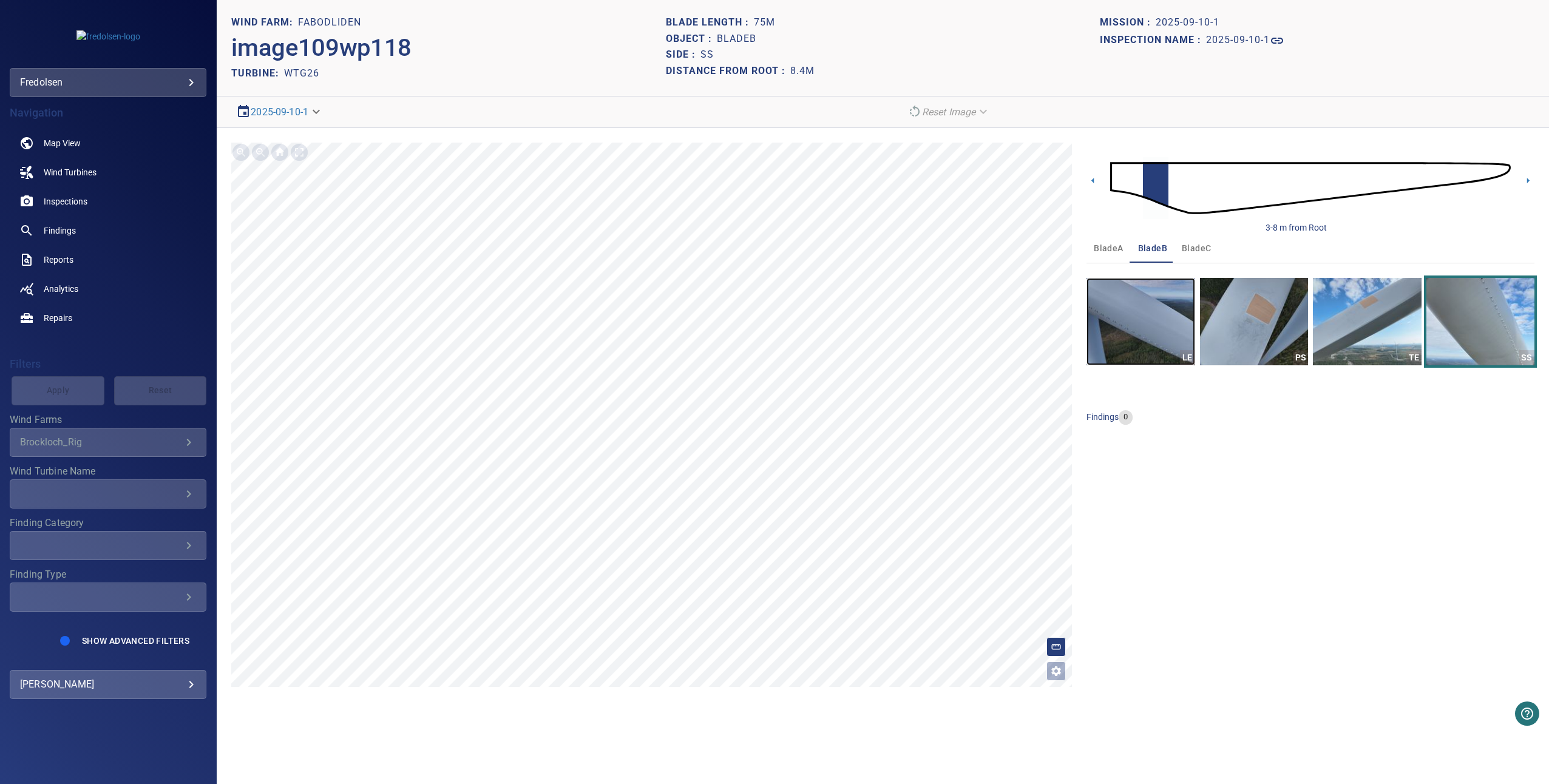
click at [1157, 305] on img "button" at bounding box center [1141, 322] width 108 height 88
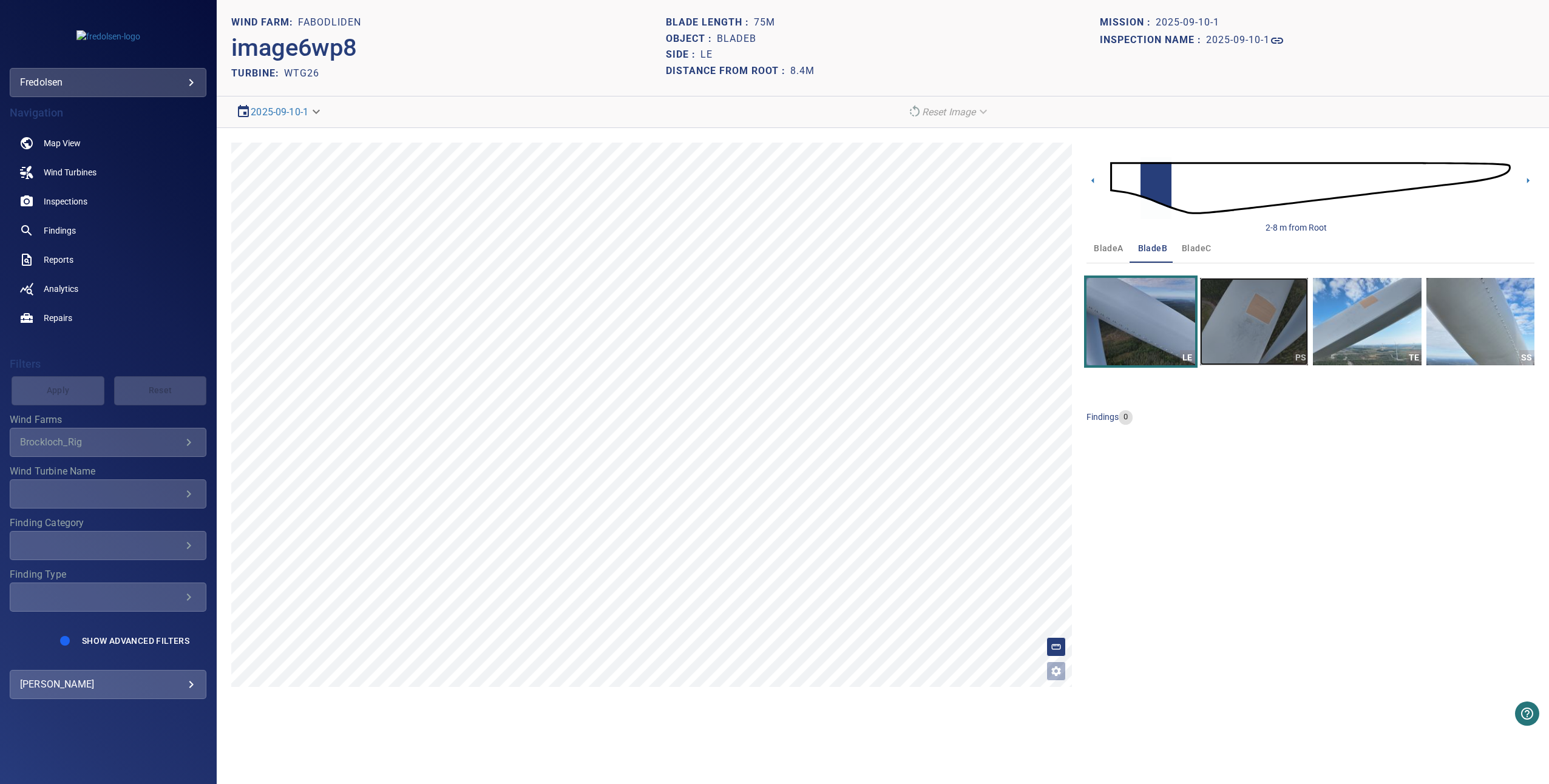
click at [1217, 315] on img "button" at bounding box center [1254, 322] width 108 height 88
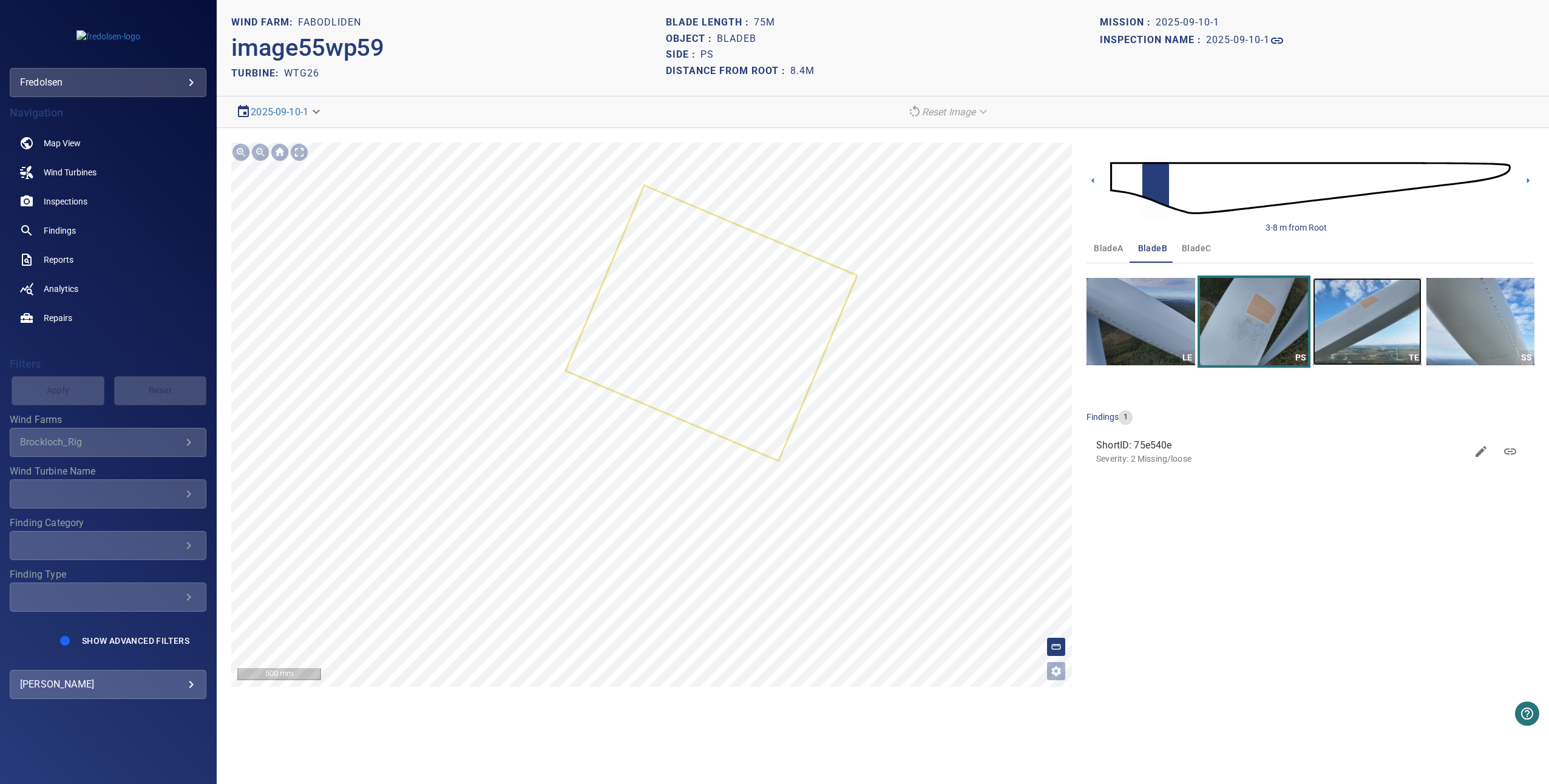
click at [1323, 321] on img "button" at bounding box center [1367, 322] width 108 height 88
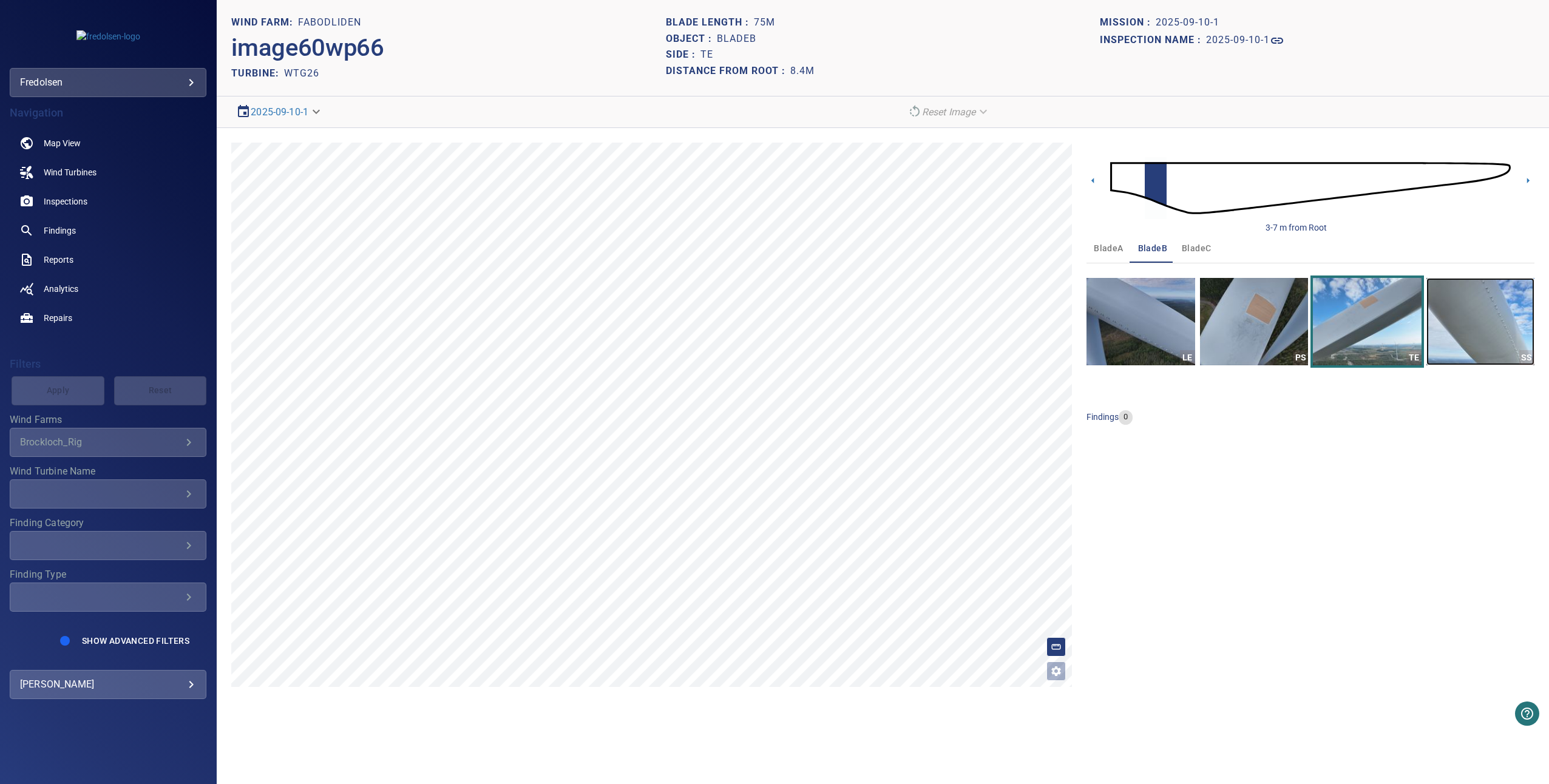
click at [1429, 320] on img "button" at bounding box center [1480, 322] width 108 height 88
click at [1087, 181] on icon at bounding box center [1093, 180] width 12 height 12
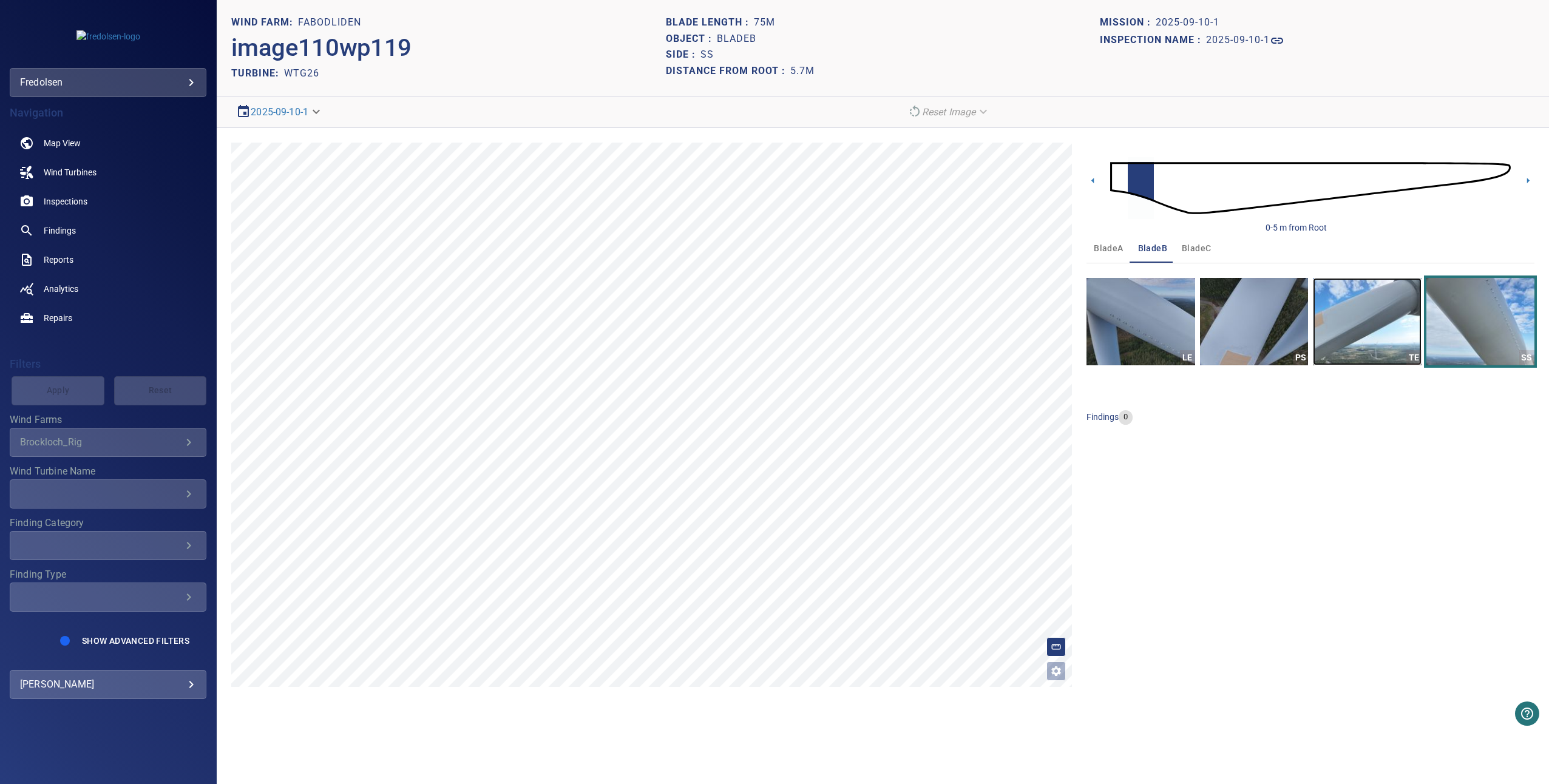
click at [1346, 319] on img "button" at bounding box center [1367, 322] width 108 height 88
click at [1223, 303] on img "button" at bounding box center [1254, 322] width 108 height 88
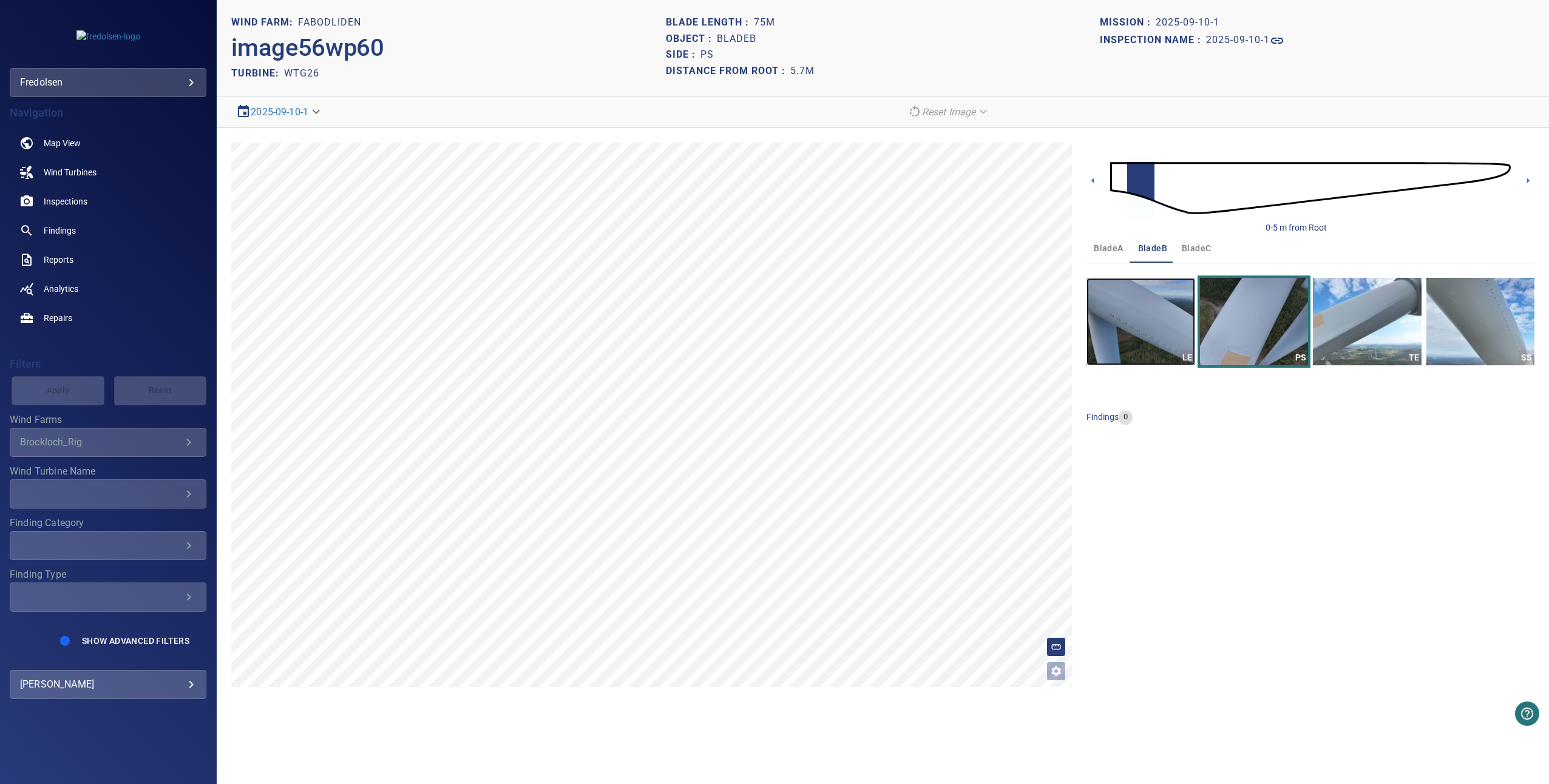
click at [1166, 301] on img "button" at bounding box center [1141, 322] width 108 height 88
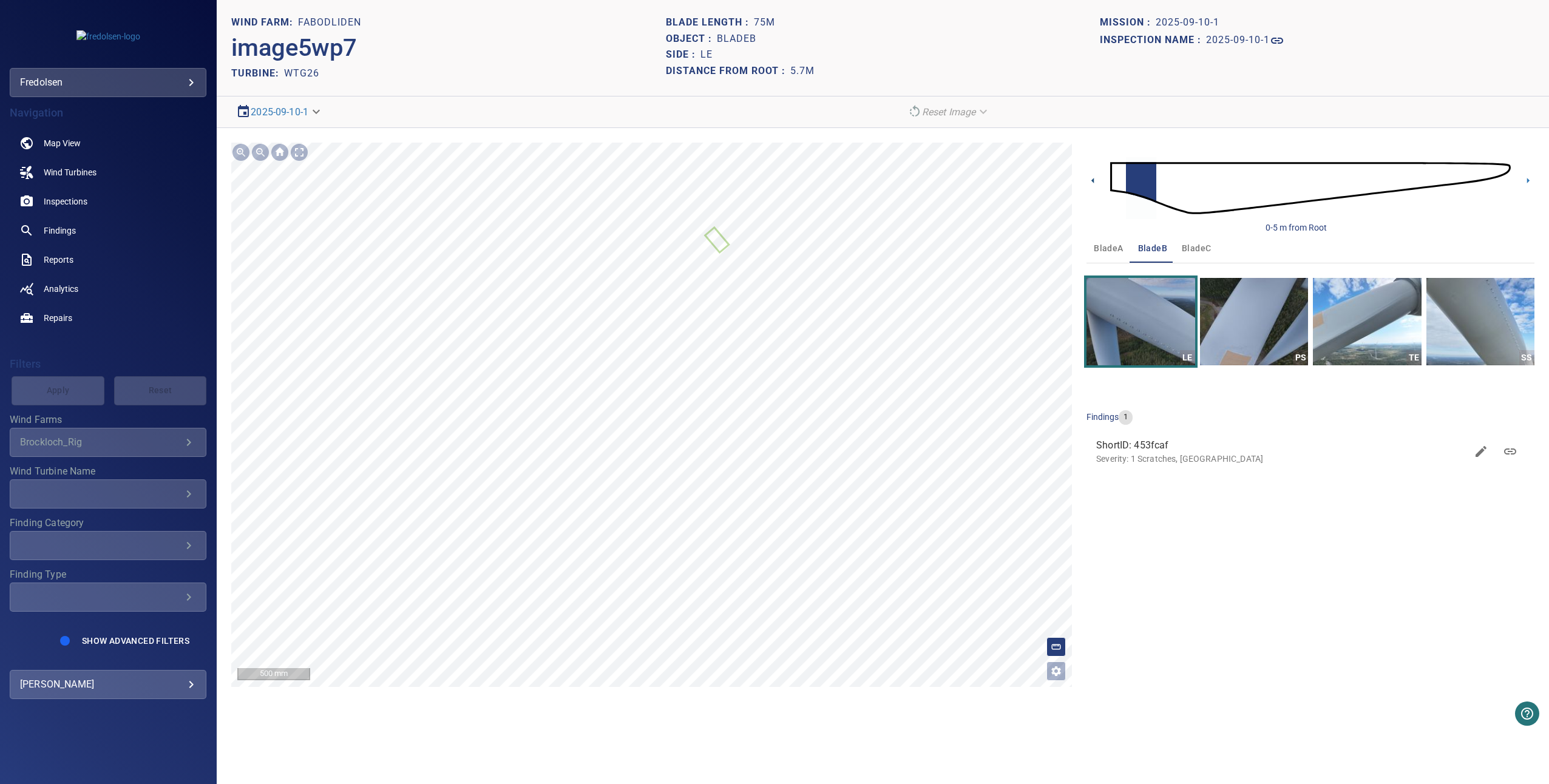
click at [1092, 180] on icon at bounding box center [1093, 180] width 12 height 12
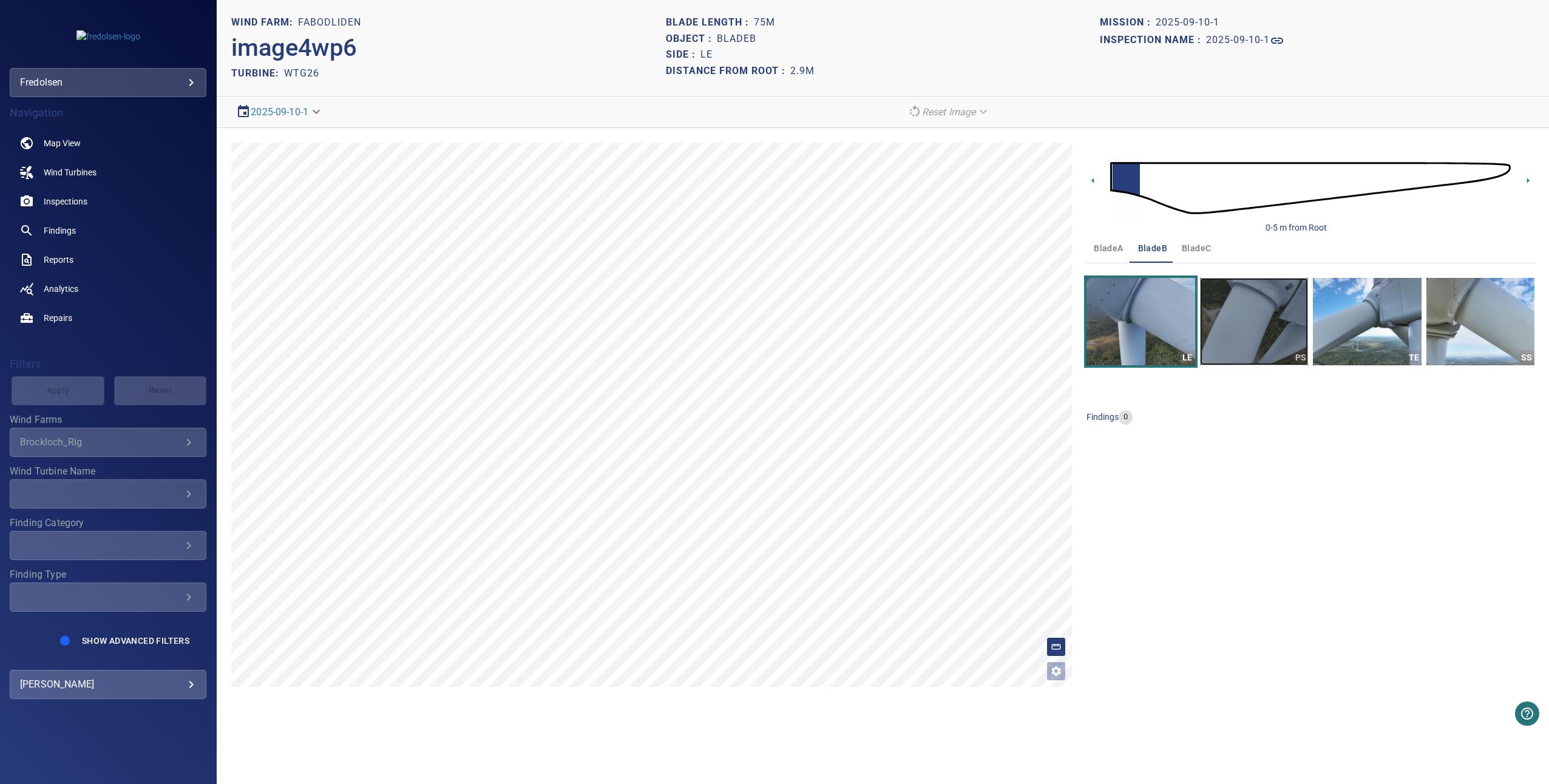
click at [1218, 325] on img "button" at bounding box center [1254, 322] width 108 height 88
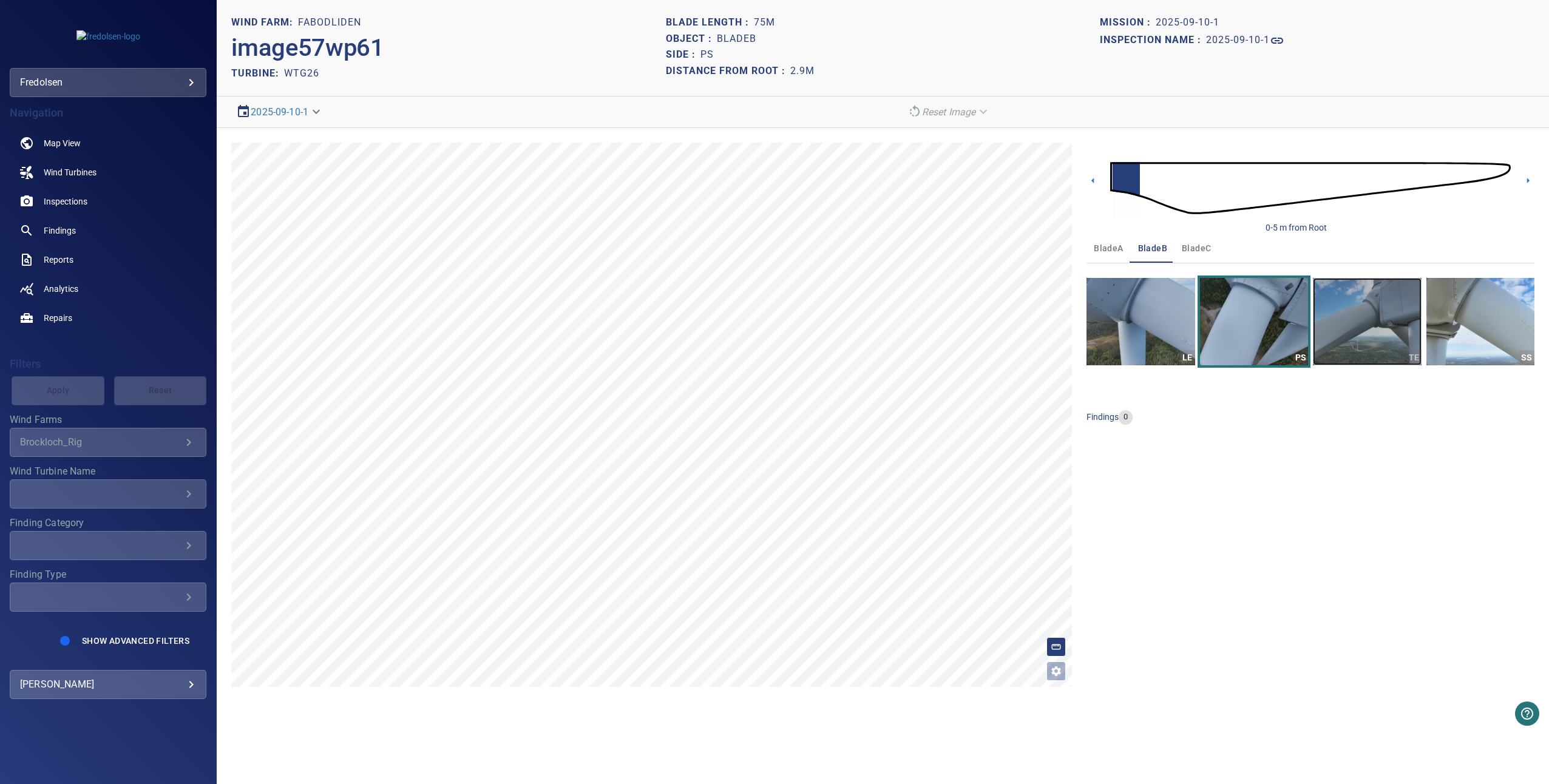
click at [1359, 310] on img "button" at bounding box center [1367, 322] width 108 height 88
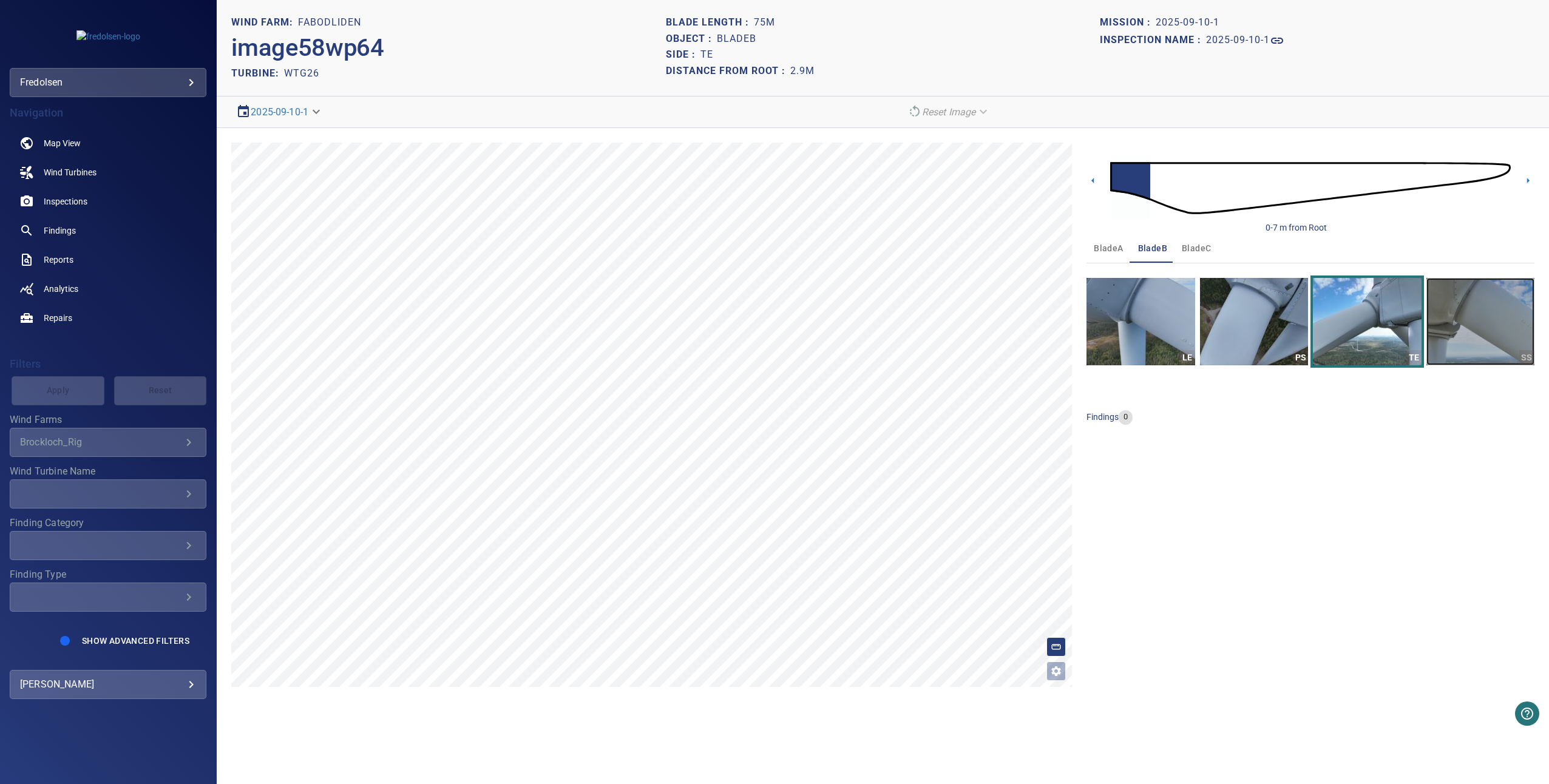
click at [1454, 319] on img "button" at bounding box center [1480, 322] width 108 height 88
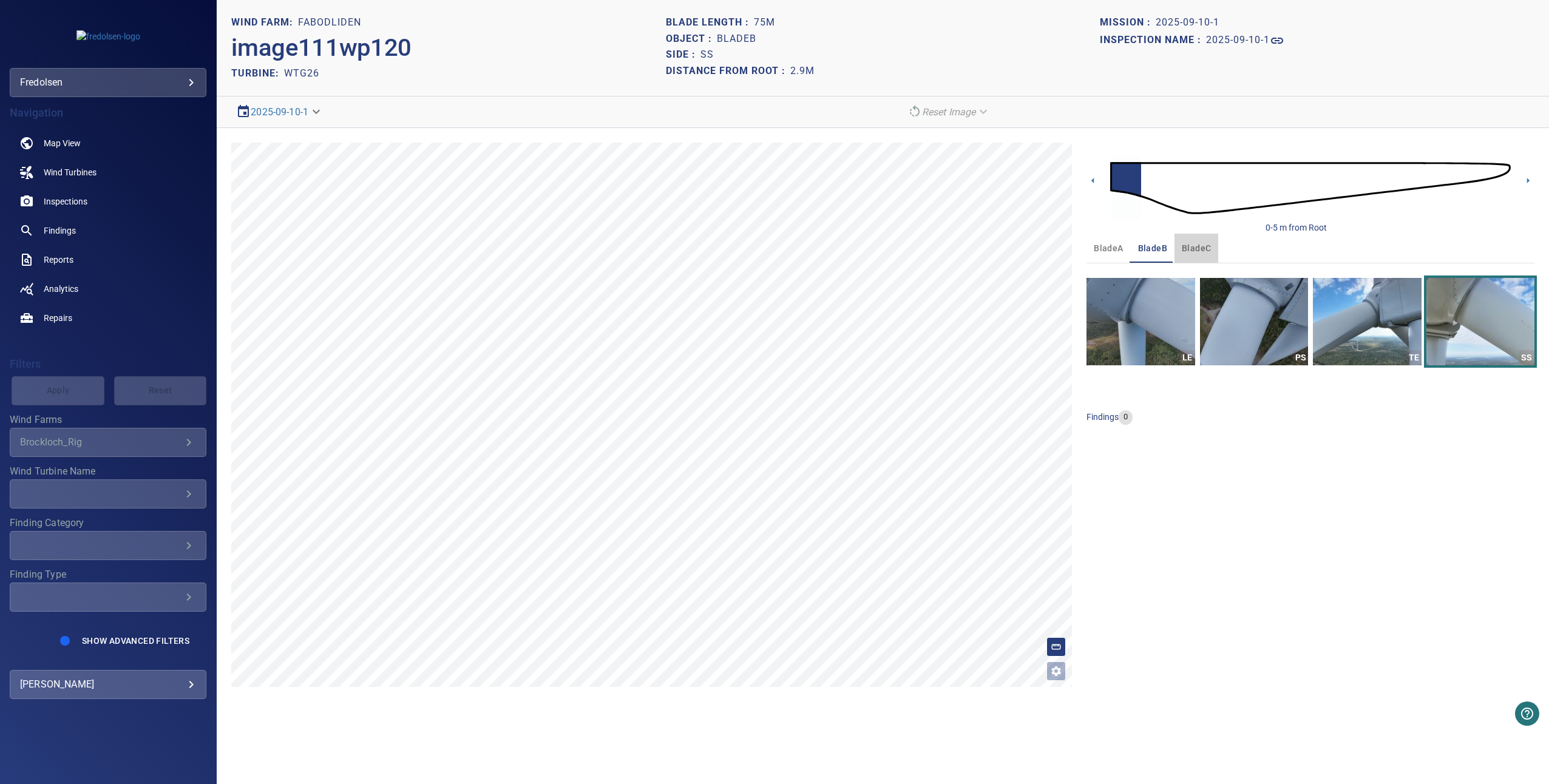
click at [1199, 246] on span "bladeC" at bounding box center [1196, 248] width 29 height 15
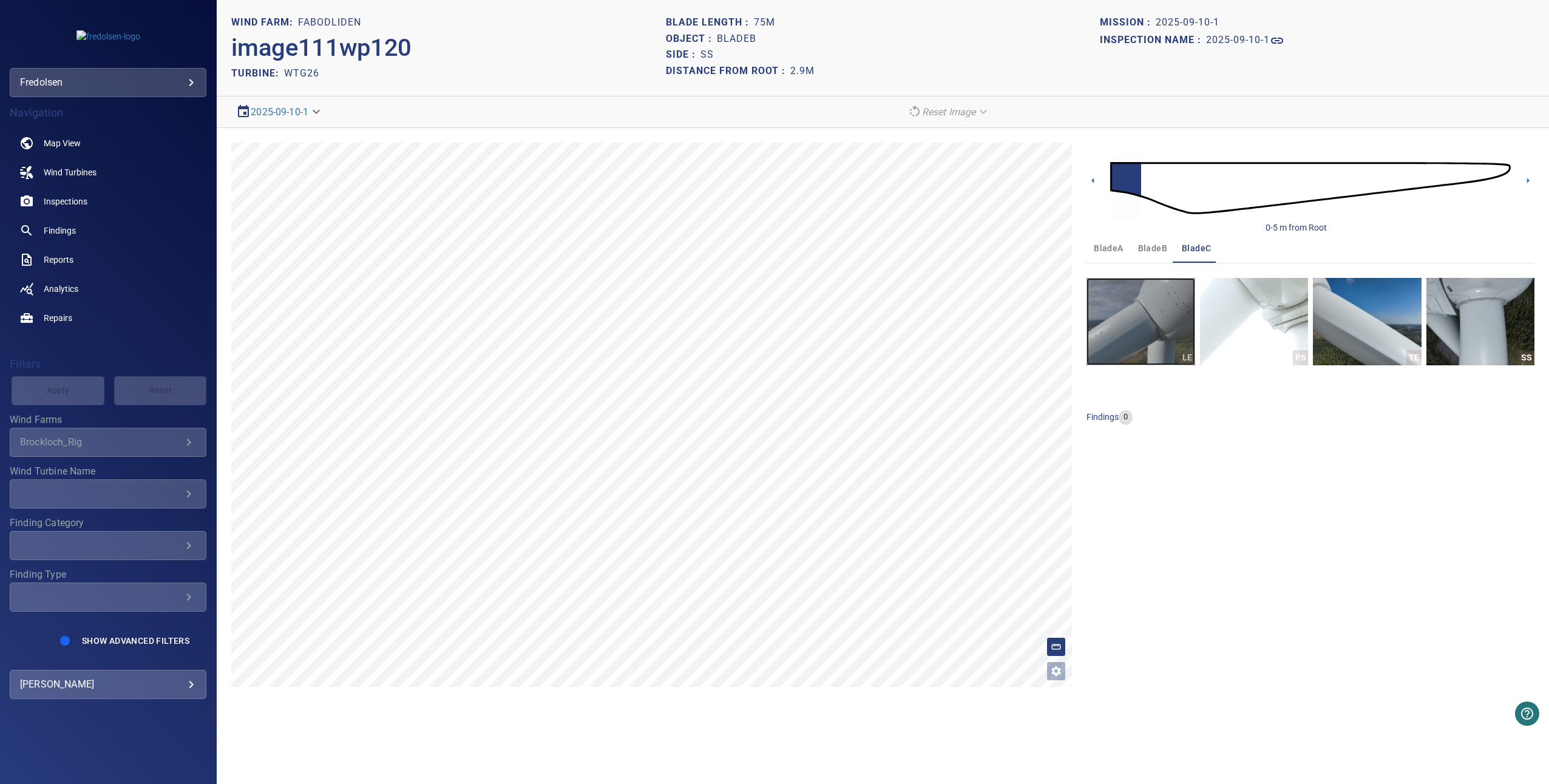
click at [1158, 310] on img "button" at bounding box center [1141, 322] width 108 height 88
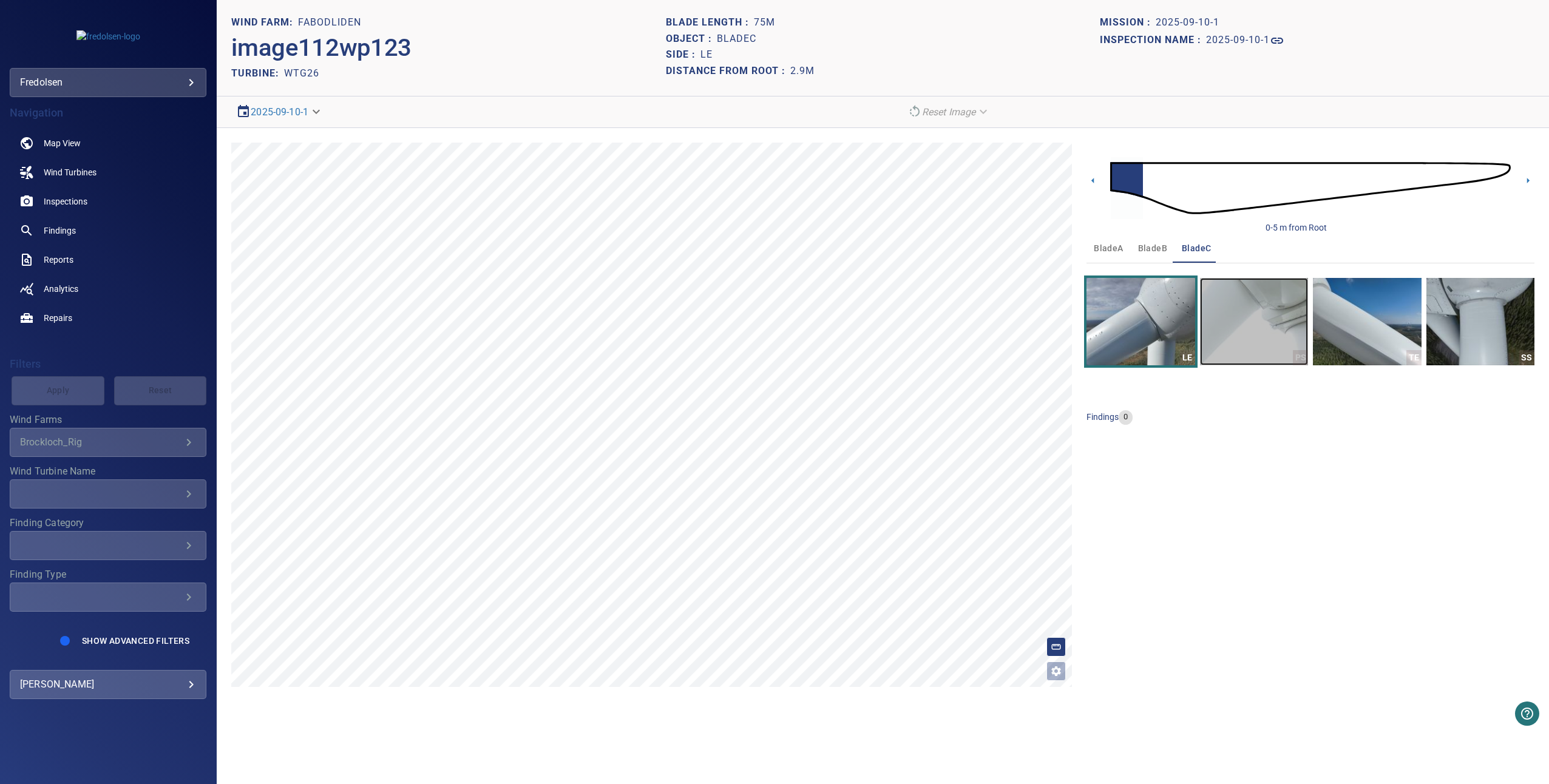
click at [1230, 325] on img "button" at bounding box center [1254, 322] width 108 height 88
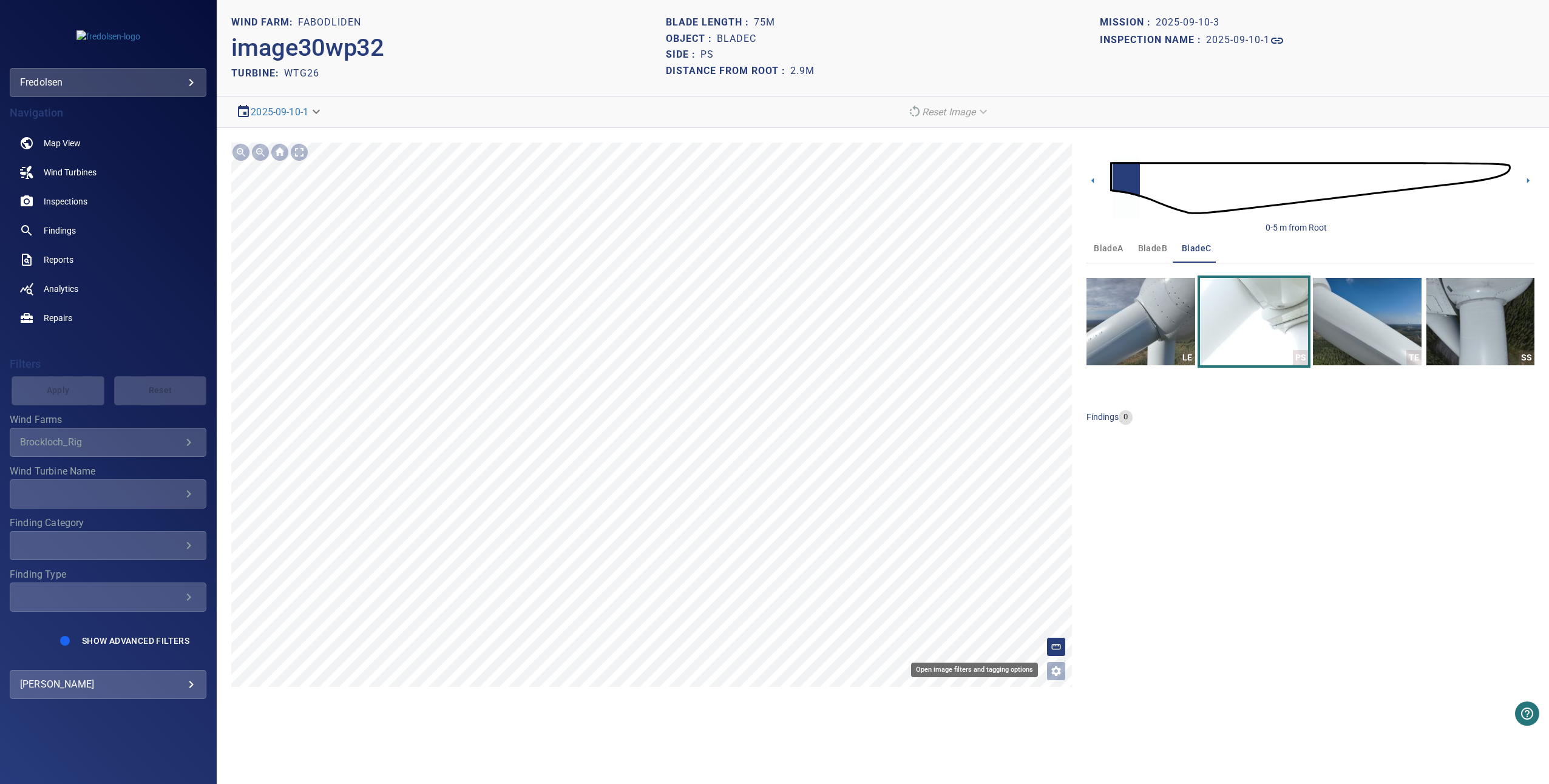
click at [1058, 663] on button "Open image filters and tagging options" at bounding box center [1055, 671] width 19 height 19
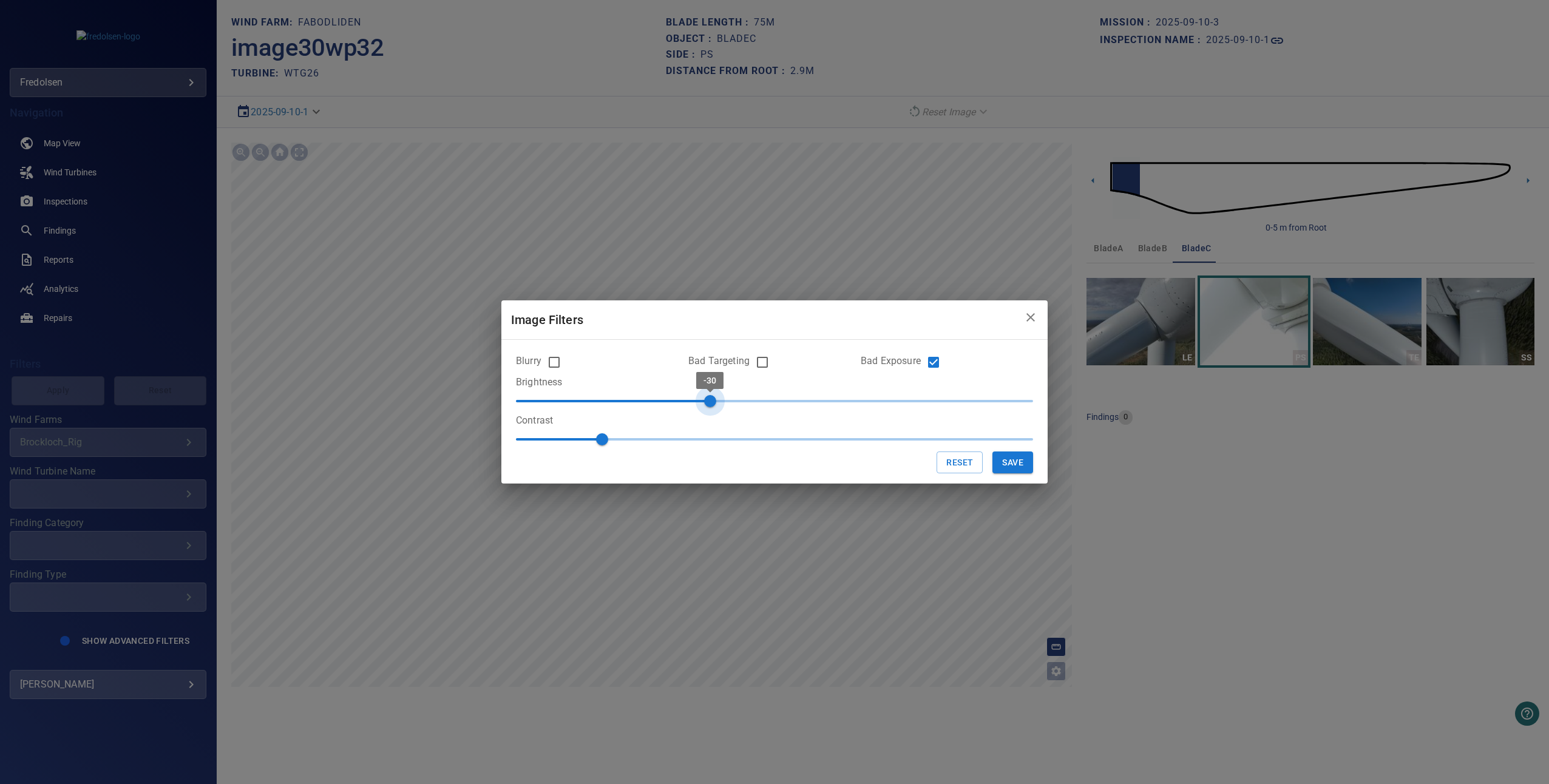
type input "***"
drag, startPoint x: 767, startPoint y: 396, endPoint x: 650, endPoint y: 380, distance: 118.1
click at [650, 395] on span "-60" at bounding box center [645, 401] width 12 height 12
click at [1022, 462] on button "Save" at bounding box center [1012, 462] width 41 height 22
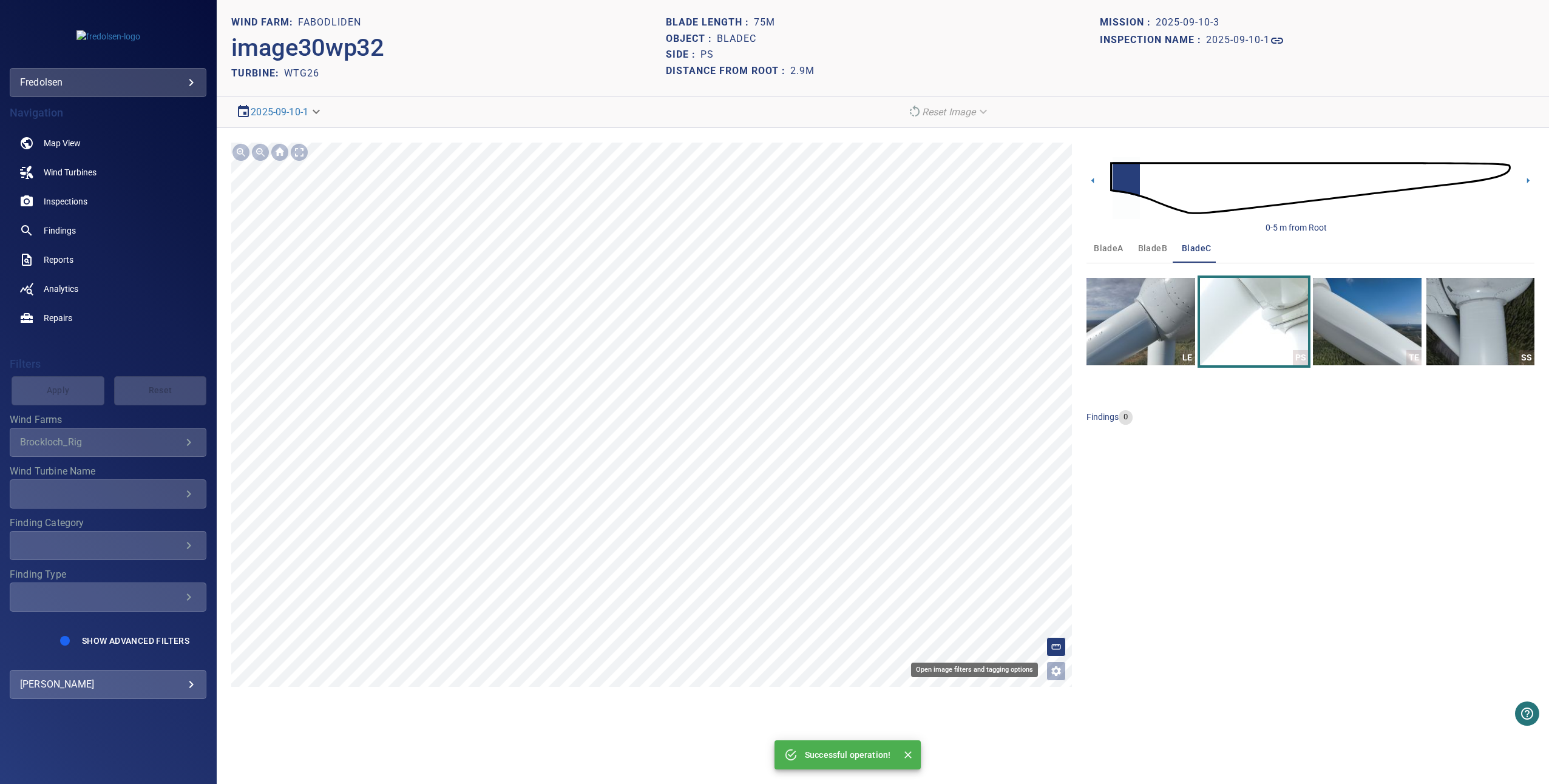
click at [1064, 668] on button "Open image filters and tagging options" at bounding box center [1055, 671] width 19 height 19
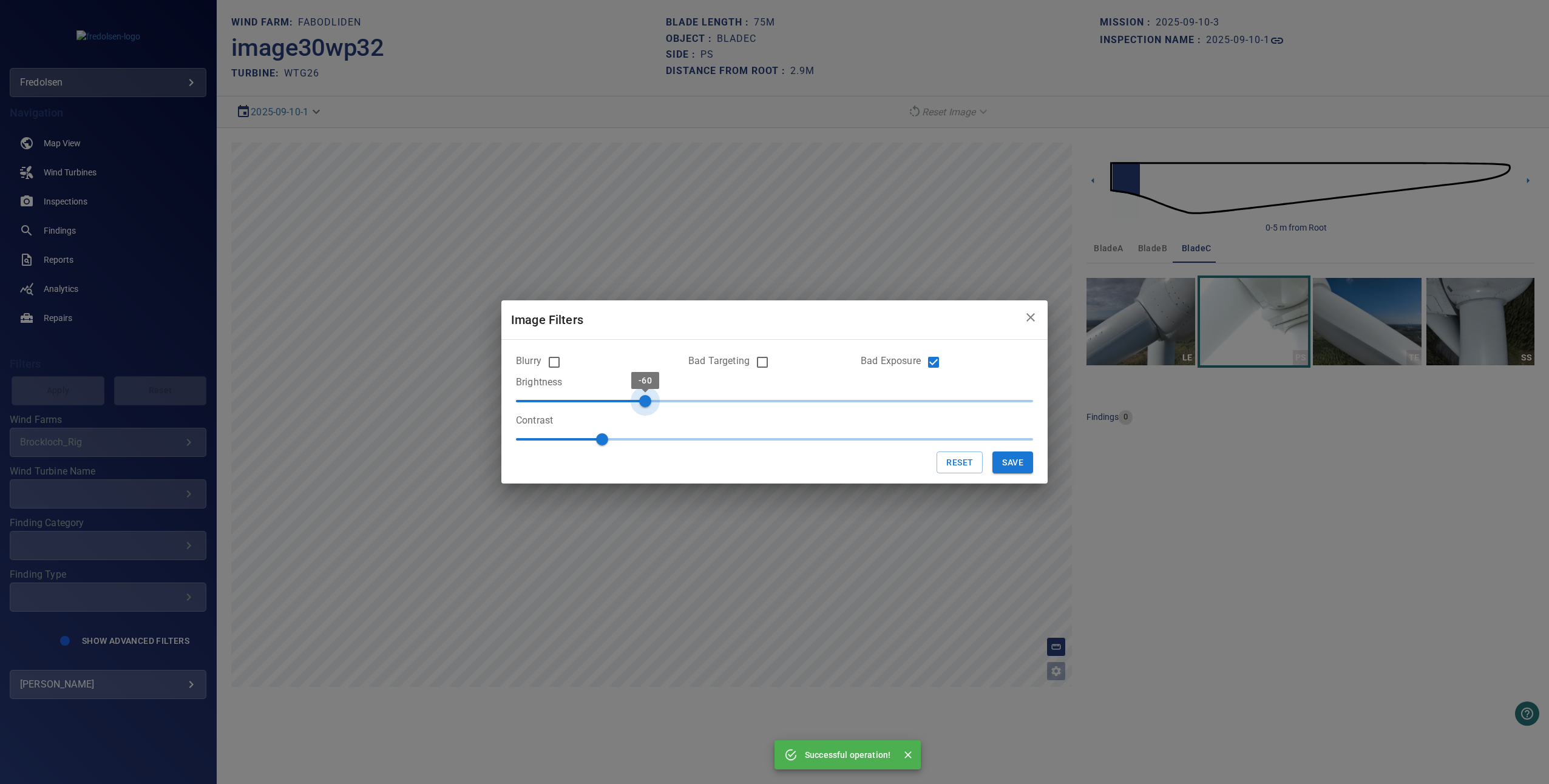
type input "***"
drag, startPoint x: 644, startPoint y: 397, endPoint x: 615, endPoint y: 395, distance: 29.1
click at [617, 395] on span "-70" at bounding box center [623, 401] width 12 height 12
click at [997, 464] on button "Save" at bounding box center [1012, 462] width 41 height 22
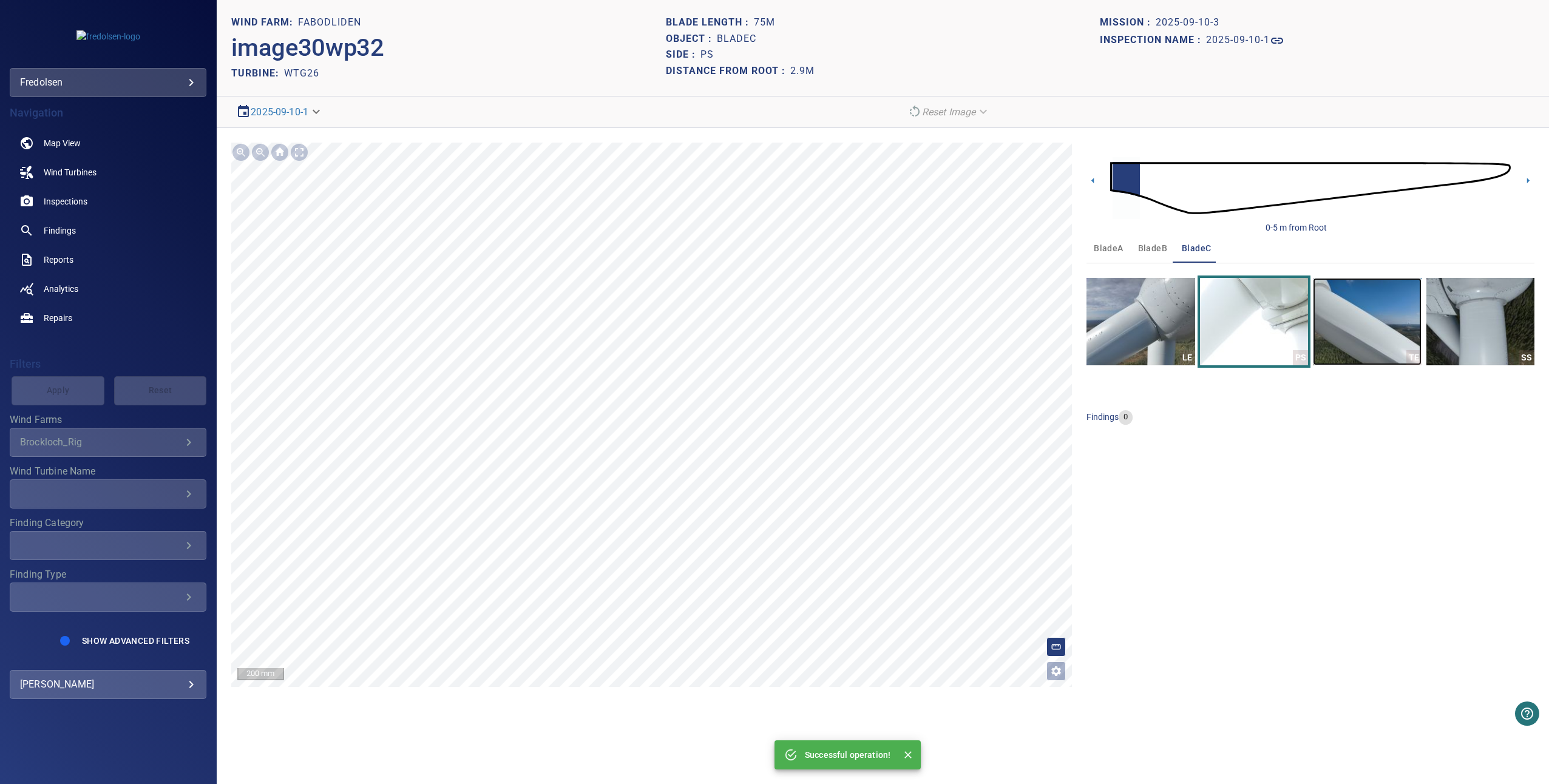
click at [1341, 343] on img "button" at bounding box center [1367, 322] width 108 height 88
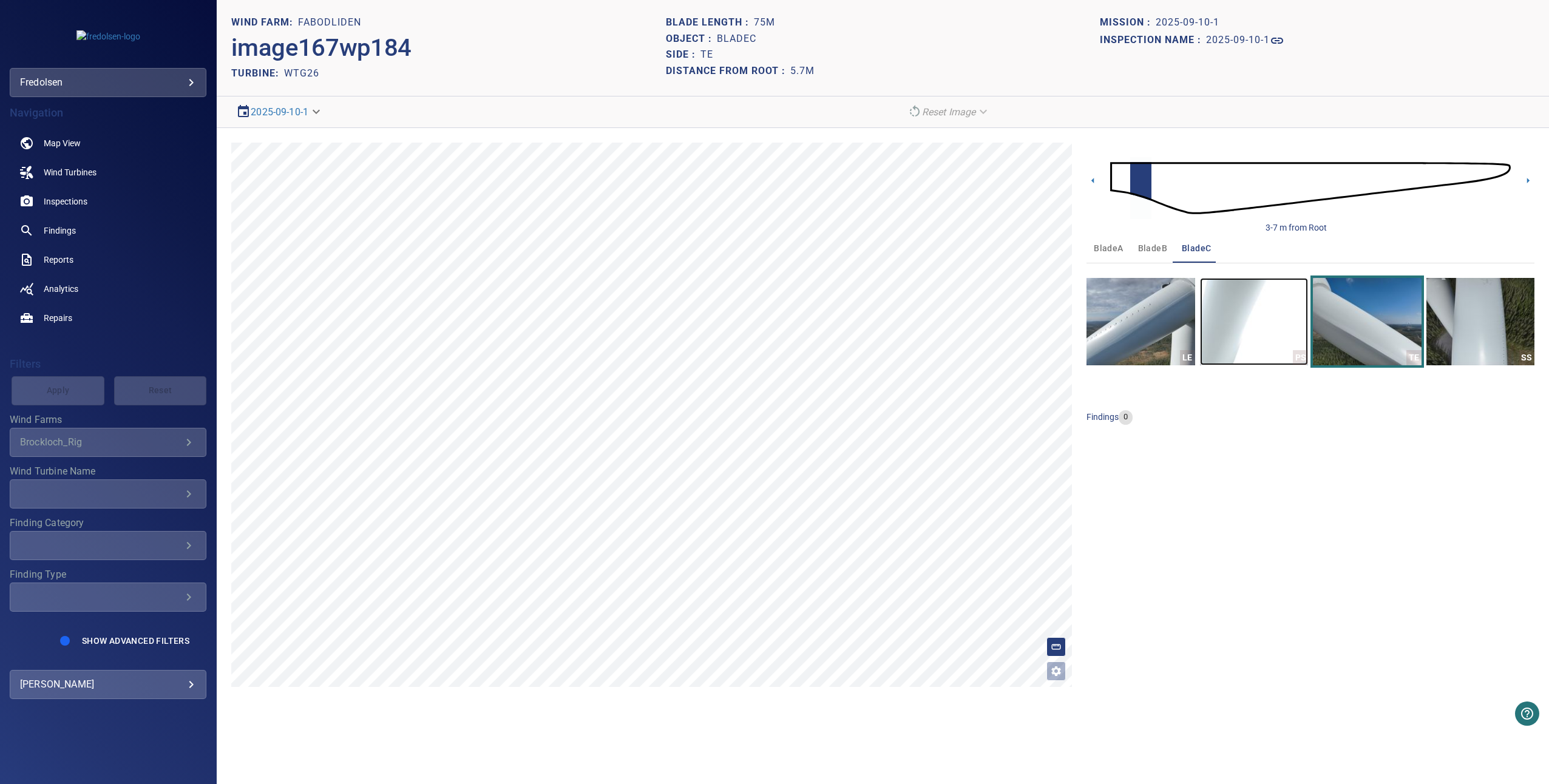
click at [1260, 305] on img "button" at bounding box center [1254, 322] width 108 height 88
click at [1140, 315] on img "button" at bounding box center [1141, 322] width 108 height 88
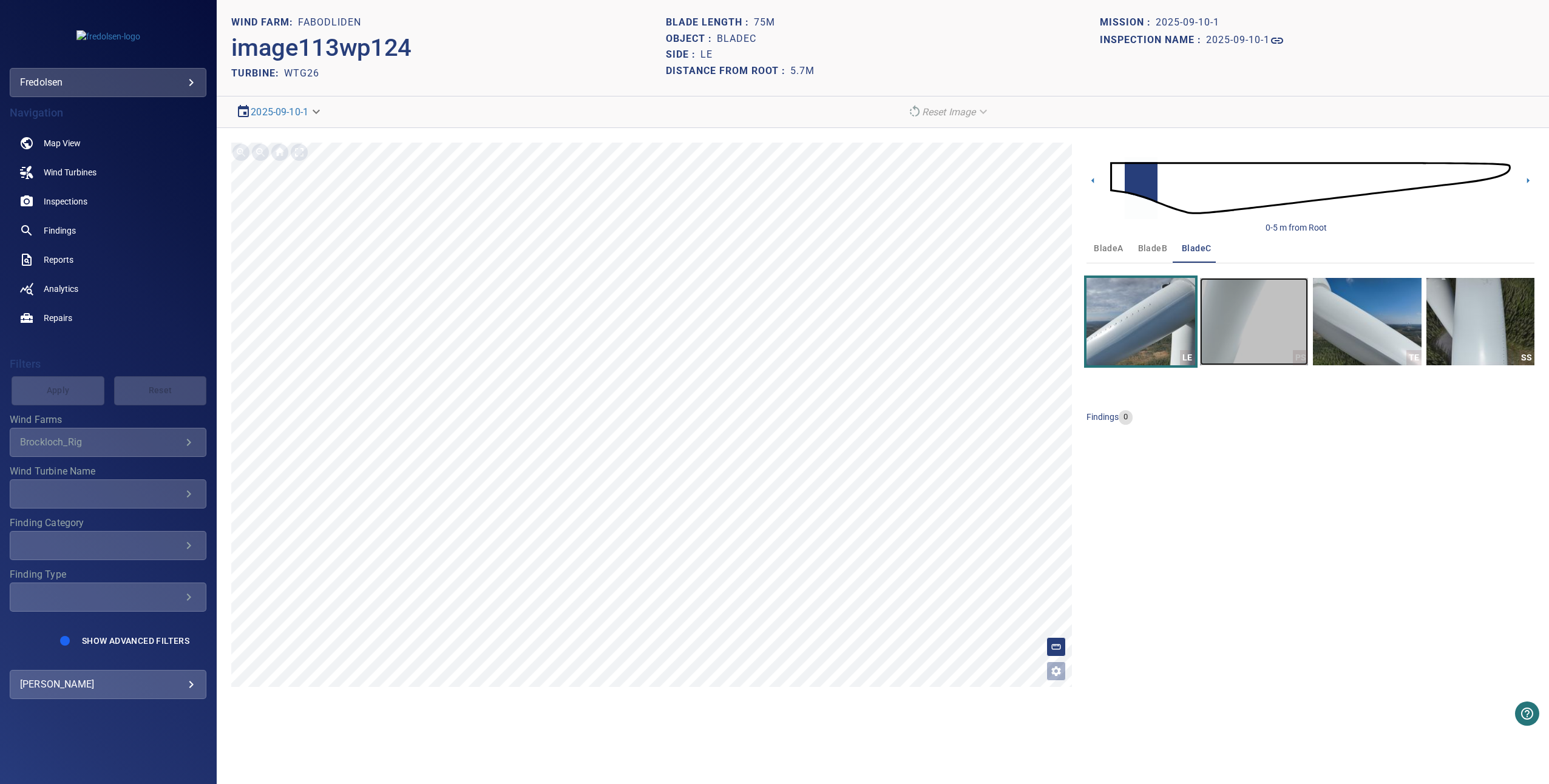
click at [1234, 328] on img "button" at bounding box center [1254, 322] width 108 height 88
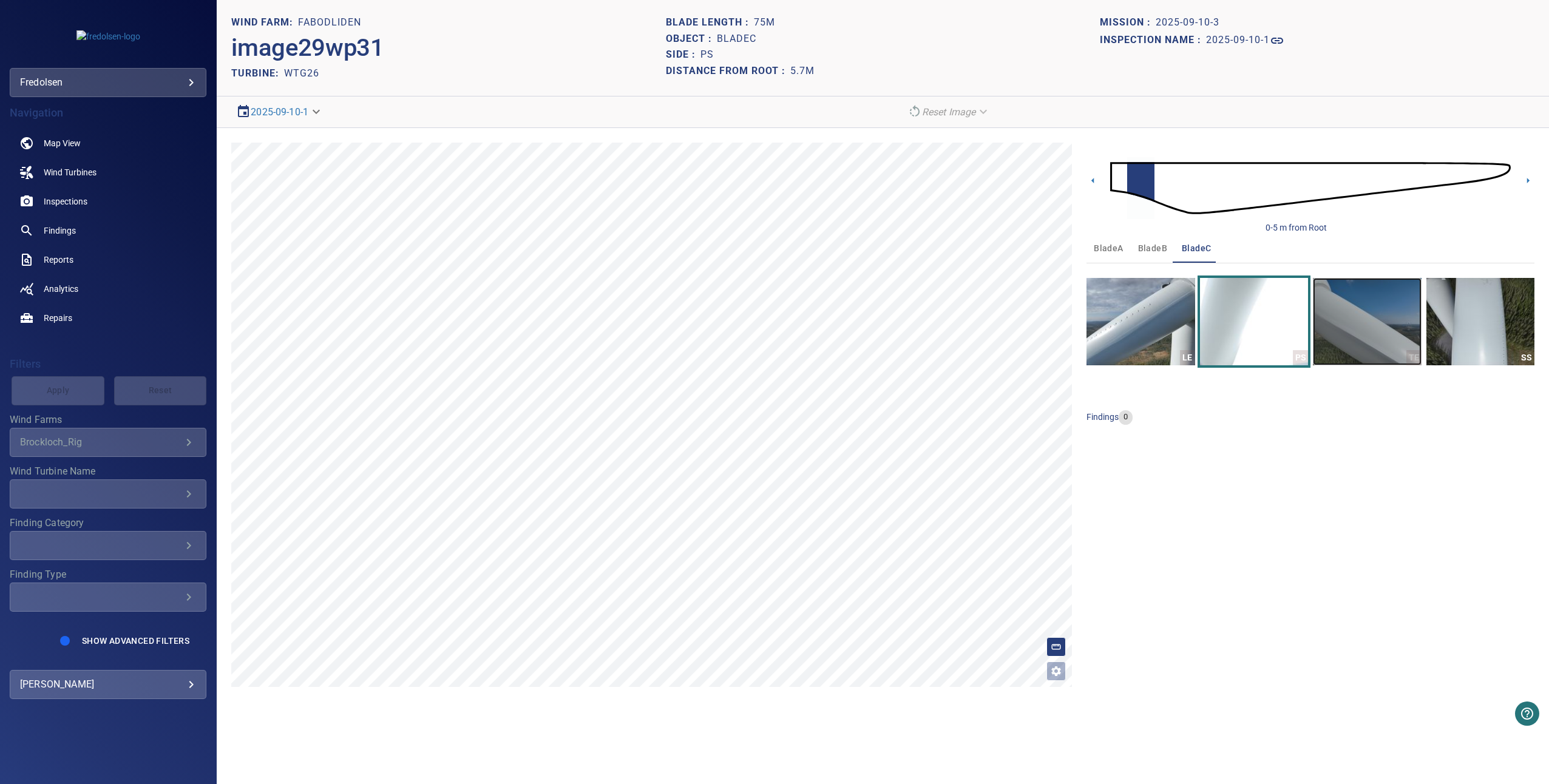
click at [1350, 332] on img "button" at bounding box center [1367, 322] width 108 height 88
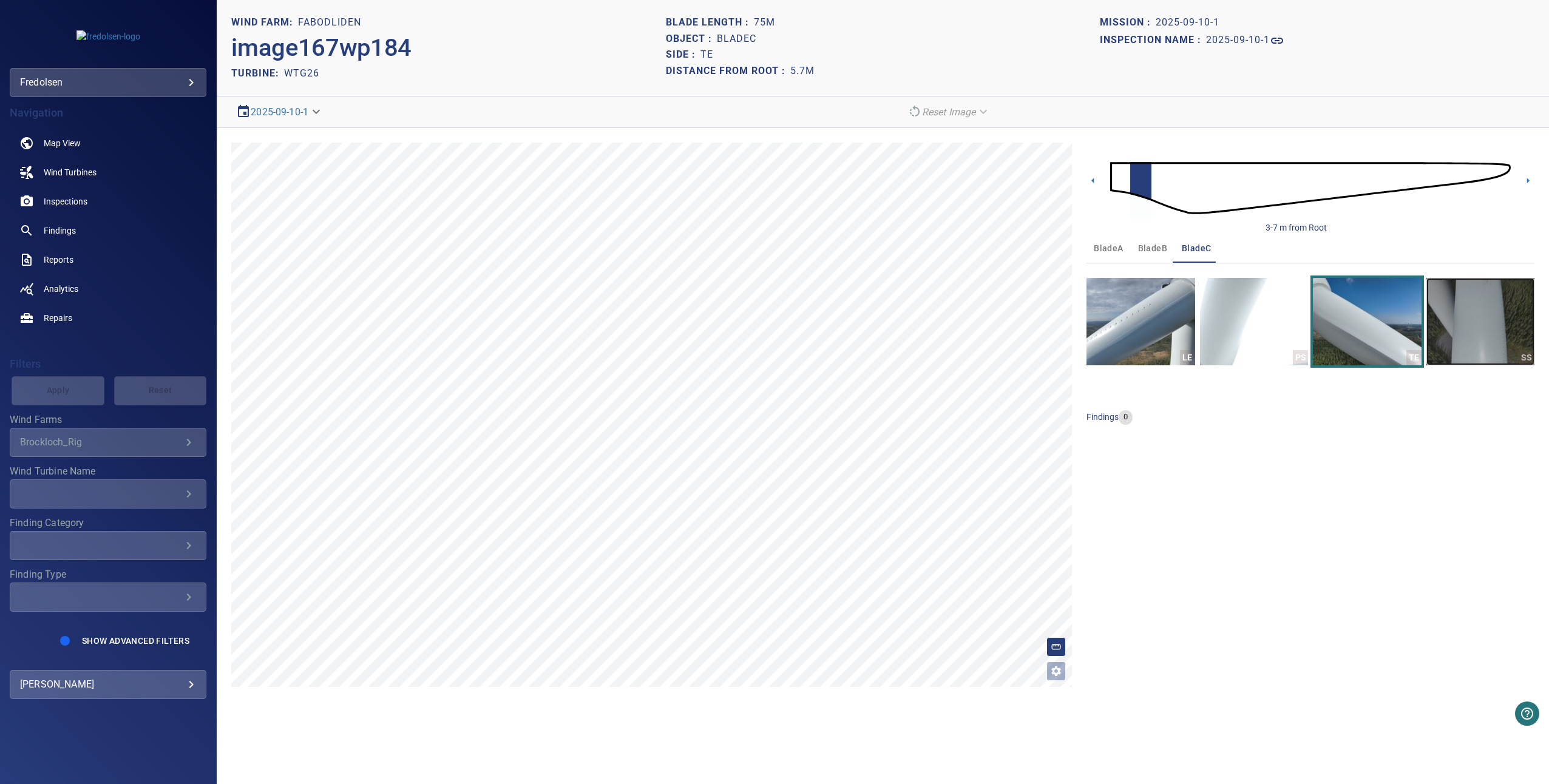
click at [1474, 325] on img "button" at bounding box center [1480, 322] width 108 height 88
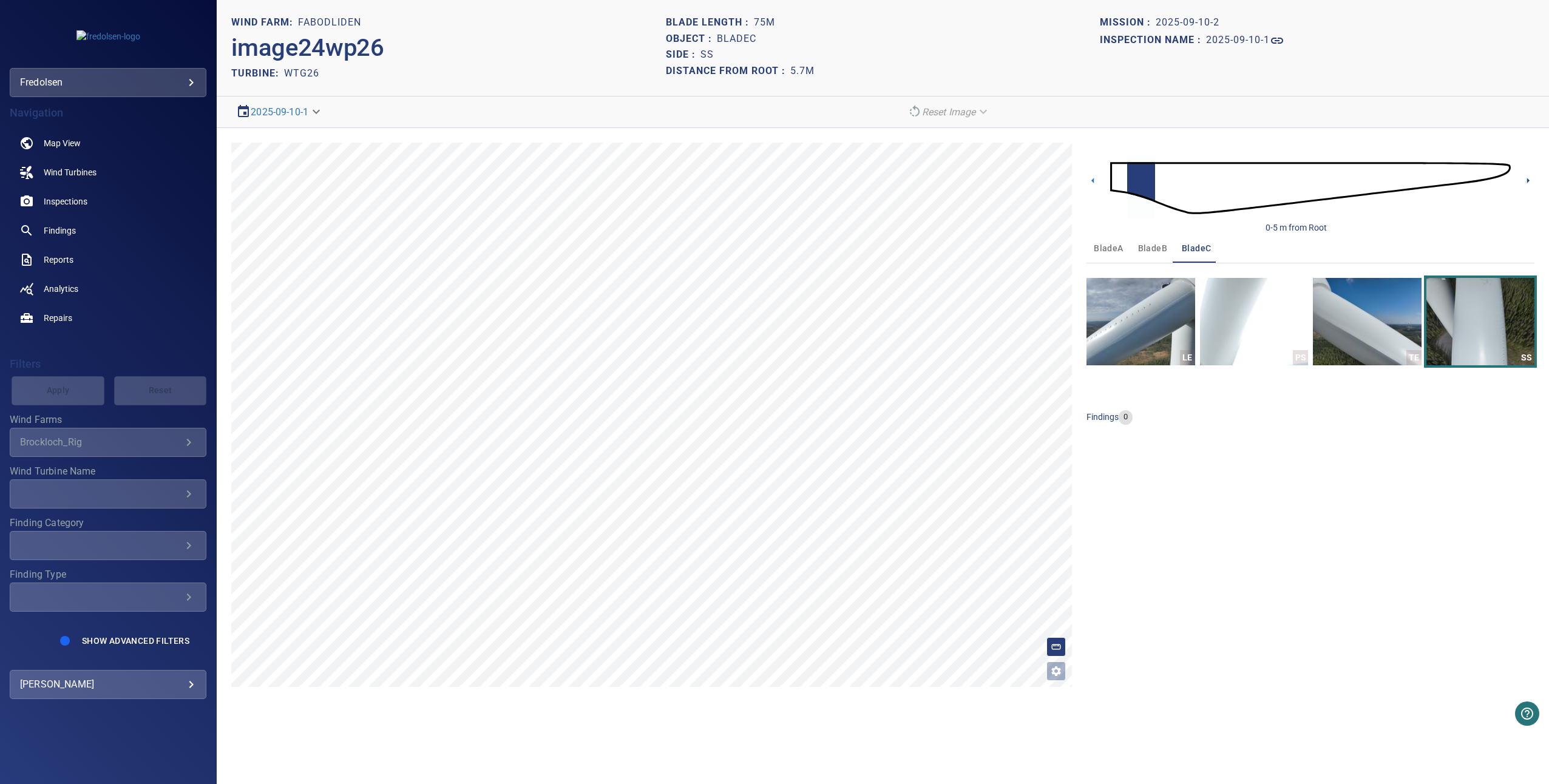
click at [1532, 180] on icon at bounding box center [1527, 180] width 12 height 12
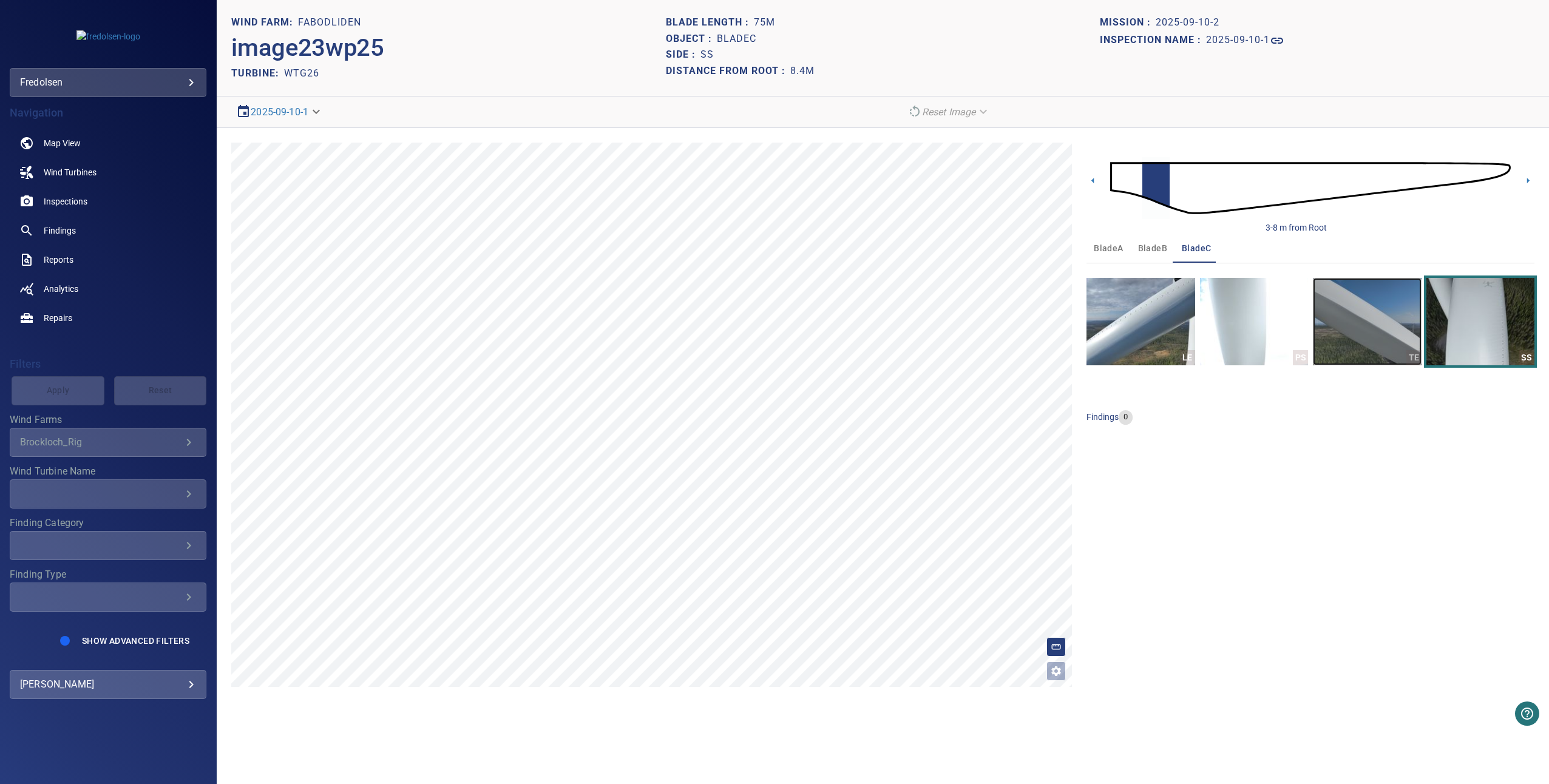
click at [1392, 328] on img "button" at bounding box center [1367, 322] width 108 height 88
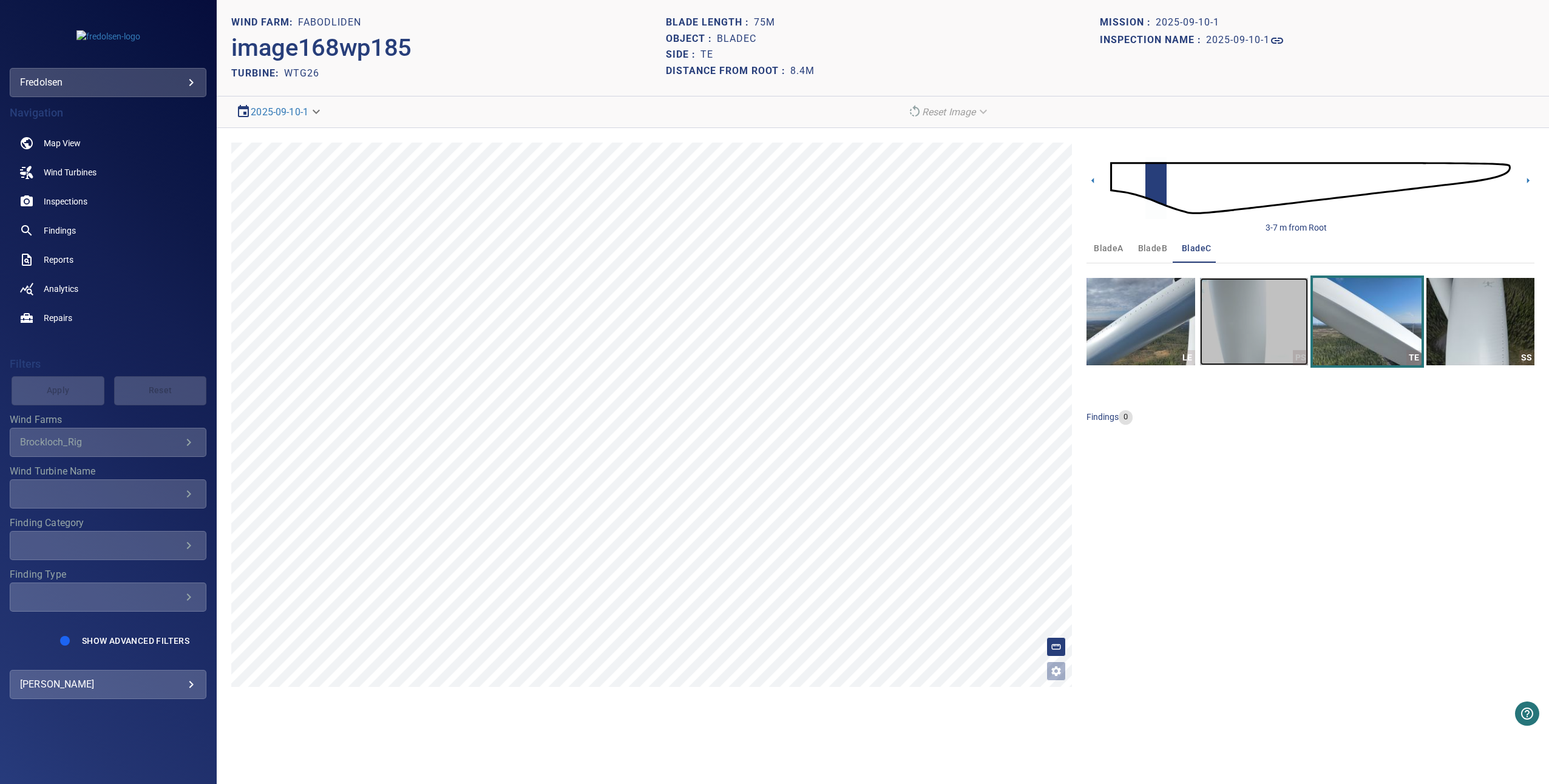
click at [1291, 320] on img "button" at bounding box center [1254, 322] width 108 height 88
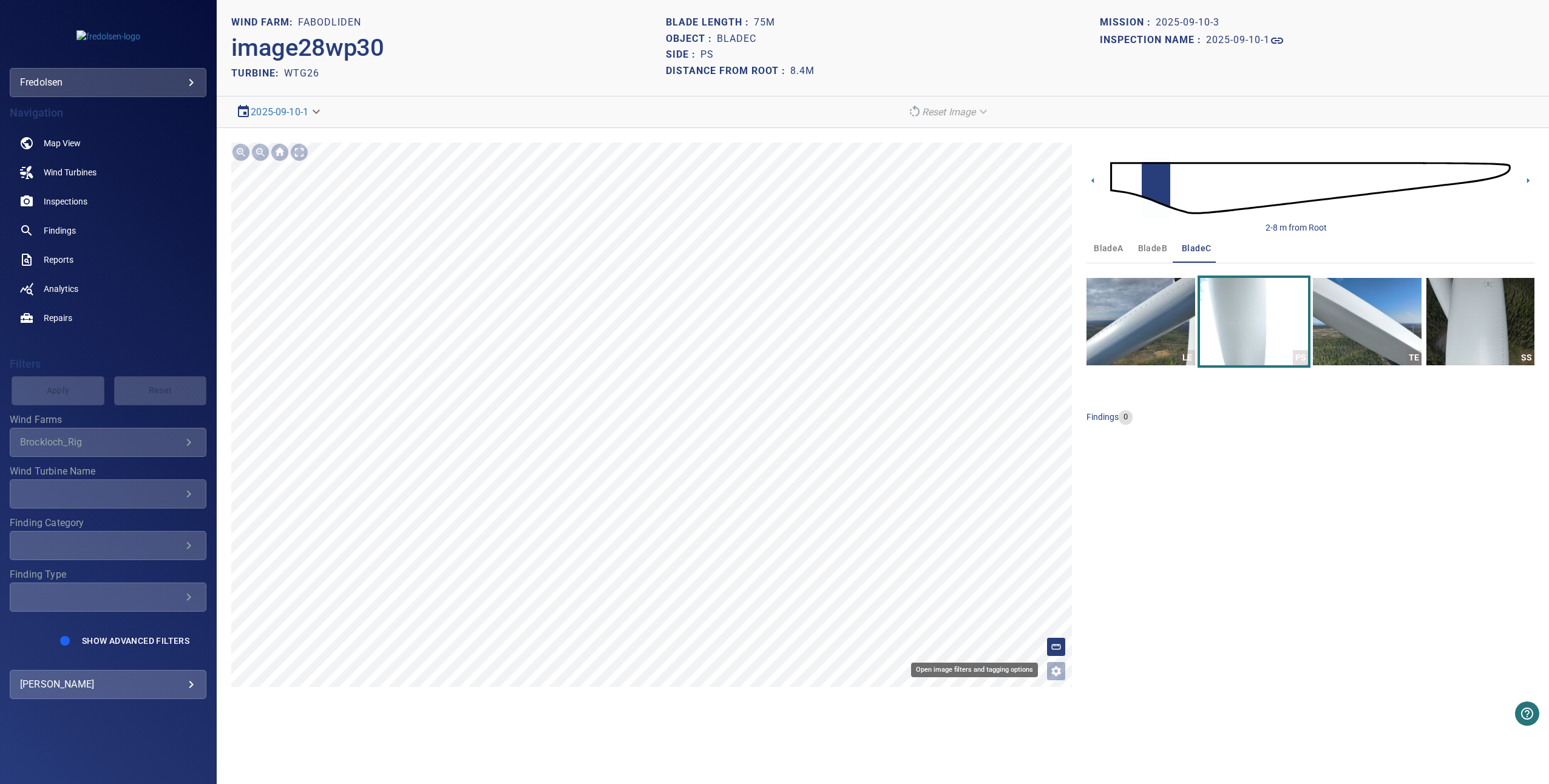
click at [1048, 673] on button "Open image filters and tagging options" at bounding box center [1055, 671] width 19 height 19
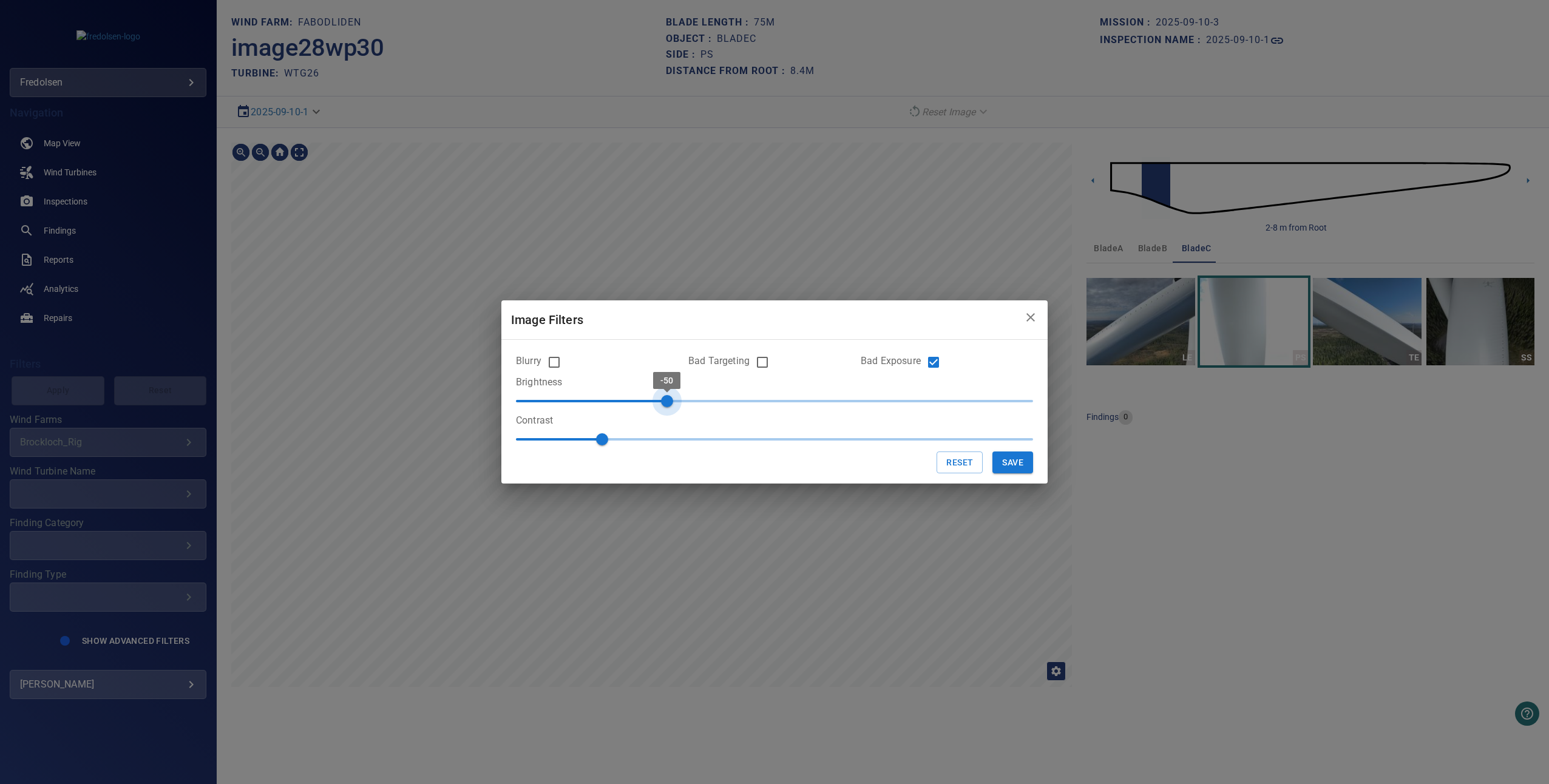
type input "***"
drag, startPoint x: 793, startPoint y: 402, endPoint x: 657, endPoint y: 386, distance: 136.9
click at [661, 395] on span "-50" at bounding box center [667, 401] width 12 height 12
click at [996, 464] on button "Save" at bounding box center [1012, 462] width 41 height 22
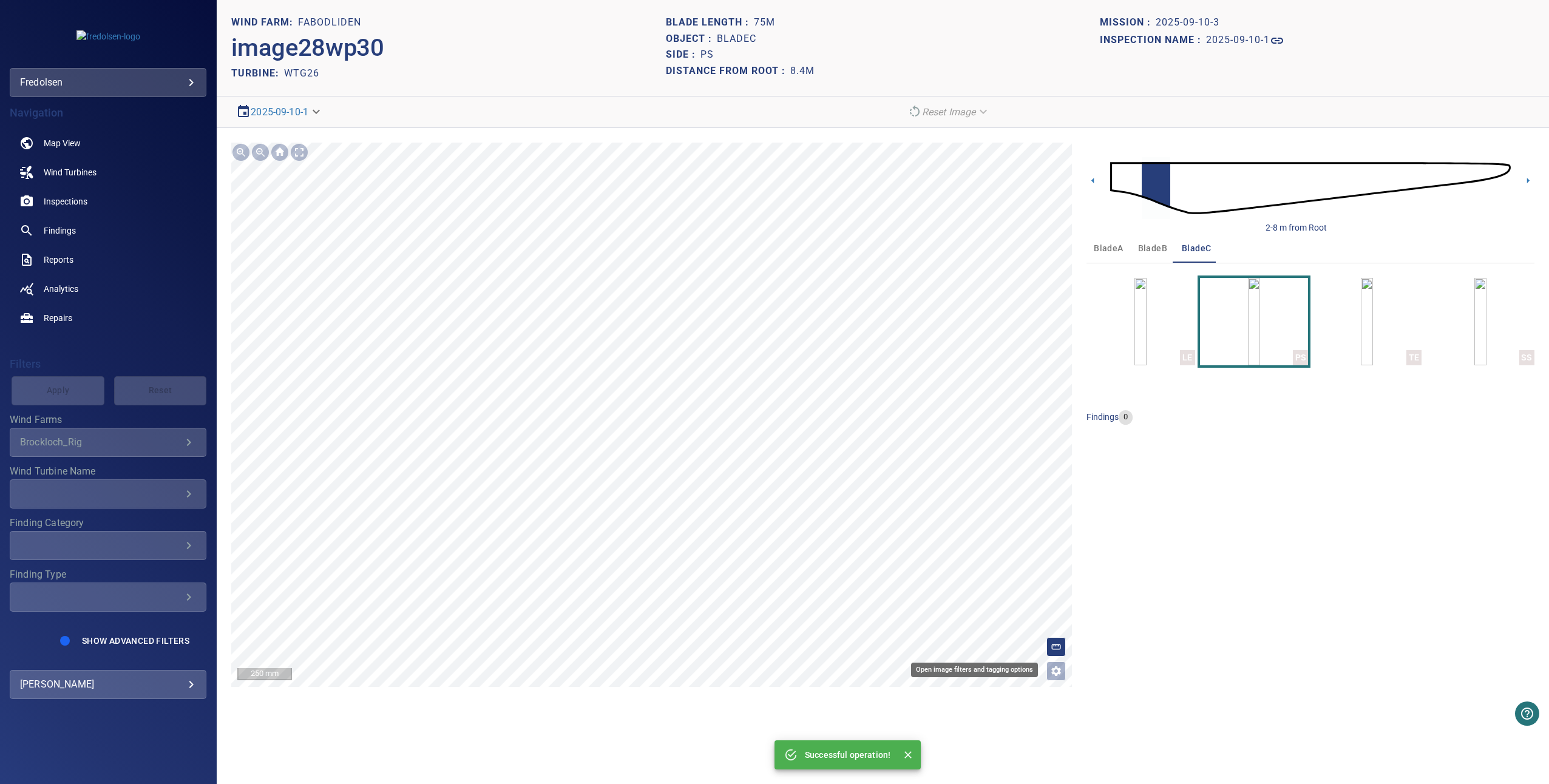
click at [1053, 676] on icon "Open image filters and tagging options" at bounding box center [1056, 671] width 12 height 12
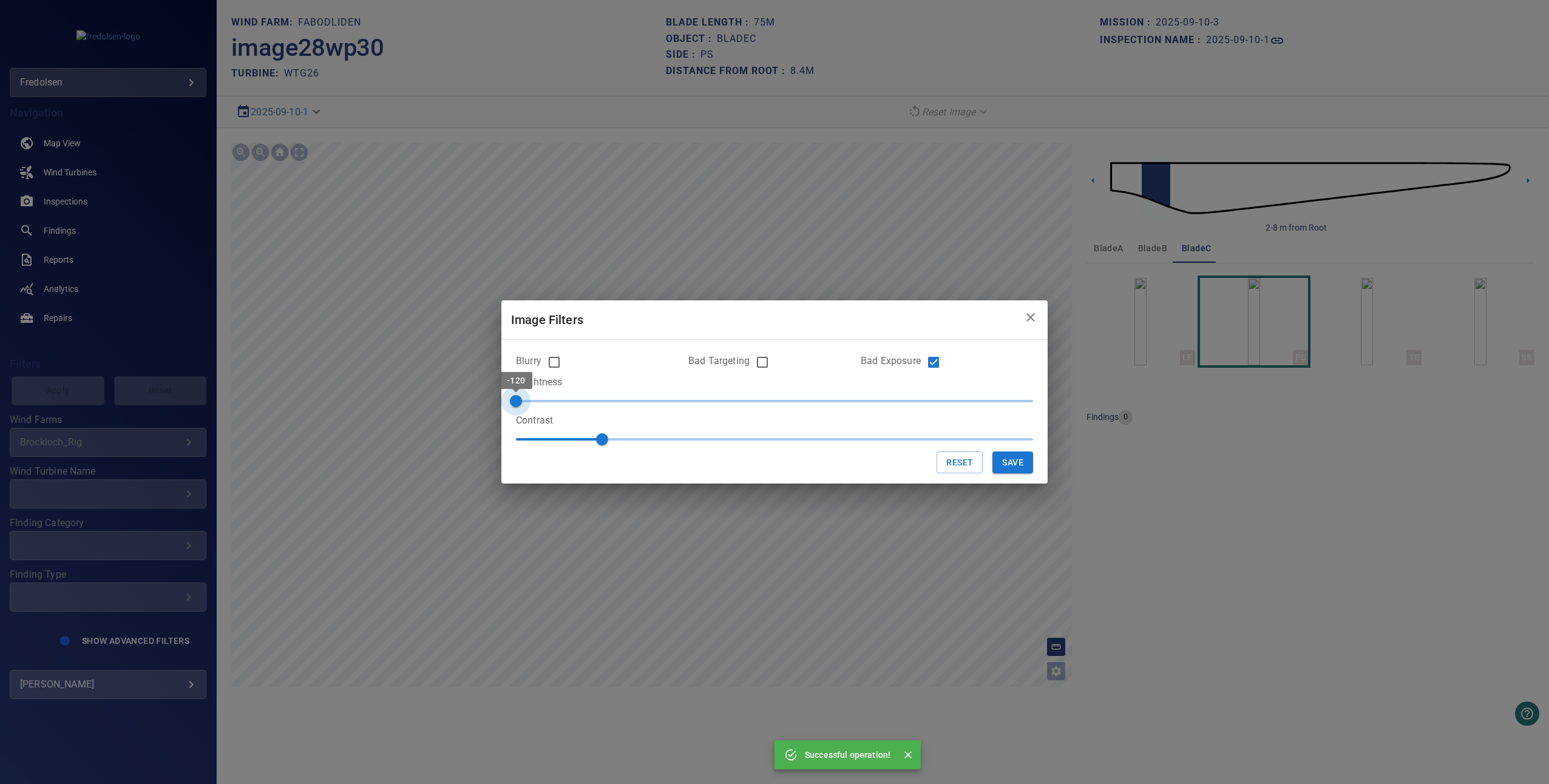
drag, startPoint x: 665, startPoint y: 401, endPoint x: 470, endPoint y: 383, distance: 195.8
click at [470, 383] on div "Image Filters Blurry Bad Targeting Bad Exposure Brightness -120 Contrast 1 Rese…" at bounding box center [774, 392] width 1549 height 784
type input "***"
drag, startPoint x: 530, startPoint y: 401, endPoint x: 577, endPoint y: 402, distance: 47.0
click at [577, 402] on span "-90" at bounding box center [581, 401] width 12 height 12
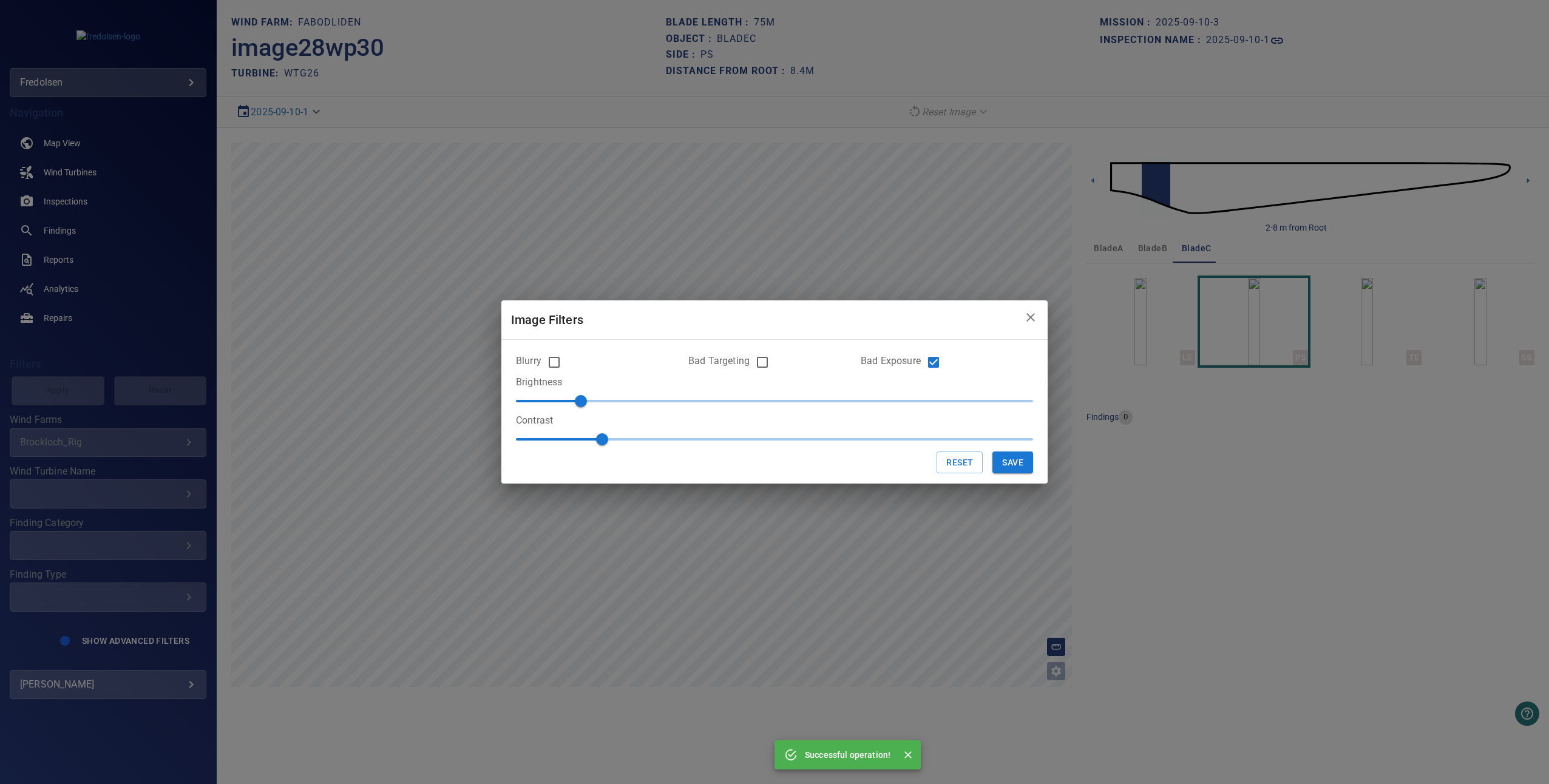
click at [1007, 457] on button "Save" at bounding box center [1012, 462] width 41 height 22
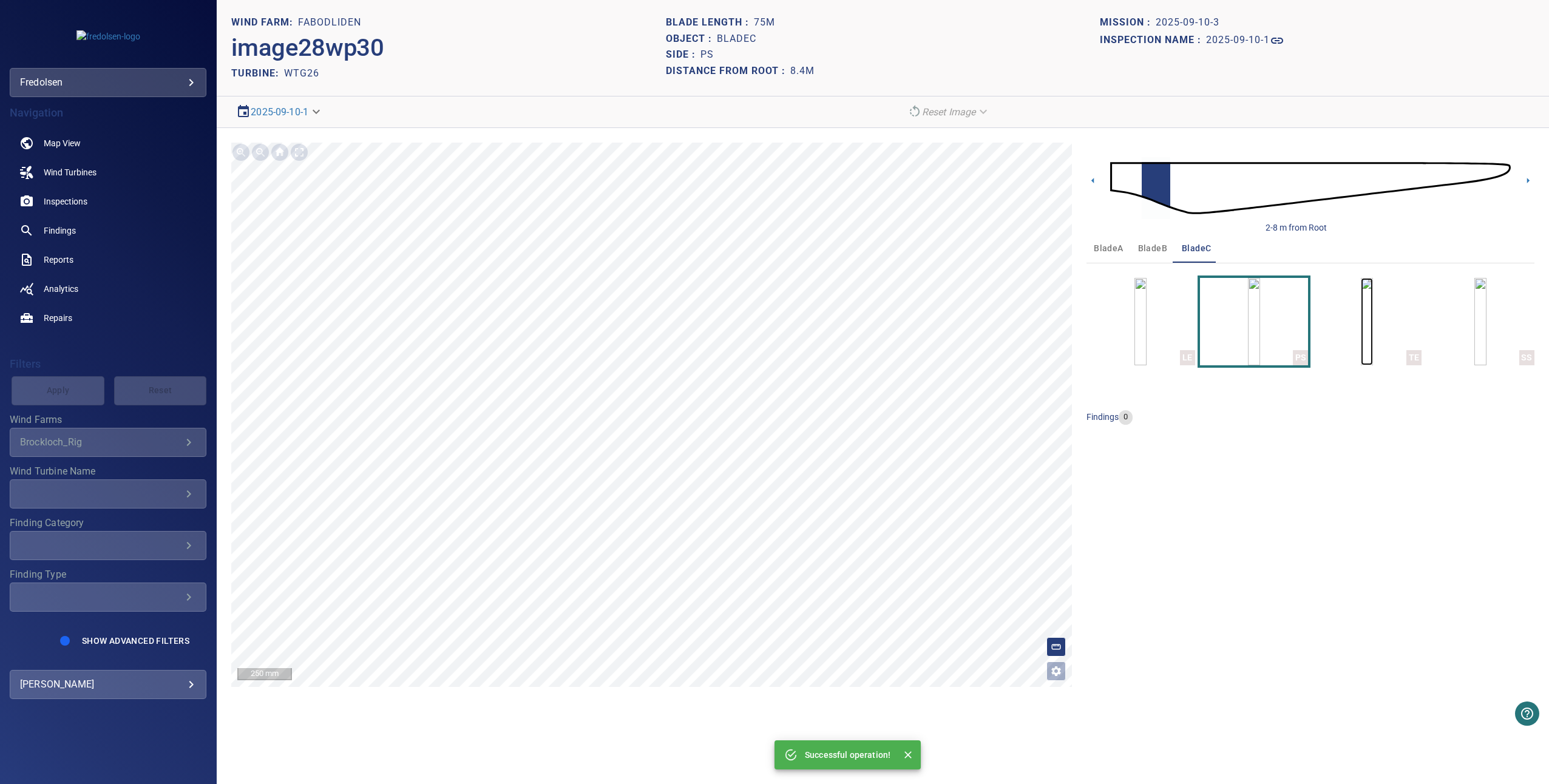
click at [1373, 328] on img "button" at bounding box center [1367, 322] width 12 height 88
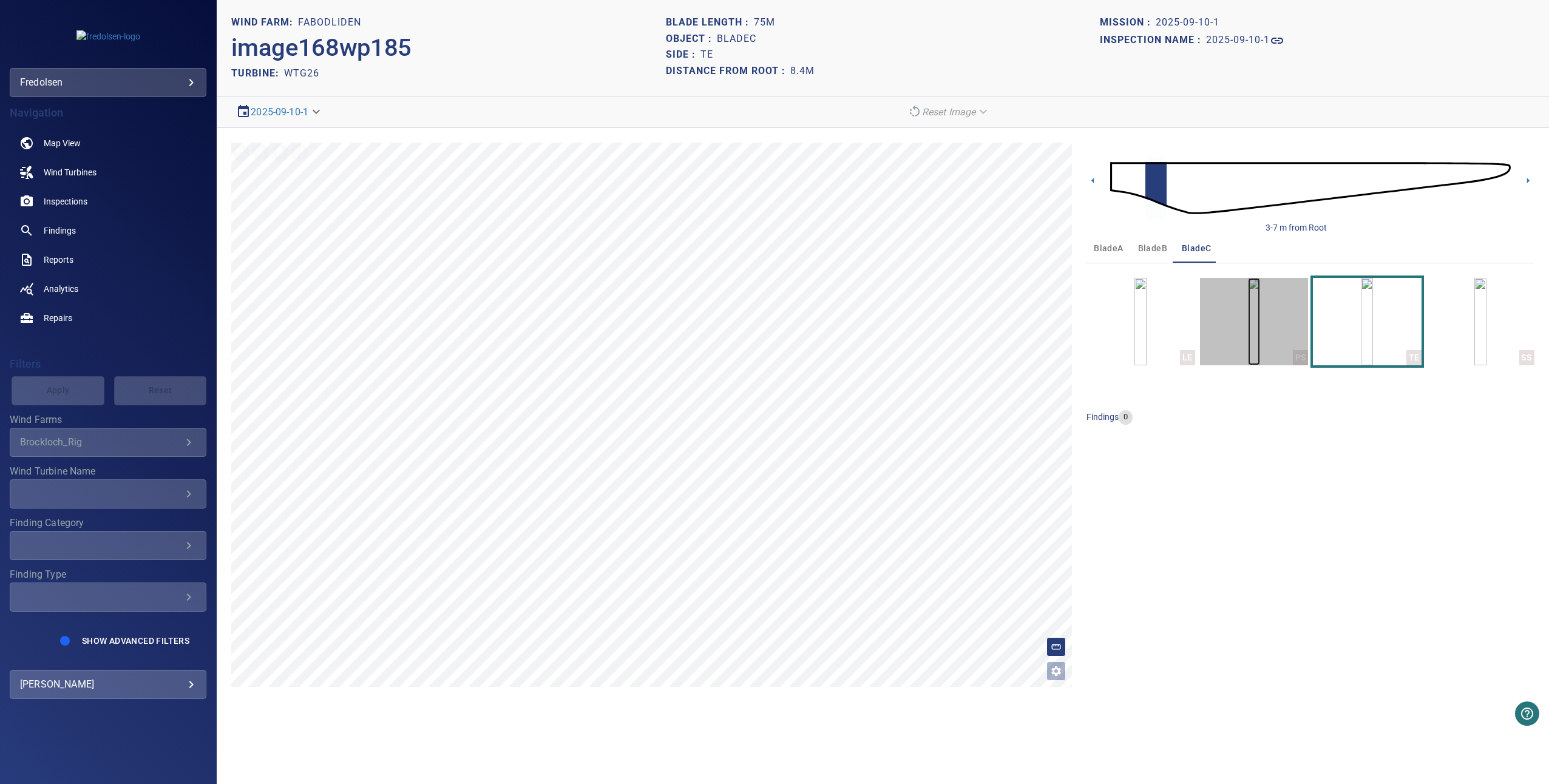
click at [1260, 334] on img "button" at bounding box center [1253, 322] width 12 height 88
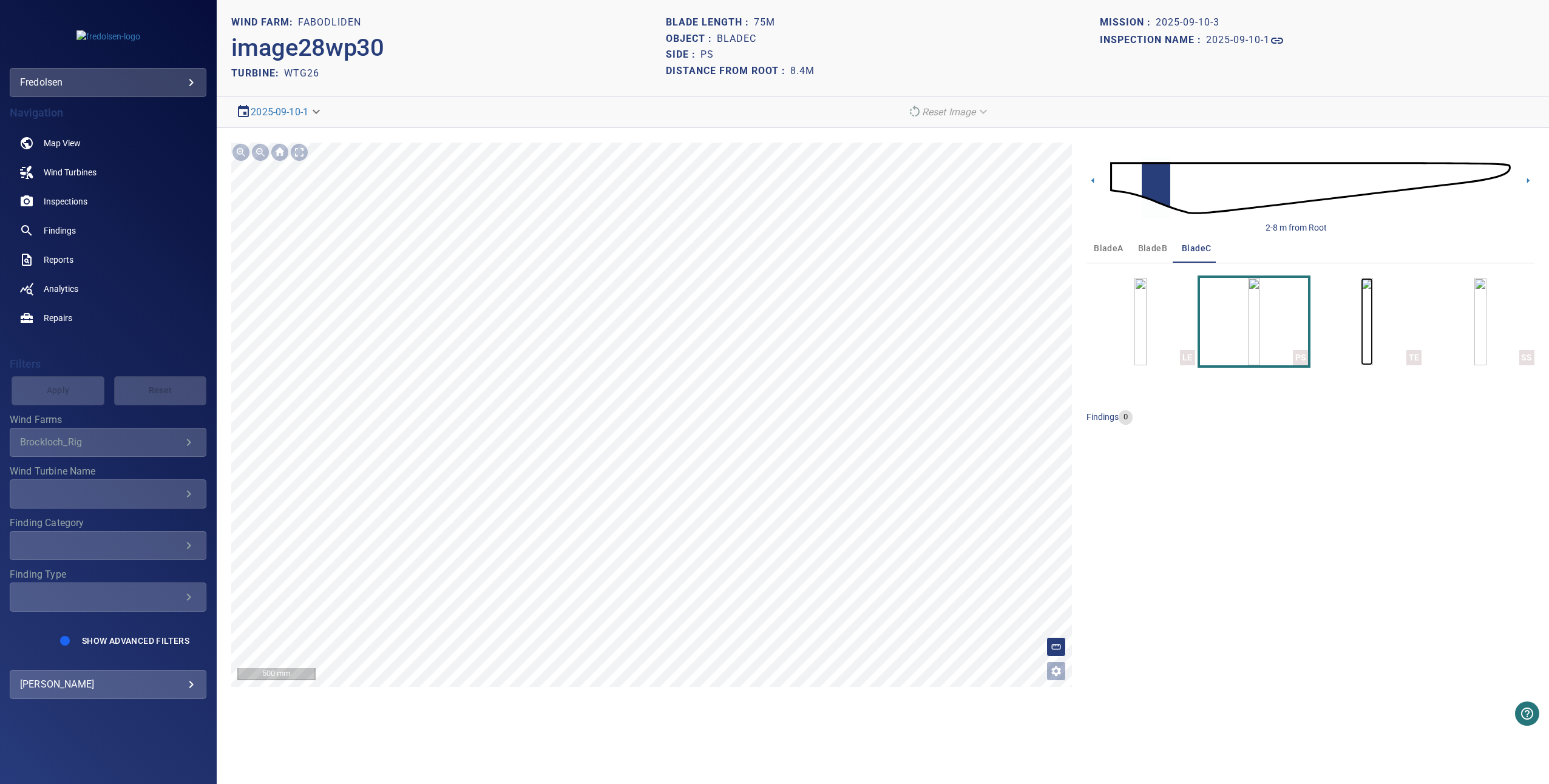
click at [1373, 324] on img "button" at bounding box center [1367, 322] width 12 height 88
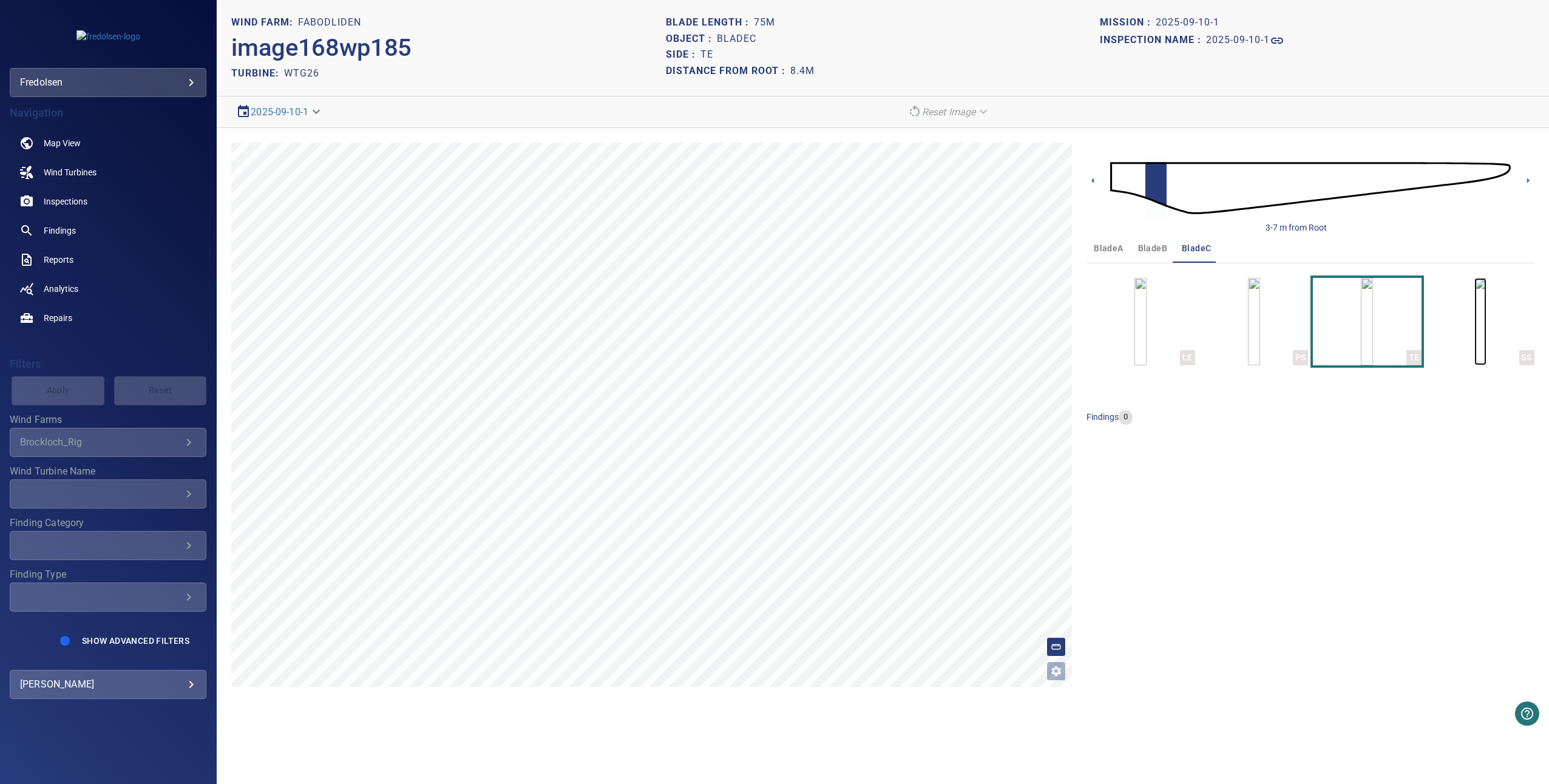
click at [1474, 339] on img "button" at bounding box center [1480, 322] width 12 height 88
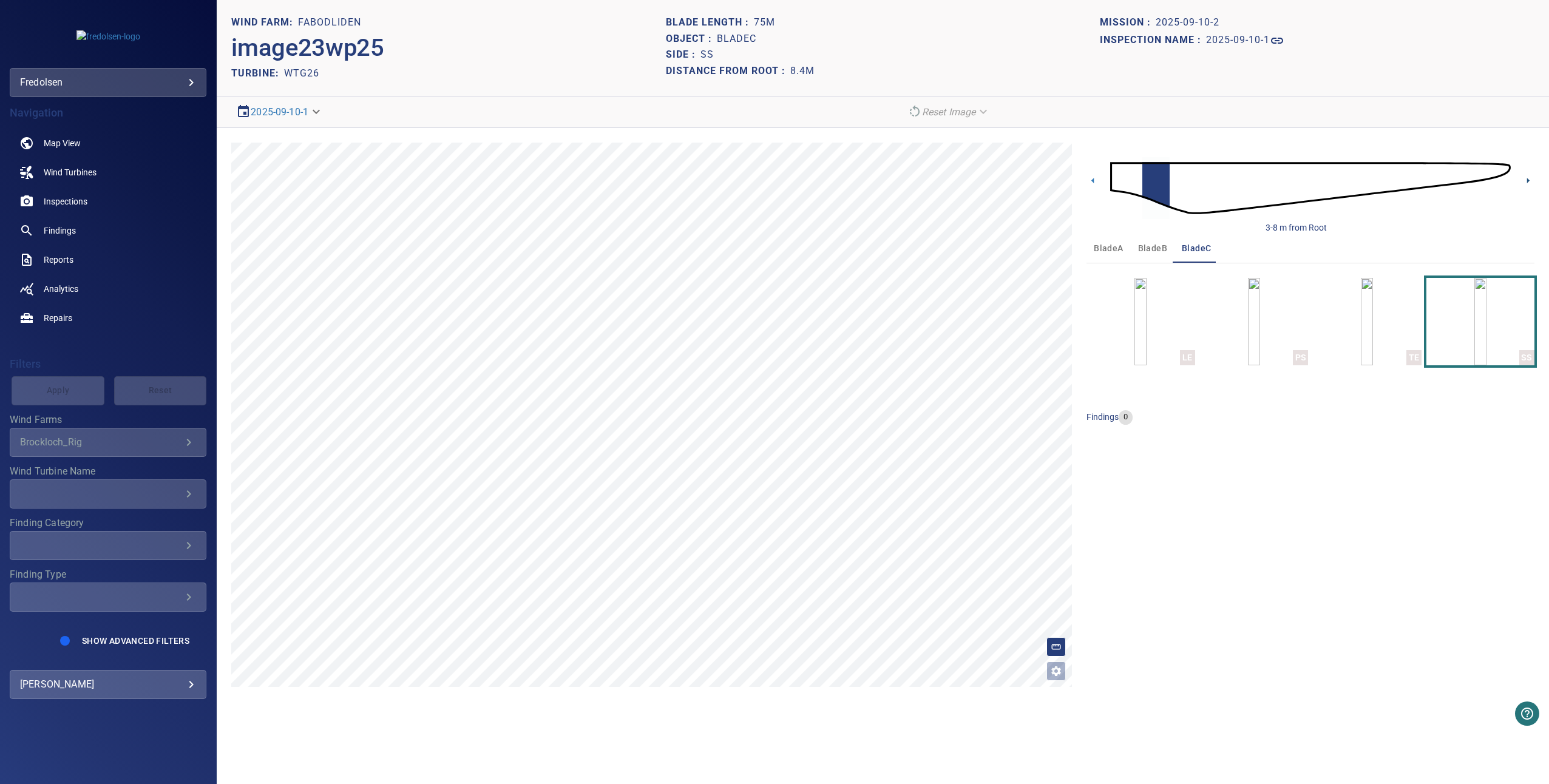
click at [1527, 180] on icon at bounding box center [1527, 180] width 2 height 6
click at [1260, 292] on img "button" at bounding box center [1253, 322] width 12 height 88
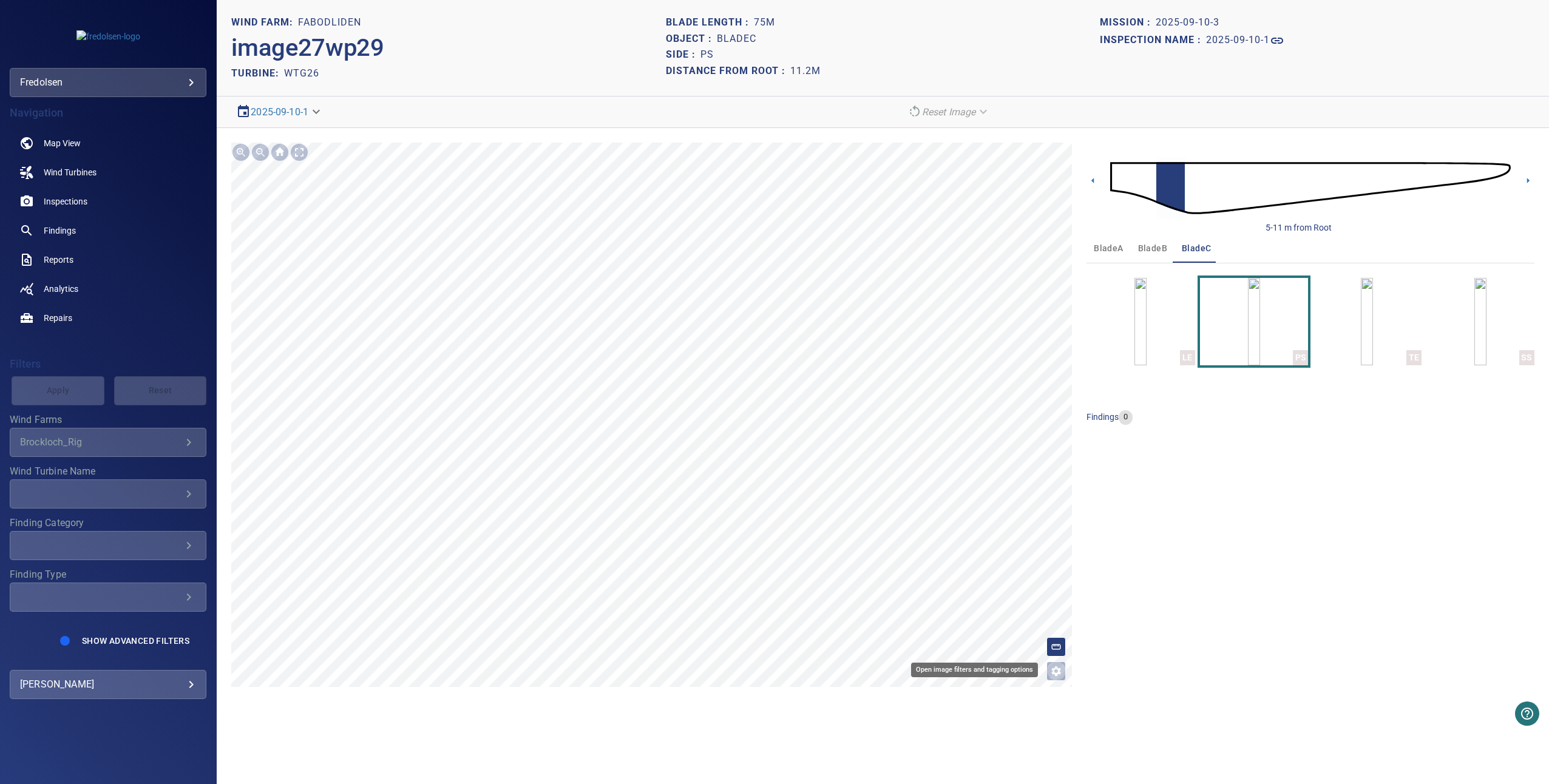
click at [1054, 676] on icon "Open image filters and tagging options" at bounding box center [1056, 671] width 12 height 12
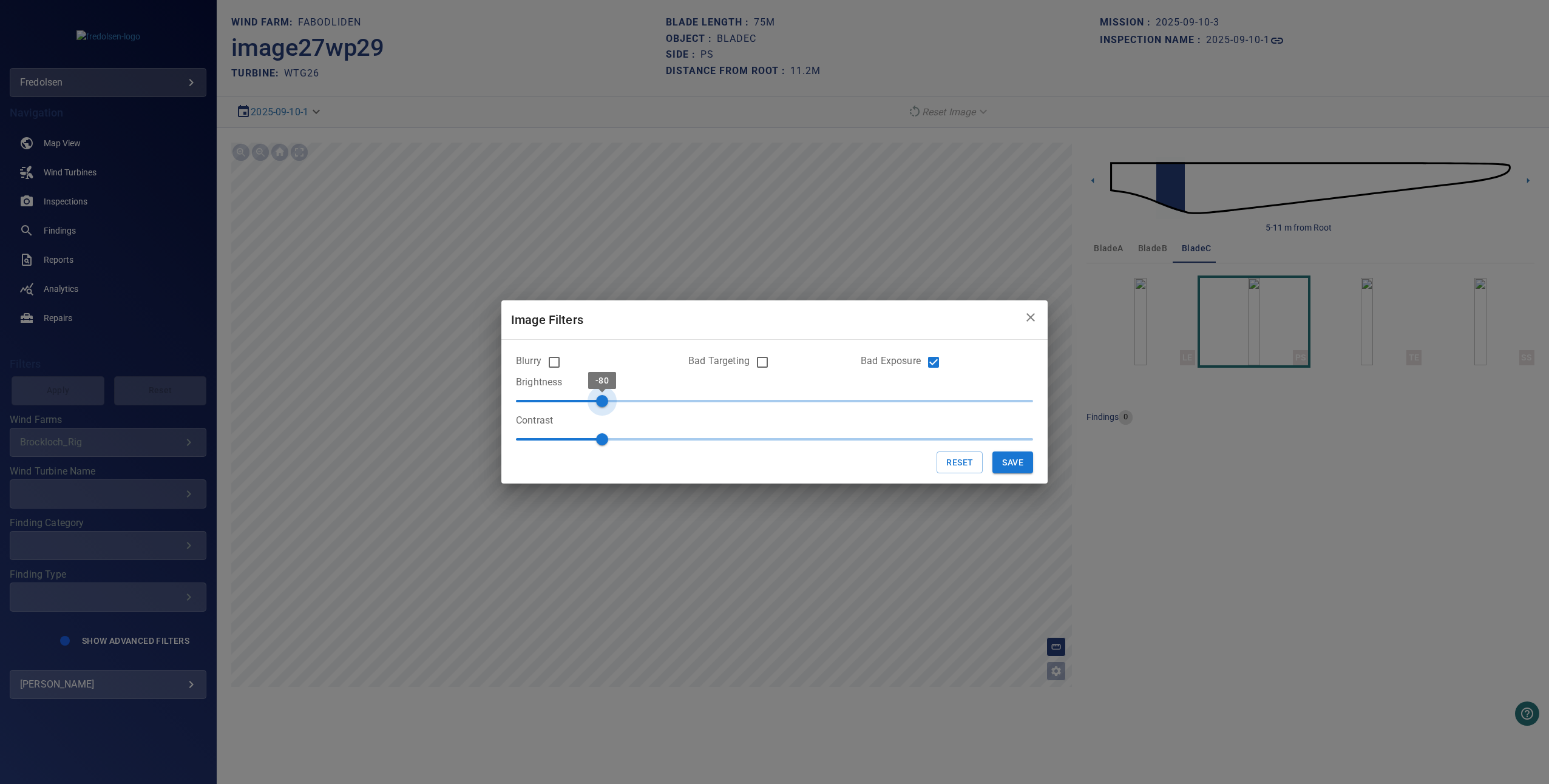
type input "***"
drag, startPoint x: 769, startPoint y: 400, endPoint x: 582, endPoint y: 392, distance: 187.2
click at [582, 395] on span "-90" at bounding box center [581, 401] width 12 height 12
click at [1006, 464] on button "Save" at bounding box center [1012, 462] width 41 height 22
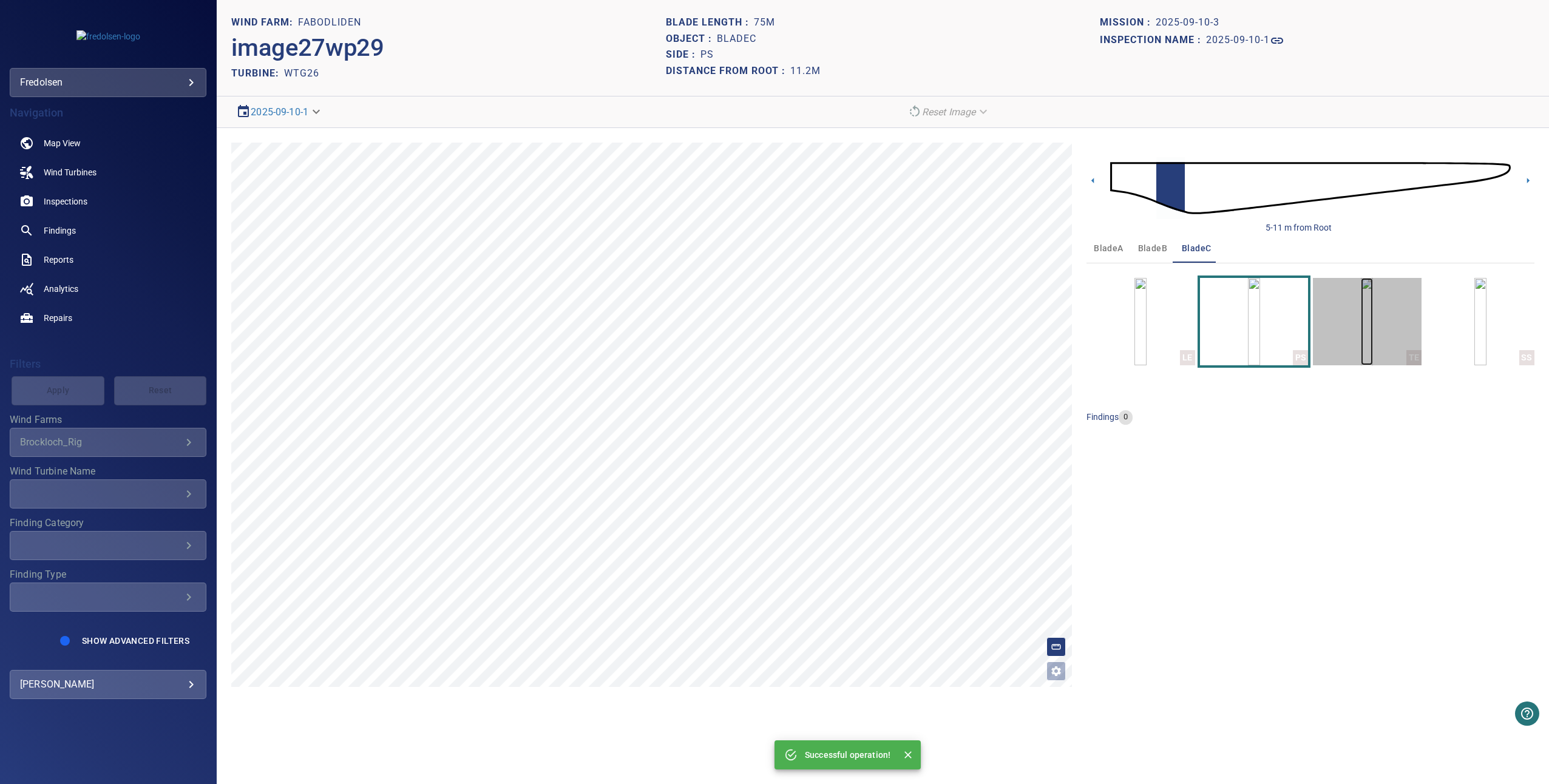
click at [1373, 312] on img "button" at bounding box center [1367, 322] width 12 height 88
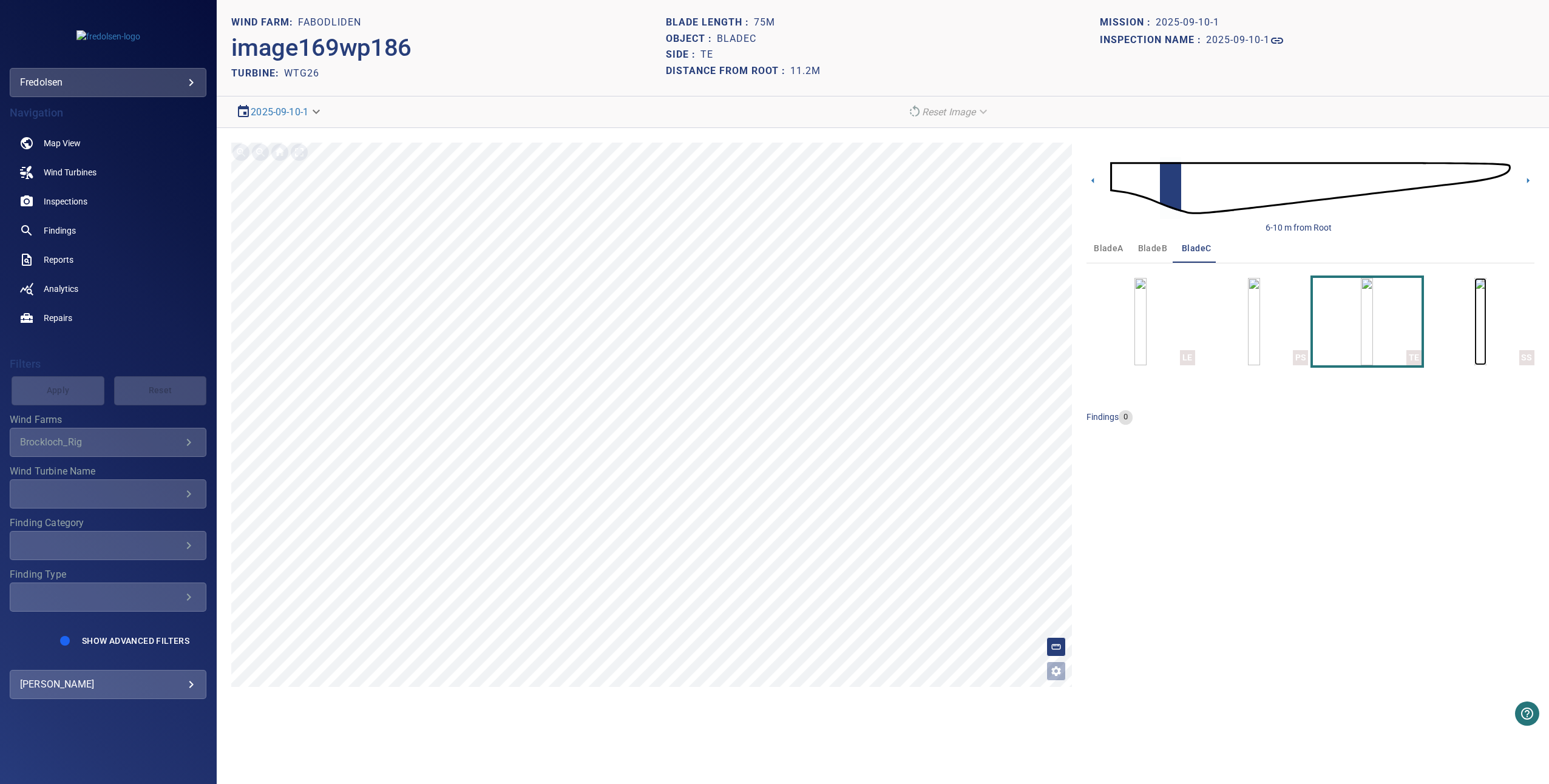
click at [1474, 319] on img "button" at bounding box center [1480, 322] width 12 height 88
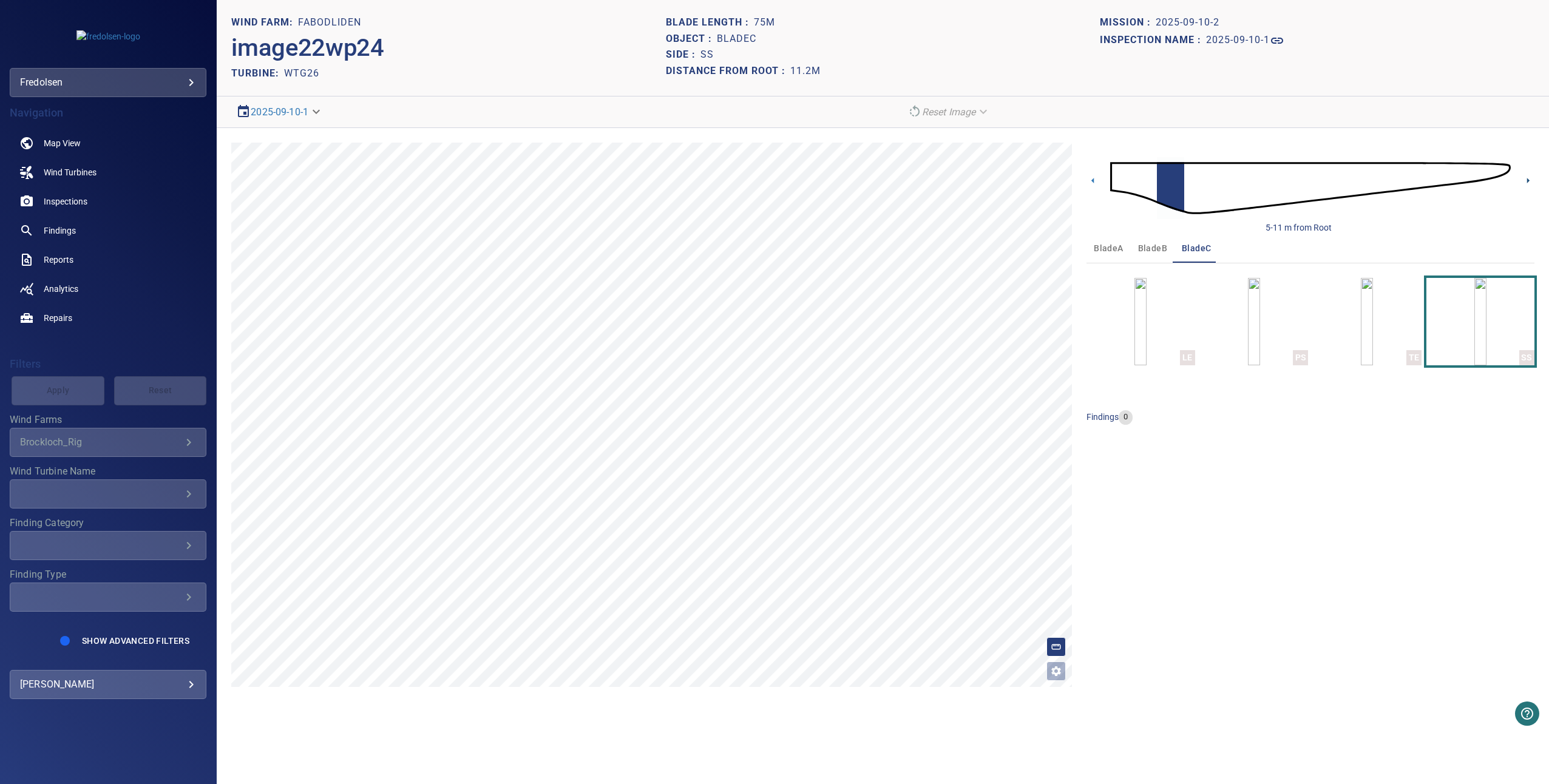
click at [1526, 180] on icon at bounding box center [1527, 180] width 12 height 12
click at [1373, 327] on img "button" at bounding box center [1367, 322] width 12 height 88
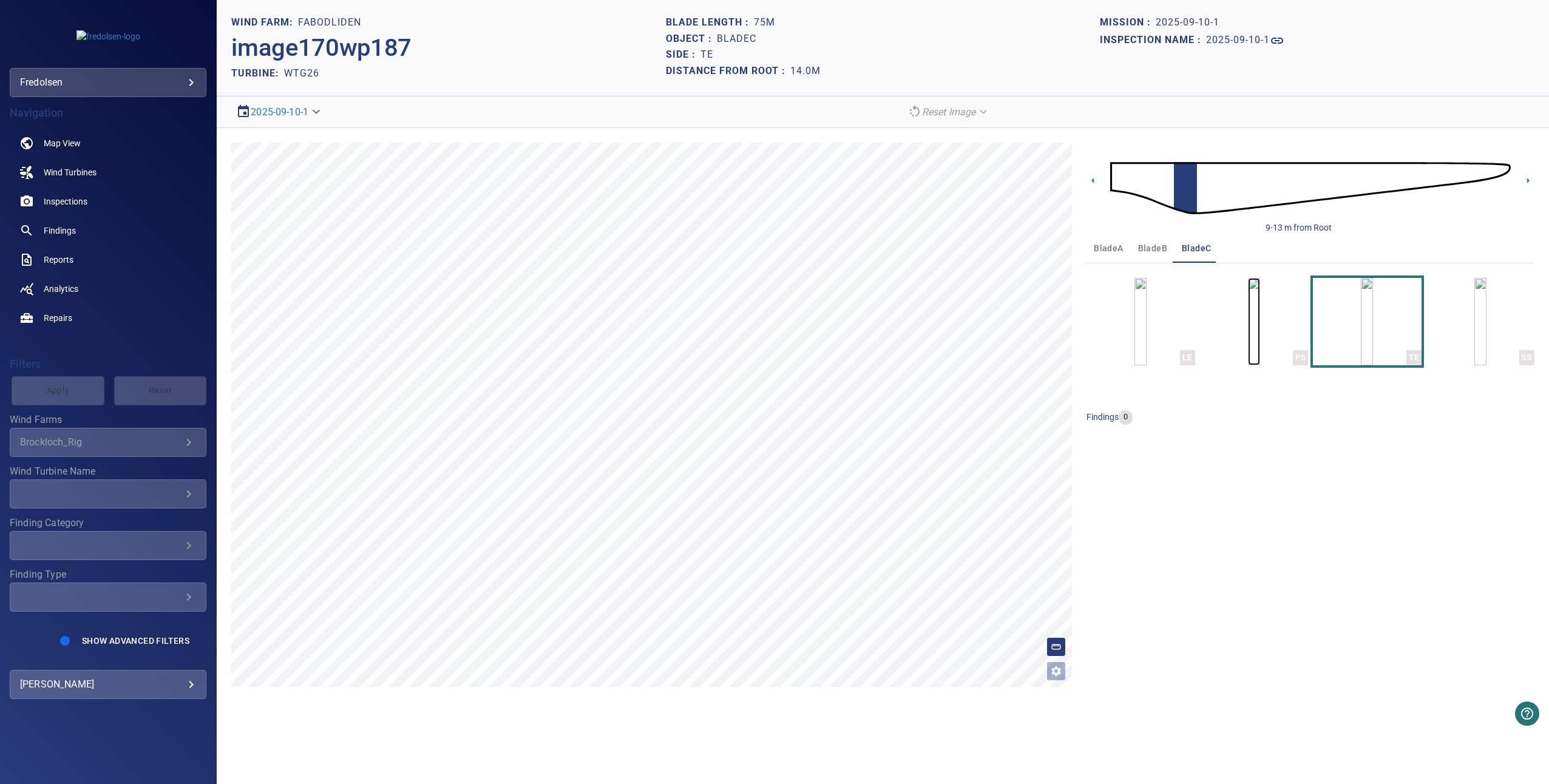
click at [1256, 334] on img "button" at bounding box center [1253, 322] width 12 height 88
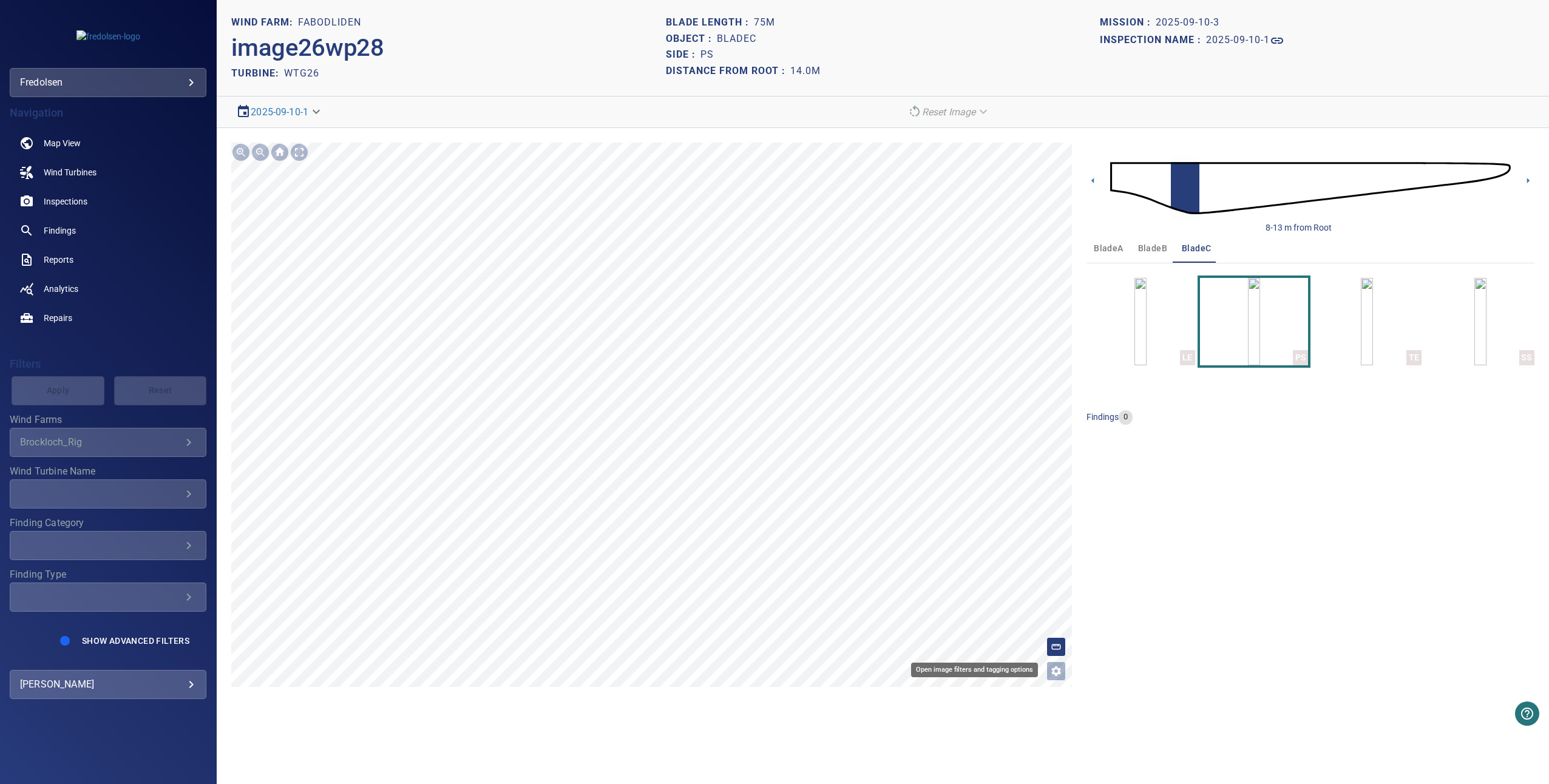
click at [1062, 671] on icon "Open image filters and tagging options" at bounding box center [1056, 671] width 12 height 12
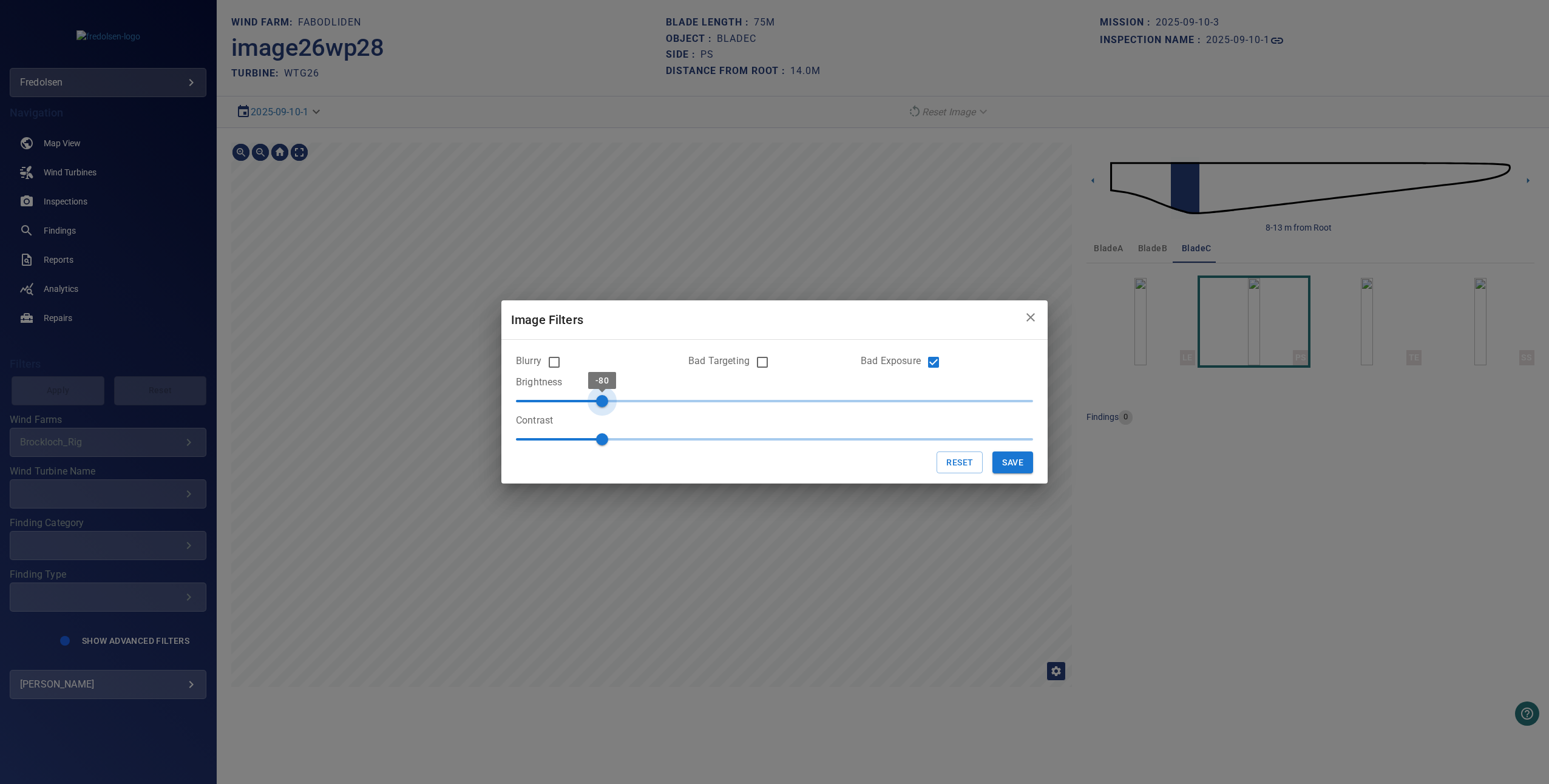
type input "***"
drag, startPoint x: 777, startPoint y: 406, endPoint x: 589, endPoint y: 392, distance: 188.5
click at [587, 395] on span "-90" at bounding box center [581, 401] width 12 height 12
click at [1025, 464] on button "Save" at bounding box center [1012, 462] width 41 height 22
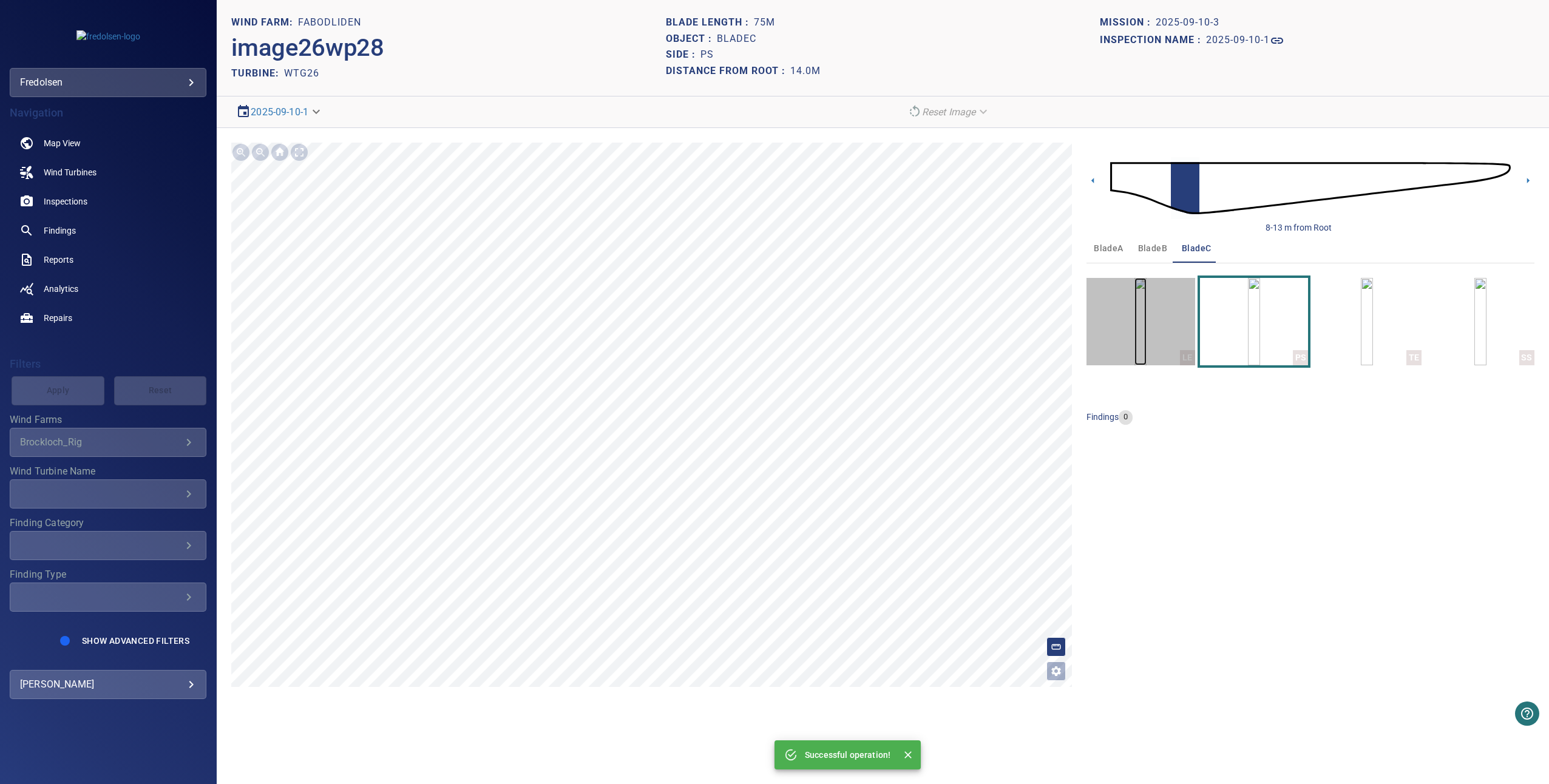
click at [1146, 301] on img "button" at bounding box center [1140, 322] width 12 height 88
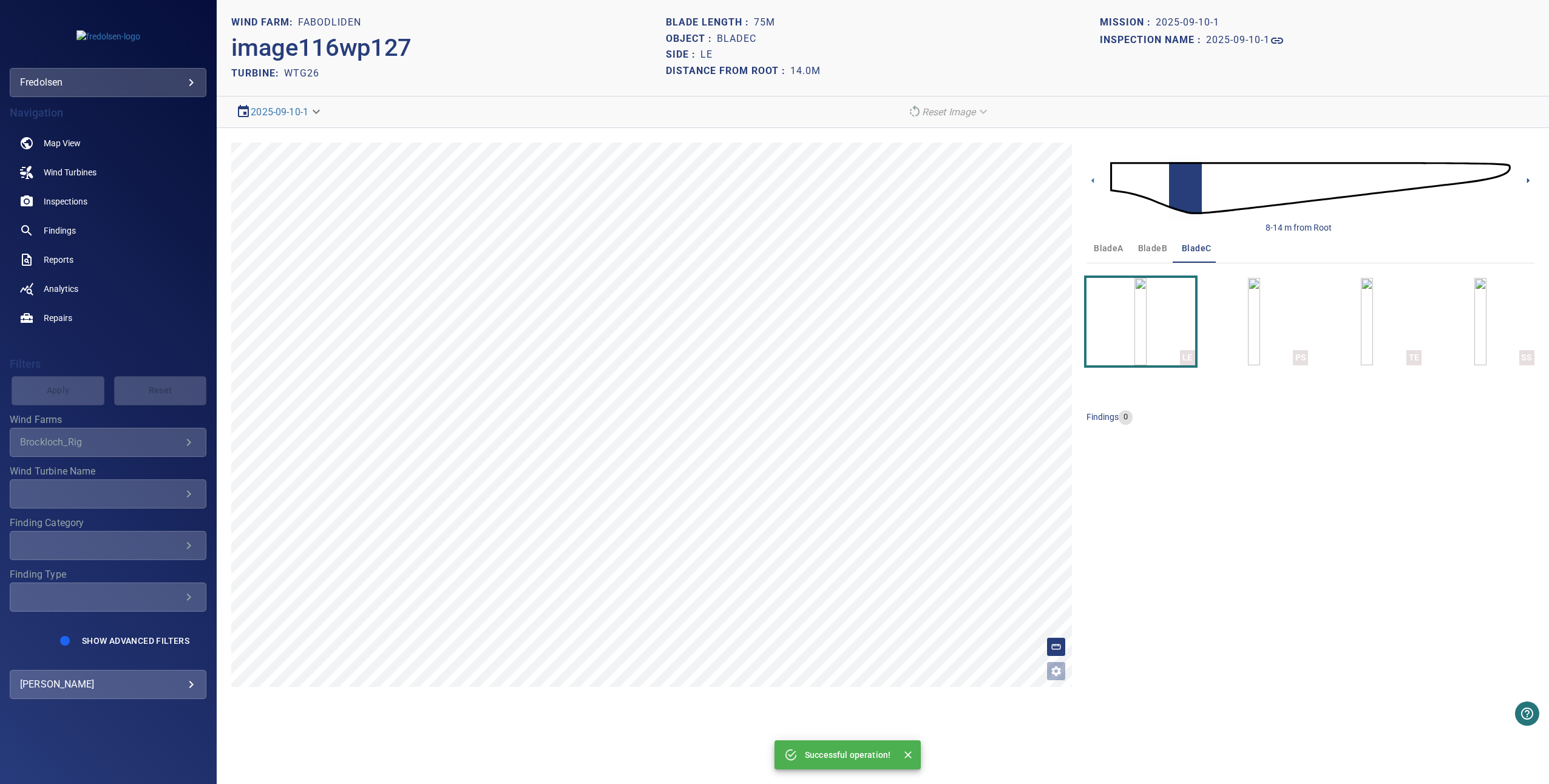
click at [1529, 183] on icon at bounding box center [1527, 180] width 12 height 12
click at [1247, 314] on img "button" at bounding box center [1253, 322] width 12 height 88
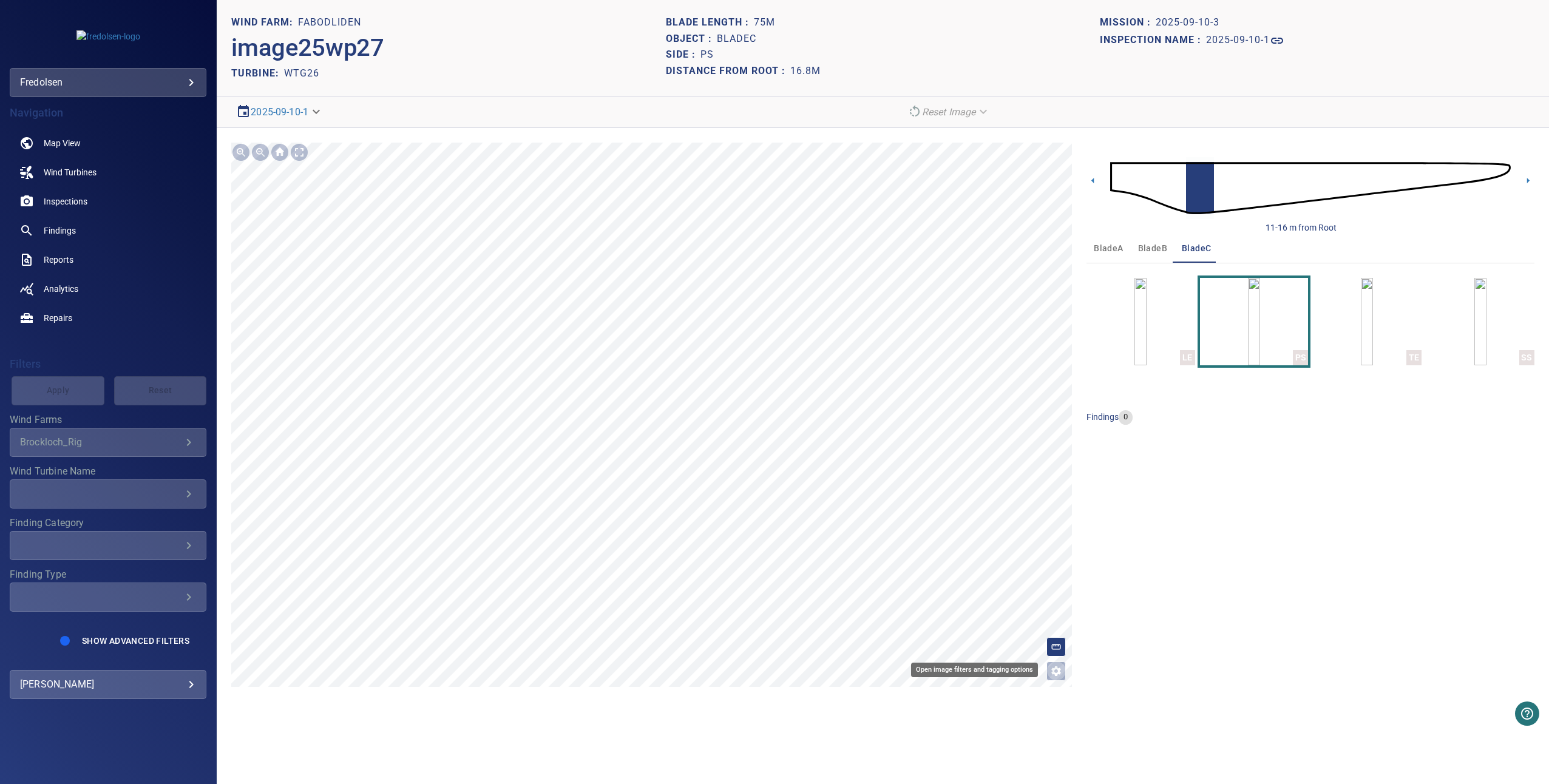
click at [1053, 676] on icon "Open image filters and tagging options" at bounding box center [1056, 671] width 12 height 12
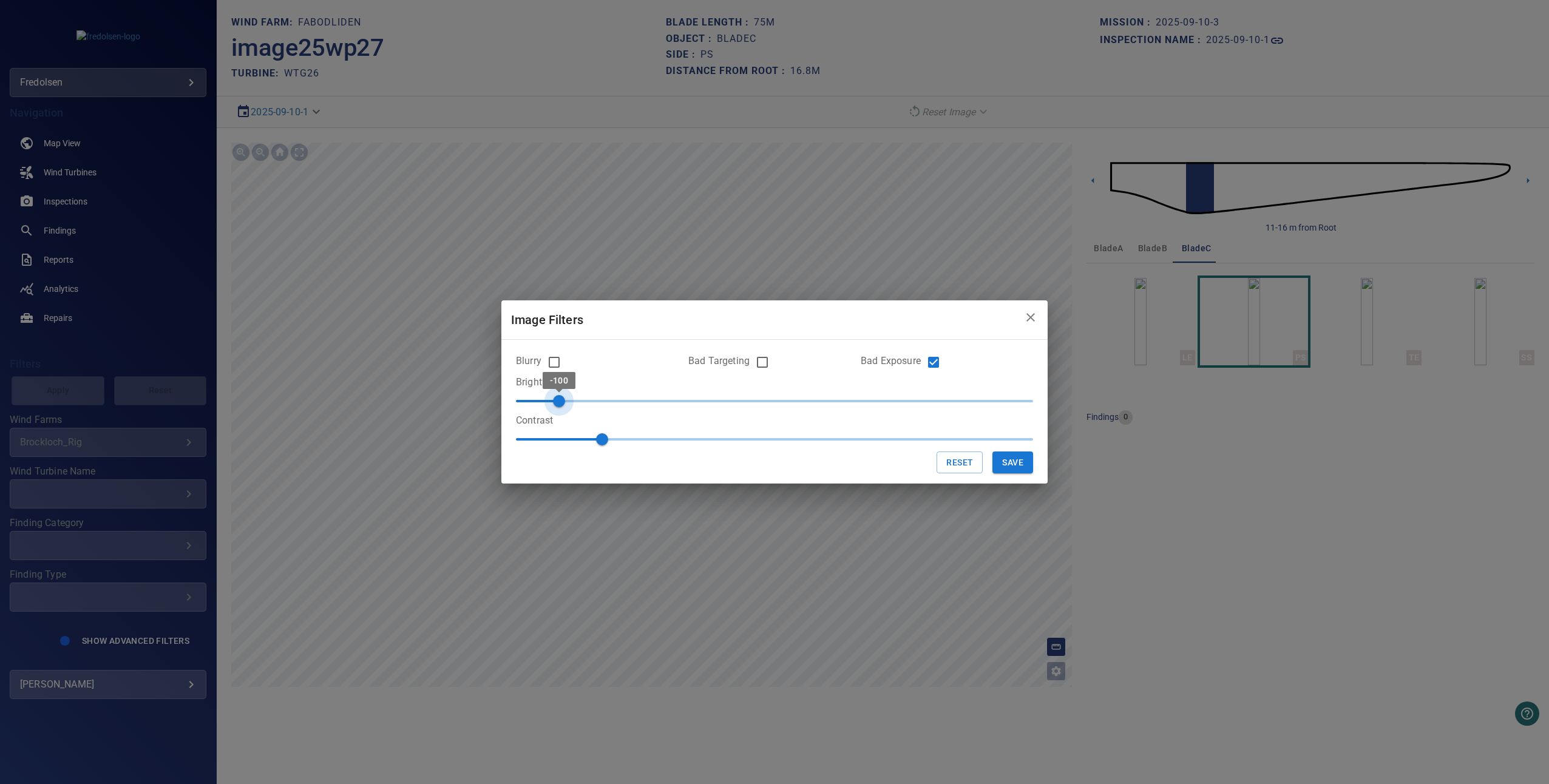
type input "***"
drag, startPoint x: 776, startPoint y: 404, endPoint x: 578, endPoint y: 402, distance: 198.0
click at [578, 402] on span "-90" at bounding box center [581, 401] width 12 height 12
drag, startPoint x: 601, startPoint y: 439, endPoint x: 780, endPoint y: 446, distance: 179.1
click at [737, 445] on span "1.3" at bounding box center [731, 439] width 12 height 12
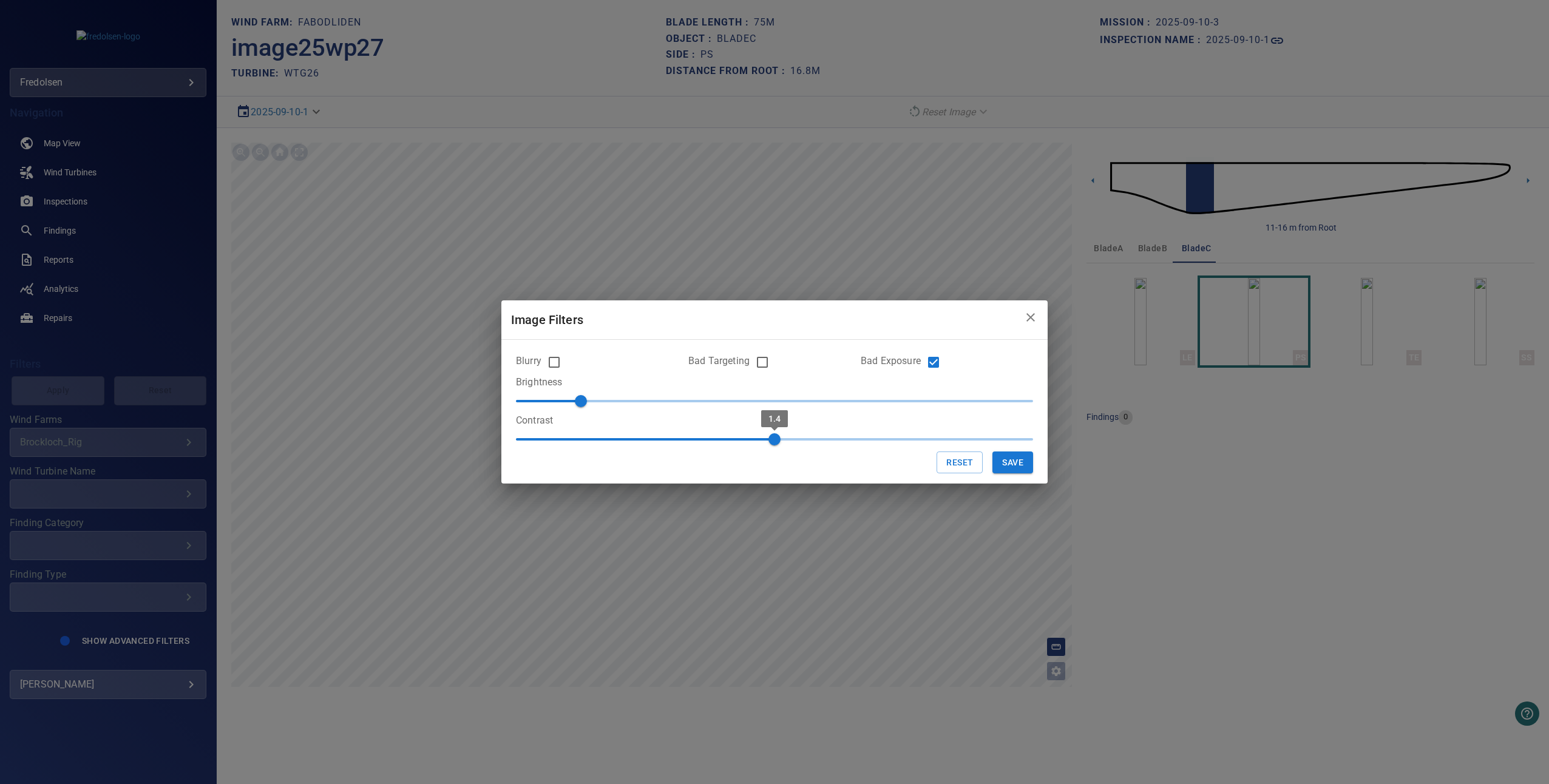
type input "***"
drag, startPoint x: 791, startPoint y: 439, endPoint x: 921, endPoint y: 455, distance: 131.0
click at [921, 455] on form "Blurry Bad Targeting Bad Exposure Brightness -90 Contrast 1.7 Reset Save" at bounding box center [774, 411] width 517 height 124
click at [993, 462] on button "Save" at bounding box center [1012, 462] width 41 height 22
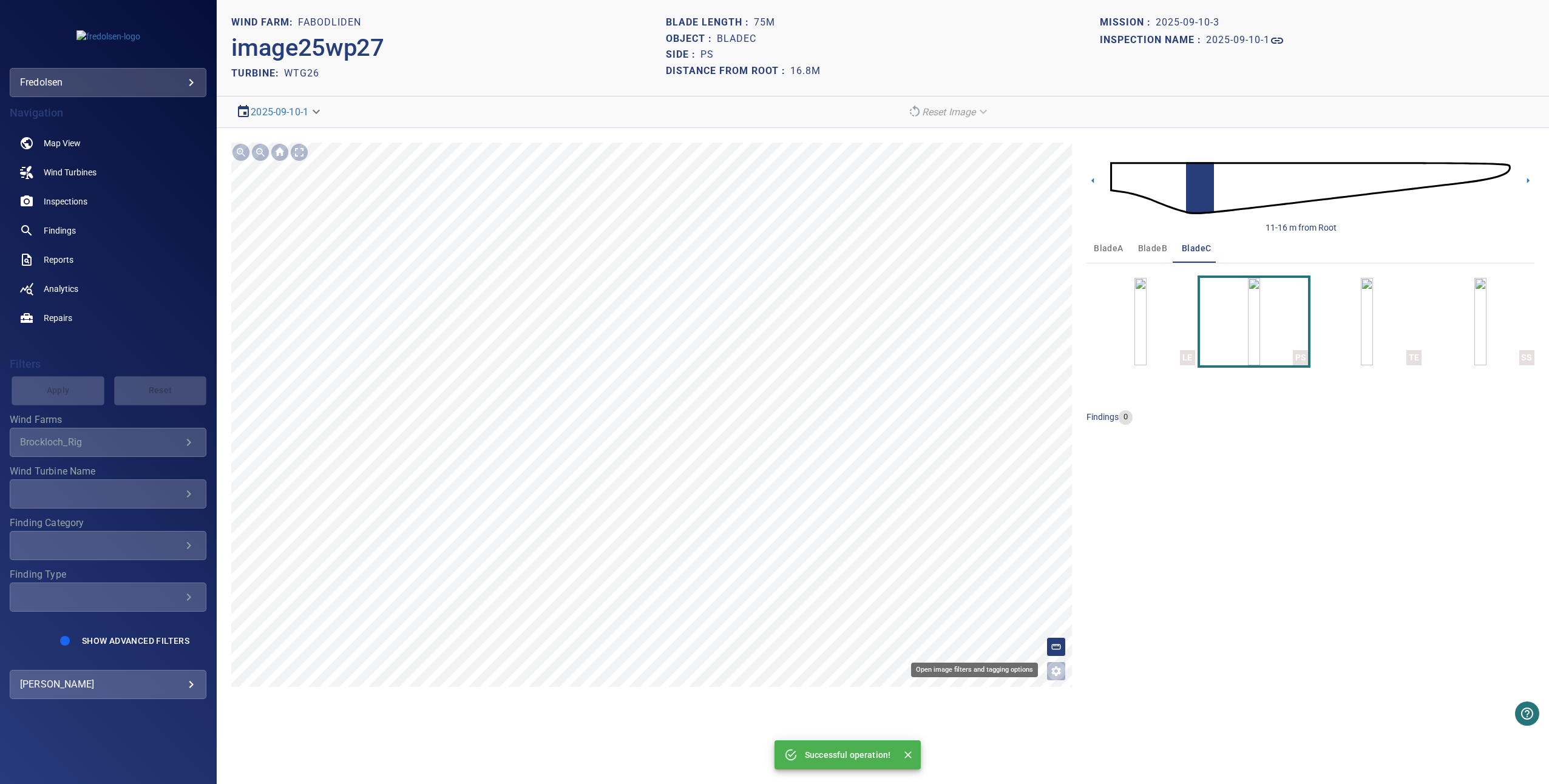
click at [1059, 672] on icon "Open image filters and tagging options" at bounding box center [1056, 671] width 10 height 10
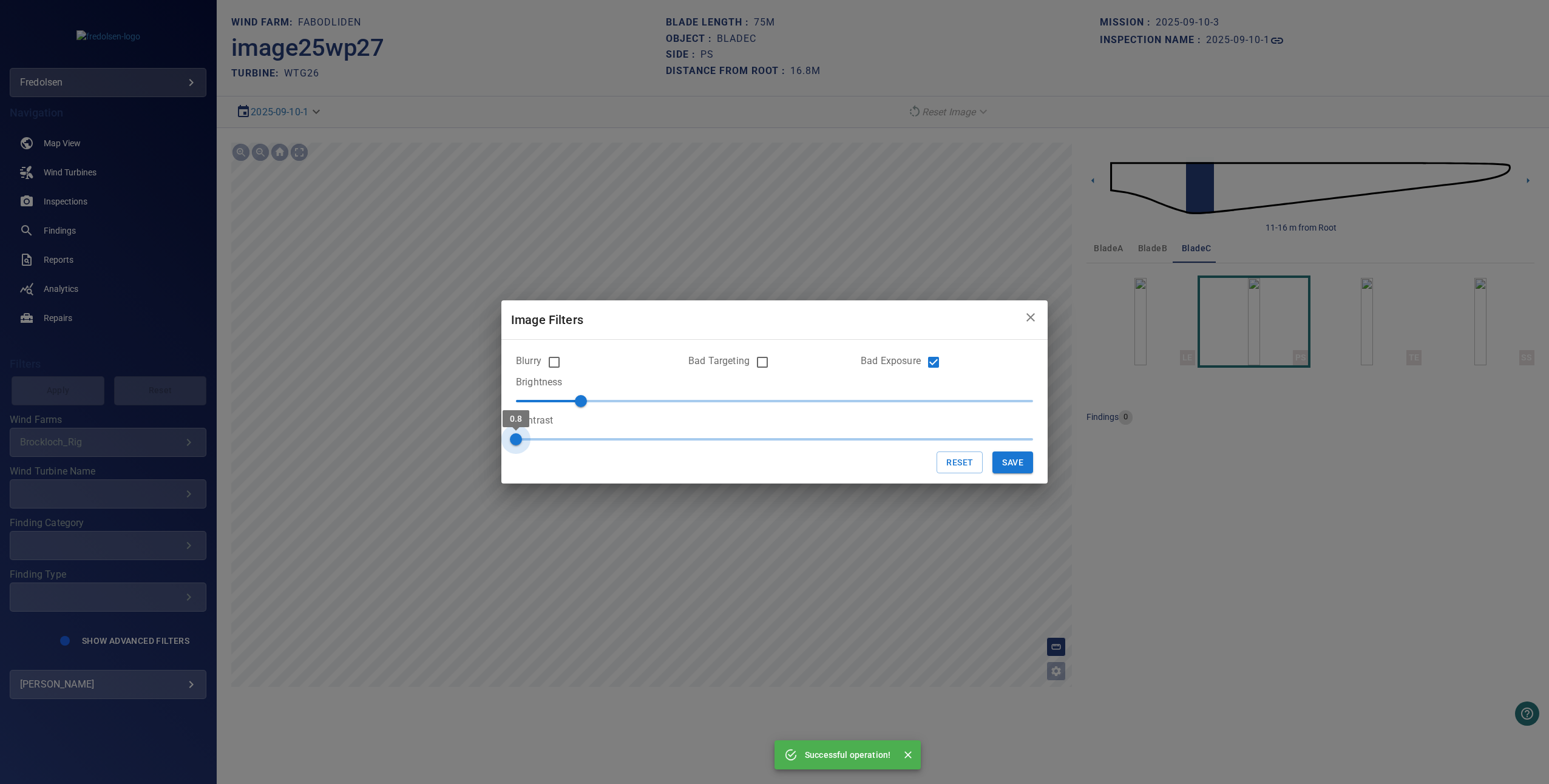
drag, startPoint x: 907, startPoint y: 443, endPoint x: 770, endPoint y: 448, distance: 137.1
click at [408, 384] on div "Image Filters Blurry Bad Targeting Bad Exposure Brightness -90 Contrast 0.8 Res…" at bounding box center [774, 392] width 1549 height 784
type input "*"
drag, startPoint x: 514, startPoint y: 440, endPoint x: 653, endPoint y: 440, distance: 139.0
click at [589, 437] on span "0.9" at bounding box center [774, 439] width 517 height 18
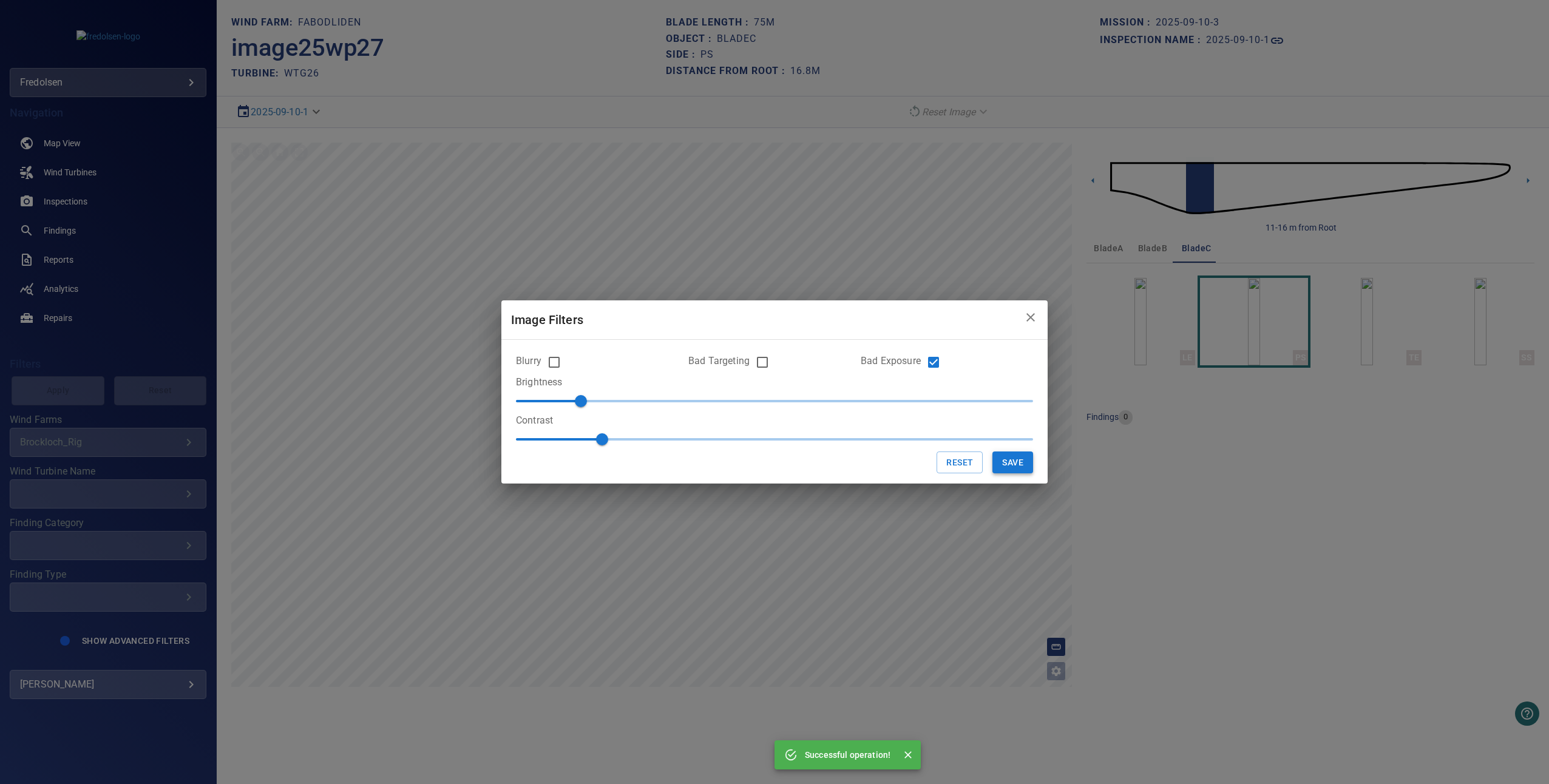
click at [999, 468] on button "Save" at bounding box center [1012, 462] width 41 height 22
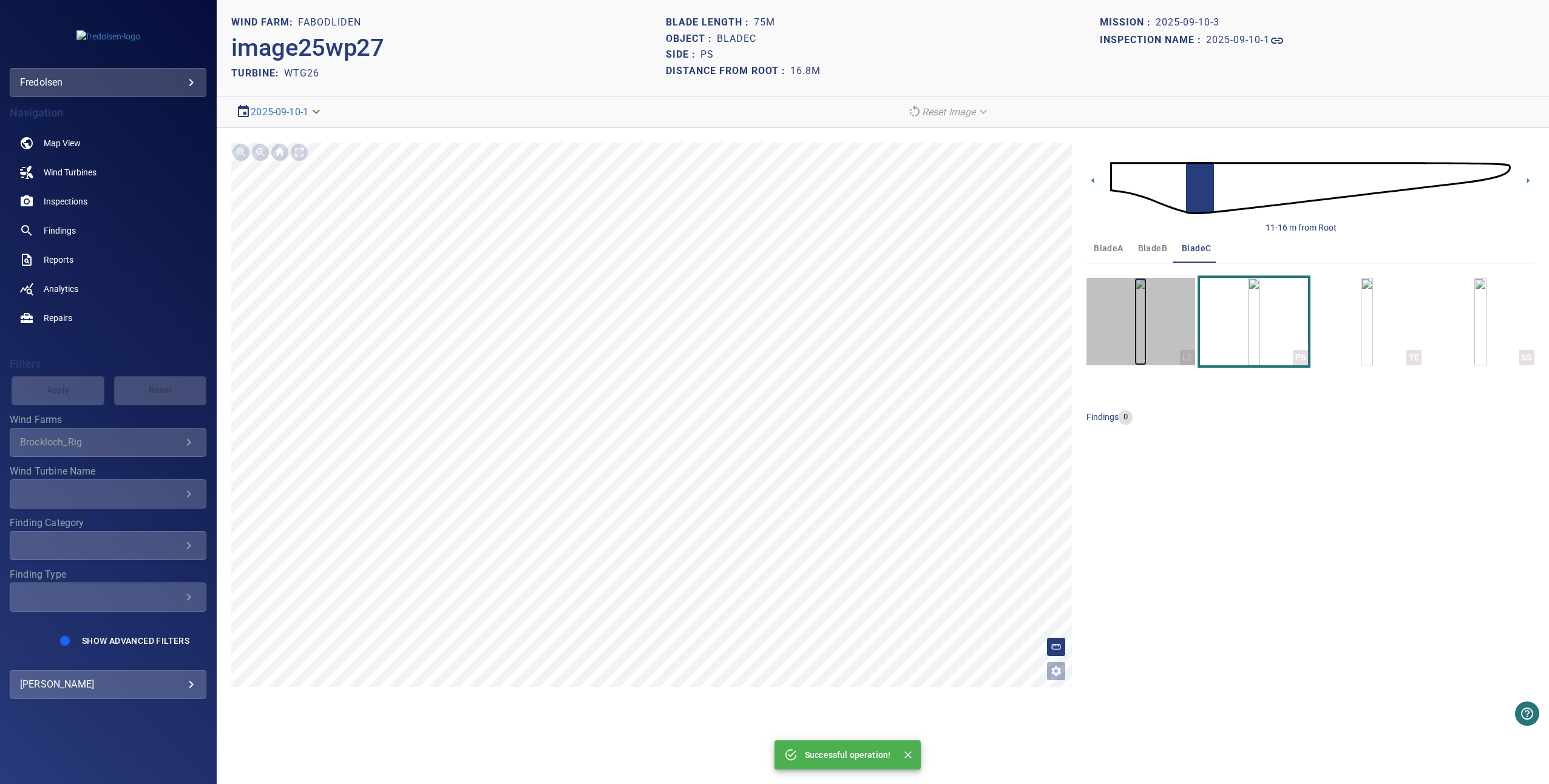
click at [1134, 298] on img "button" at bounding box center [1140, 322] width 12 height 88
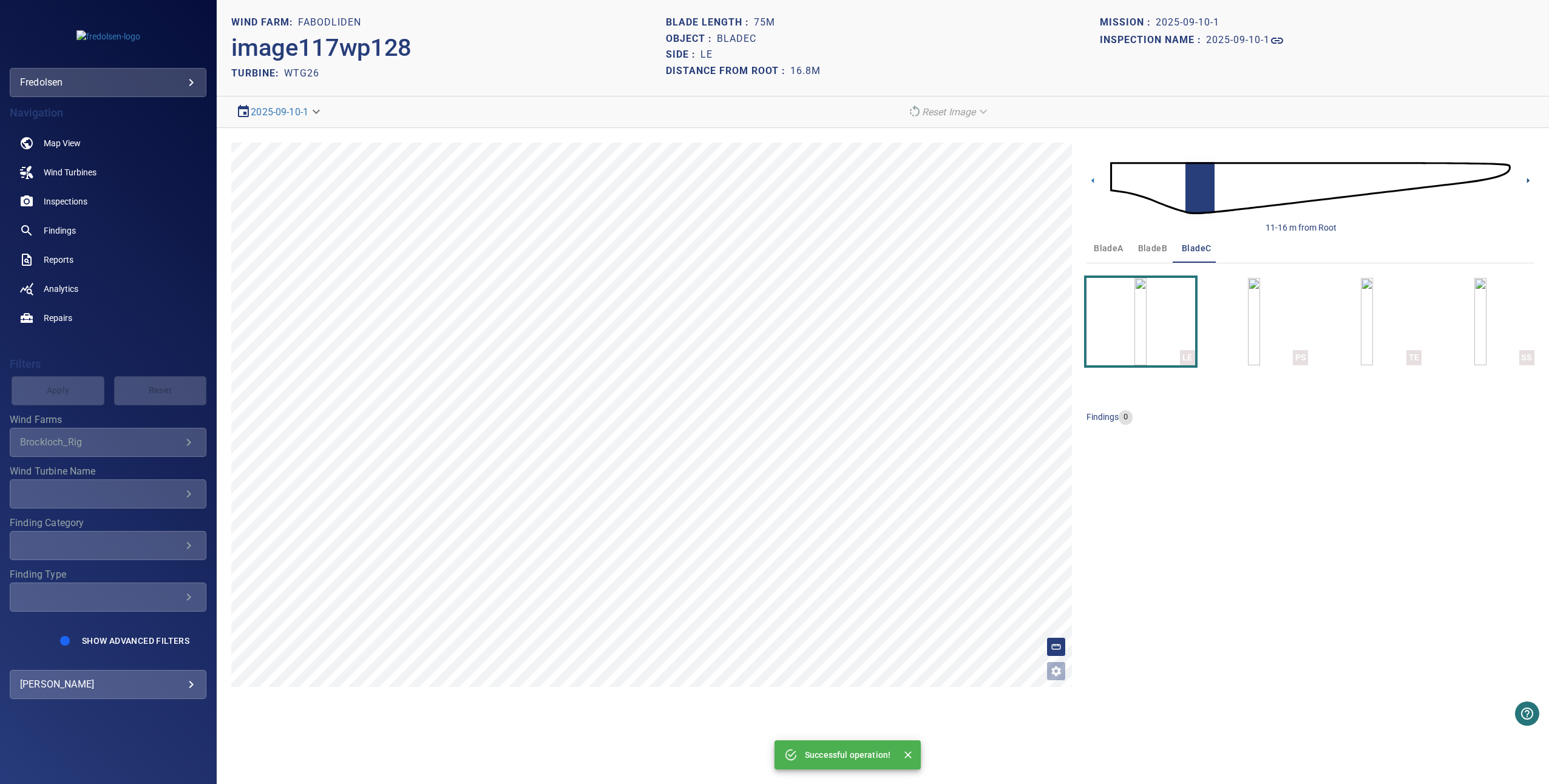
click at [1522, 182] on icon at bounding box center [1527, 180] width 12 height 12
click at [1260, 315] on img "button" at bounding box center [1253, 322] width 12 height 88
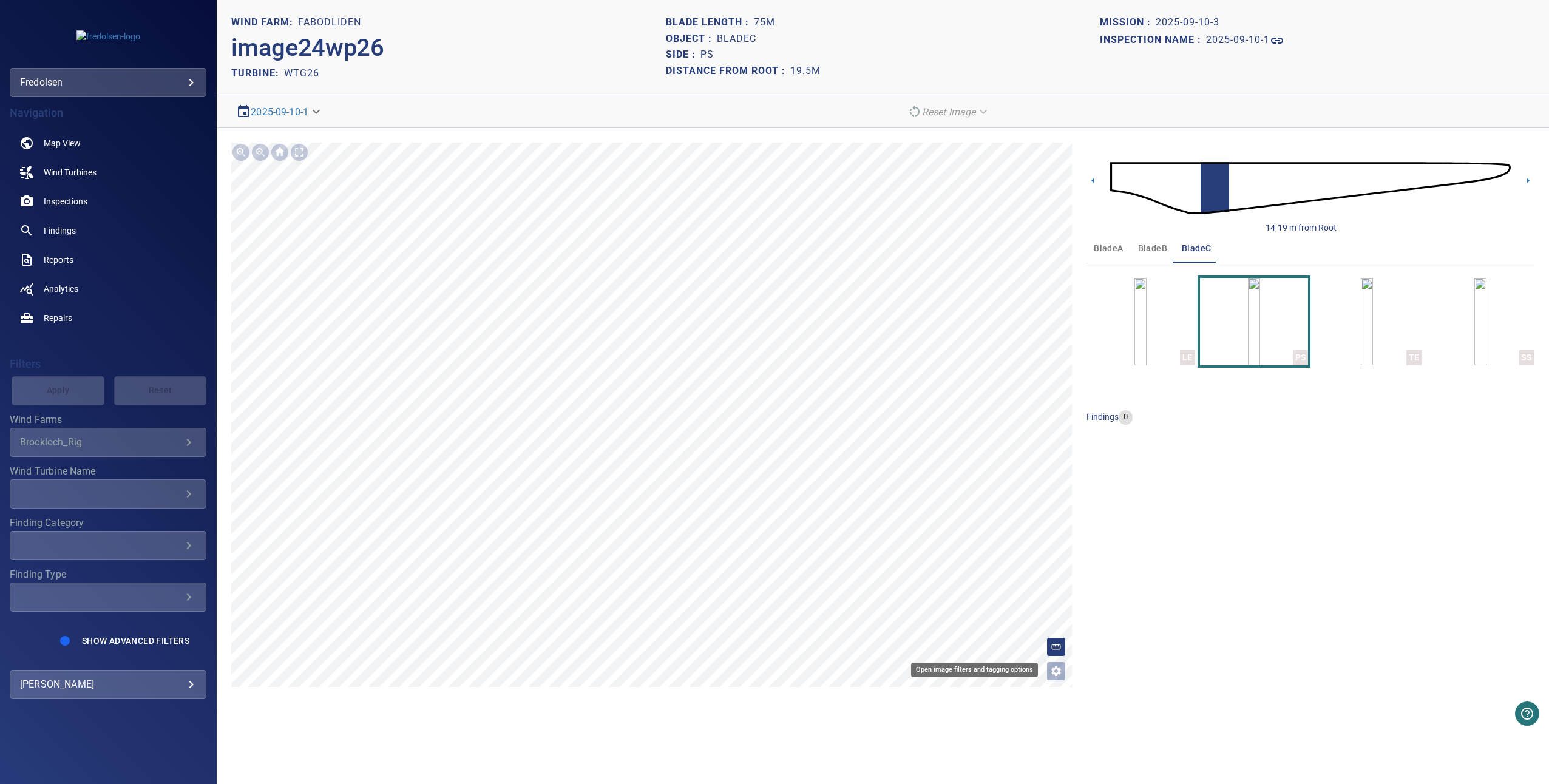
click at [1053, 671] on icon "Open image filters and tagging options" at bounding box center [1056, 671] width 10 height 10
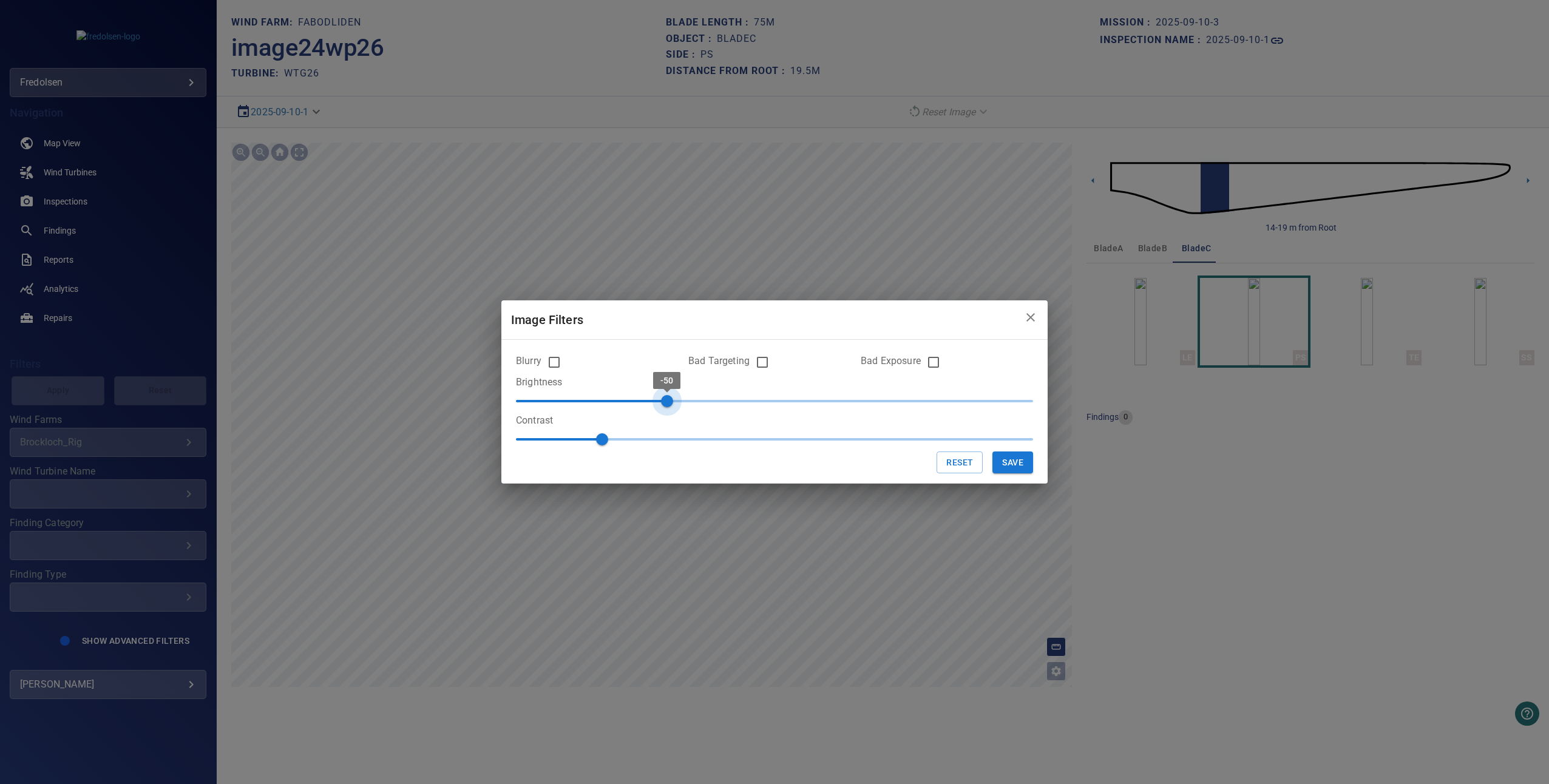
type input "***"
drag, startPoint x: 776, startPoint y: 402, endPoint x: 641, endPoint y: 402, distance: 135.0
click at [641, 402] on span "-60" at bounding box center [645, 401] width 12 height 12
click at [1007, 462] on button "Save" at bounding box center [1012, 462] width 41 height 22
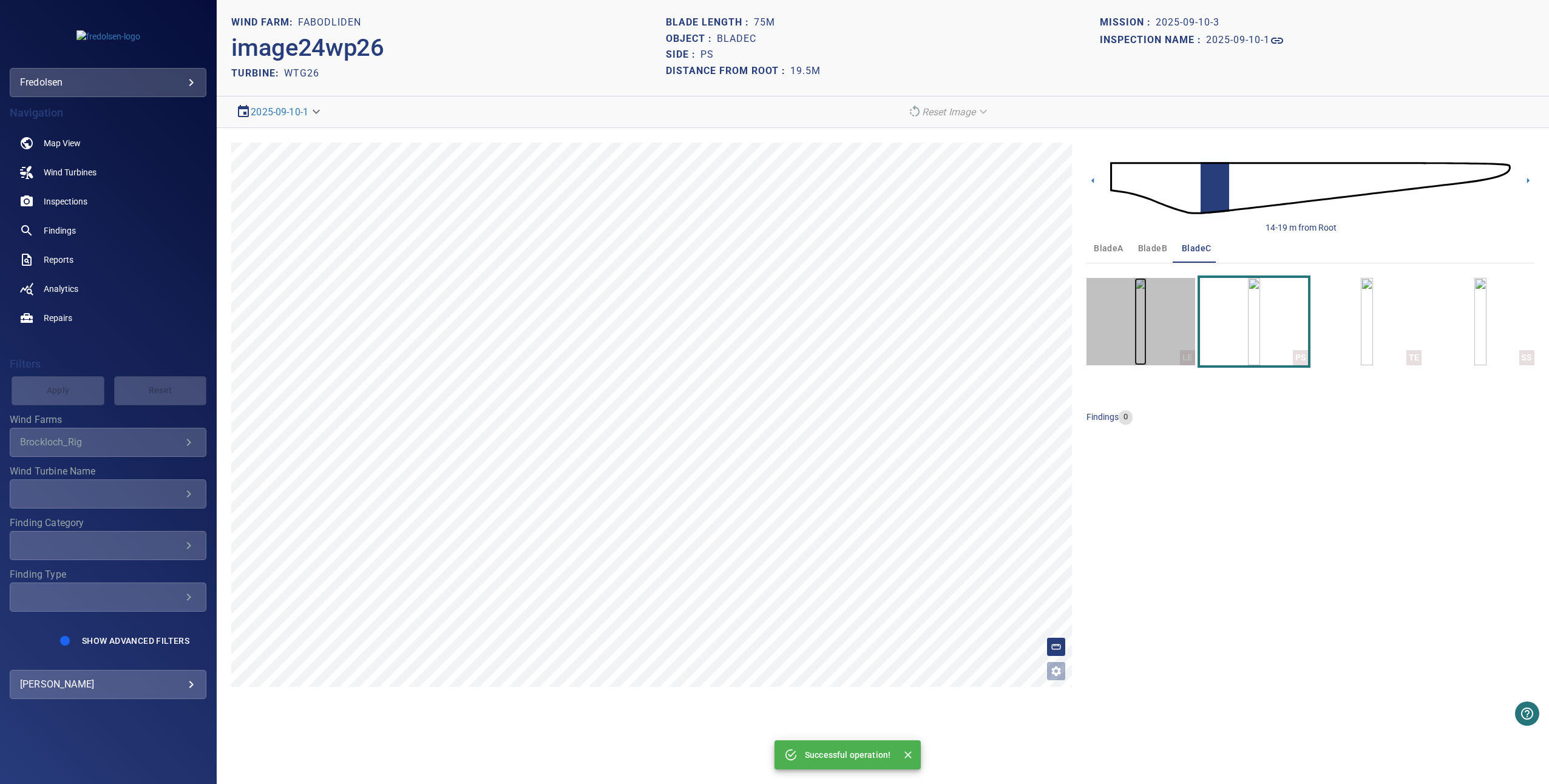
click at [1146, 328] on img "button" at bounding box center [1140, 322] width 12 height 88
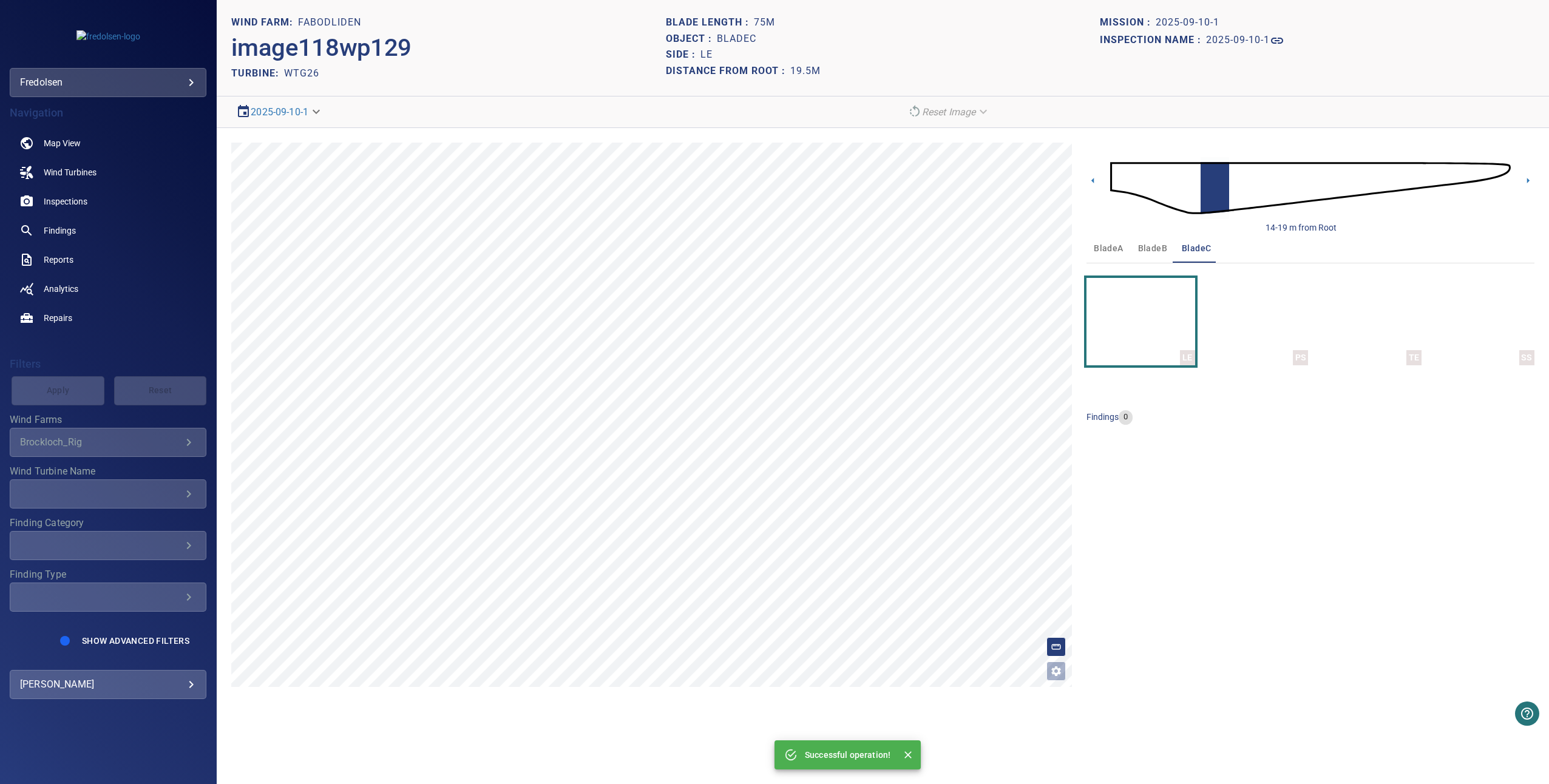
click at [1525, 187] on div "14-19 m from Root" at bounding box center [1310, 188] width 448 height 91
click at [1530, 180] on icon at bounding box center [1527, 180] width 12 height 12
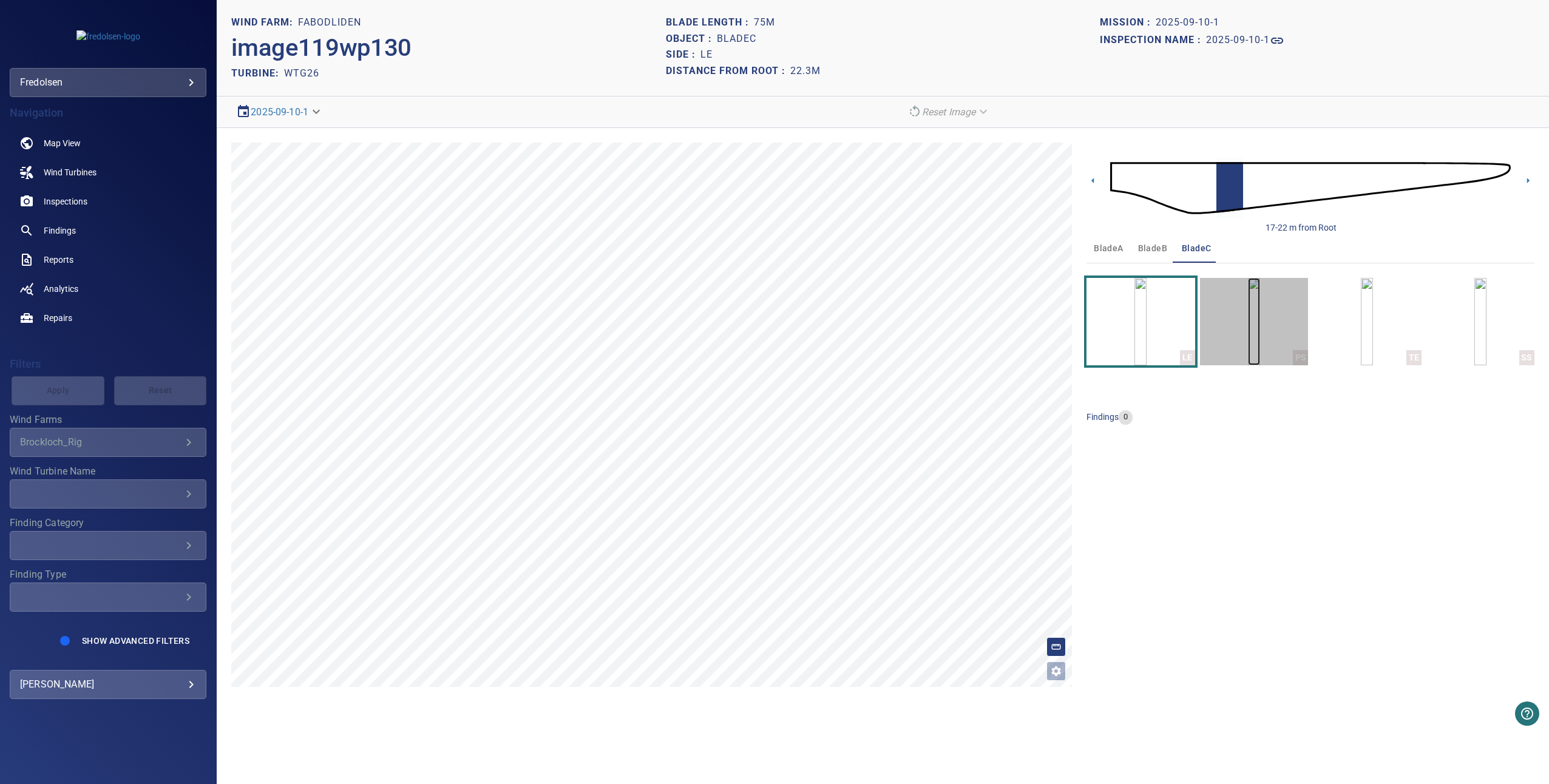
click at [1247, 324] on img "button" at bounding box center [1253, 322] width 12 height 88
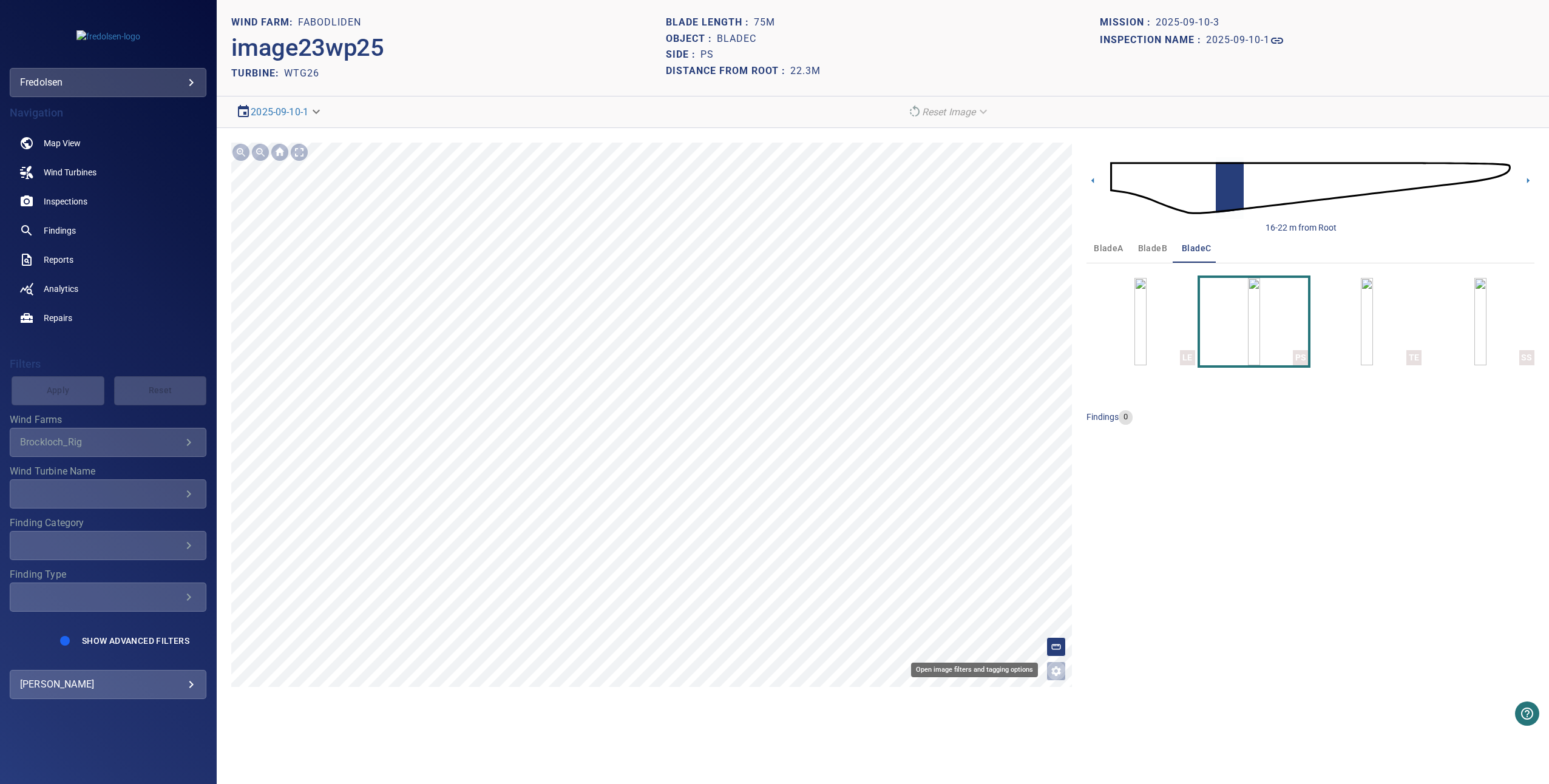
click at [1059, 679] on button "Open image filters and tagging options" at bounding box center [1055, 671] width 19 height 19
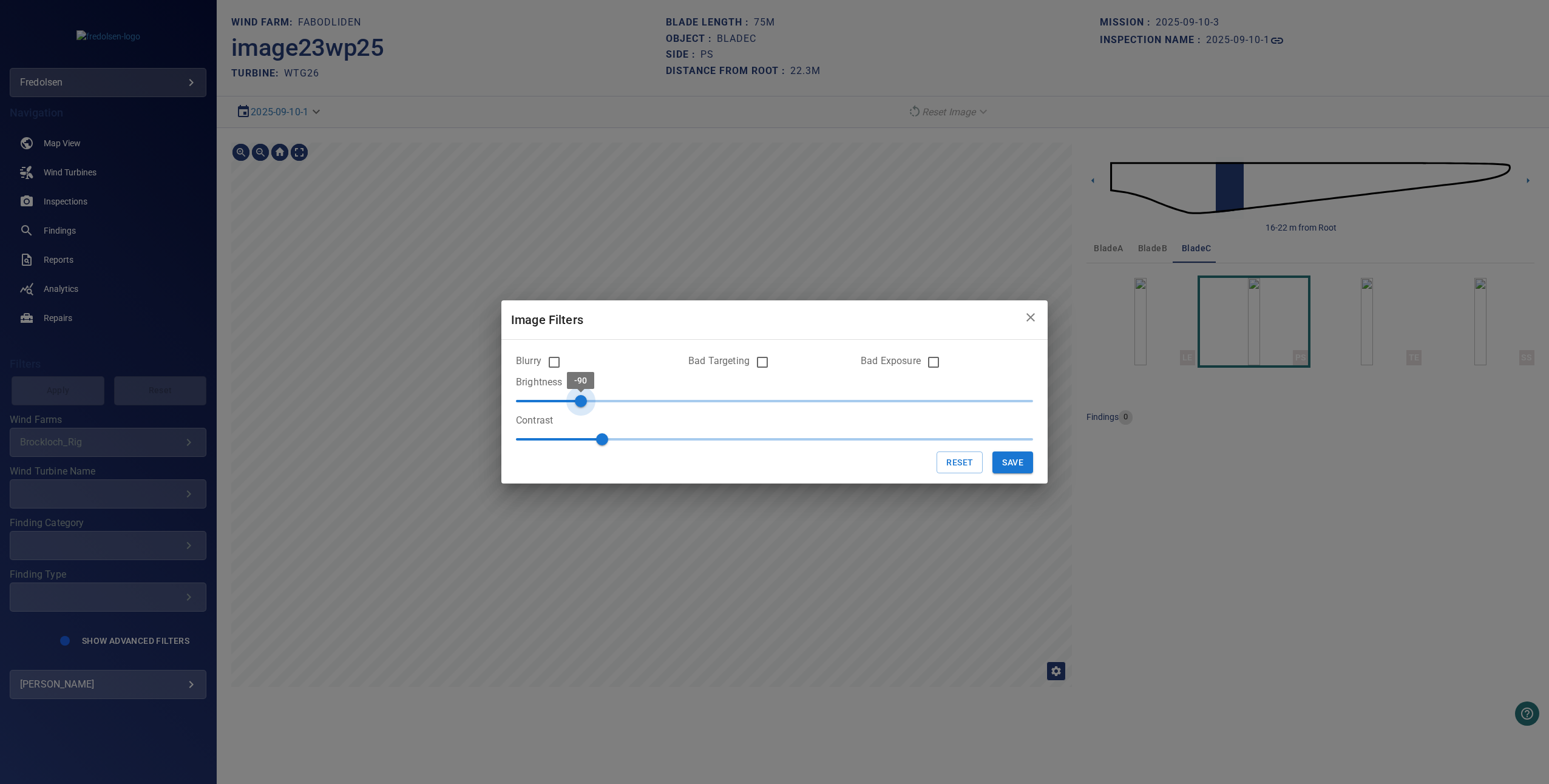
type input "***"
drag, startPoint x: 769, startPoint y: 406, endPoint x: 582, endPoint y: 411, distance: 187.1
click at [582, 407] on span "-90" at bounding box center [581, 401] width 12 height 12
click at [1014, 458] on button "Save" at bounding box center [1012, 462] width 41 height 22
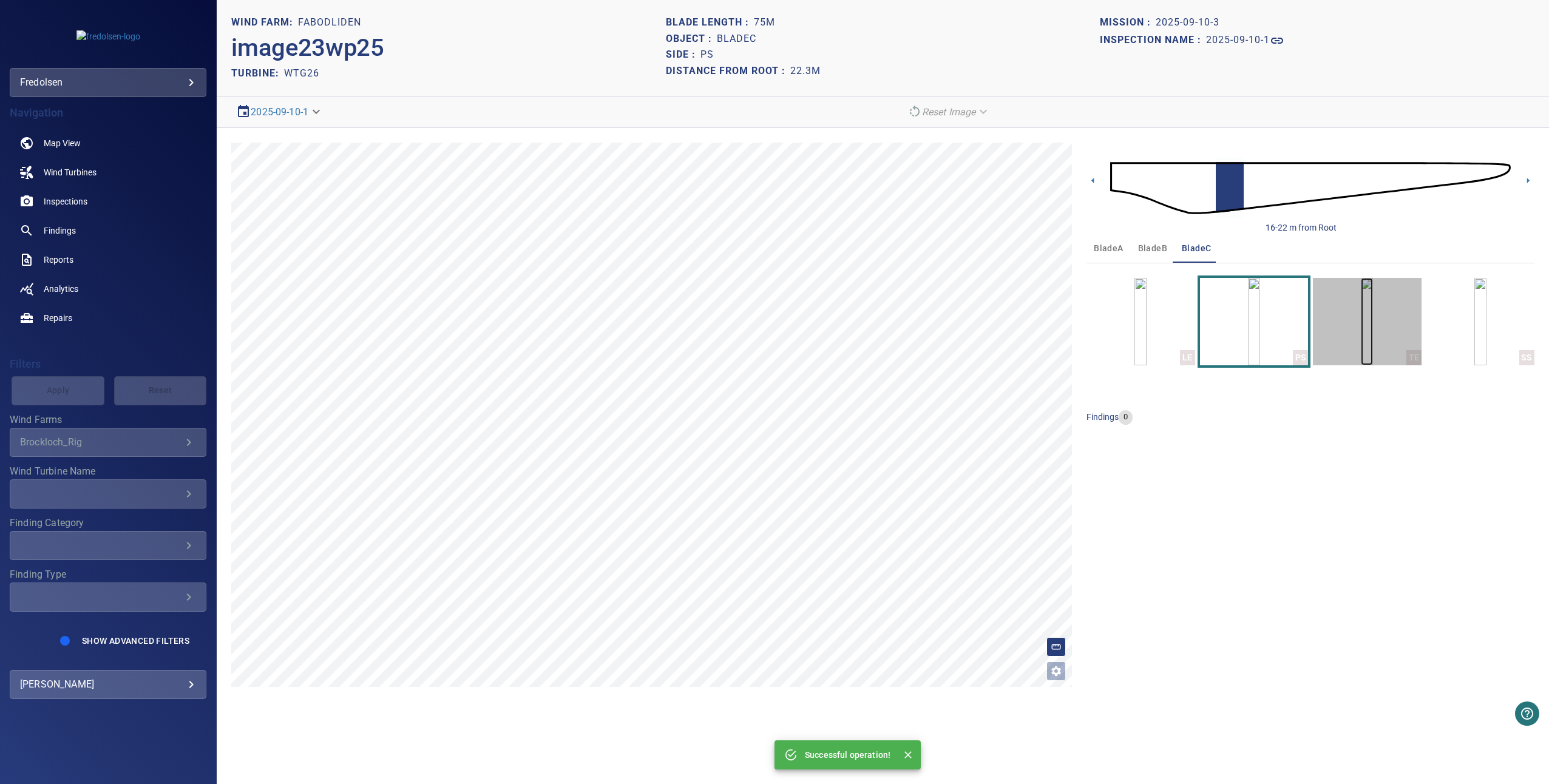
click at [1361, 321] on img "button" at bounding box center [1367, 322] width 12 height 88
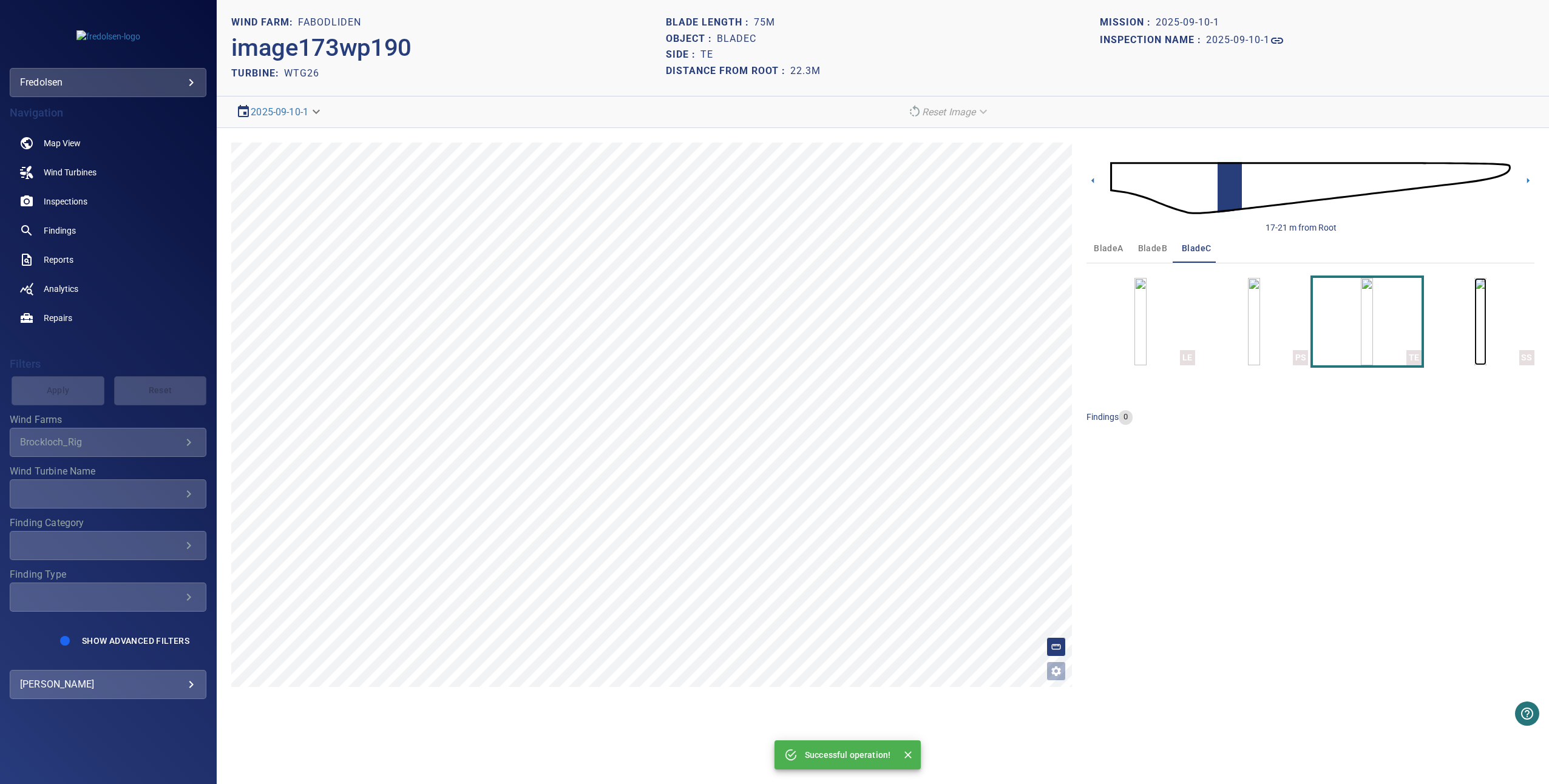
click at [1480, 328] on img "button" at bounding box center [1480, 322] width 12 height 88
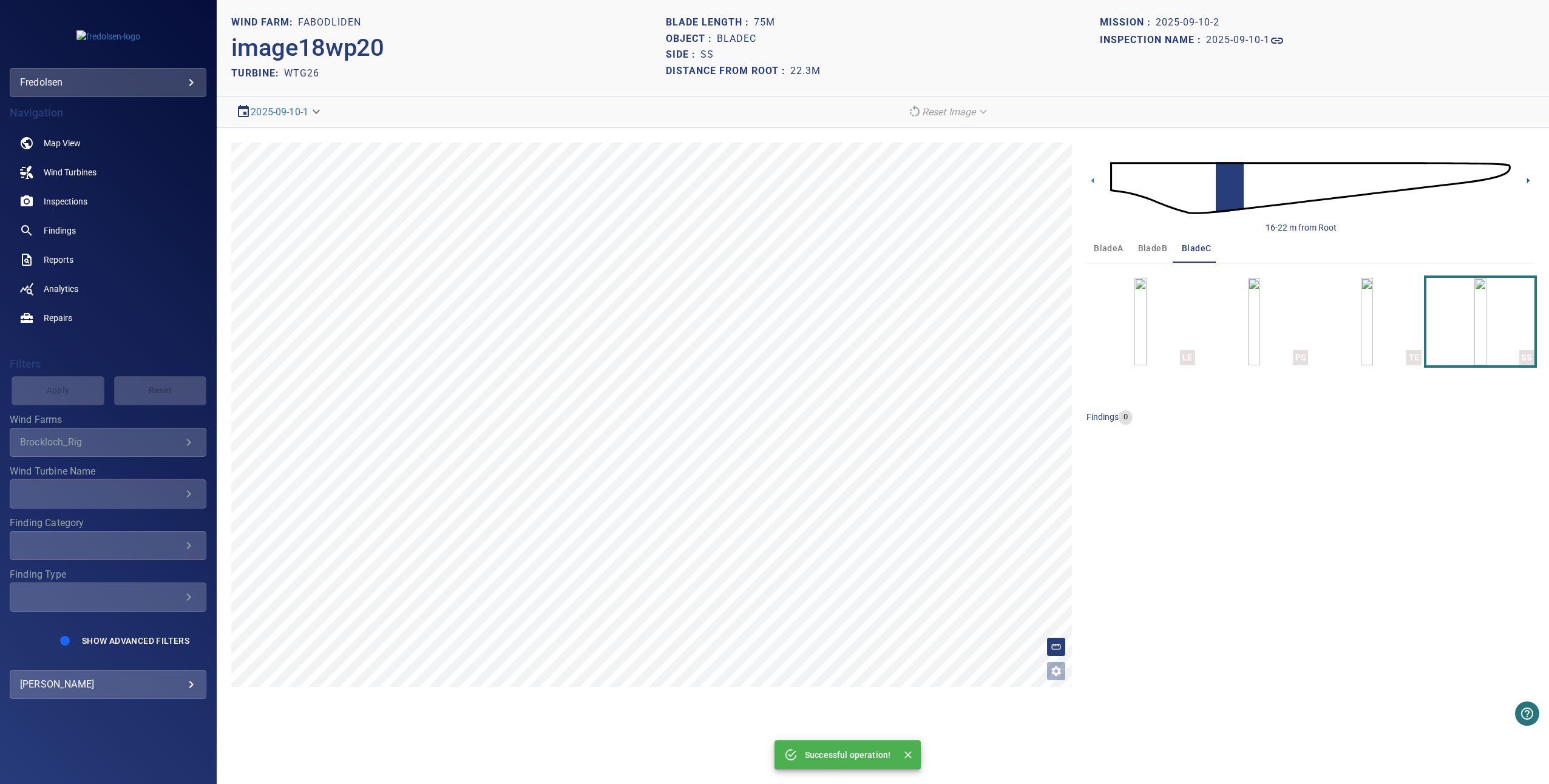
click at [1526, 179] on icon at bounding box center [1527, 180] width 12 height 12
click at [1373, 324] on img "button" at bounding box center [1367, 322] width 12 height 88
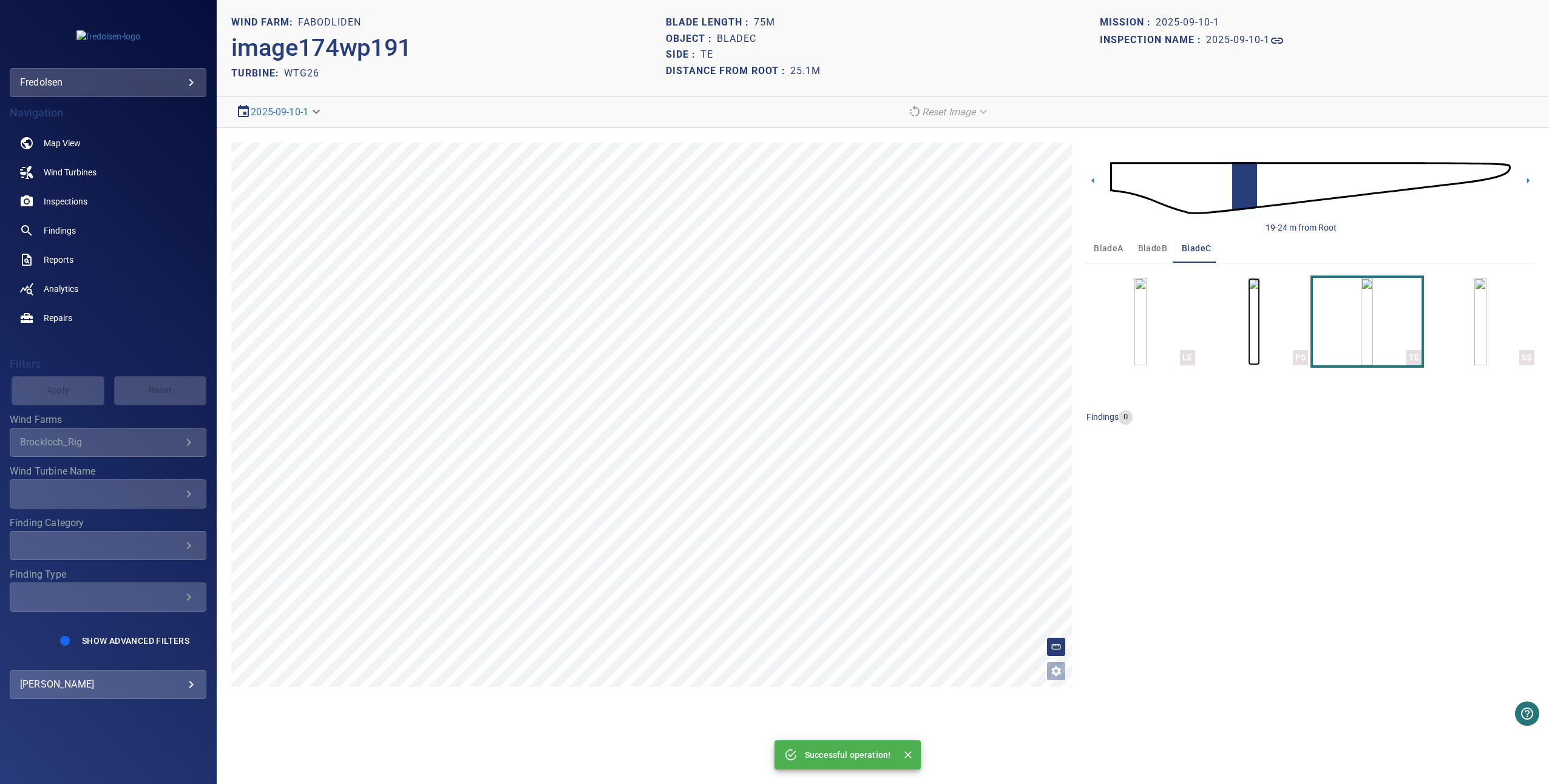
click at [1260, 346] on img "button" at bounding box center [1253, 322] width 12 height 88
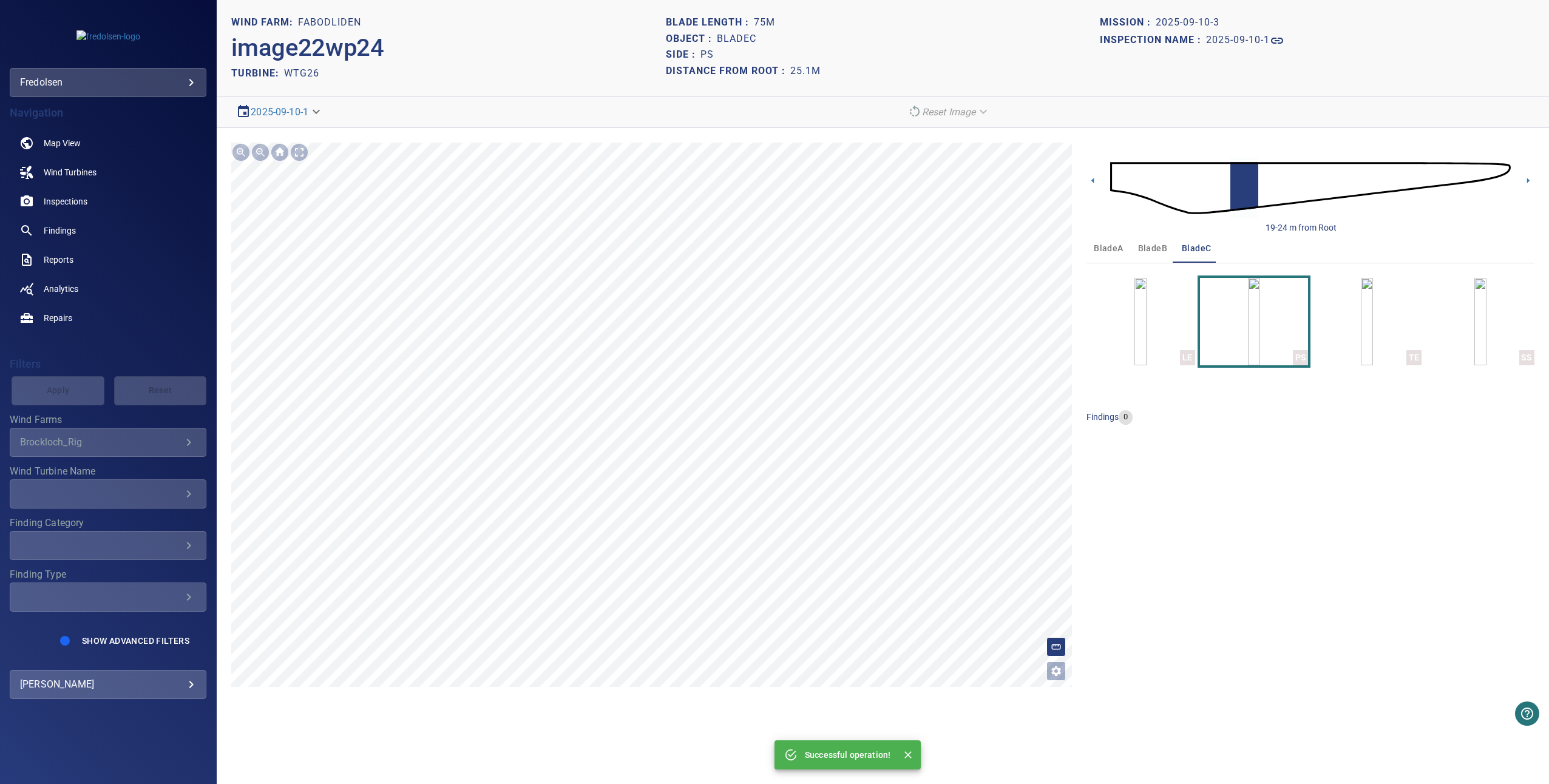
click at [1057, 671] on icon "Open image filters and tagging options" at bounding box center [1056, 671] width 12 height 12
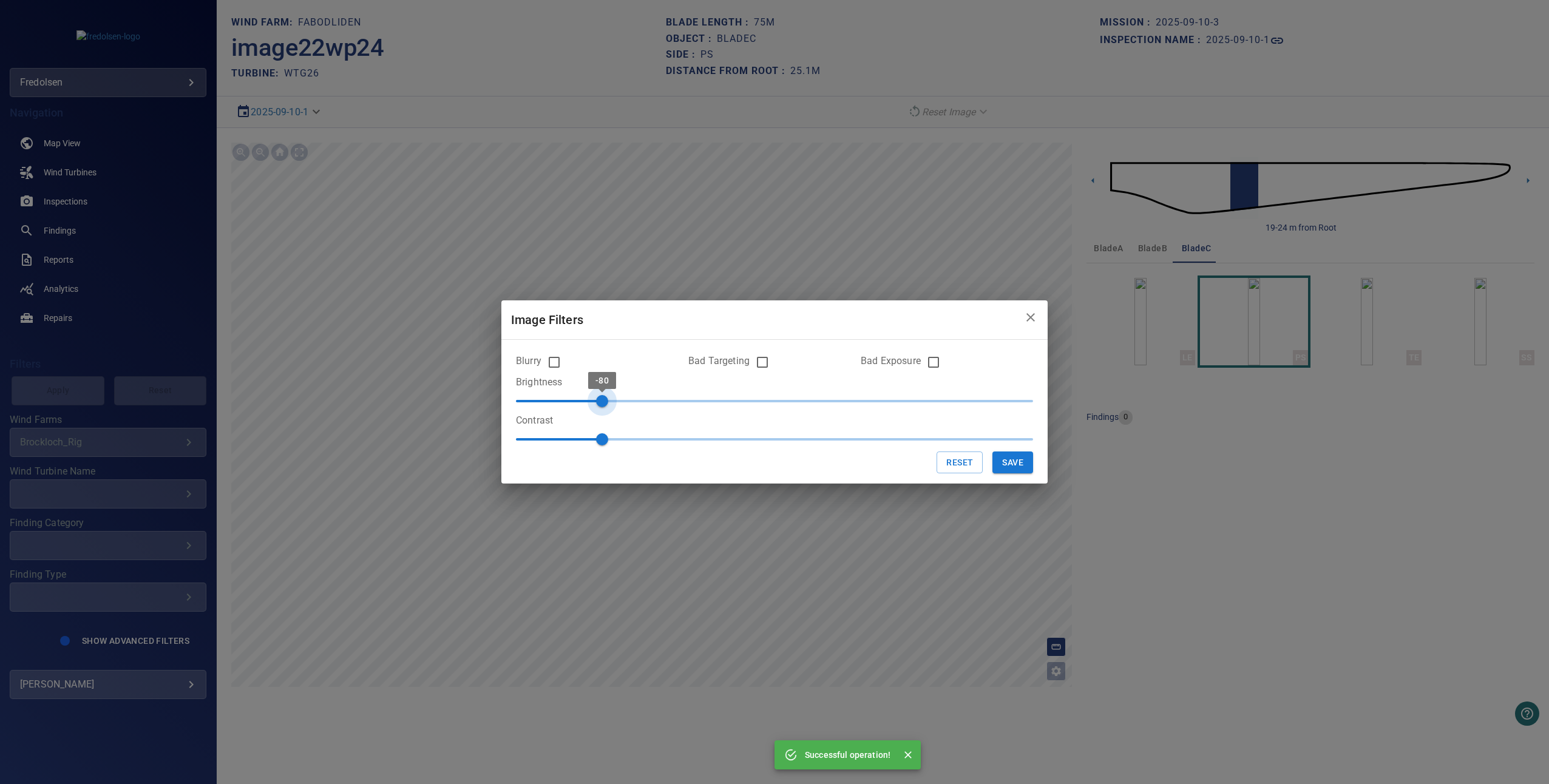
type input "***"
drag, startPoint x: 772, startPoint y: 401, endPoint x: 587, endPoint y: 398, distance: 185.0
click at [587, 398] on span "-90" at bounding box center [581, 401] width 12 height 12
click at [1002, 455] on button "Save" at bounding box center [1012, 462] width 41 height 22
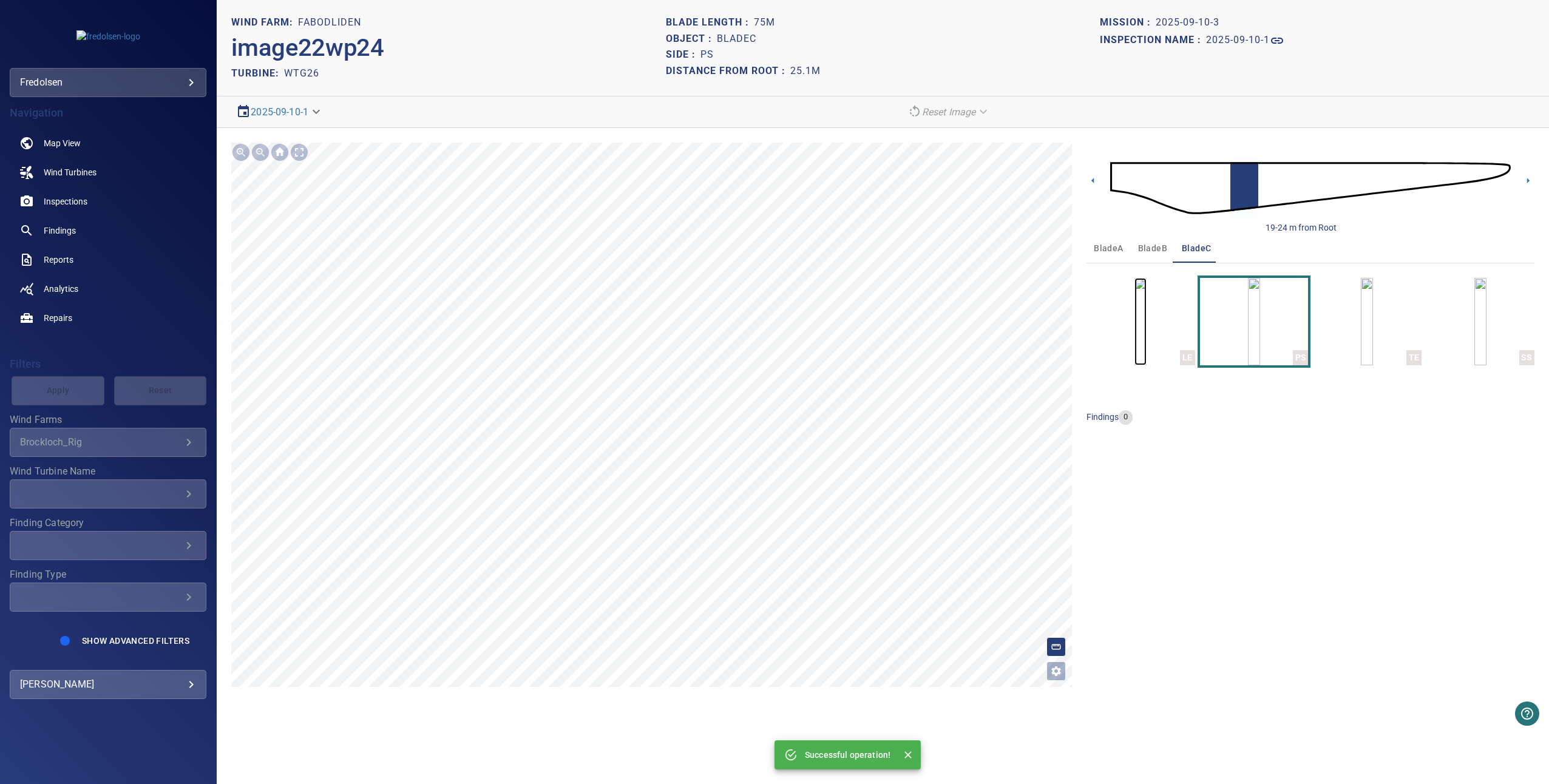
click at [1146, 310] on img "button" at bounding box center [1140, 322] width 12 height 88
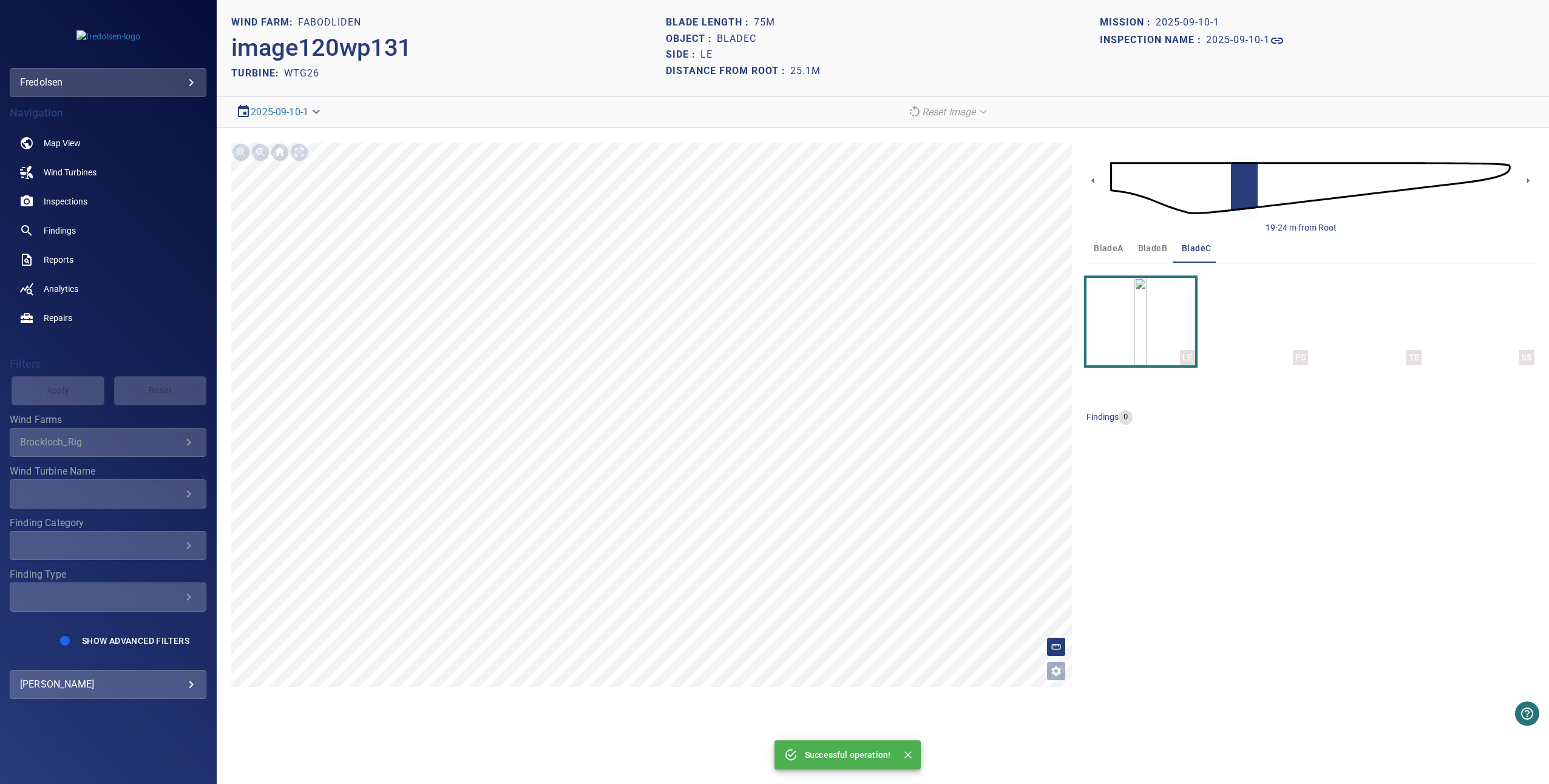
click at [1532, 187] on div "19-24 m from Root" at bounding box center [1310, 188] width 448 height 91
click at [1533, 179] on icon at bounding box center [1527, 180] width 12 height 12
click at [1260, 294] on img "button" at bounding box center [1253, 322] width 12 height 88
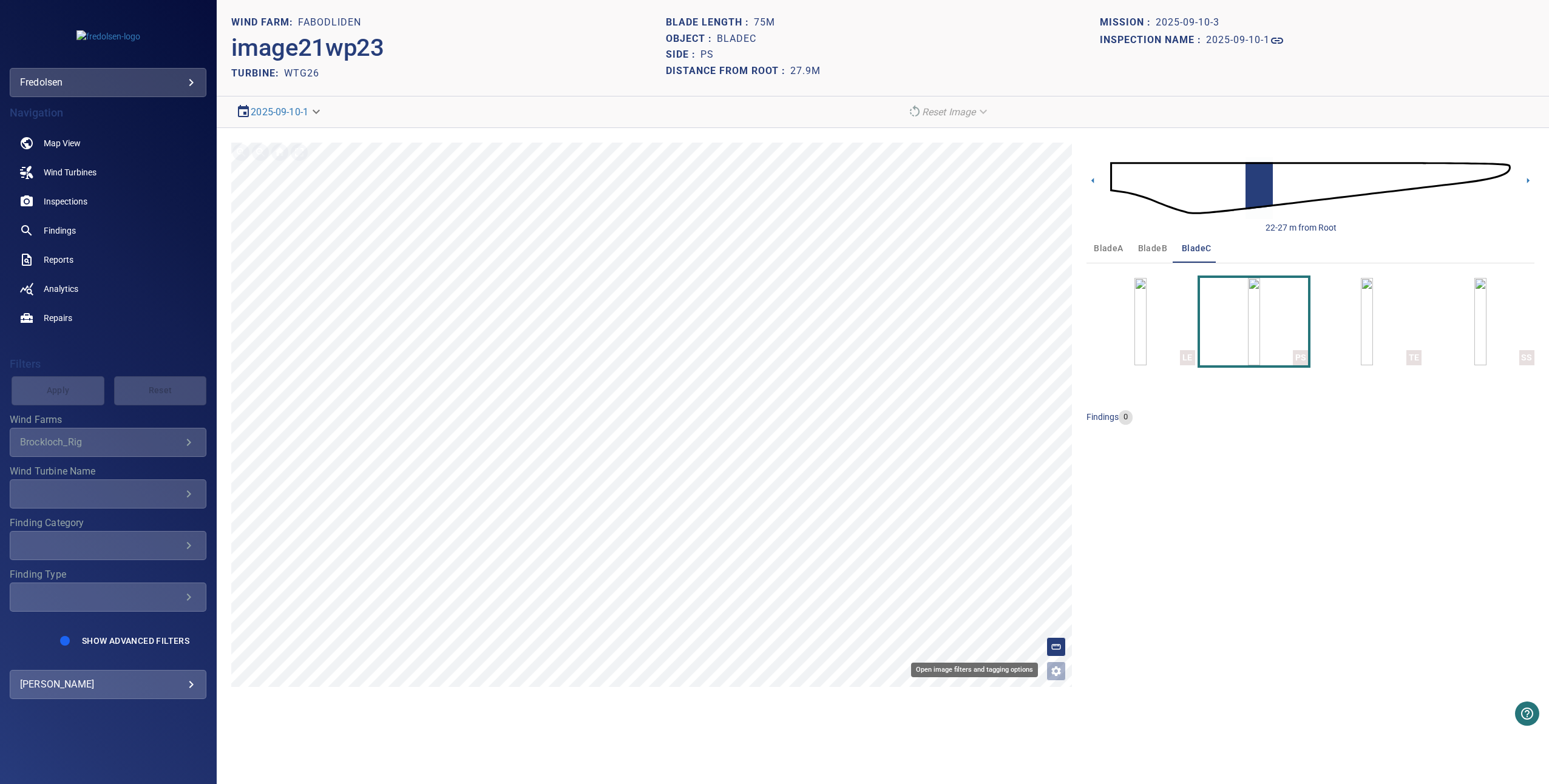
click at [1059, 677] on button "Open image filters and tagging options" at bounding box center [1055, 671] width 19 height 19
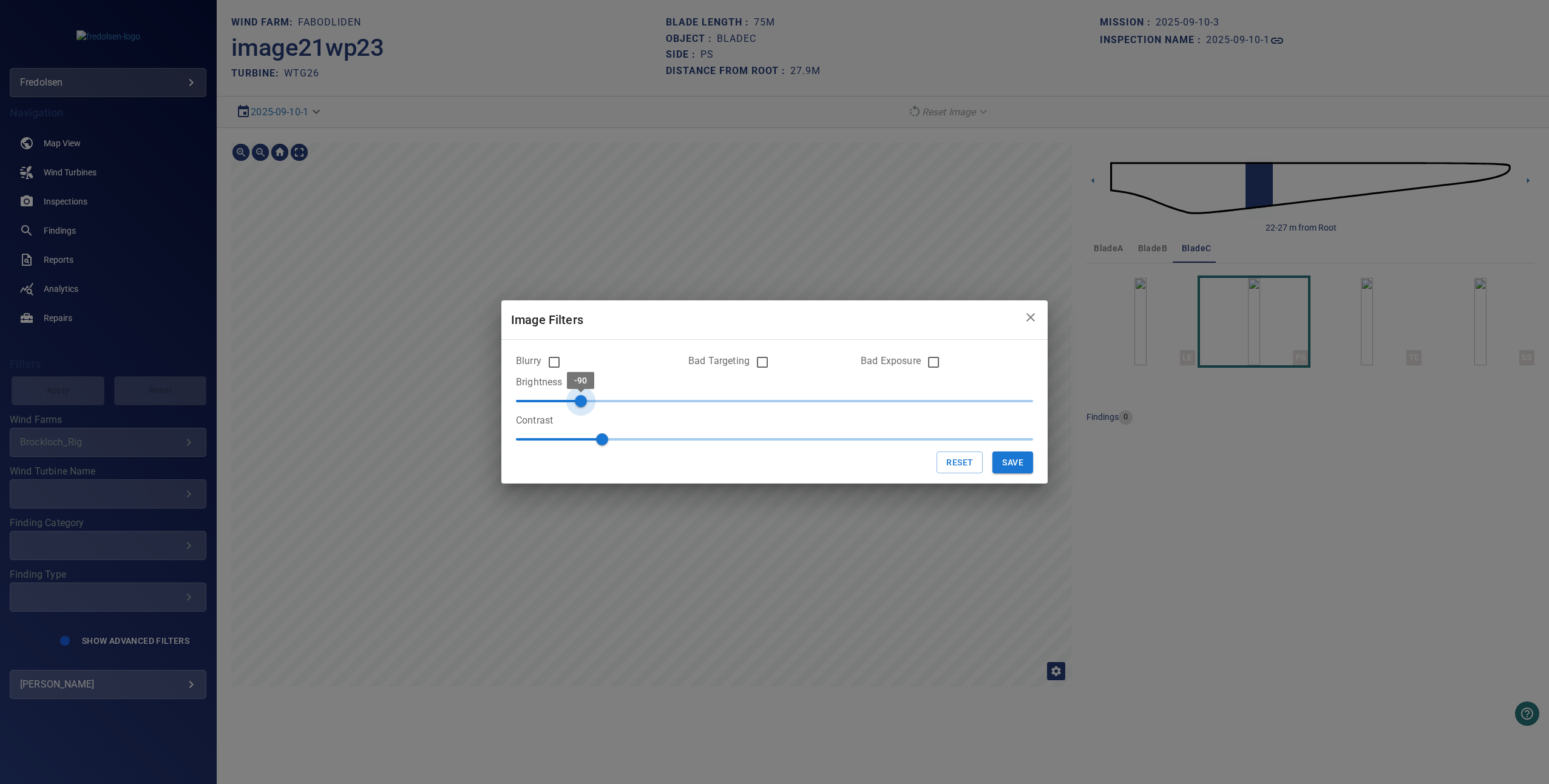
type input "***"
drag, startPoint x: 771, startPoint y: 403, endPoint x: 580, endPoint y: 394, distance: 191.2
click at [580, 395] on span "-90" at bounding box center [581, 401] width 12 height 12
click at [1003, 468] on button "Save" at bounding box center [1012, 462] width 41 height 22
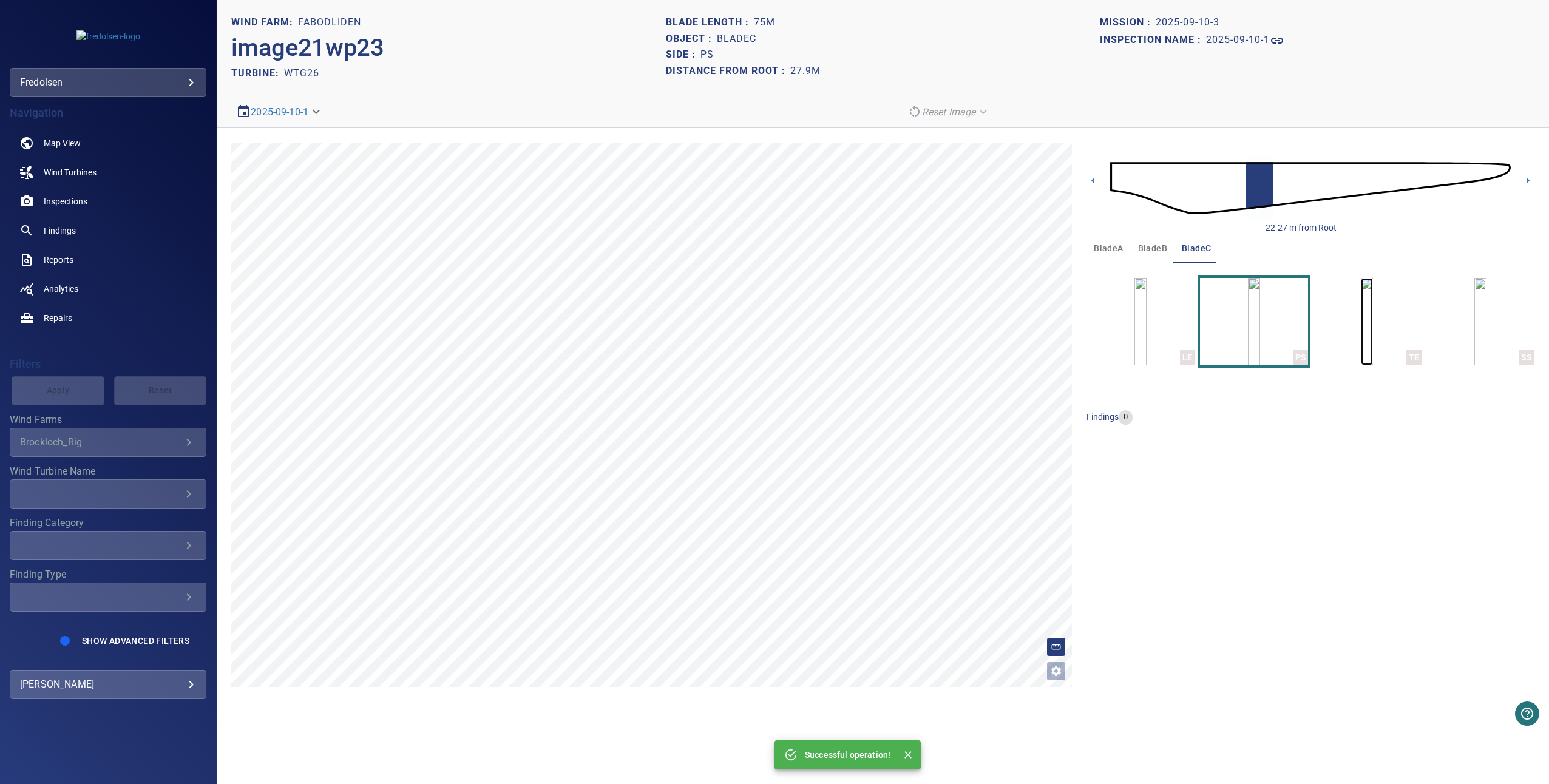
click at [1361, 333] on img "button" at bounding box center [1367, 322] width 12 height 88
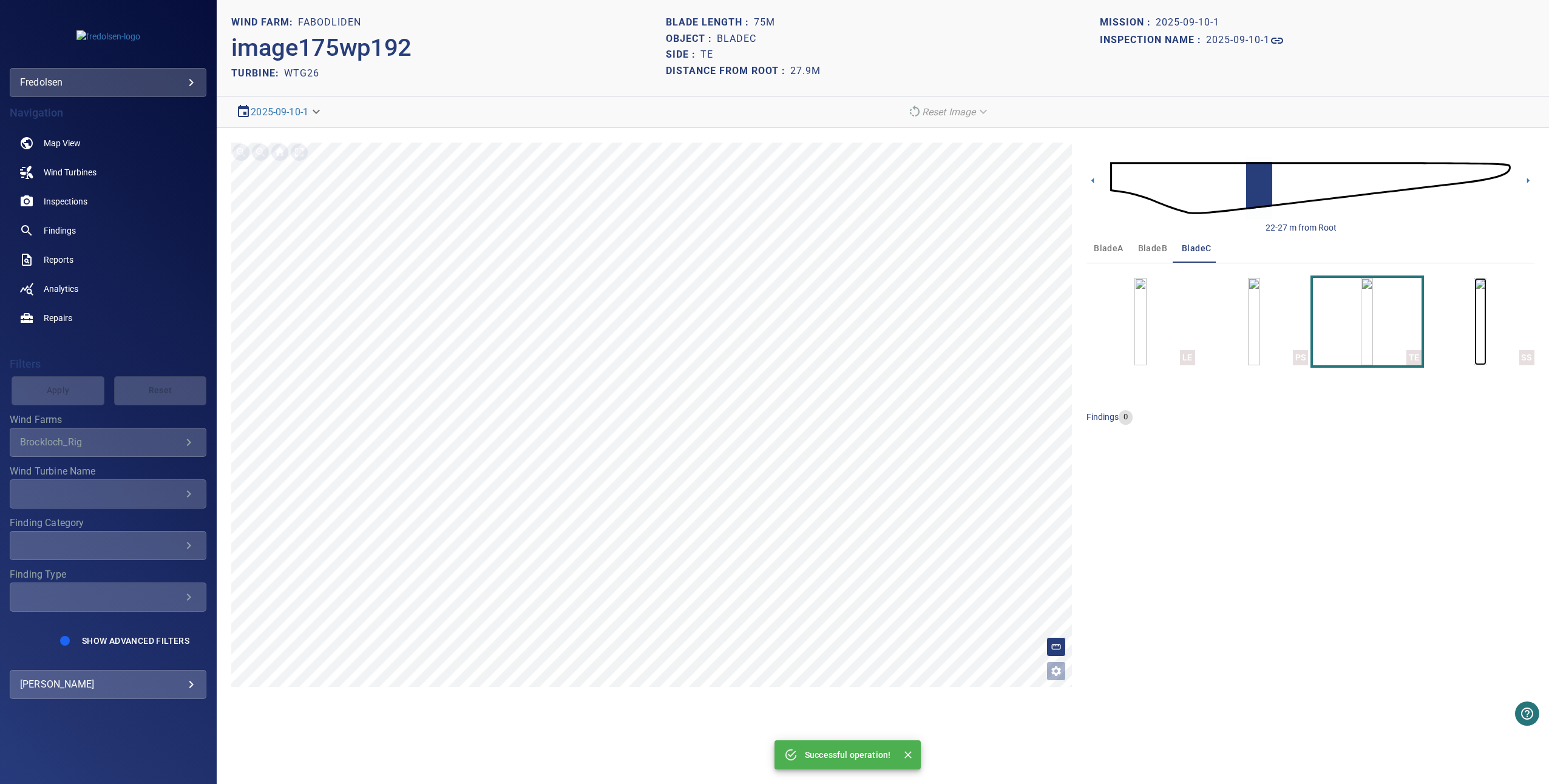
click at [1474, 340] on img "button" at bounding box center [1480, 322] width 12 height 88
click at [1526, 180] on icon at bounding box center [1527, 180] width 12 height 12
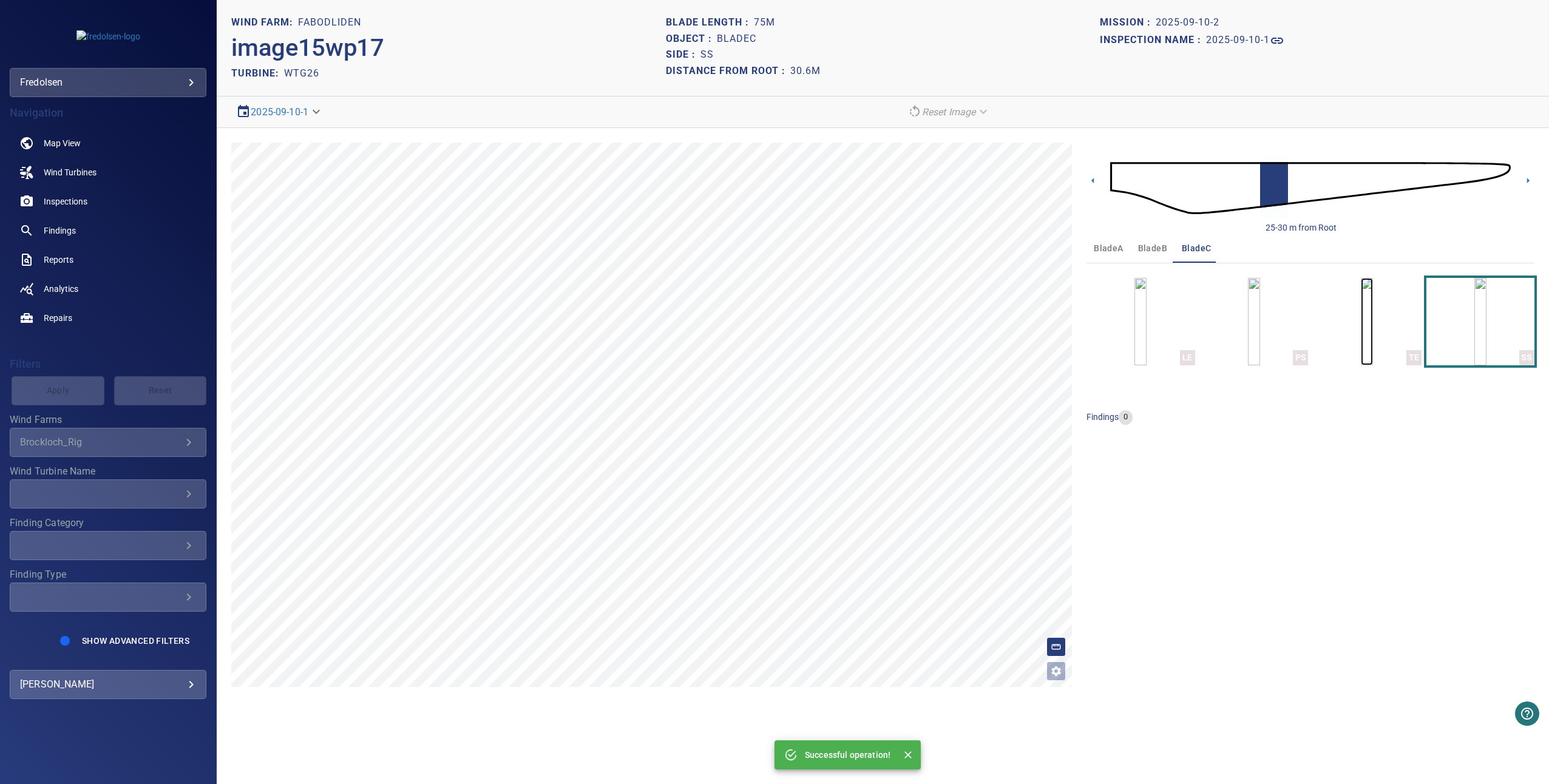
click at [1373, 330] on img "button" at bounding box center [1367, 322] width 12 height 88
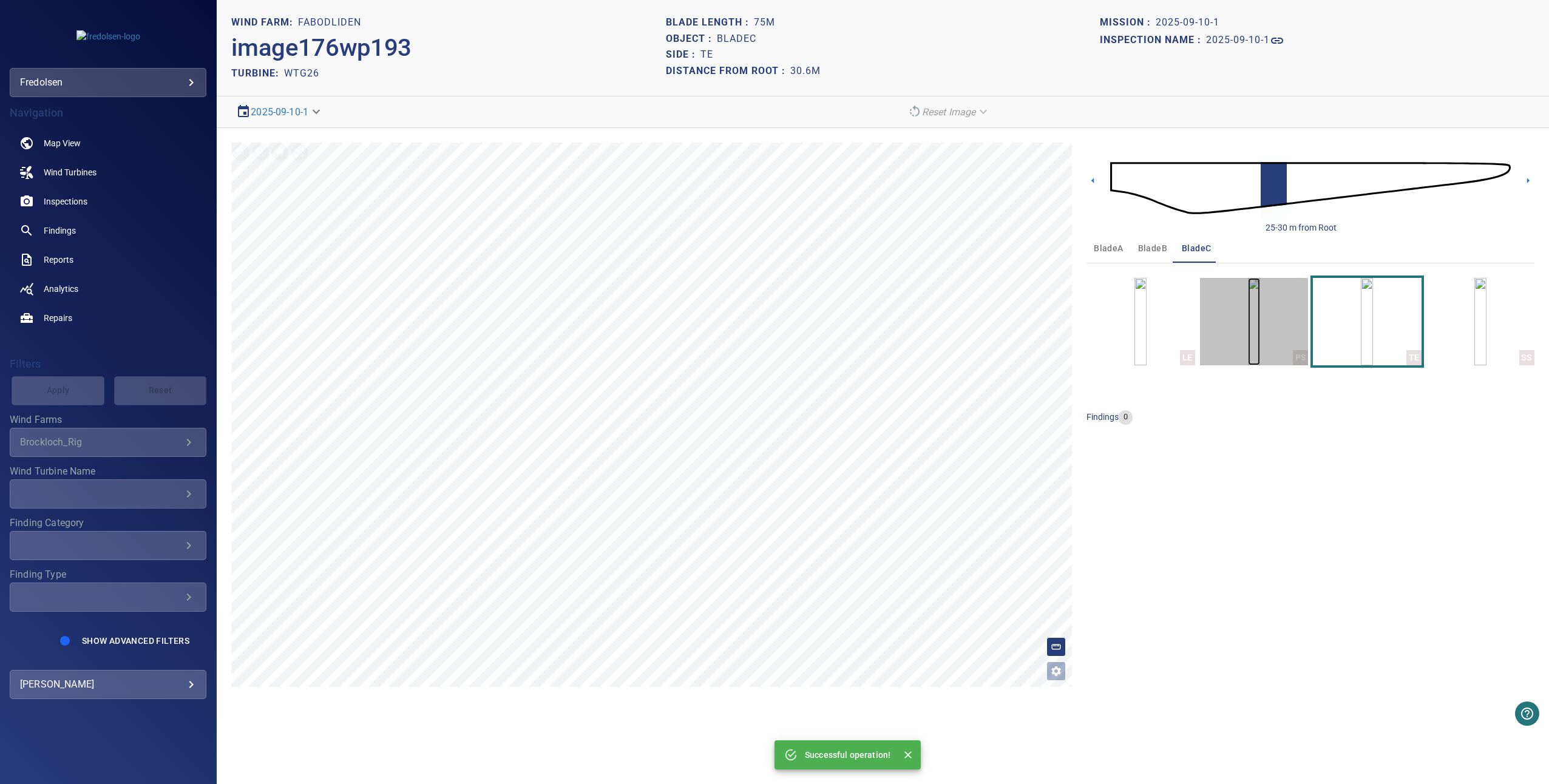
click at [1260, 334] on img "button" at bounding box center [1253, 322] width 12 height 88
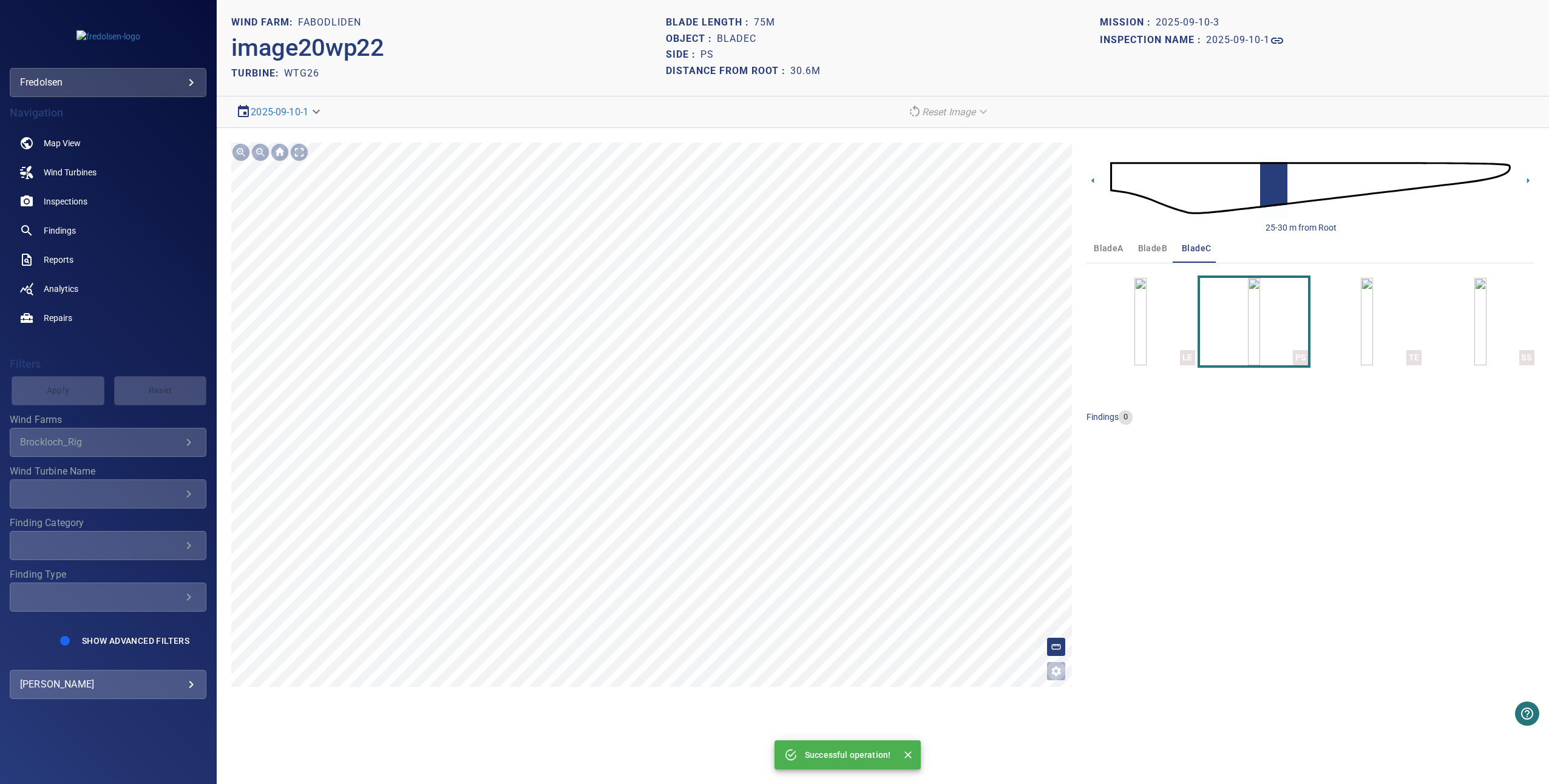
click at [1061, 672] on icon "Open image filters and tagging options" at bounding box center [1056, 671] width 12 height 12
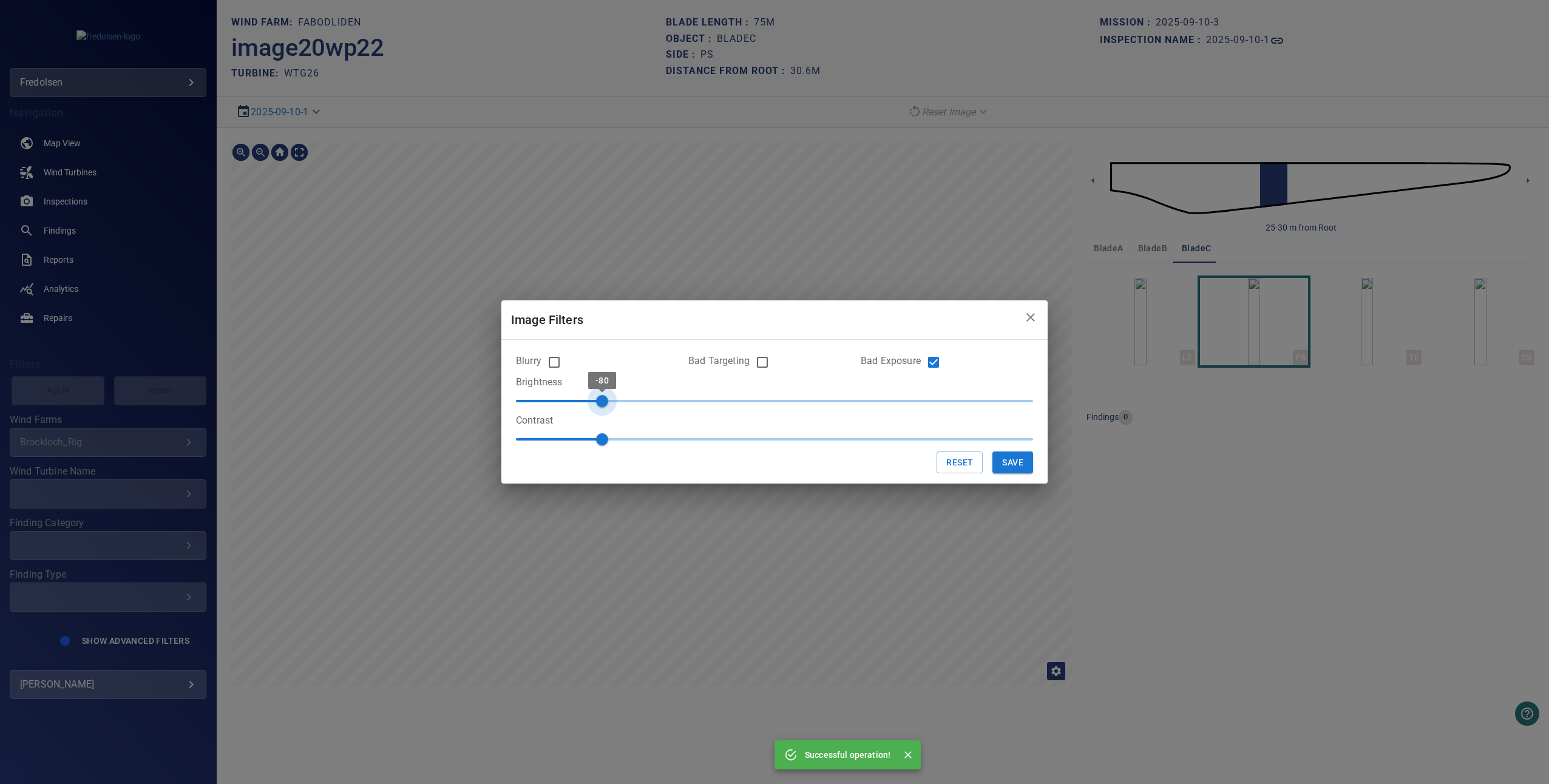
type input "****"
drag, startPoint x: 778, startPoint y: 398, endPoint x: 566, endPoint y: 403, distance: 212.1
click at [565, 403] on span "-100" at bounding box center [558, 401] width 12 height 12
click at [1007, 466] on button "Save" at bounding box center [1012, 462] width 41 height 22
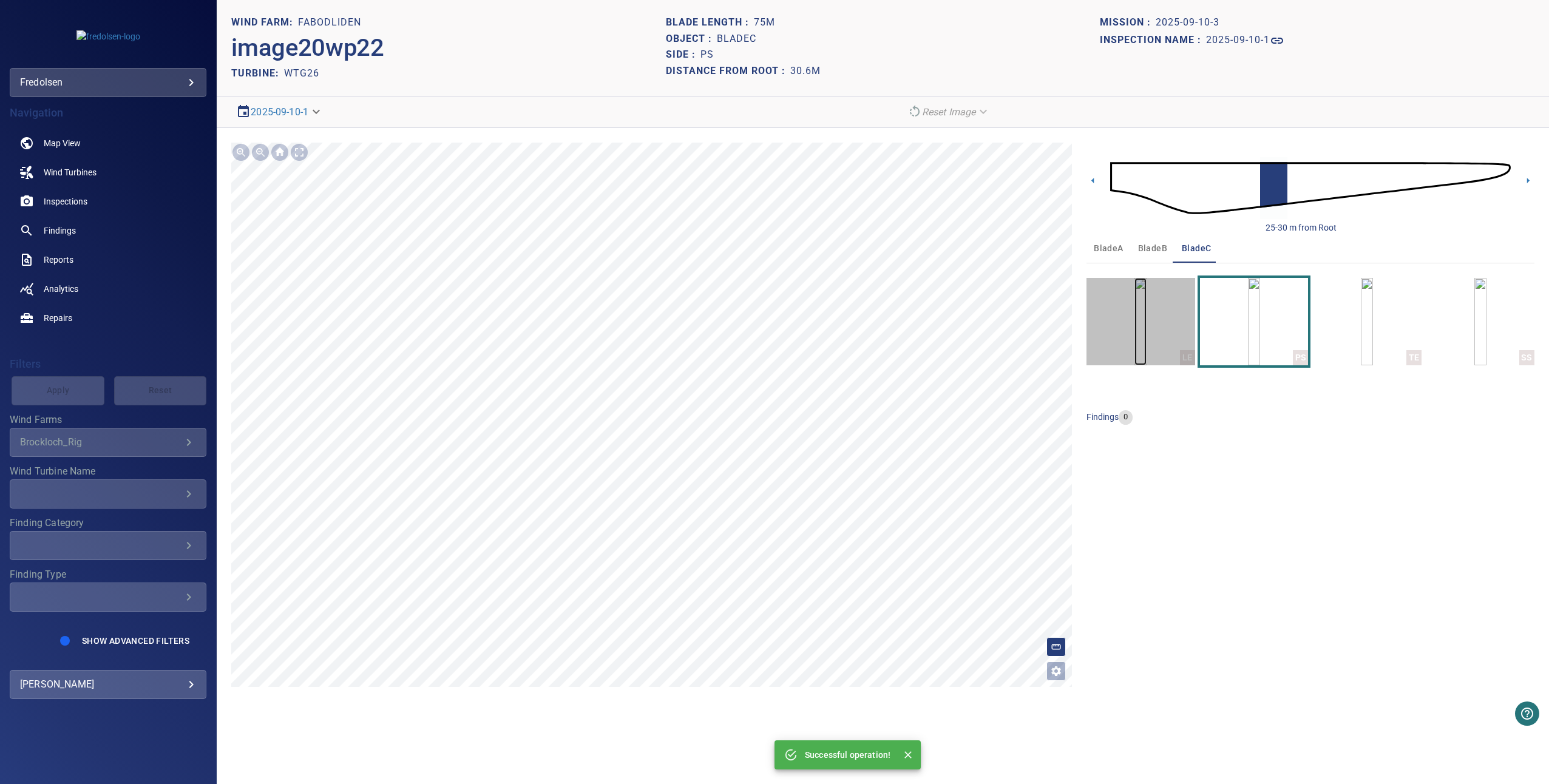
click at [1145, 333] on img "button" at bounding box center [1140, 322] width 12 height 88
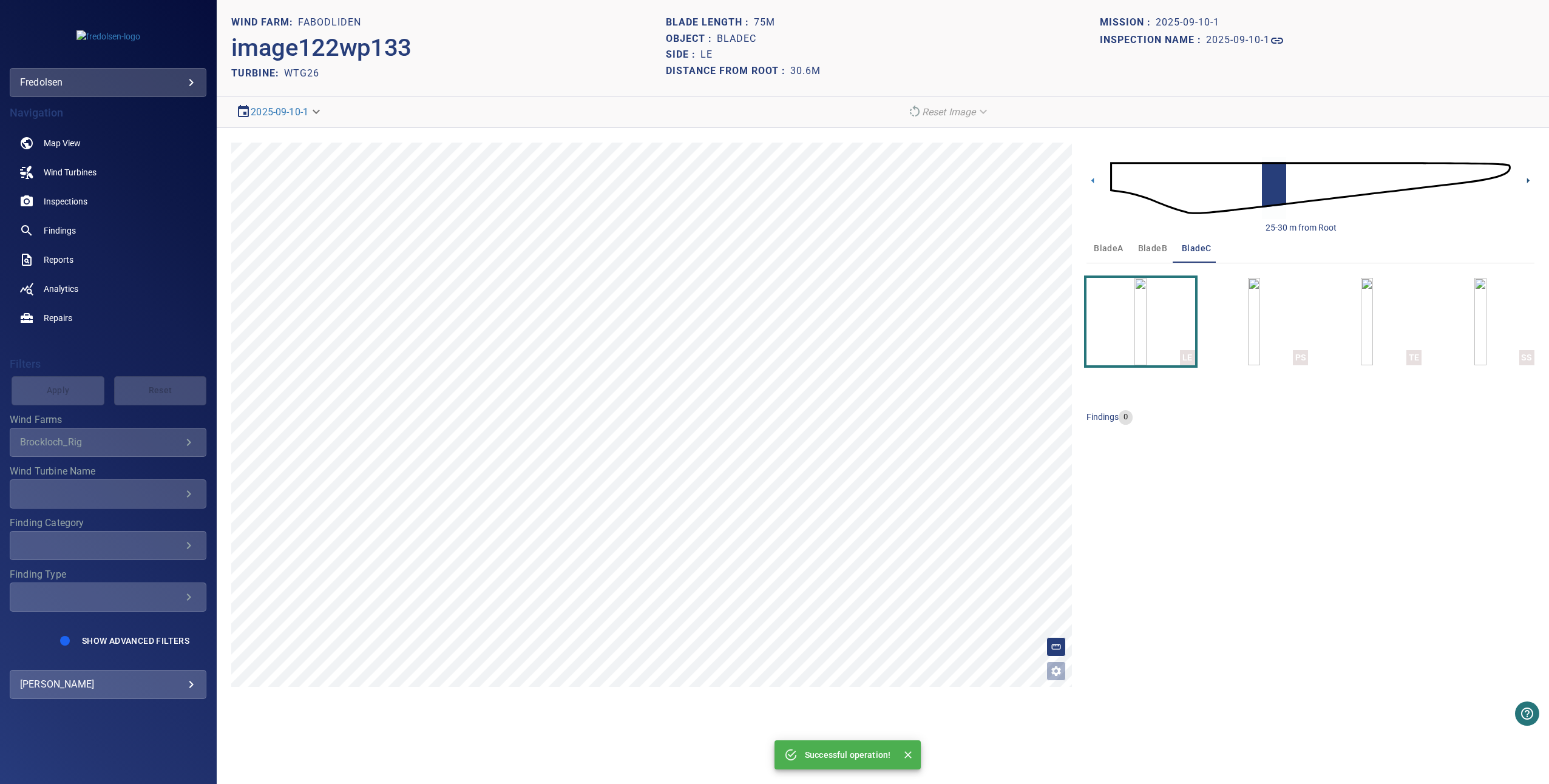
click at [1528, 182] on icon at bounding box center [1527, 180] width 12 height 12
click at [1260, 319] on img "button" at bounding box center [1253, 322] width 12 height 88
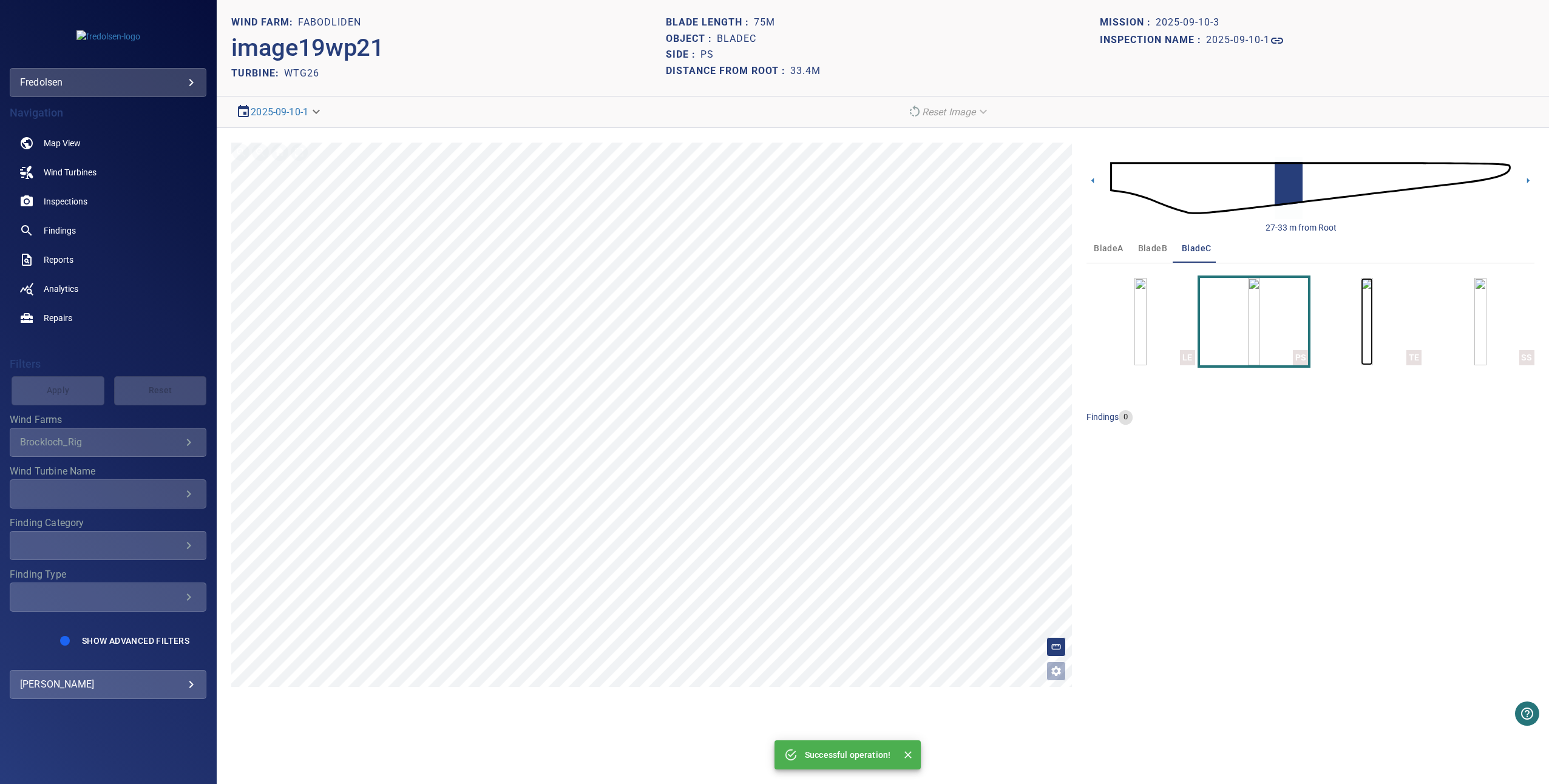
click at [1361, 296] on img "button" at bounding box center [1367, 322] width 12 height 88
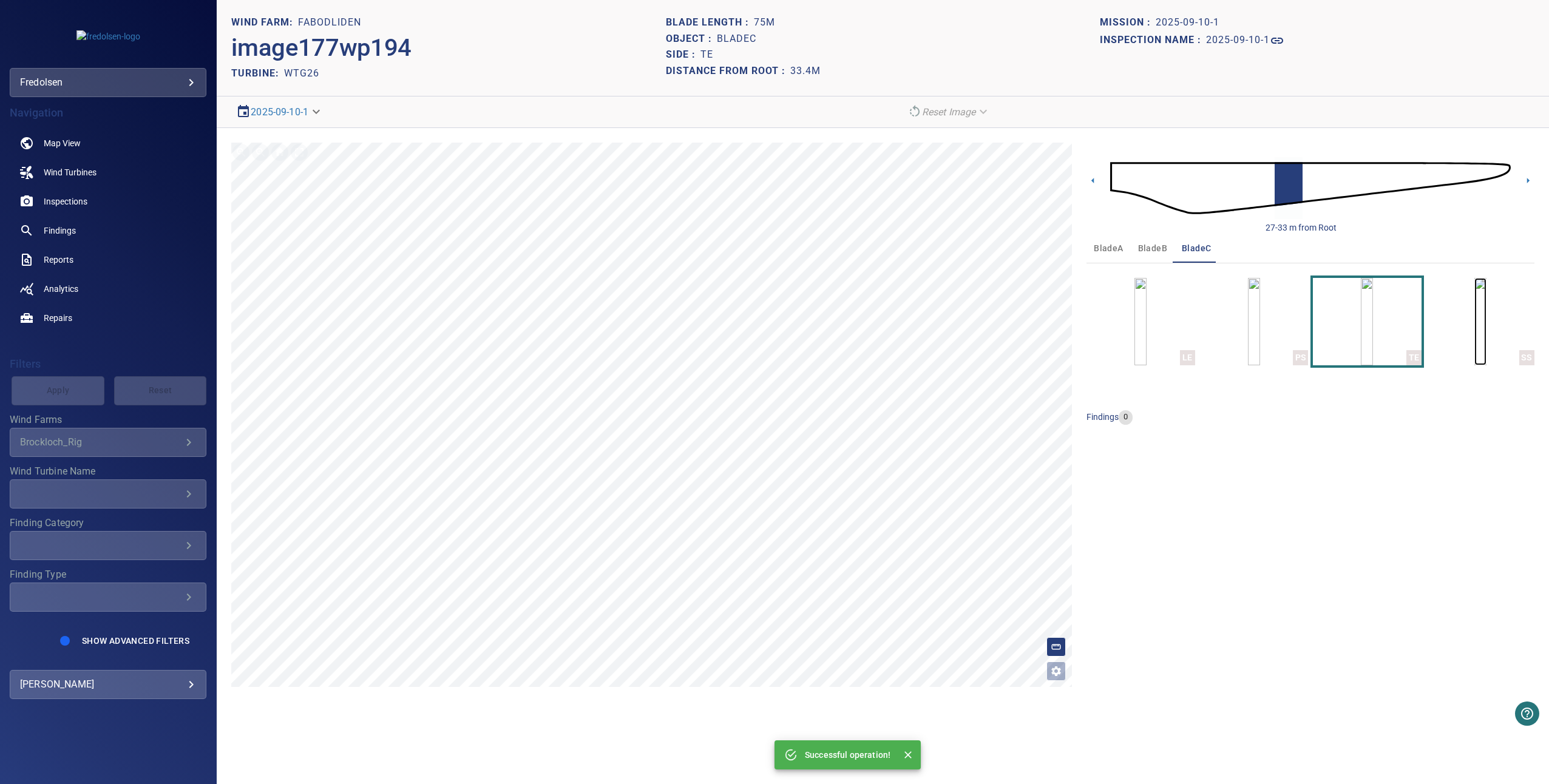
click at [1474, 297] on img "button" at bounding box center [1480, 322] width 12 height 88
click at [1529, 175] on icon at bounding box center [1527, 180] width 12 height 12
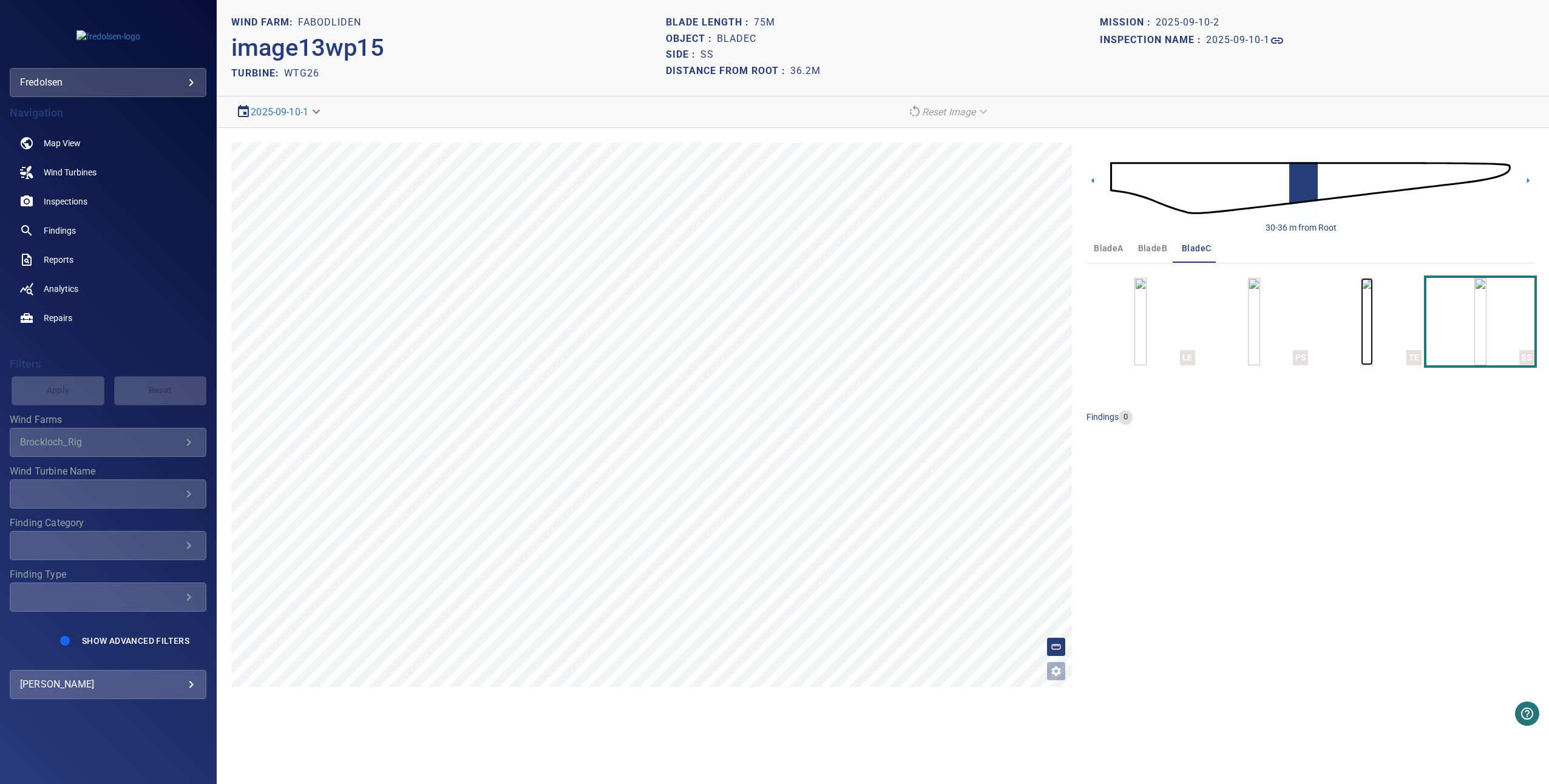
click at [1361, 321] on img "button" at bounding box center [1367, 322] width 12 height 88
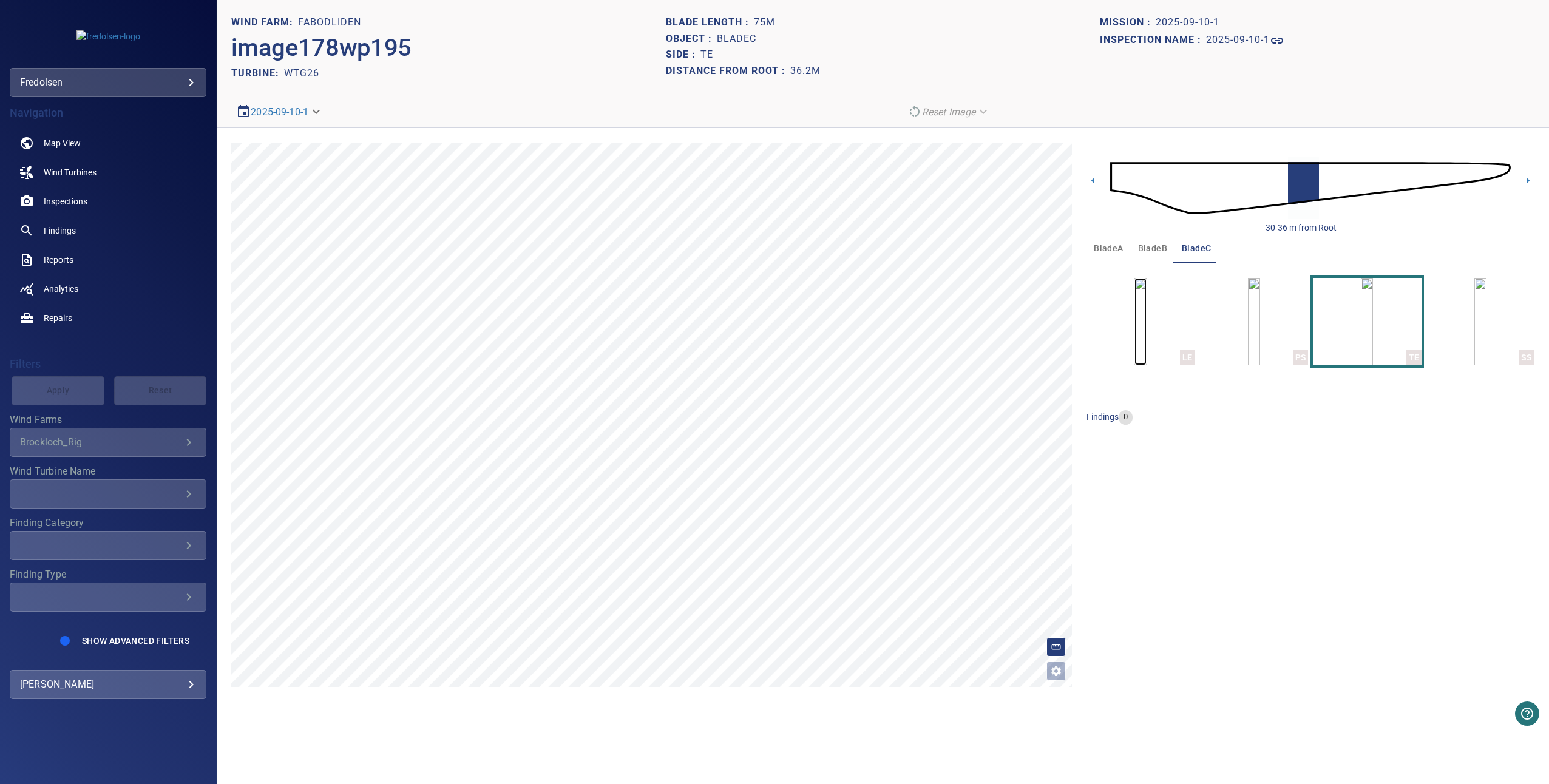
click at [1146, 328] on img "button" at bounding box center [1140, 322] width 12 height 88
